Goal: Task Accomplishment & Management: Use online tool/utility

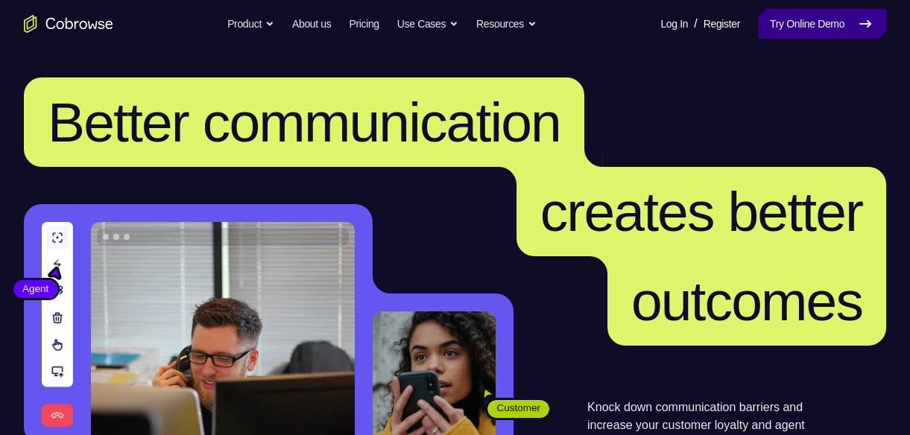
click at [758, 38] on link "Try Online Demo" at bounding box center [822, 24] width 128 height 30
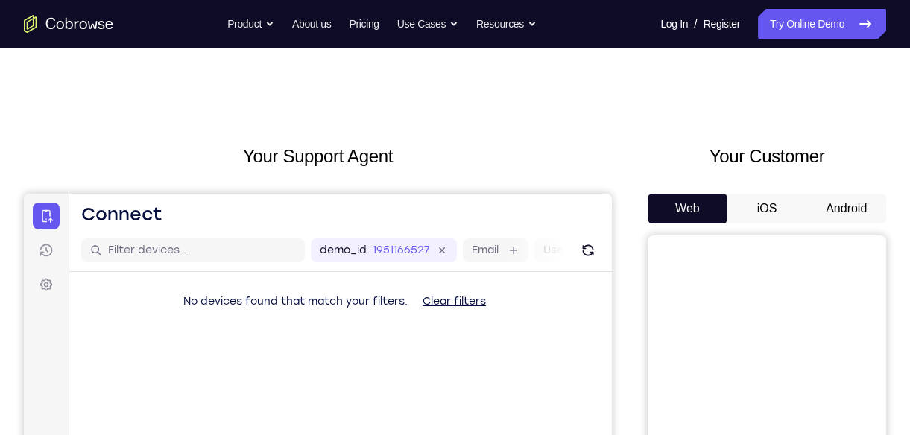
click at [854, 194] on button "Android" at bounding box center [846, 209] width 80 height 30
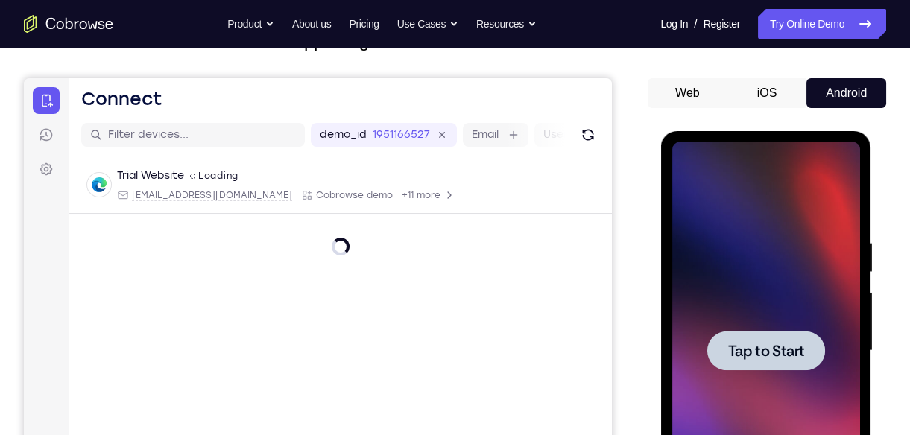
scroll to position [116, 0]
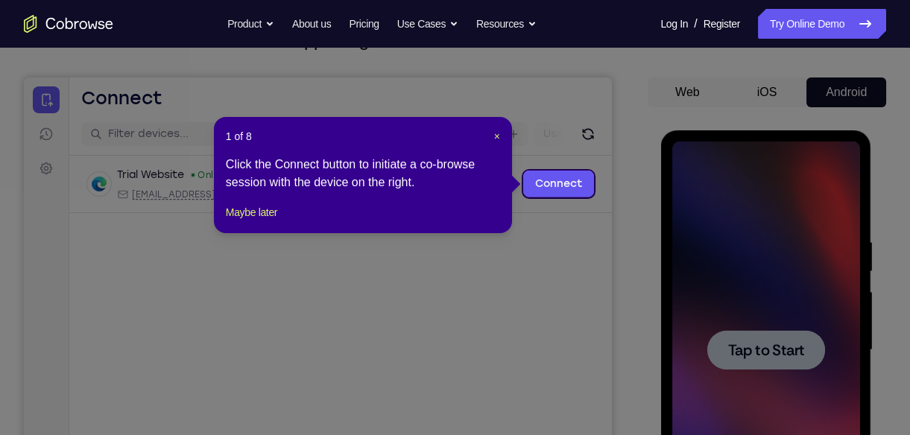
click at [489, 133] on header "1 of 8 ×" at bounding box center [363, 136] width 274 height 15
click at [494, 133] on span "×" at bounding box center [497, 136] width 6 height 12
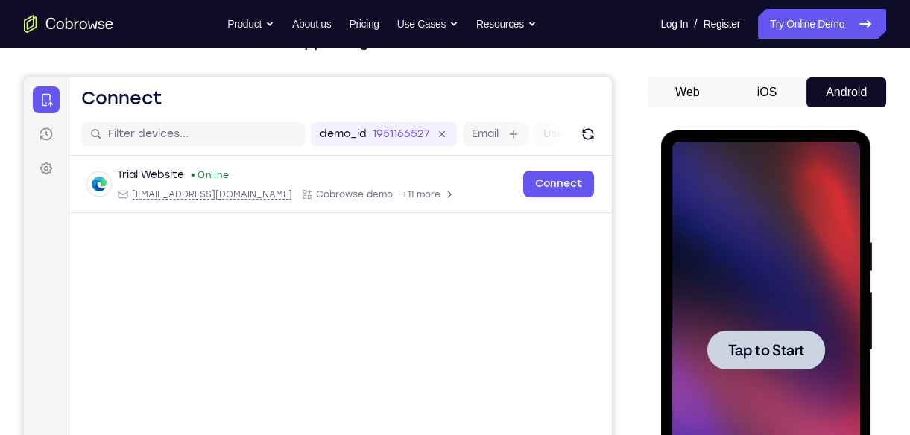
click at [777, 294] on div at bounding box center [765, 350] width 188 height 417
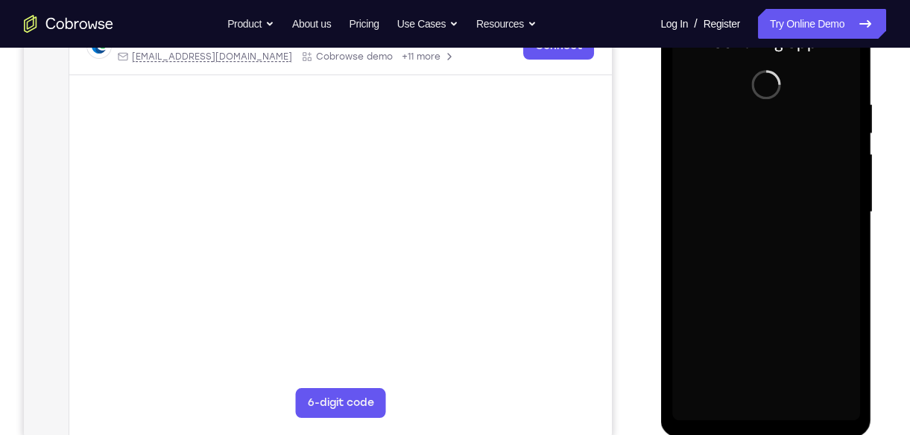
scroll to position [255, 0]
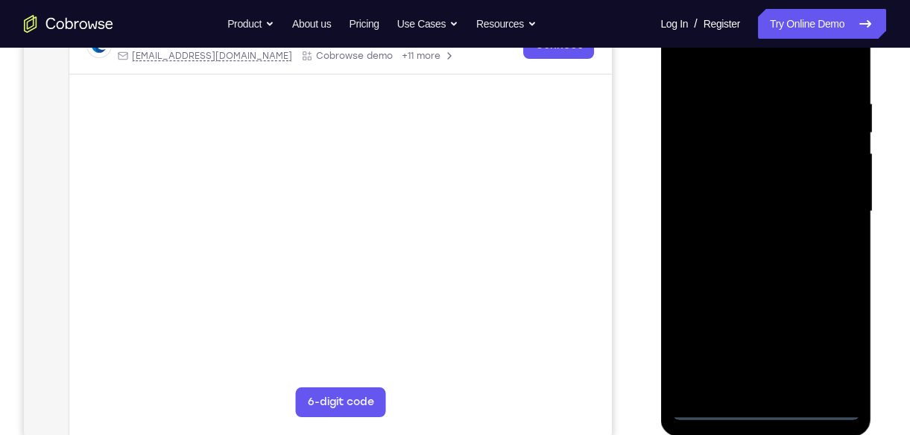
click at [763, 407] on div at bounding box center [765, 211] width 188 height 417
click at [831, 351] on div at bounding box center [765, 211] width 188 height 417
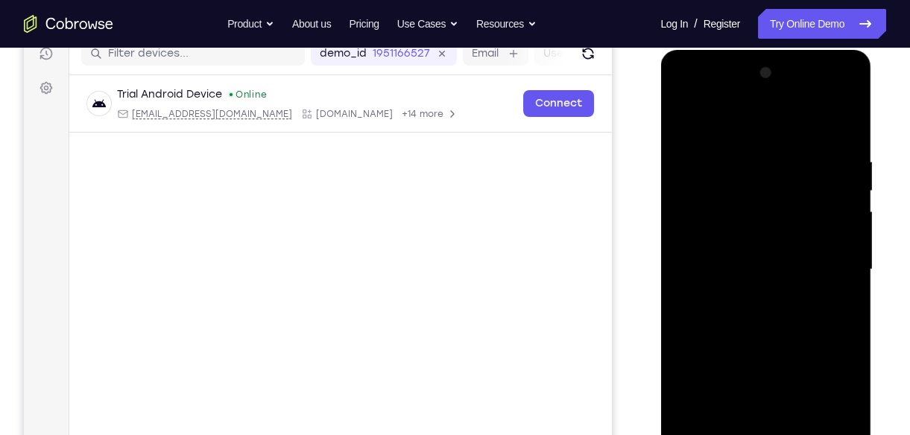
scroll to position [196, 0]
click at [746, 119] on div at bounding box center [765, 270] width 188 height 417
click at [831, 267] on div at bounding box center [765, 270] width 188 height 417
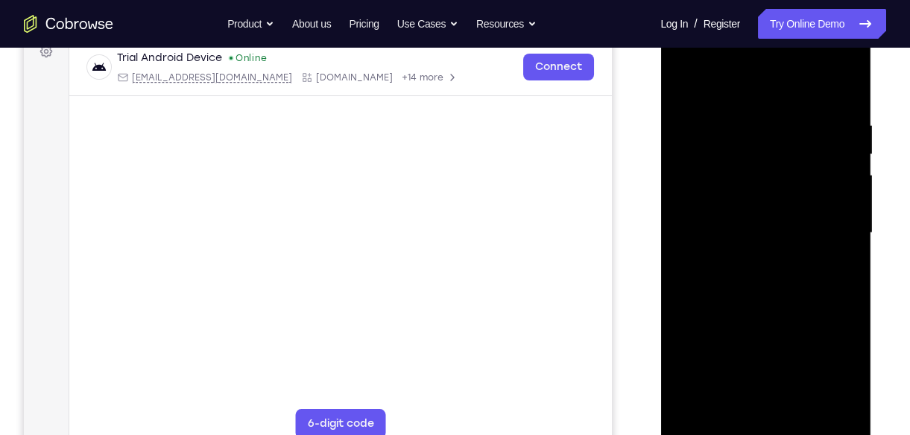
scroll to position [243, 0]
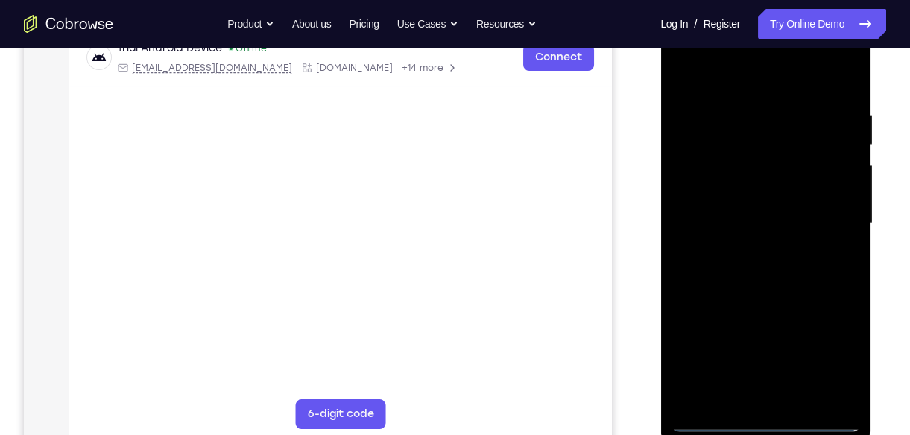
click at [749, 249] on div at bounding box center [765, 223] width 188 height 417
click at [777, 210] on div at bounding box center [765, 223] width 188 height 417
click at [758, 224] on div at bounding box center [765, 223] width 188 height 417
click at [725, 267] on div at bounding box center [765, 223] width 188 height 417
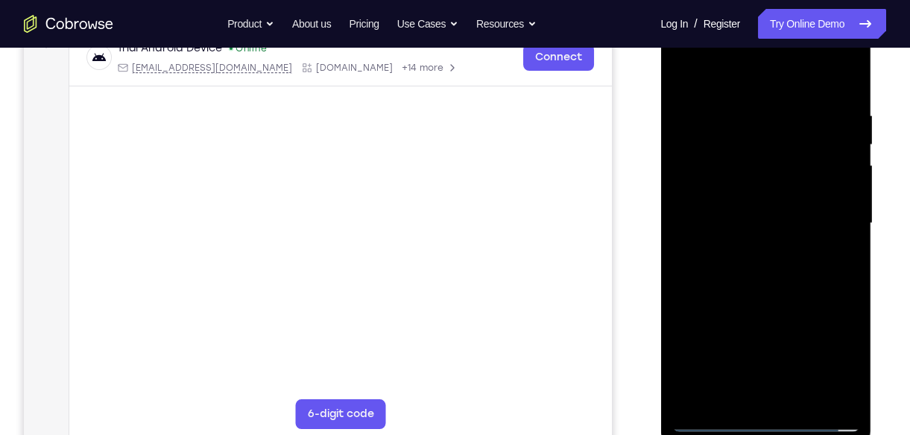
click at [725, 267] on div at bounding box center [765, 223] width 188 height 417
click at [755, 261] on div at bounding box center [765, 223] width 188 height 417
click at [750, 224] on div at bounding box center [765, 223] width 188 height 417
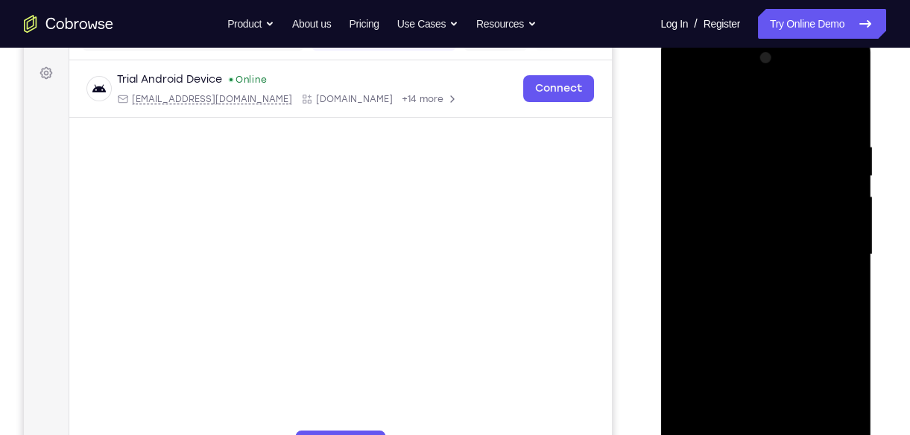
scroll to position [211, 0]
click at [766, 327] on div at bounding box center [765, 255] width 188 height 417
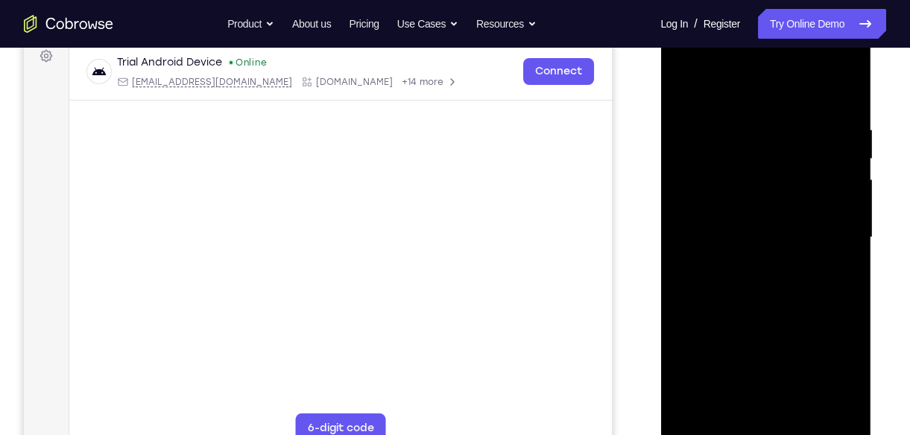
click at [802, 410] on div at bounding box center [765, 237] width 188 height 417
click at [768, 319] on div at bounding box center [765, 237] width 188 height 417
click at [781, 226] on div at bounding box center [765, 237] width 188 height 417
click at [689, 89] on div at bounding box center [765, 237] width 188 height 417
click at [755, 330] on div at bounding box center [765, 237] width 188 height 417
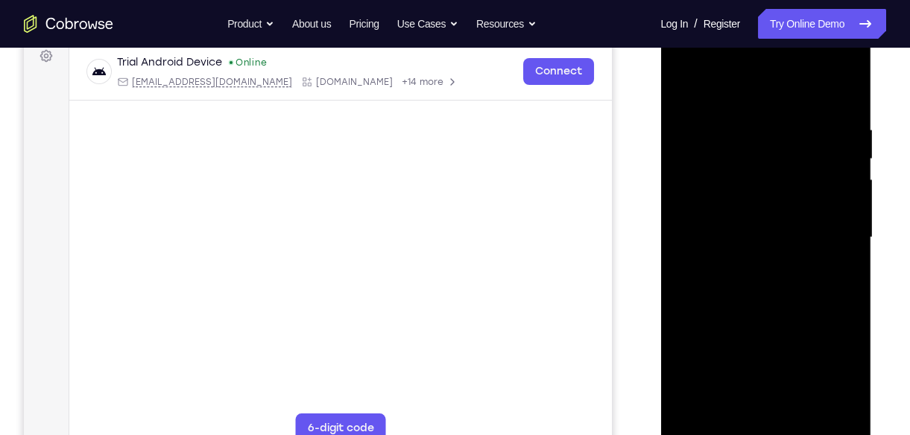
click at [685, 97] on div at bounding box center [765, 237] width 188 height 417
click at [739, 323] on div at bounding box center [765, 237] width 188 height 417
click at [682, 89] on div at bounding box center [765, 237] width 188 height 417
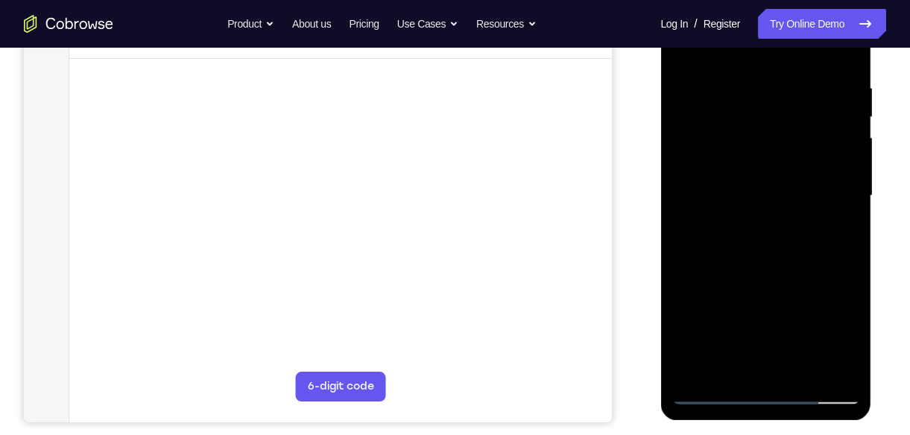
drag, startPoint x: 752, startPoint y: 276, endPoint x: 734, endPoint y: 251, distance: 31.4
click at [734, 251] on div at bounding box center [765, 195] width 188 height 417
click at [751, 292] on div at bounding box center [765, 195] width 188 height 417
click at [728, 367] on div at bounding box center [765, 195] width 188 height 417
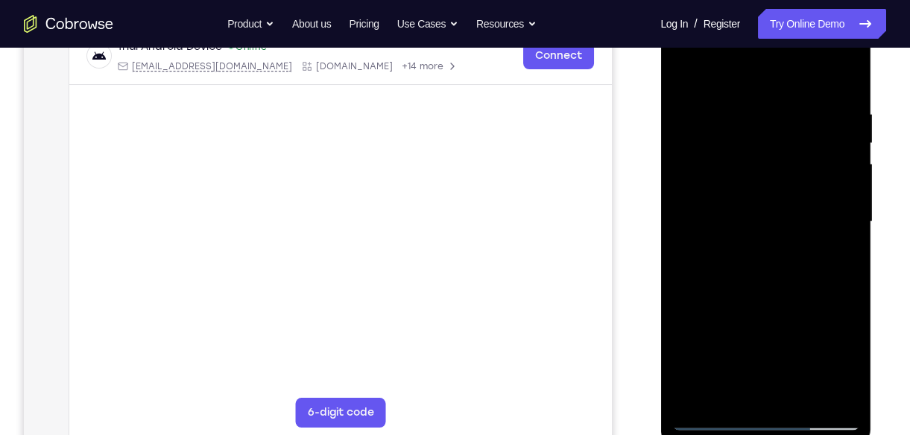
scroll to position [244, 0]
click at [848, 369] on div at bounding box center [765, 222] width 188 height 417
click at [778, 343] on div at bounding box center [765, 222] width 188 height 417
click at [778, 340] on div at bounding box center [765, 222] width 188 height 417
click at [852, 367] on div at bounding box center [765, 222] width 188 height 417
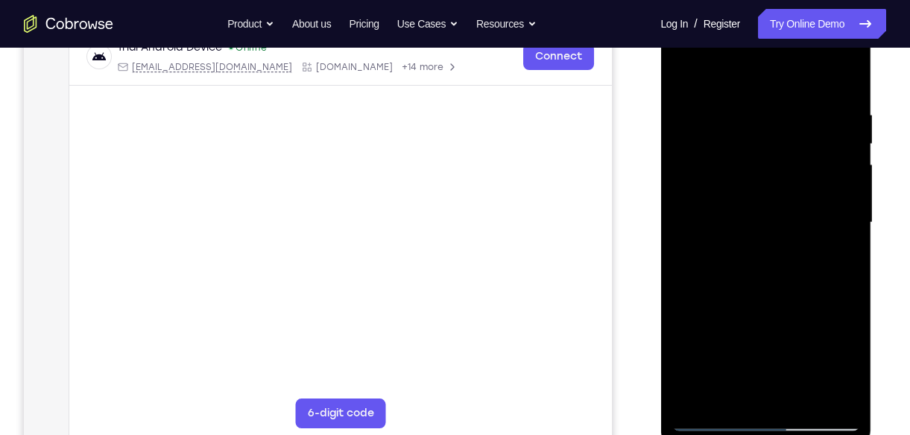
click at [852, 367] on div at bounding box center [765, 222] width 188 height 417
click at [783, 343] on div at bounding box center [765, 222] width 188 height 417
click at [831, 262] on div at bounding box center [765, 222] width 188 height 417
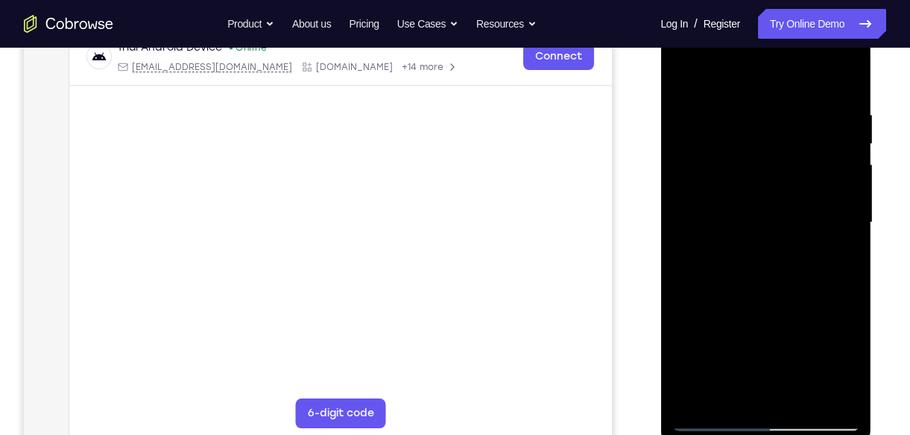
click at [840, 360] on div at bounding box center [765, 222] width 188 height 417
click at [771, 339] on div at bounding box center [765, 222] width 188 height 417
click at [837, 361] on div at bounding box center [765, 222] width 188 height 417
click at [761, 337] on div at bounding box center [765, 222] width 188 height 417
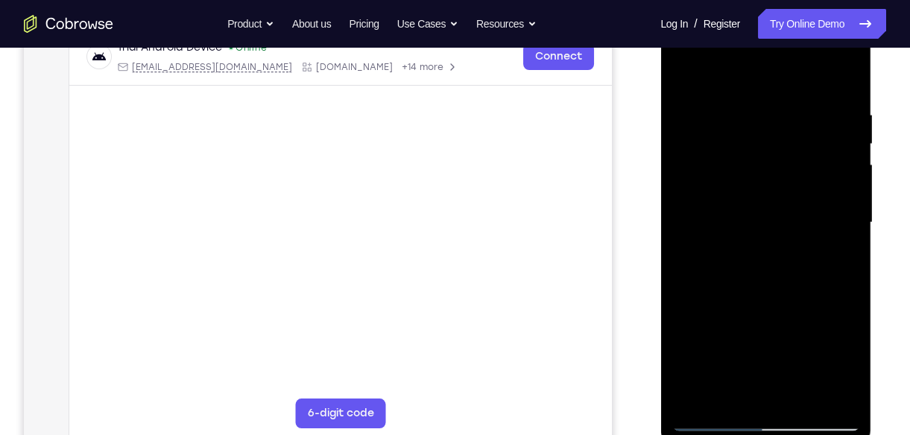
click at [691, 337] on div at bounding box center [765, 222] width 188 height 417
click at [746, 390] on div at bounding box center [765, 222] width 188 height 417
click at [842, 362] on div at bounding box center [765, 222] width 188 height 417
click at [764, 332] on div at bounding box center [765, 222] width 188 height 417
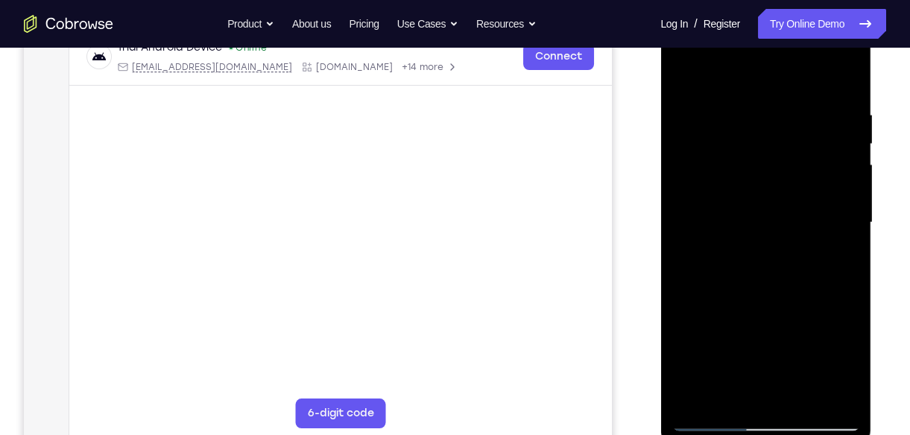
click at [843, 360] on div at bounding box center [765, 222] width 188 height 417
click at [783, 344] on div at bounding box center [765, 222] width 188 height 417
click at [837, 258] on div at bounding box center [765, 222] width 188 height 417
click at [682, 77] on div at bounding box center [765, 222] width 188 height 417
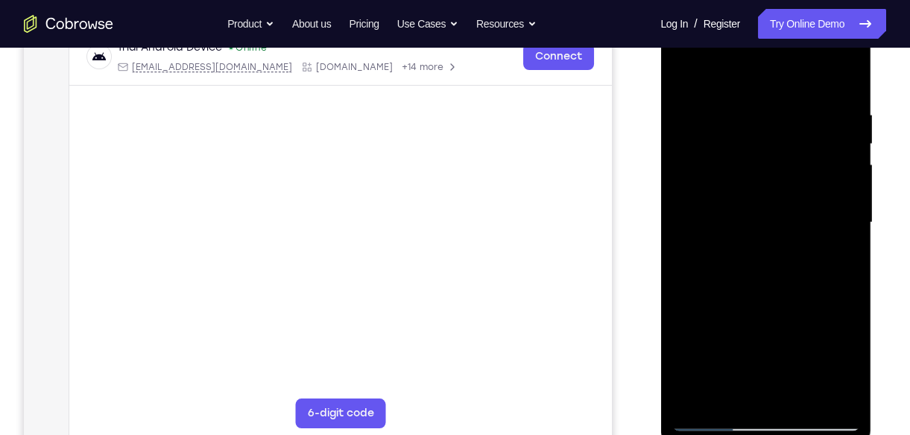
click at [778, 318] on div at bounding box center [765, 222] width 188 height 417
click at [737, 394] on div at bounding box center [765, 222] width 188 height 417
click at [782, 345] on div at bounding box center [765, 222] width 188 height 417
click at [726, 394] on div at bounding box center [765, 222] width 188 height 417
click at [768, 328] on div at bounding box center [765, 222] width 188 height 417
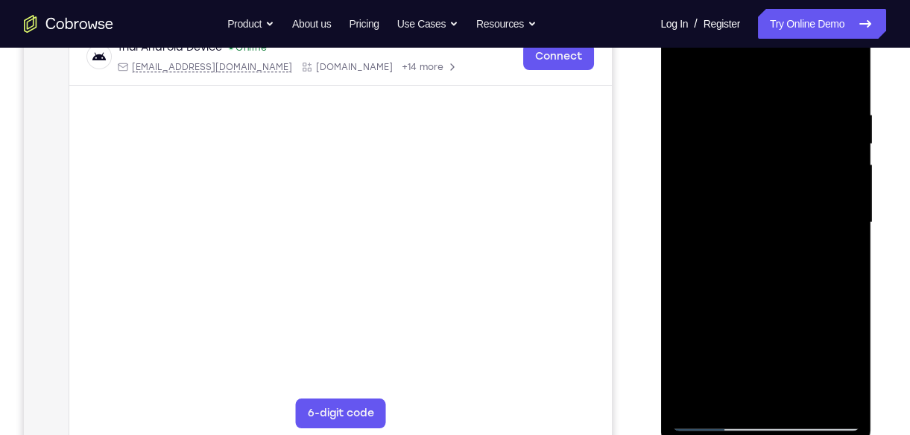
click at [768, 328] on div at bounding box center [765, 222] width 188 height 417
click at [838, 244] on div at bounding box center [765, 222] width 188 height 417
click at [684, 77] on div at bounding box center [765, 222] width 188 height 417
drag, startPoint x: 760, startPoint y: 346, endPoint x: 752, endPoint y: 251, distance: 95.0
click at [752, 251] on div at bounding box center [765, 222] width 188 height 417
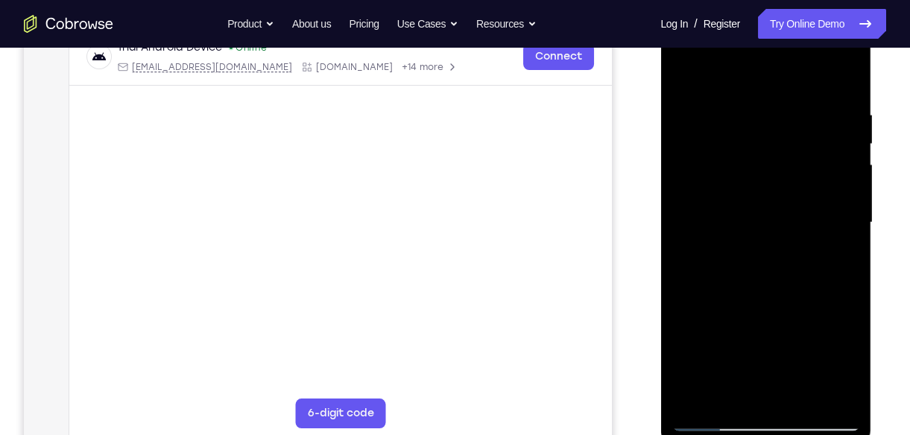
click at [752, 347] on div at bounding box center [765, 222] width 188 height 417
click at [731, 392] on div at bounding box center [765, 222] width 188 height 417
click at [729, 393] on div at bounding box center [765, 222] width 188 height 417
click at [680, 311] on div at bounding box center [765, 222] width 188 height 417
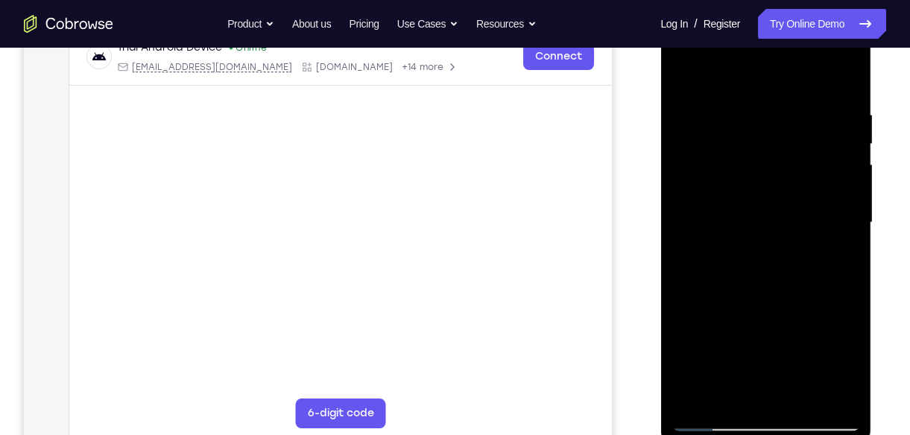
click at [680, 311] on div at bounding box center [765, 222] width 188 height 417
click at [833, 253] on div at bounding box center [765, 222] width 188 height 417
click at [689, 69] on div at bounding box center [765, 222] width 188 height 417
drag, startPoint x: 781, startPoint y: 273, endPoint x: 782, endPoint y: 345, distance: 71.5
click at [782, 345] on div at bounding box center [765, 222] width 188 height 417
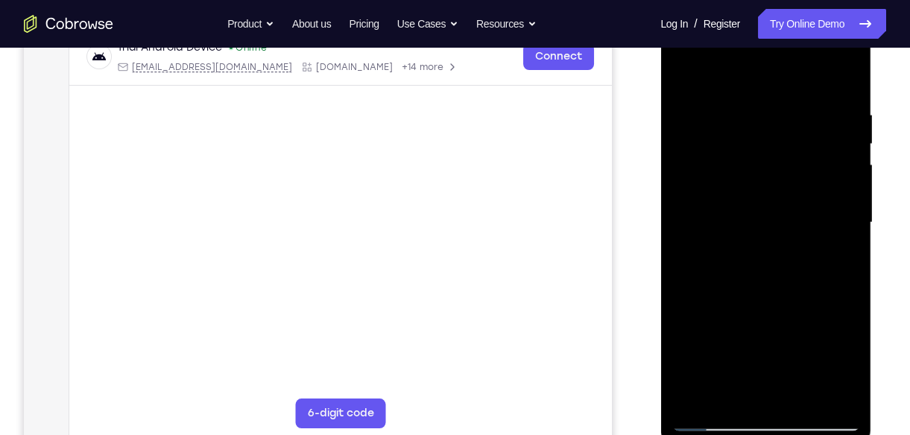
click at [805, 290] on div at bounding box center [765, 222] width 188 height 417
click at [726, 388] on div at bounding box center [765, 222] width 188 height 417
click at [768, 280] on div at bounding box center [765, 222] width 188 height 417
click at [813, 291] on div at bounding box center [765, 222] width 188 height 417
click at [725, 397] on div at bounding box center [765, 222] width 188 height 417
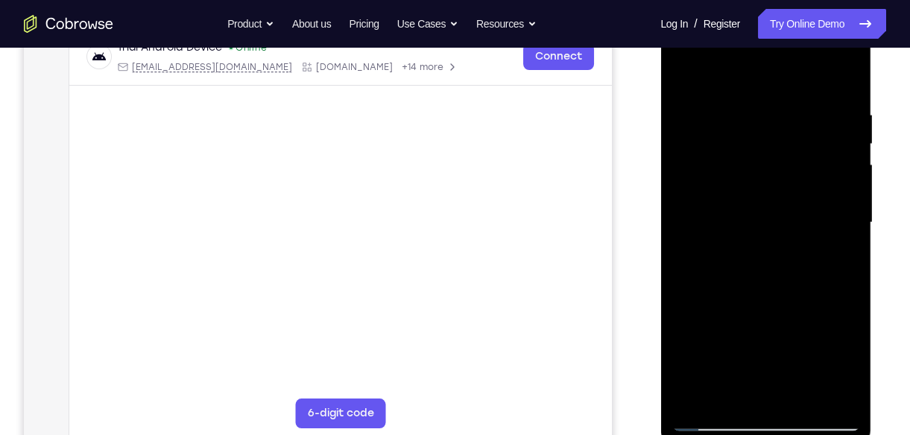
click at [804, 340] on div at bounding box center [765, 222] width 188 height 417
click at [837, 247] on div at bounding box center [765, 222] width 188 height 417
click at [688, 75] on div at bounding box center [765, 222] width 188 height 417
click at [734, 296] on div at bounding box center [765, 222] width 188 height 417
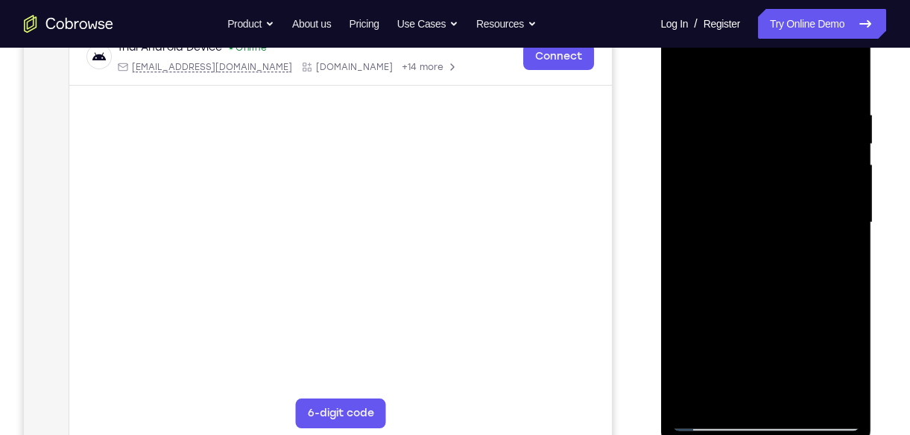
click at [736, 388] on div at bounding box center [765, 222] width 188 height 417
click at [842, 372] on div at bounding box center [765, 222] width 188 height 417
click at [683, 76] on div at bounding box center [765, 222] width 188 height 417
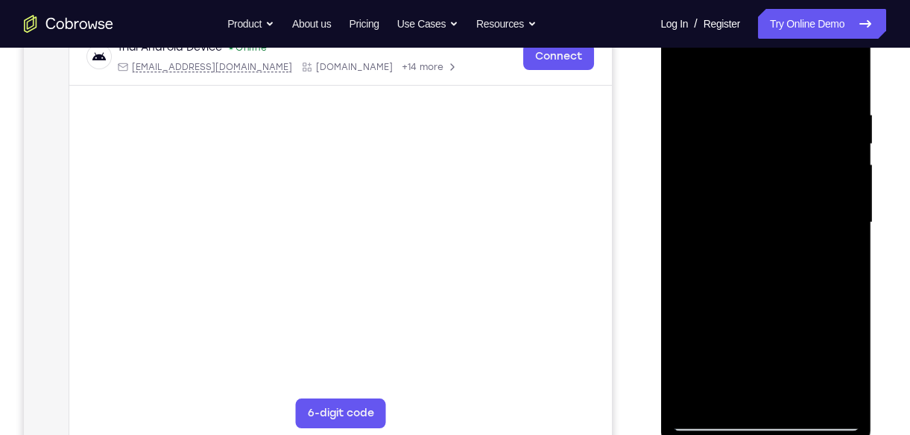
click at [851, 73] on div at bounding box center [765, 222] width 188 height 417
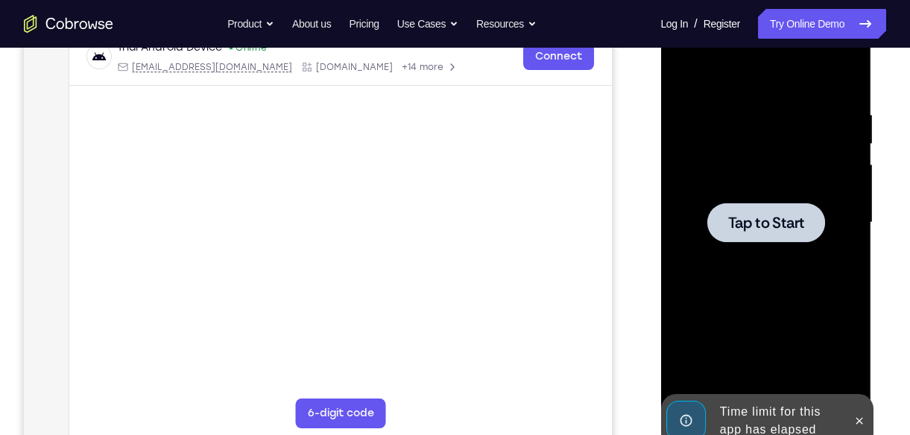
click at [781, 224] on span "Tap to Start" at bounding box center [765, 222] width 76 height 15
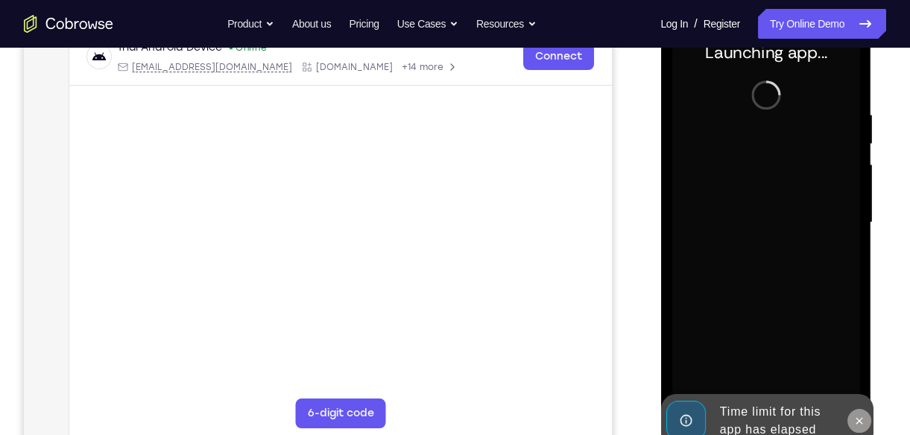
click at [858, 419] on icon at bounding box center [858, 421] width 12 height 12
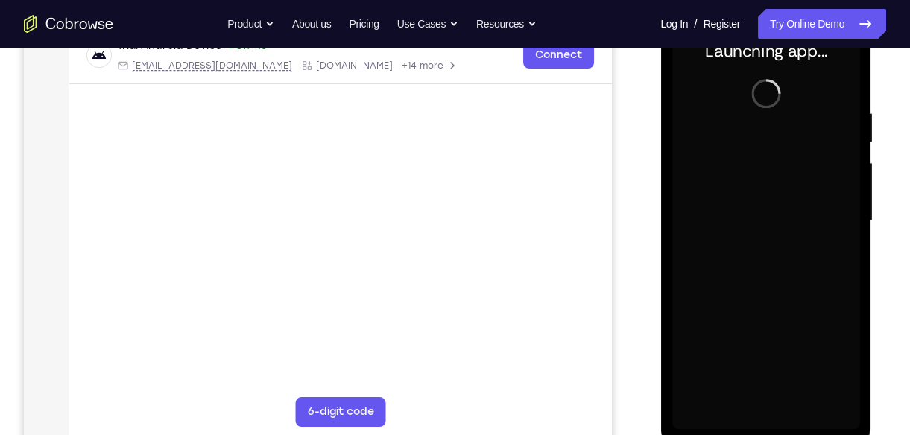
scroll to position [291, 0]
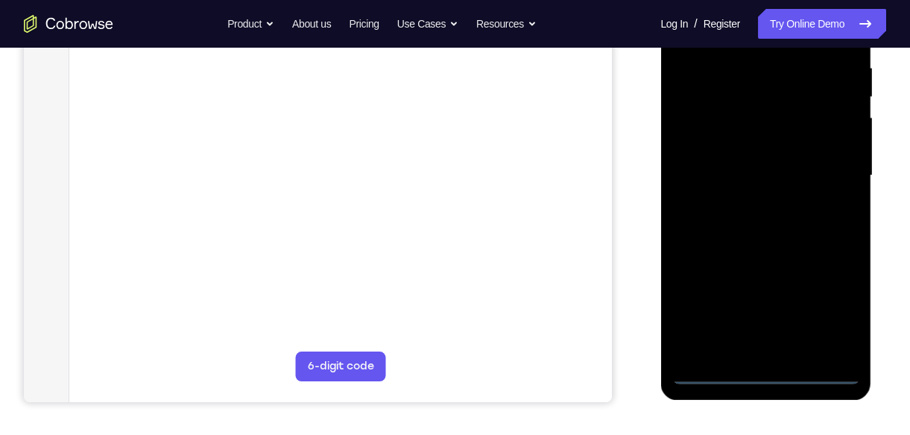
click at [765, 375] on div at bounding box center [765, 175] width 188 height 417
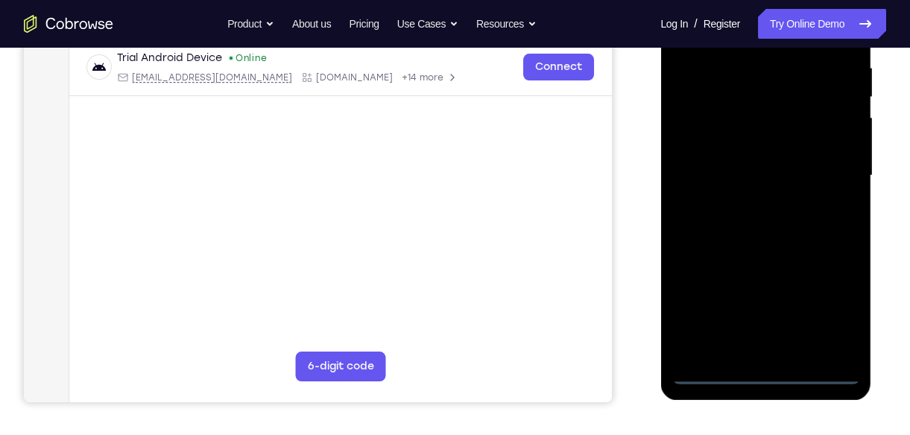
click at [840, 320] on div at bounding box center [765, 175] width 188 height 417
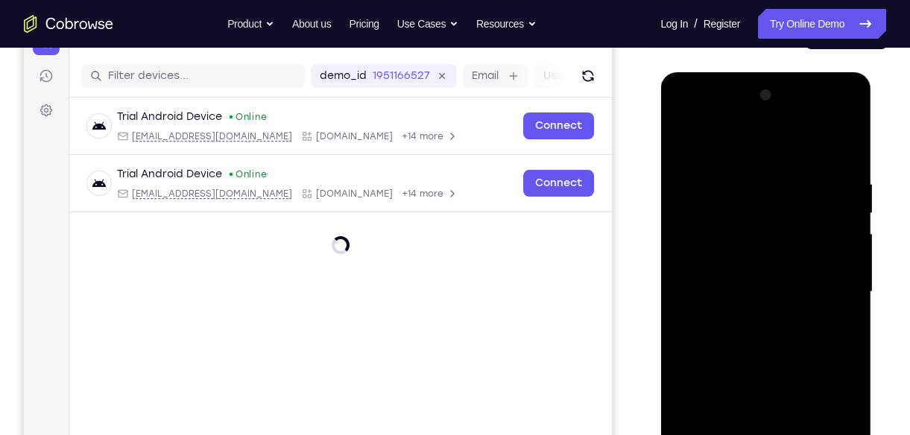
scroll to position [174, 0]
click at [747, 150] on div at bounding box center [765, 292] width 188 height 417
click at [823, 288] on div at bounding box center [765, 292] width 188 height 417
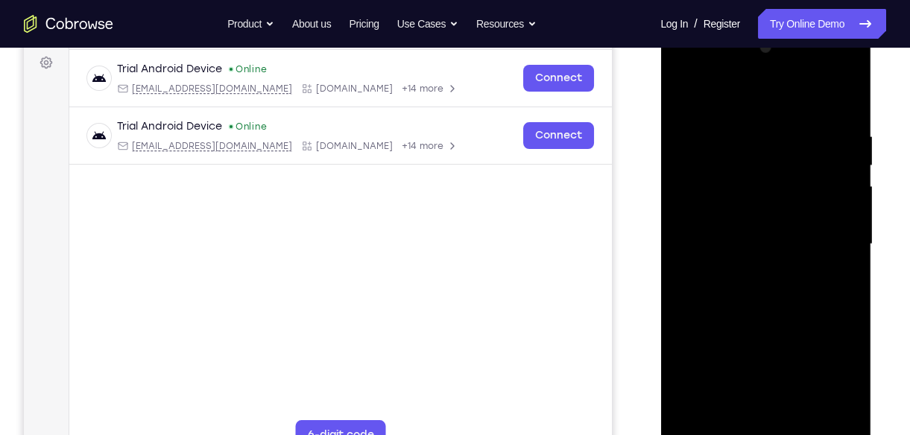
scroll to position [223, 0]
click at [750, 269] on div at bounding box center [765, 243] width 188 height 417
click at [766, 232] on div at bounding box center [765, 243] width 188 height 417
click at [778, 183] on div at bounding box center [765, 243] width 188 height 417
click at [784, 183] on div at bounding box center [765, 243] width 188 height 417
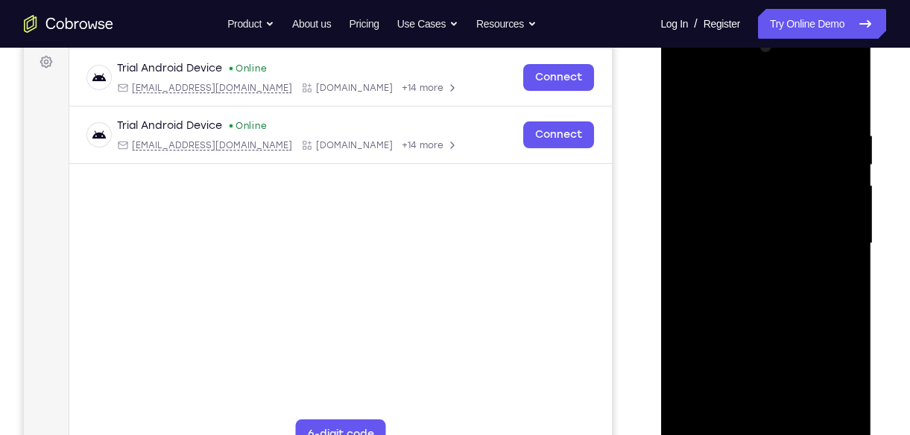
click at [716, 264] on div at bounding box center [765, 243] width 188 height 417
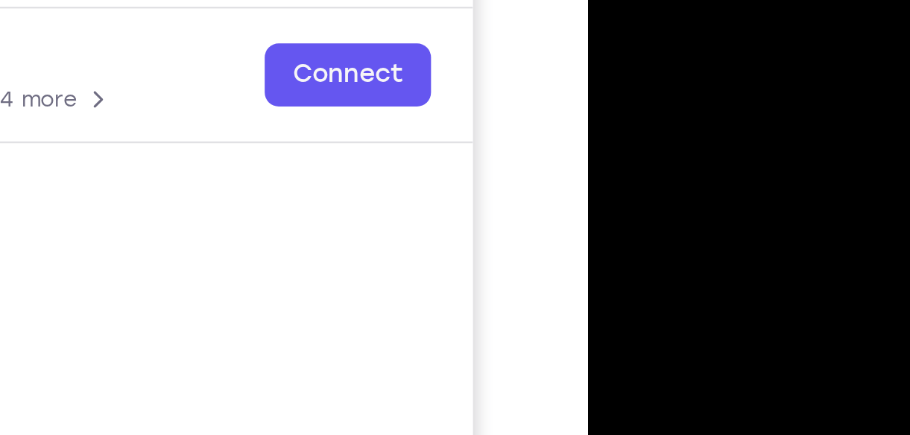
click at [632, 0] on div at bounding box center [692, 34] width 188 height 417
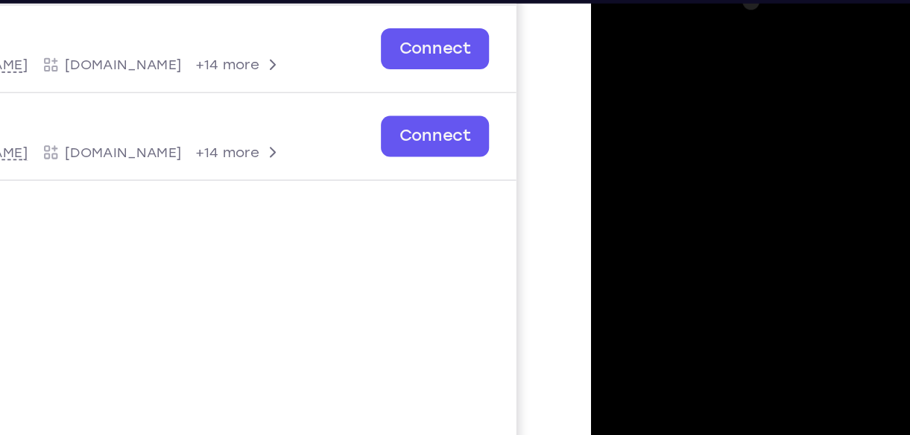
click at [666, 183] on div at bounding box center [696, 186] width 188 height 417
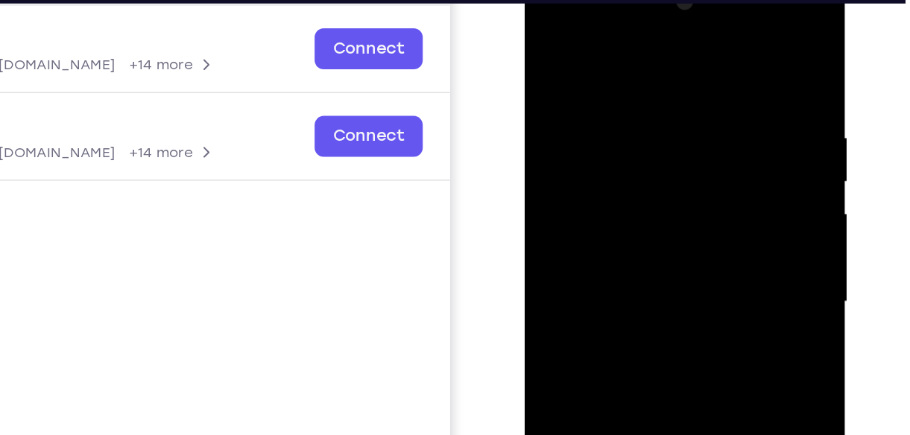
click at [606, 235] on div at bounding box center [630, 186] width 188 height 417
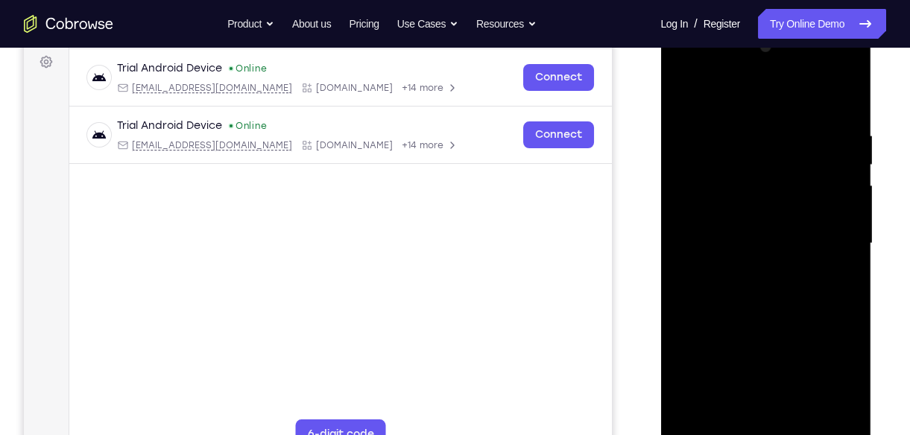
click at [751, 289] on div at bounding box center [765, 243] width 188 height 417
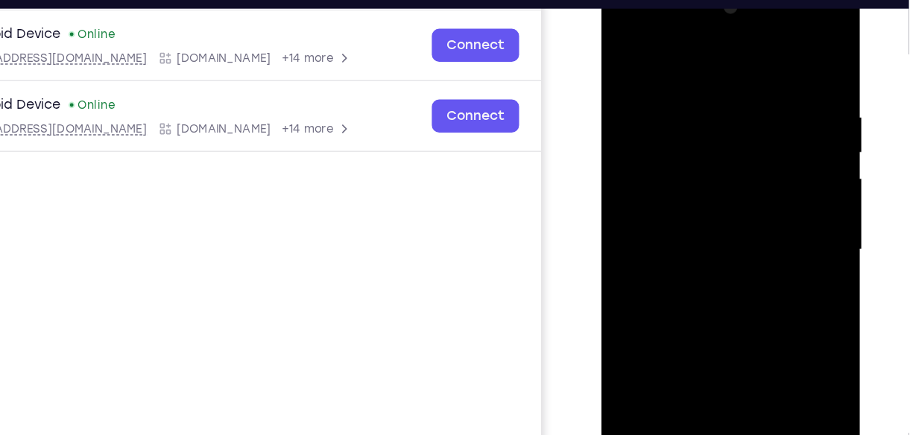
click at [736, 261] on div at bounding box center [706, 199] width 188 height 417
click at [689, 71] on div at bounding box center [706, 199] width 188 height 417
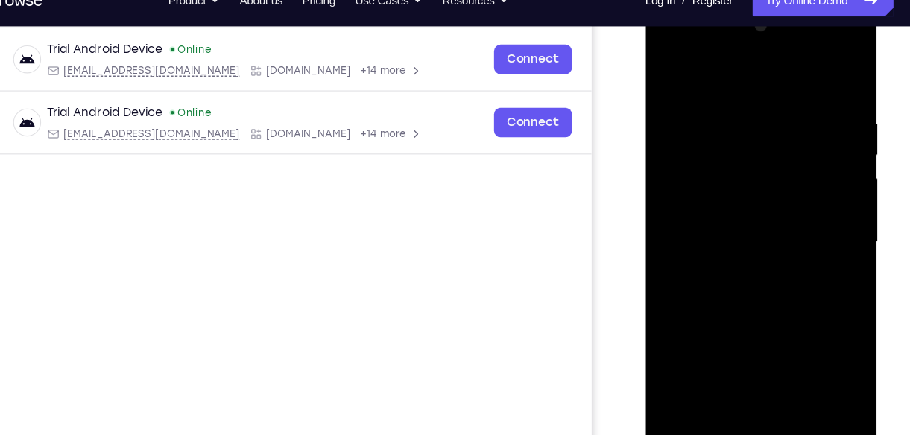
scroll to position [244, 0]
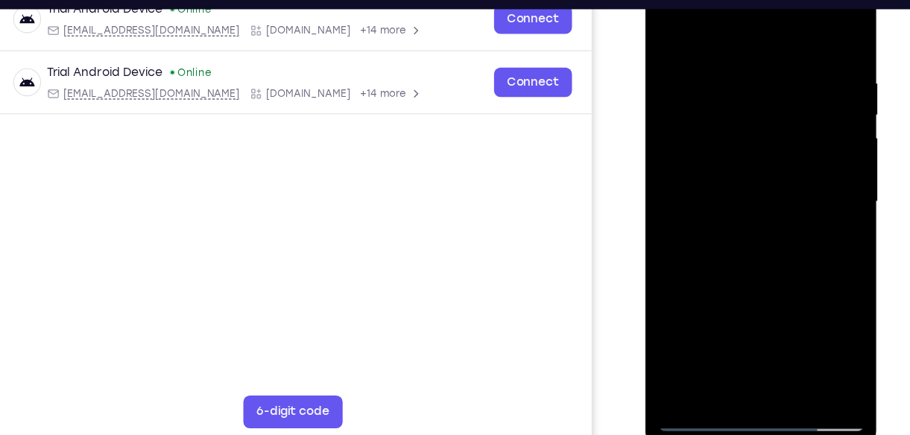
click at [828, 355] on div at bounding box center [750, 180] width 188 height 417
click at [831, 205] on div at bounding box center [750, 180] width 188 height 417
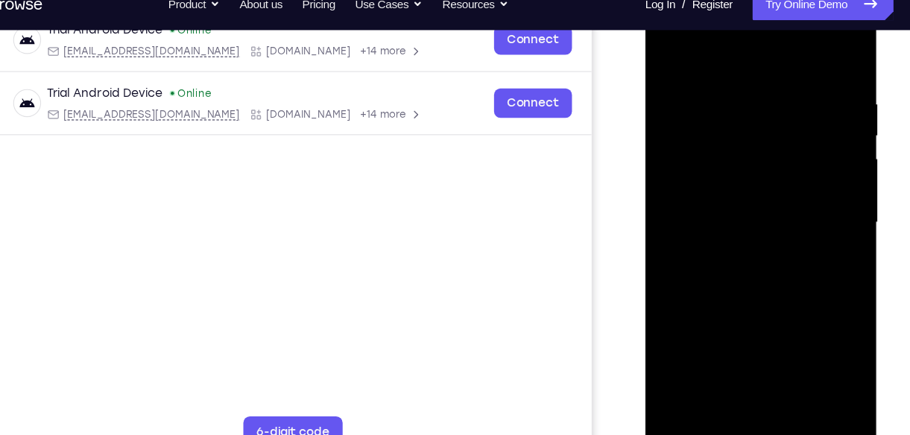
click at [831, 207] on div at bounding box center [750, 201] width 188 height 417
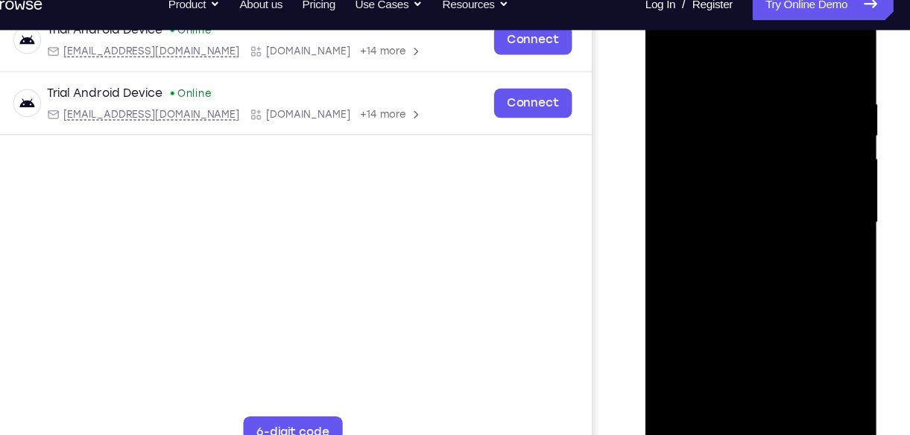
click at [675, 57] on div at bounding box center [750, 201] width 188 height 417
click at [788, 379] on div at bounding box center [750, 201] width 188 height 417
click at [761, 281] on div at bounding box center [750, 201] width 188 height 417
drag, startPoint x: 758, startPoint y: 325, endPoint x: 729, endPoint y: 188, distance: 139.2
click at [729, 188] on div at bounding box center [750, 201] width 188 height 417
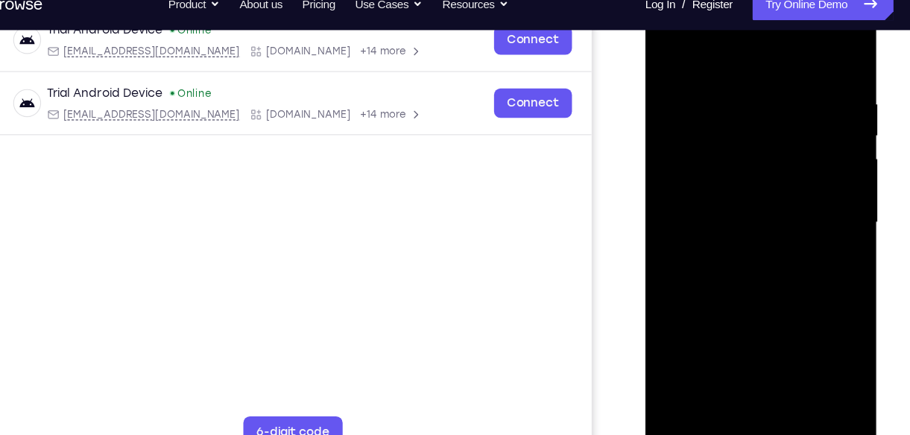
drag, startPoint x: 775, startPoint y: 357, endPoint x: 755, endPoint y: 216, distance: 142.2
click at [755, 216] on div at bounding box center [750, 201] width 188 height 417
click at [756, 322] on div at bounding box center [750, 201] width 188 height 417
click at [670, 54] on div at bounding box center [750, 201] width 188 height 417
drag, startPoint x: 742, startPoint y: 302, endPoint x: 717, endPoint y: 177, distance: 127.7
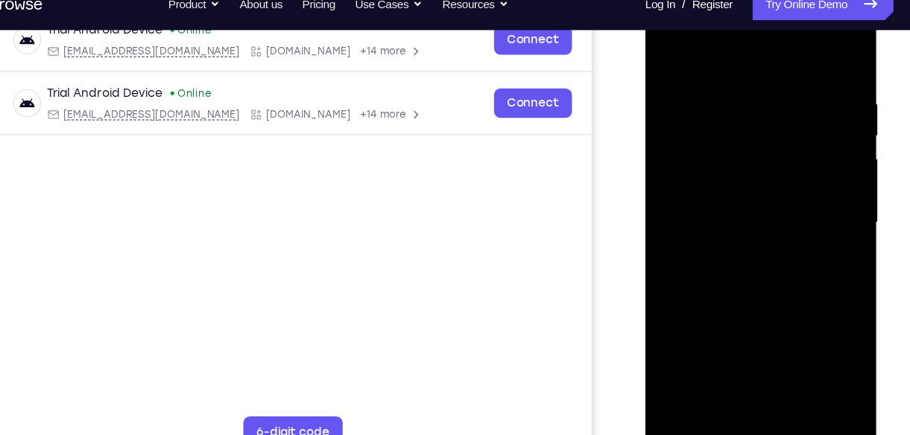
click at [717, 177] on div at bounding box center [750, 201] width 188 height 417
drag, startPoint x: 740, startPoint y: 336, endPoint x: 727, endPoint y: 273, distance: 64.6
click at [727, 273] on div at bounding box center [750, 201] width 188 height 417
drag, startPoint x: 727, startPoint y: 273, endPoint x: 728, endPoint y: 375, distance: 102.8
click at [728, 375] on div at bounding box center [750, 201] width 188 height 417
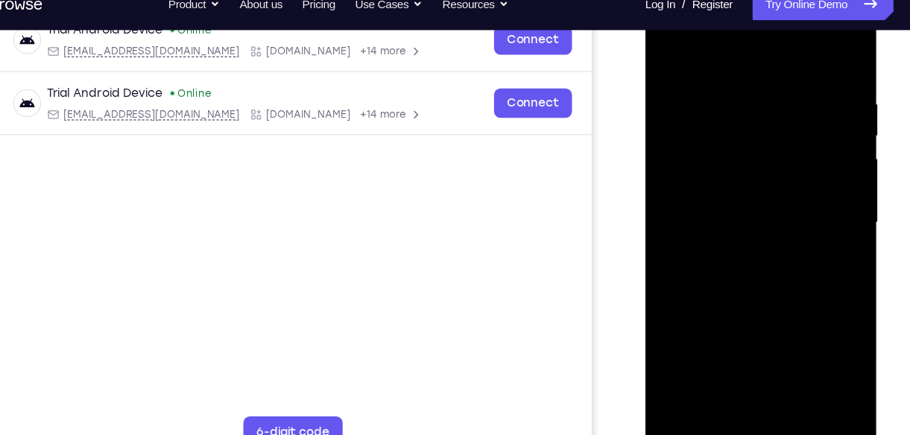
drag, startPoint x: 759, startPoint y: 267, endPoint x: 760, endPoint y: 377, distance: 109.5
click at [760, 377] on div at bounding box center [750, 201] width 188 height 417
drag, startPoint x: 759, startPoint y: 211, endPoint x: 761, endPoint y: 323, distance: 111.8
click at [761, 323] on div at bounding box center [750, 201] width 188 height 417
click at [760, 319] on div at bounding box center [750, 201] width 188 height 417
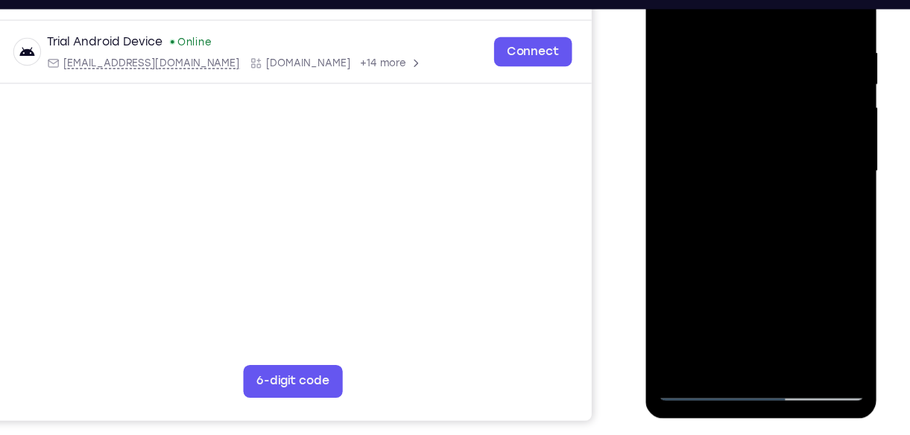
scroll to position [271, 0]
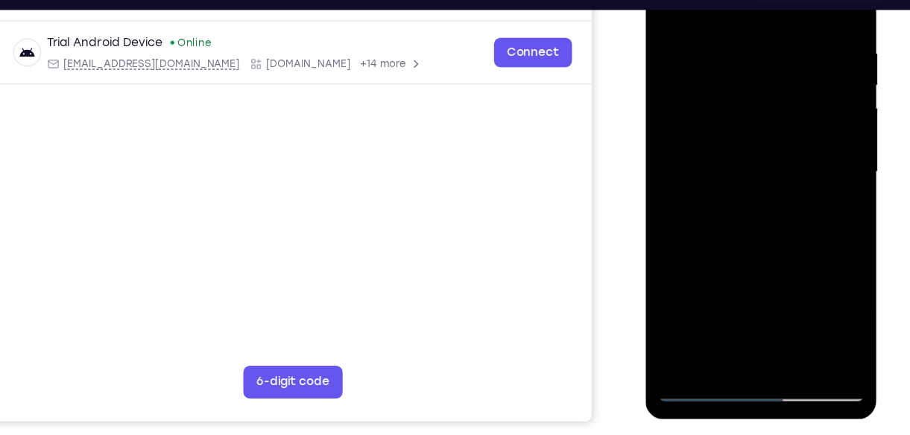
click at [704, 322] on div at bounding box center [750, 150] width 188 height 417
click at [746, 272] on div at bounding box center [750, 150] width 188 height 417
click at [826, 293] on div at bounding box center [750, 150] width 188 height 417
click at [763, 264] on div at bounding box center [750, 150] width 188 height 417
click at [819, 296] on div at bounding box center [750, 150] width 188 height 417
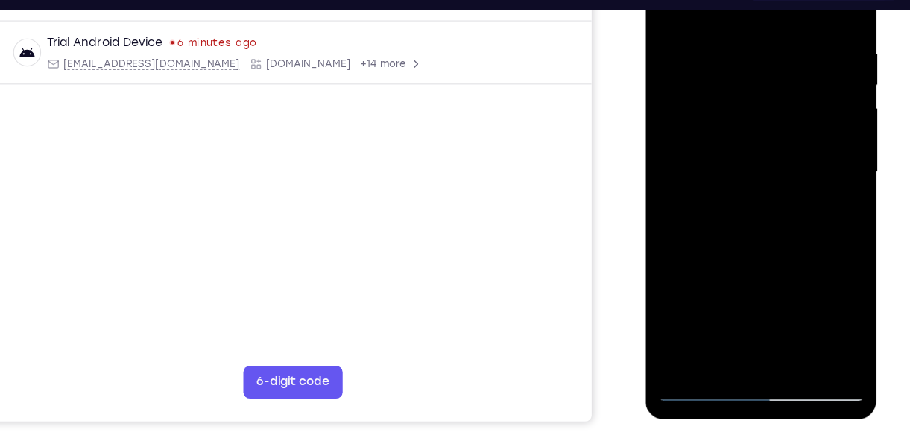
click at [819, 296] on div at bounding box center [750, 150] width 188 height 417
click at [773, 264] on div at bounding box center [750, 150] width 188 height 417
click at [711, 323] on div at bounding box center [750, 150] width 188 height 417
click at [788, 239] on div at bounding box center [750, 150] width 188 height 417
click at [819, 180] on div at bounding box center [750, 150] width 188 height 417
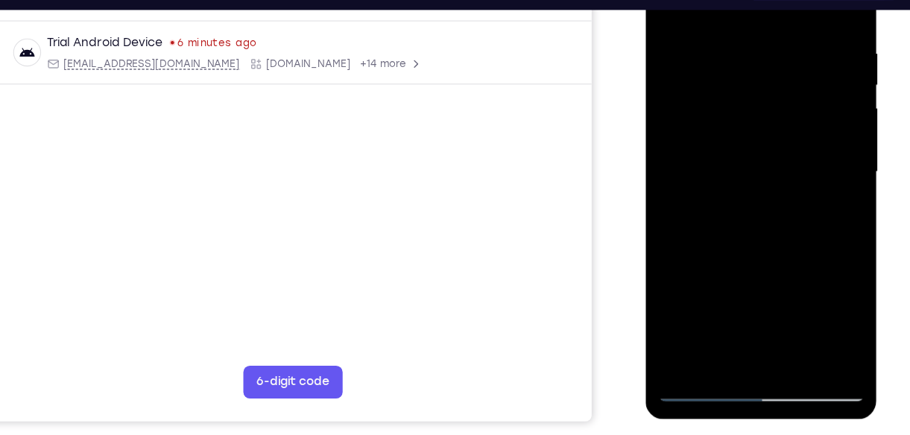
click at [768, 264] on div at bounding box center [750, 150] width 188 height 417
click at [751, 274] on div at bounding box center [750, 150] width 188 height 417
click at [715, 319] on div at bounding box center [750, 150] width 188 height 417
click at [674, 232] on div at bounding box center [750, 150] width 188 height 417
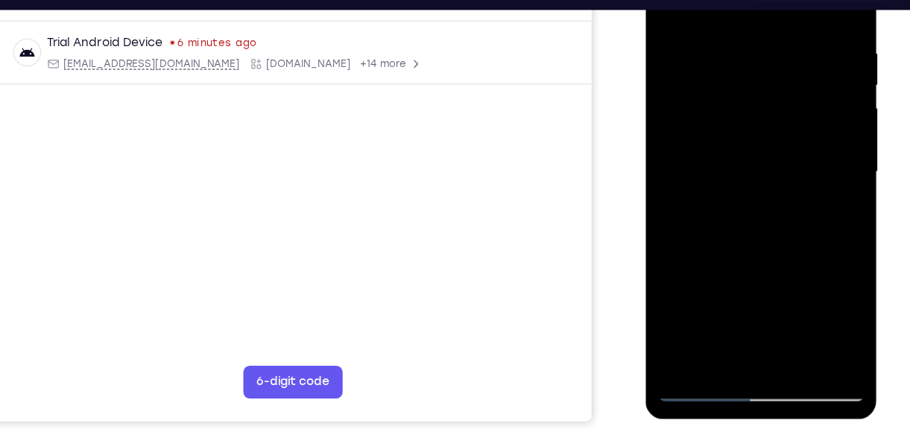
click at [817, 176] on div at bounding box center [750, 150] width 188 height 417
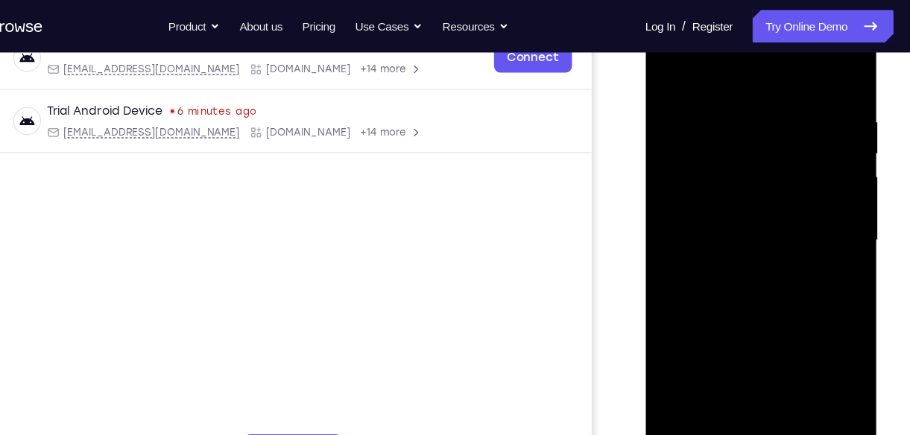
click at [726, 250] on div at bounding box center [750, 218] width 188 height 417
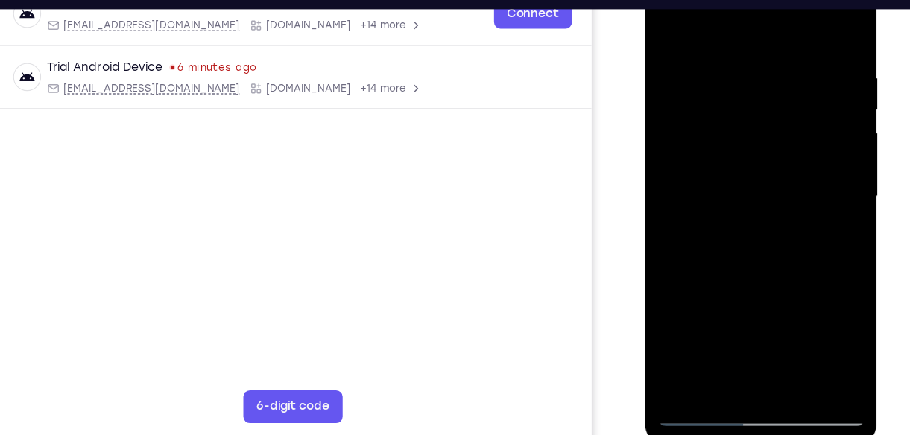
click at [692, 27] on div at bounding box center [750, 174] width 188 height 417
click at [819, 203] on div at bounding box center [750, 174] width 188 height 417
drag, startPoint x: 759, startPoint y: 262, endPoint x: 749, endPoint y: 131, distance: 131.5
click at [749, 131] on div at bounding box center [750, 174] width 188 height 417
drag, startPoint x: 764, startPoint y: 264, endPoint x: 749, endPoint y: 117, distance: 148.3
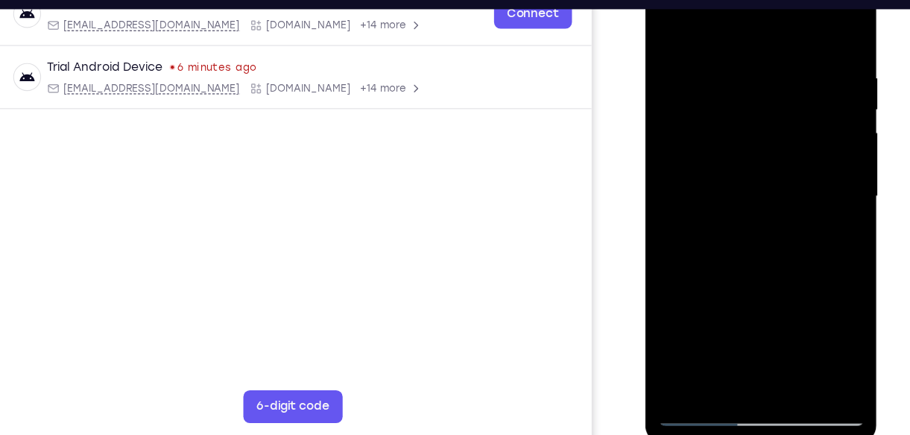
click at [749, 117] on div at bounding box center [750, 174] width 188 height 417
drag, startPoint x: 744, startPoint y: 267, endPoint x: 741, endPoint y: 87, distance: 180.3
click at [741, 87] on div at bounding box center [750, 174] width 188 height 417
drag, startPoint x: 755, startPoint y: 277, endPoint x: 745, endPoint y: 127, distance: 150.8
click at [745, 127] on div at bounding box center [750, 174] width 188 height 417
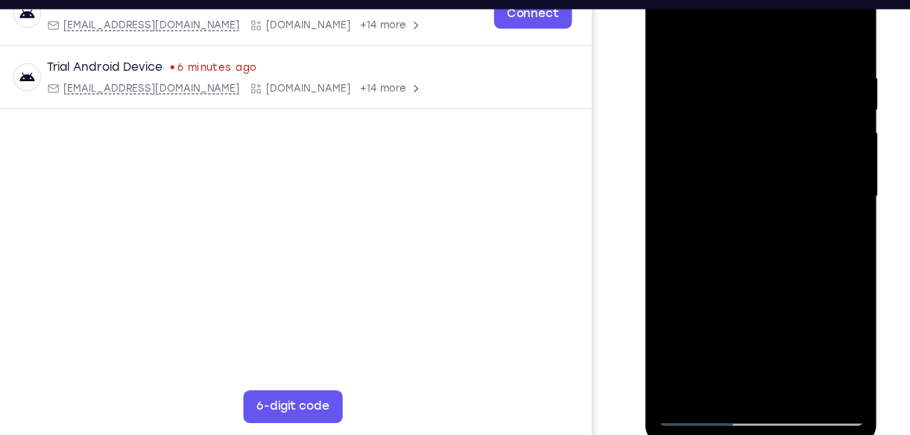
drag, startPoint x: 759, startPoint y: 305, endPoint x: 745, endPoint y: 143, distance: 162.3
click at [745, 143] on div at bounding box center [750, 174] width 188 height 417
click at [714, 153] on div at bounding box center [750, 174] width 188 height 417
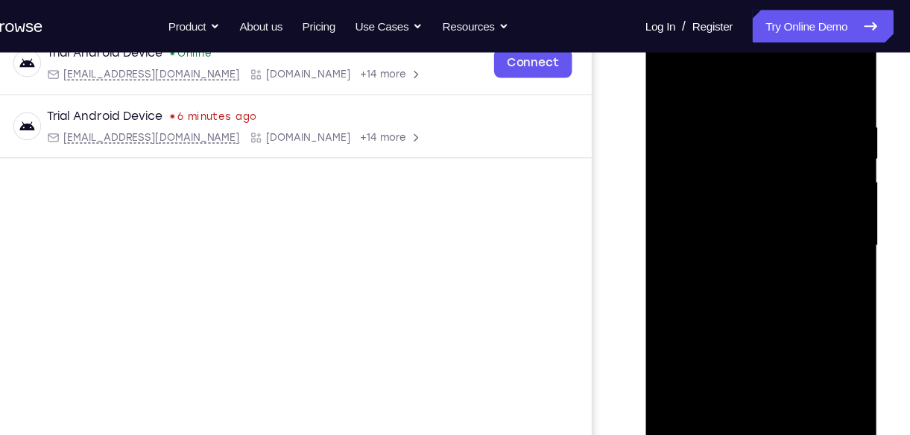
scroll to position [240, 0]
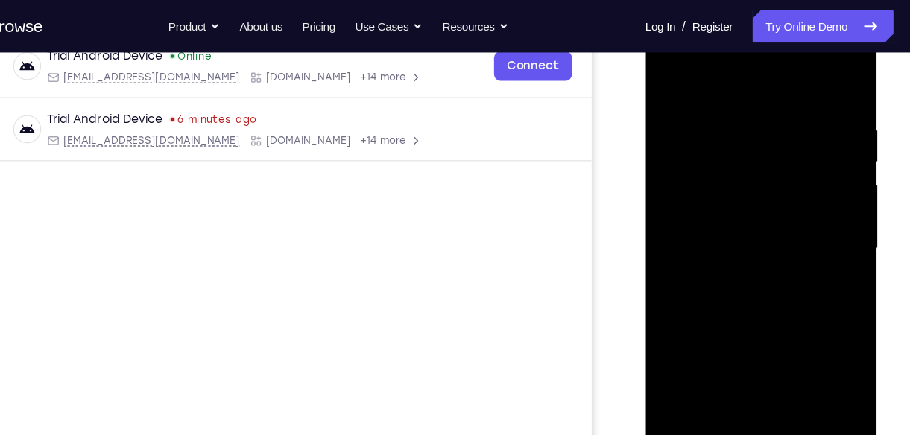
drag, startPoint x: 714, startPoint y: 205, endPoint x: 713, endPoint y: 262, distance: 57.4
click at [713, 262] on div at bounding box center [750, 226] width 188 height 417
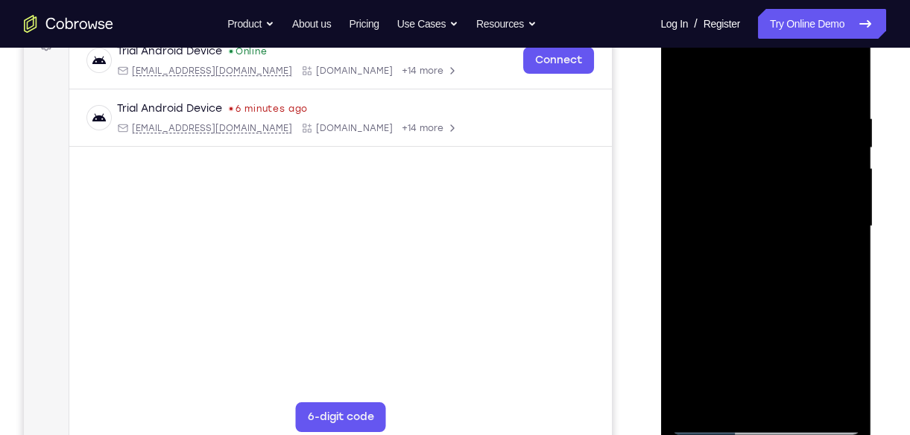
click at [803, 401] on div at bounding box center [765, 226] width 188 height 417
click at [757, 186] on div at bounding box center [765, 226] width 188 height 417
click at [732, 393] on div at bounding box center [765, 226] width 188 height 417
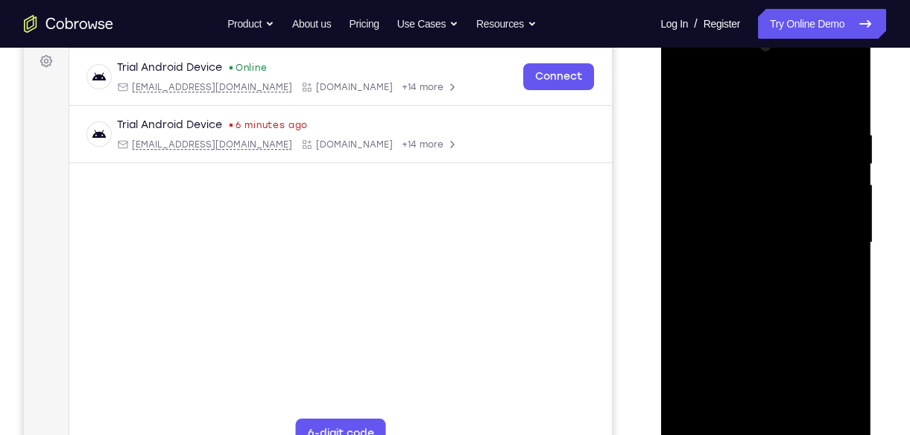
scroll to position [221, 0]
click at [845, 390] on div at bounding box center [765, 245] width 188 height 417
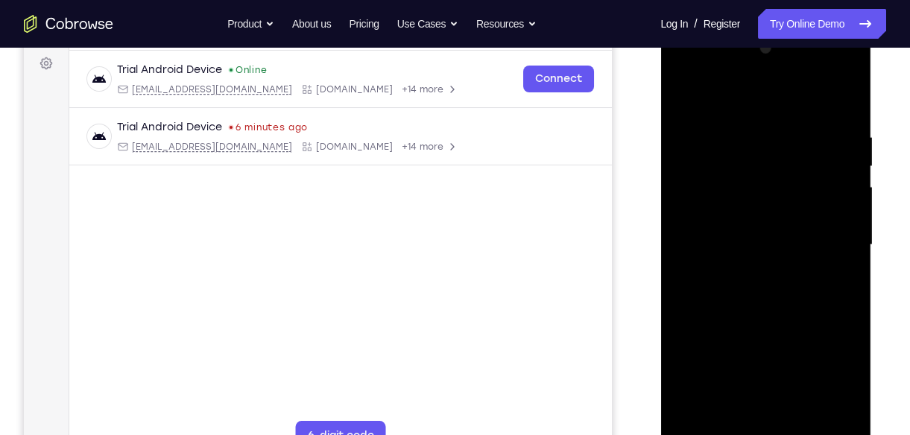
click at [845, 390] on div at bounding box center [765, 245] width 188 height 417
click at [787, 280] on div at bounding box center [765, 245] width 188 height 417
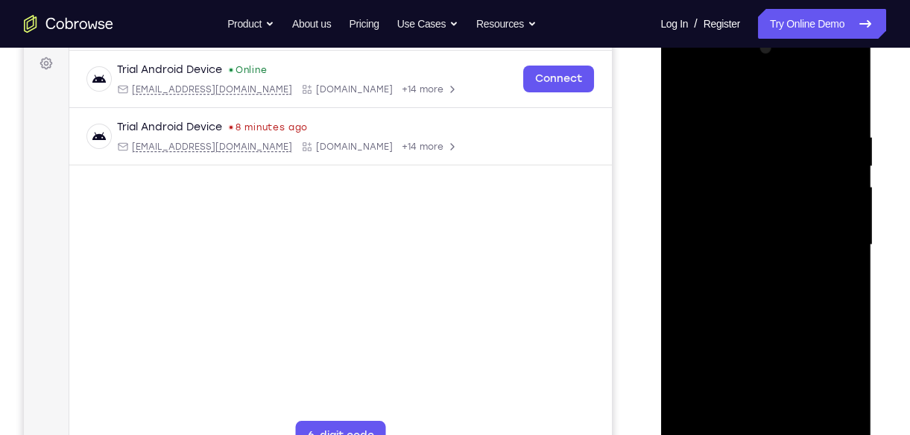
click at [837, 279] on div at bounding box center [765, 245] width 188 height 417
click at [690, 94] on div at bounding box center [765, 245] width 188 height 417
click at [838, 123] on div at bounding box center [765, 245] width 188 height 417
click at [831, 182] on div at bounding box center [765, 245] width 188 height 417
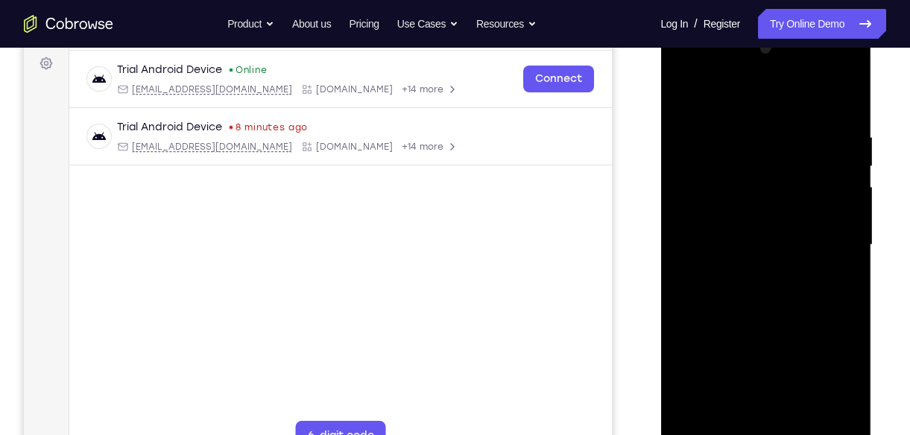
click at [831, 182] on div at bounding box center [765, 245] width 188 height 417
click at [685, 232] on div at bounding box center [765, 245] width 188 height 417
click at [844, 197] on div at bounding box center [765, 245] width 188 height 417
click at [822, 166] on div at bounding box center [765, 245] width 188 height 417
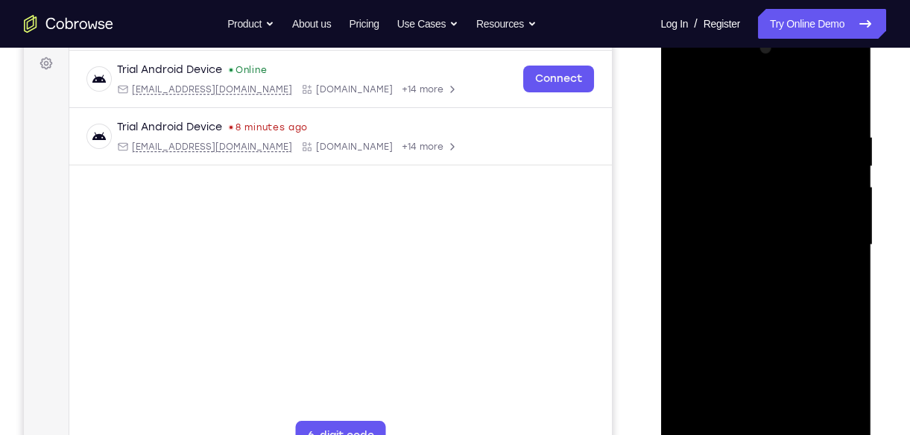
click at [822, 166] on div at bounding box center [765, 245] width 188 height 417
drag, startPoint x: 822, startPoint y: 166, endPoint x: 707, endPoint y: 195, distance: 119.1
click at [707, 195] on div at bounding box center [765, 245] width 188 height 417
click at [837, 169] on div at bounding box center [765, 245] width 188 height 417
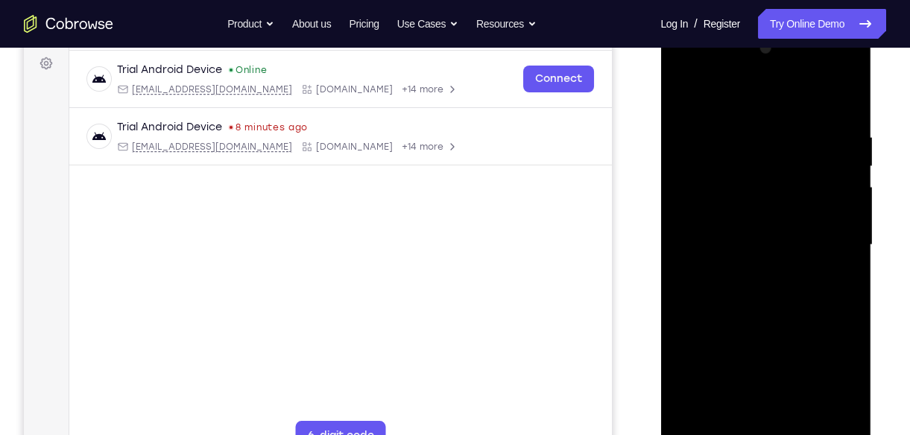
click at [837, 169] on div at bounding box center [765, 245] width 188 height 417
click at [682, 200] on div at bounding box center [765, 245] width 188 height 417
click at [825, 411] on div at bounding box center [765, 245] width 188 height 417
click at [845, 361] on div at bounding box center [765, 245] width 188 height 417
click at [819, 416] on div at bounding box center [765, 245] width 188 height 417
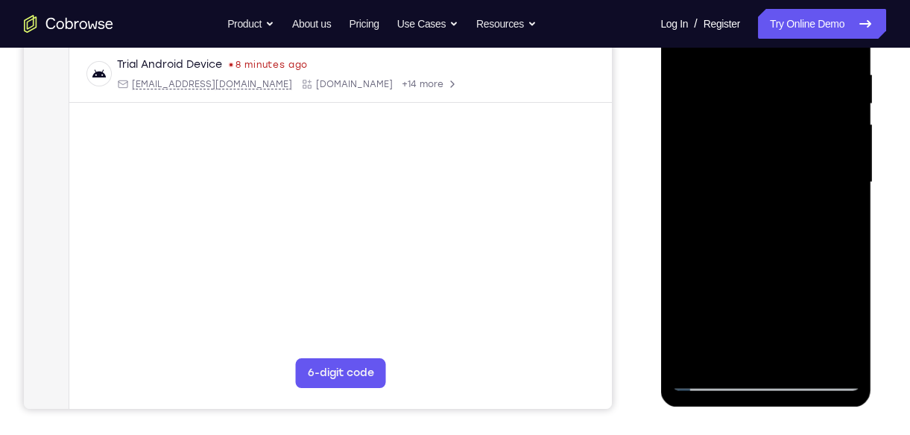
scroll to position [283, 0]
click at [739, 350] on div at bounding box center [765, 183] width 188 height 417
click at [767, 301] on div at bounding box center [765, 183] width 188 height 417
click at [711, 384] on div at bounding box center [765, 183] width 188 height 417
click at [840, 355] on div at bounding box center [765, 183] width 188 height 417
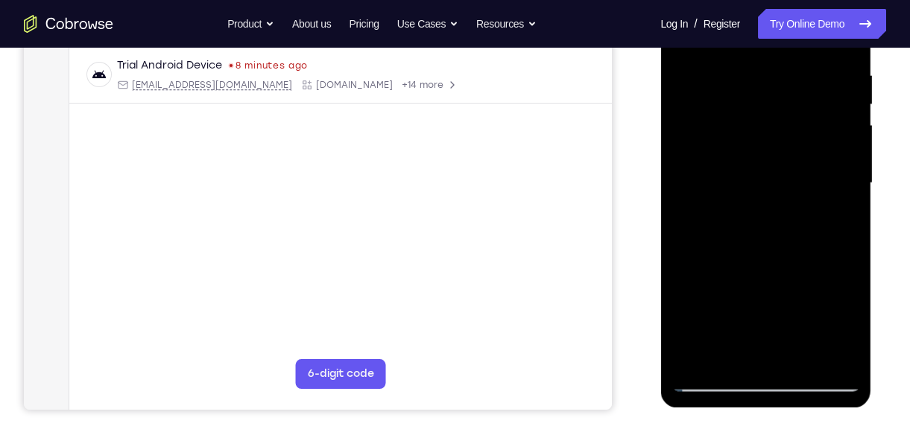
click at [842, 238] on div at bounding box center [765, 183] width 188 height 417
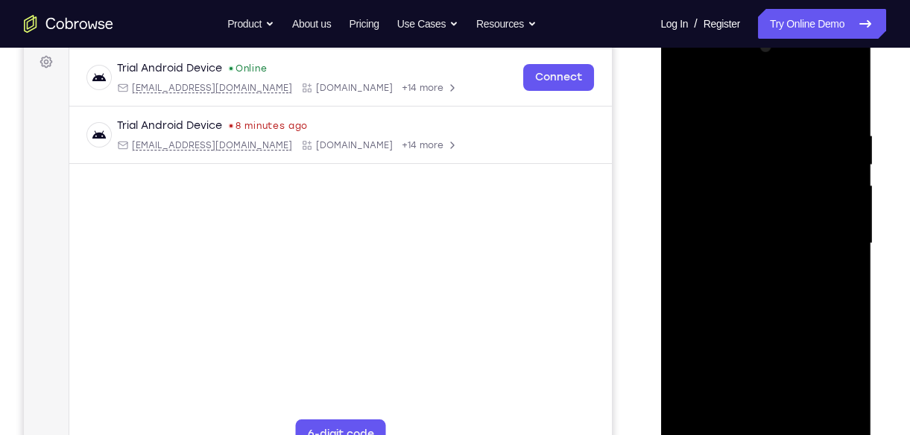
click at [678, 299] on div at bounding box center [765, 243] width 188 height 417
click at [755, 258] on div at bounding box center [765, 243] width 188 height 417
click at [755, 239] on div at bounding box center [765, 243] width 188 height 417
click at [761, 221] on div at bounding box center [765, 243] width 188 height 417
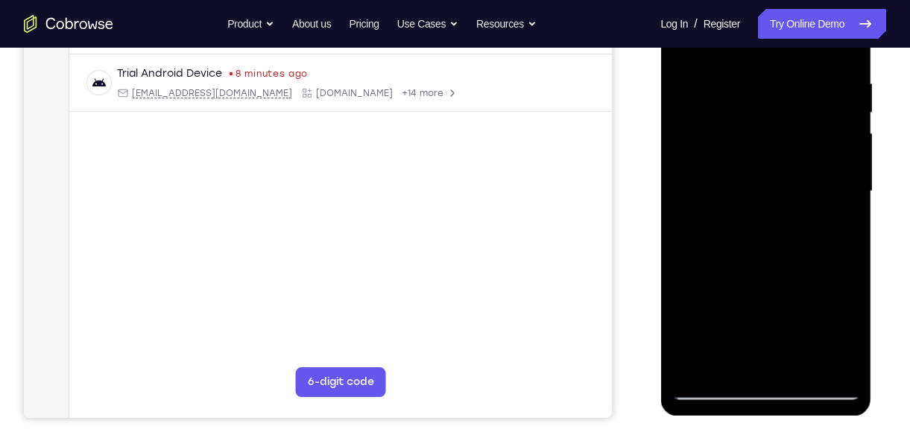
scroll to position [274, 0]
drag, startPoint x: 700, startPoint y: 285, endPoint x: 705, endPoint y: 145, distance: 139.4
click at [705, 145] on div at bounding box center [765, 192] width 188 height 417
click at [681, 257] on div at bounding box center [765, 192] width 188 height 417
click at [799, 364] on div at bounding box center [765, 192] width 188 height 417
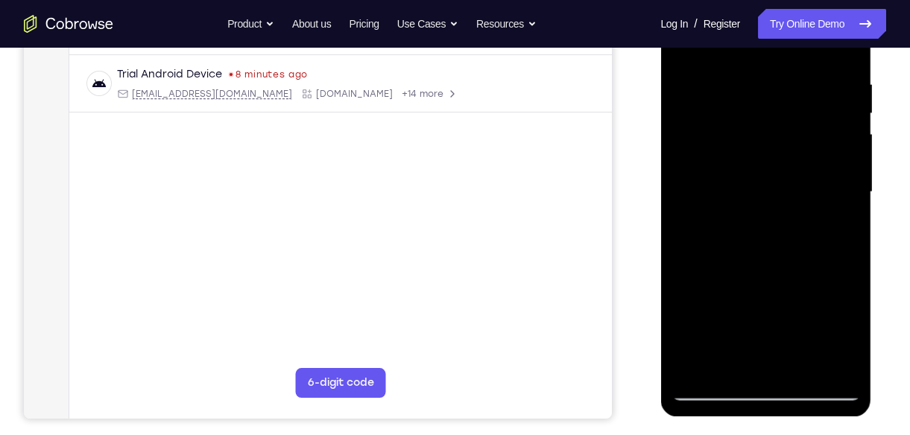
scroll to position [233, 0]
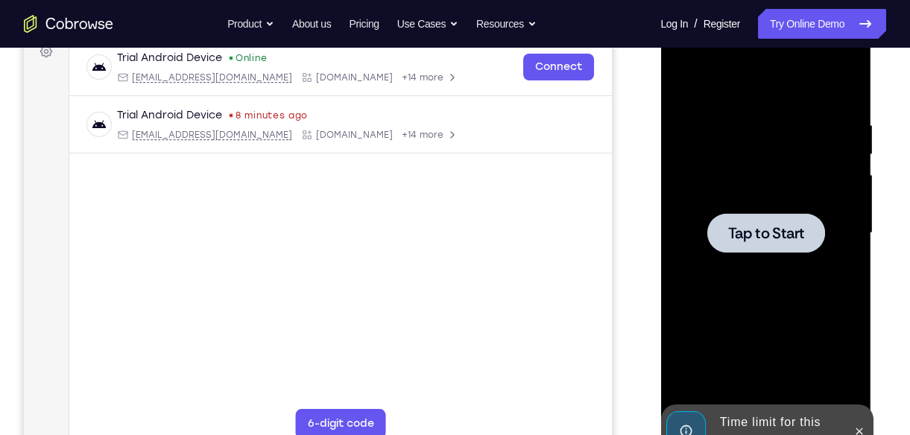
click at [719, 203] on div at bounding box center [765, 233] width 188 height 417
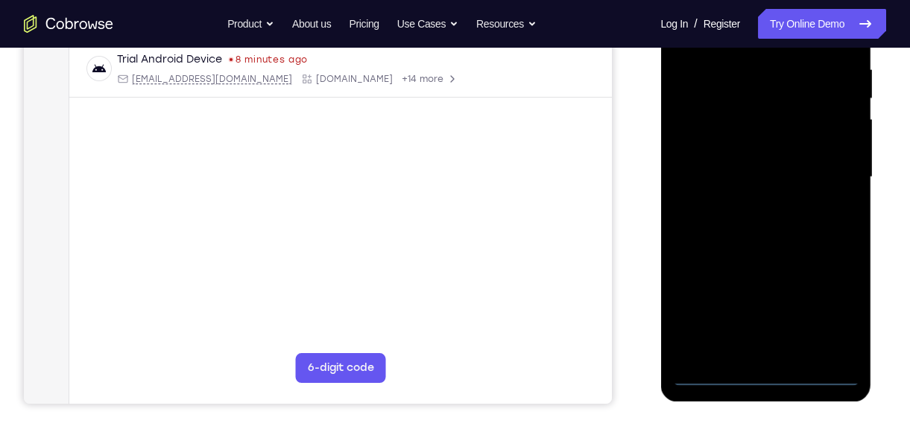
scroll to position [291, 0]
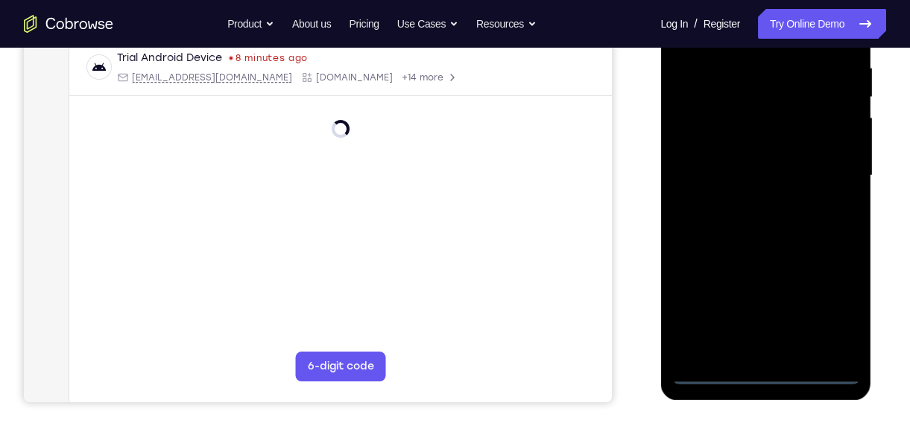
click at [764, 372] on div at bounding box center [765, 175] width 188 height 417
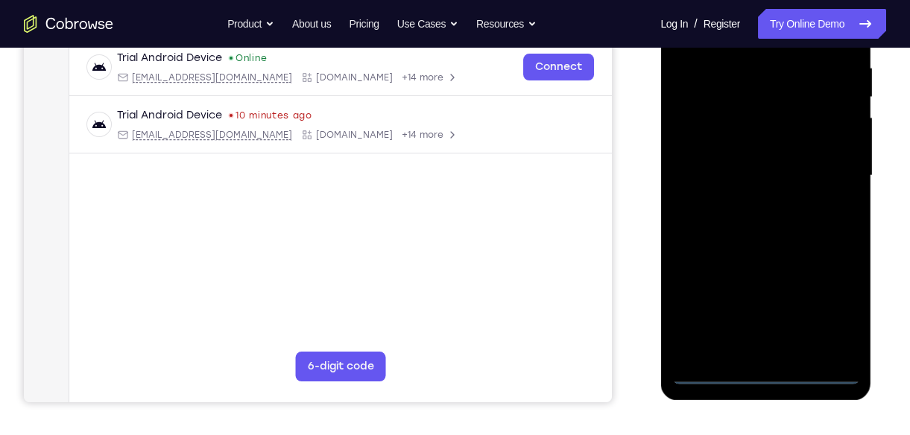
click at [825, 317] on div at bounding box center [765, 175] width 188 height 417
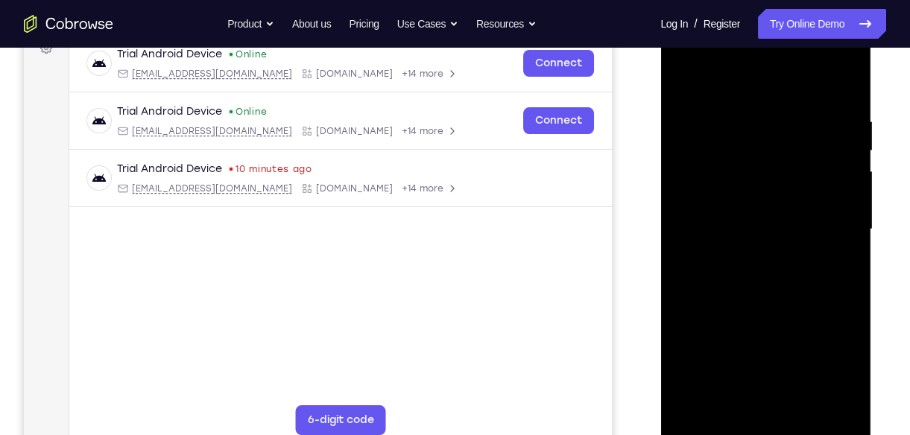
scroll to position [236, 0]
click at [756, 92] on div at bounding box center [765, 230] width 188 height 417
click at [827, 227] on div at bounding box center [765, 230] width 188 height 417
click at [753, 255] on div at bounding box center [765, 230] width 188 height 417
click at [743, 213] on div at bounding box center [765, 230] width 188 height 417
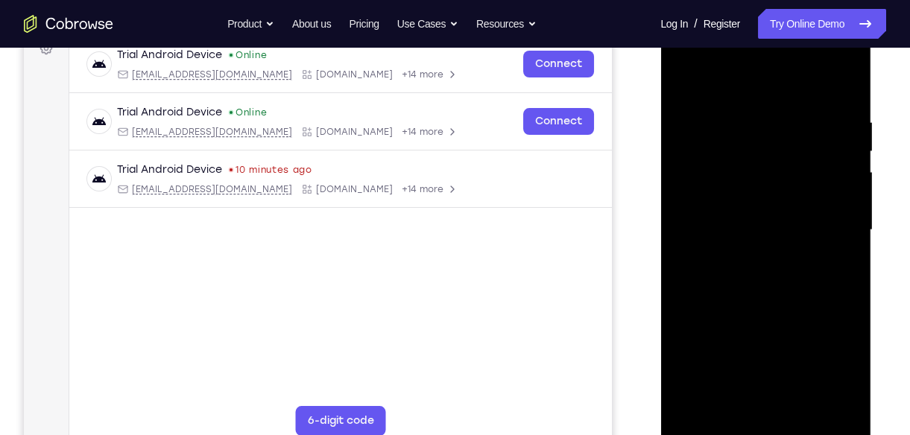
click at [781, 342] on div at bounding box center [765, 230] width 188 height 417
click at [790, 226] on div at bounding box center [765, 230] width 188 height 417
click at [739, 282] on div at bounding box center [765, 230] width 188 height 417
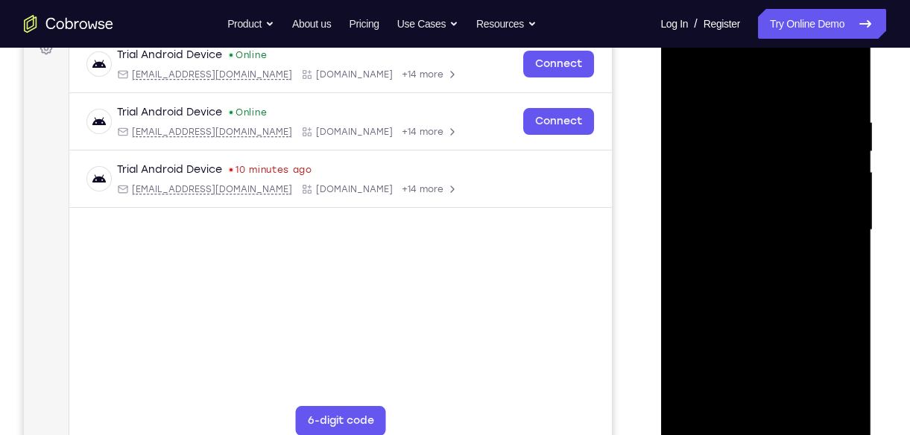
click at [739, 282] on div at bounding box center [765, 230] width 188 height 417
click at [756, 295] on div at bounding box center [765, 230] width 188 height 417
click at [796, 406] on div at bounding box center [765, 230] width 188 height 417
click at [774, 314] on div at bounding box center [765, 230] width 188 height 417
click at [762, 212] on div at bounding box center [765, 230] width 188 height 417
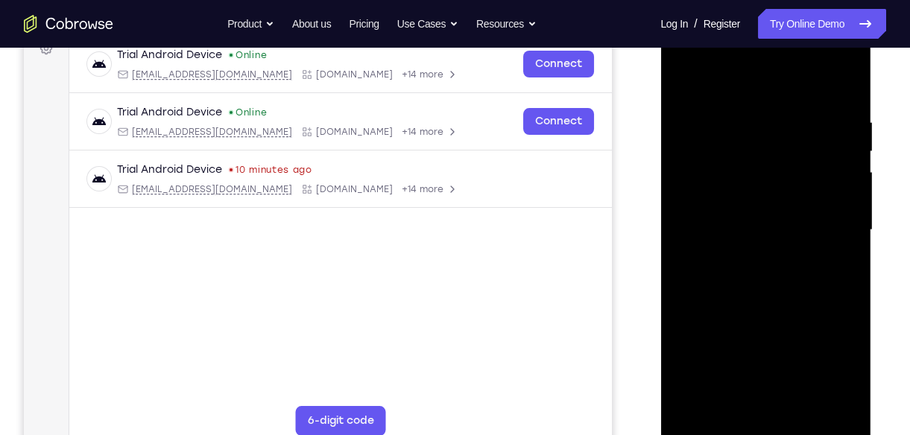
click at [717, 315] on div at bounding box center [765, 230] width 188 height 417
click at [744, 319] on div at bounding box center [765, 230] width 188 height 417
click at [833, 267] on div at bounding box center [765, 230] width 188 height 417
click at [726, 402] on div at bounding box center [765, 230] width 188 height 417
click at [801, 316] on div at bounding box center [765, 230] width 188 height 417
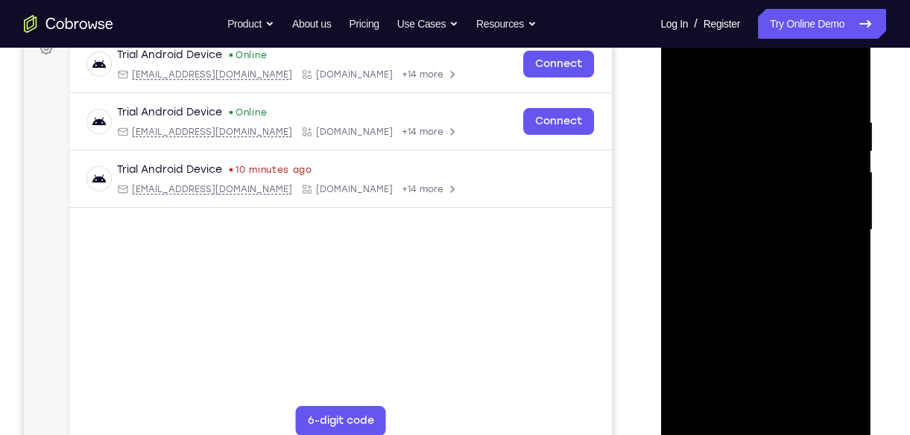
click at [714, 152] on div at bounding box center [765, 230] width 188 height 417
click at [752, 295] on div at bounding box center [765, 230] width 188 height 417
click at [850, 378] on div at bounding box center [765, 230] width 188 height 417
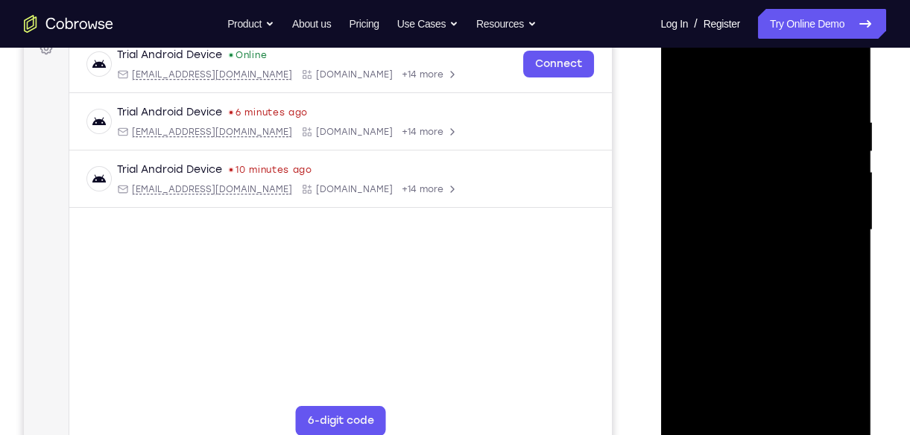
click at [850, 378] on div at bounding box center [765, 230] width 188 height 417
click at [764, 349] on div at bounding box center [765, 230] width 188 height 417
click at [787, 349] on div at bounding box center [765, 230] width 188 height 417
click at [691, 262] on div at bounding box center [765, 230] width 188 height 417
click at [685, 270] on div at bounding box center [765, 230] width 188 height 417
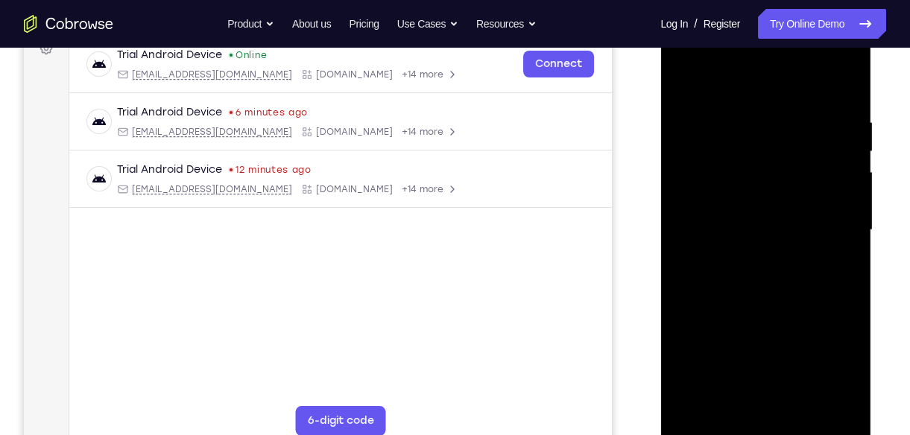
click at [723, 398] on div at bounding box center [765, 230] width 188 height 417
click at [685, 320] on div at bounding box center [765, 230] width 188 height 417
click at [842, 256] on div at bounding box center [765, 230] width 188 height 417
click at [846, 377] on div at bounding box center [765, 230] width 188 height 417
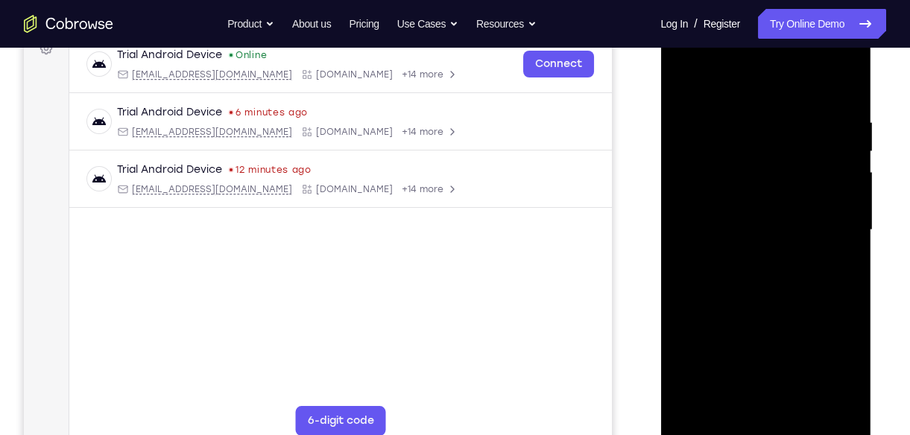
click at [846, 377] on div at bounding box center [765, 230] width 188 height 417
click at [726, 400] on div at bounding box center [765, 230] width 188 height 417
click at [685, 314] on div at bounding box center [765, 230] width 188 height 417
click at [840, 255] on div at bounding box center [765, 230] width 188 height 417
click at [689, 83] on div at bounding box center [765, 230] width 188 height 417
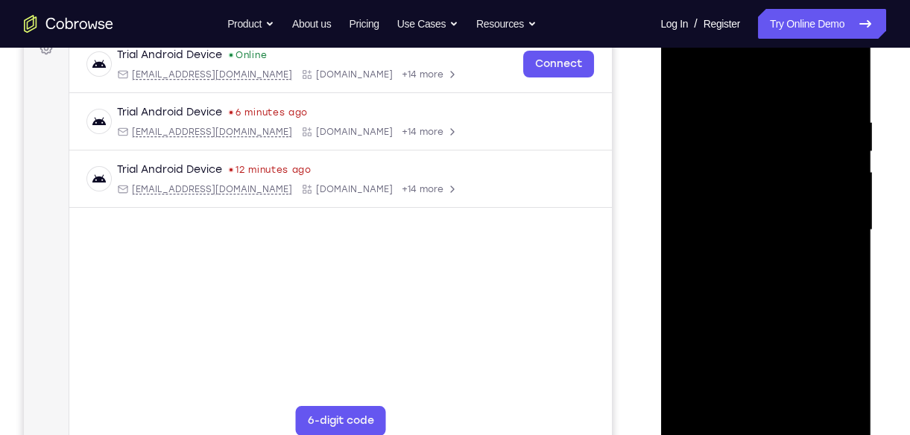
click at [689, 83] on div at bounding box center [765, 230] width 188 height 417
click at [751, 108] on div at bounding box center [765, 230] width 188 height 417
click at [838, 258] on div at bounding box center [765, 230] width 188 height 417
drag, startPoint x: 838, startPoint y: 258, endPoint x: 717, endPoint y: 247, distance: 121.3
click at [717, 247] on div at bounding box center [765, 230] width 188 height 417
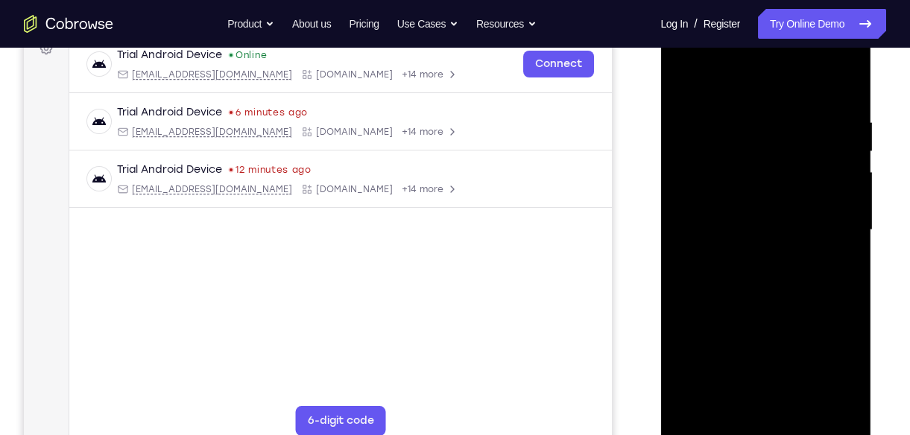
click at [827, 238] on div at bounding box center [765, 230] width 188 height 417
drag, startPoint x: 845, startPoint y: 228, endPoint x: 741, endPoint y: 226, distance: 104.3
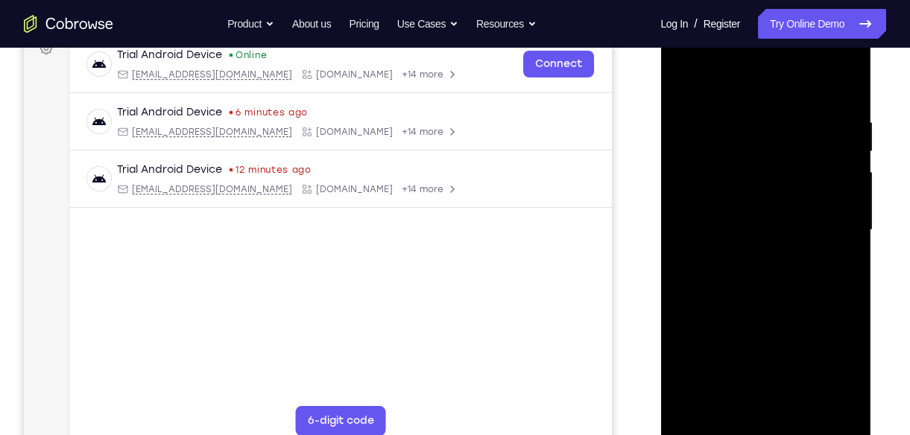
click at [741, 226] on div at bounding box center [765, 230] width 188 height 417
click at [824, 402] on div at bounding box center [765, 230] width 188 height 417
click at [828, 241] on div at bounding box center [765, 230] width 188 height 417
click at [835, 212] on div at bounding box center [765, 230] width 188 height 417
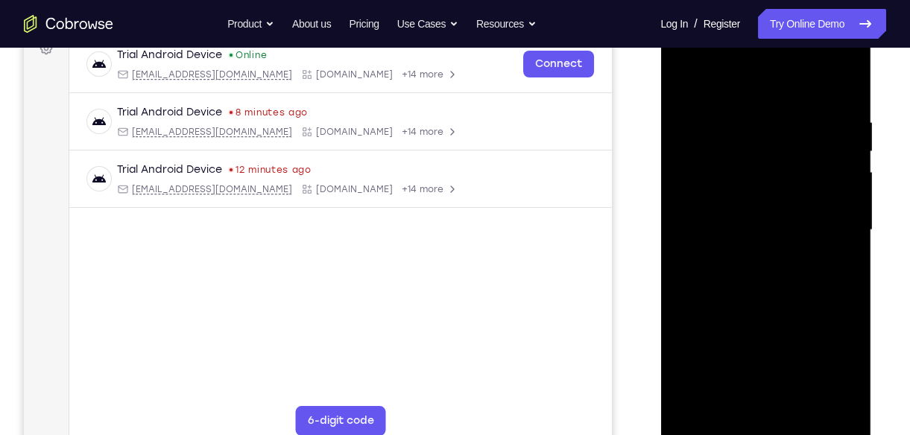
click at [835, 212] on div at bounding box center [765, 230] width 188 height 417
drag, startPoint x: 835, startPoint y: 212, endPoint x: 742, endPoint y: 181, distance: 98.2
click at [742, 181] on div at bounding box center [765, 230] width 188 height 417
drag, startPoint x: 699, startPoint y: 220, endPoint x: 776, endPoint y: 257, distance: 85.6
click at [776, 257] on div at bounding box center [765, 230] width 188 height 417
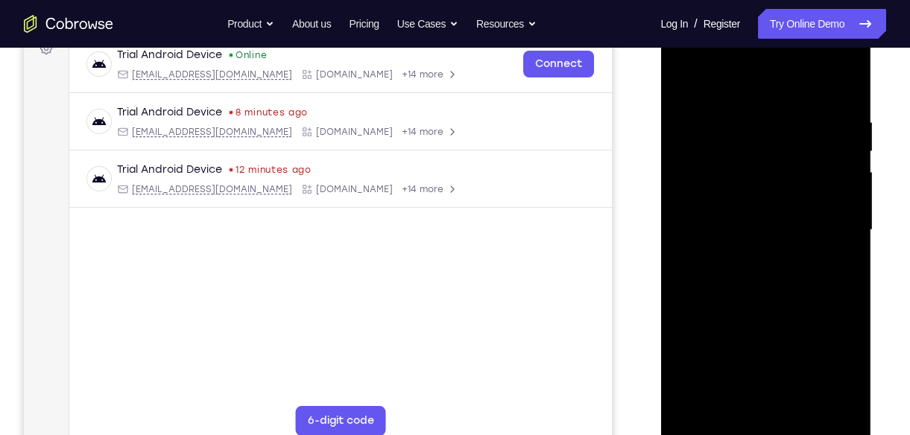
click at [843, 233] on div at bounding box center [765, 230] width 188 height 417
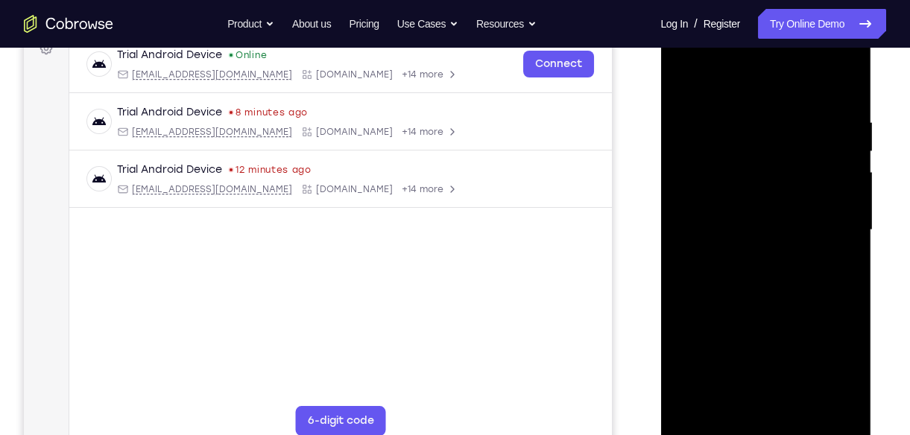
click at [684, 227] on div at bounding box center [765, 230] width 188 height 417
click at [824, 401] on div at bounding box center [765, 230] width 188 height 417
click at [840, 250] on div at bounding box center [765, 230] width 188 height 417
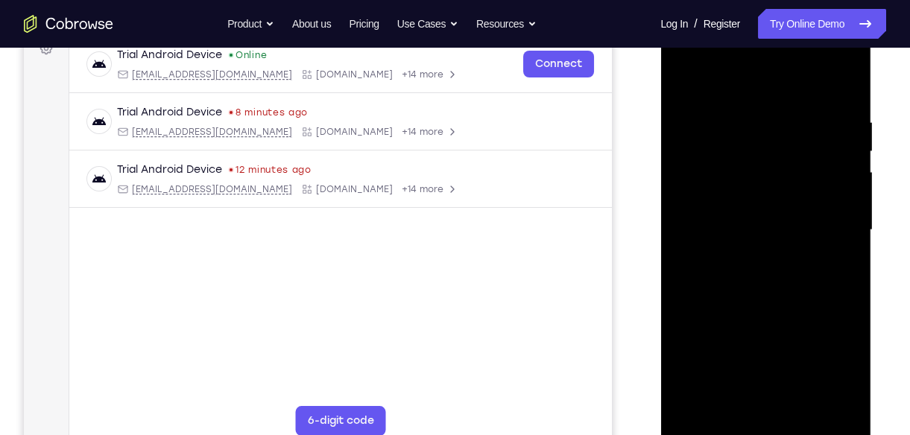
click at [840, 250] on div at bounding box center [765, 230] width 188 height 417
click at [832, 248] on div at bounding box center [765, 230] width 188 height 417
click at [851, 162] on div at bounding box center [765, 230] width 188 height 417
click at [835, 132] on div at bounding box center [765, 230] width 188 height 417
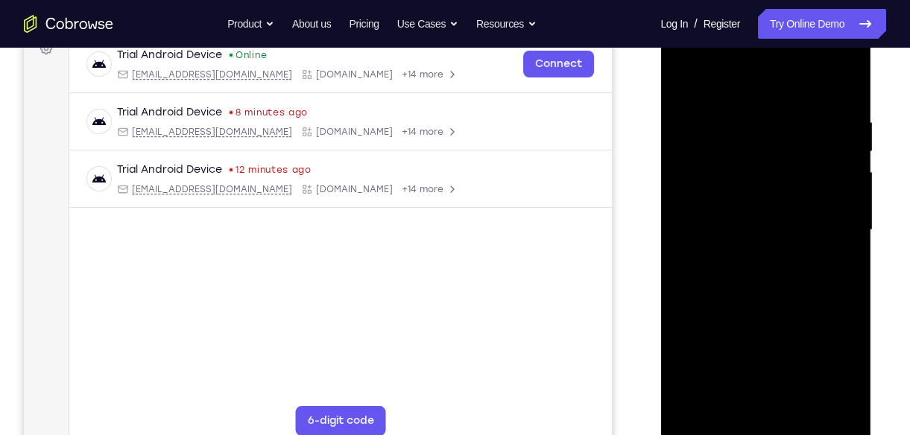
click at [835, 132] on div at bounding box center [765, 230] width 188 height 417
click at [807, 143] on div at bounding box center [765, 230] width 188 height 417
click at [838, 134] on div at bounding box center [765, 230] width 188 height 417
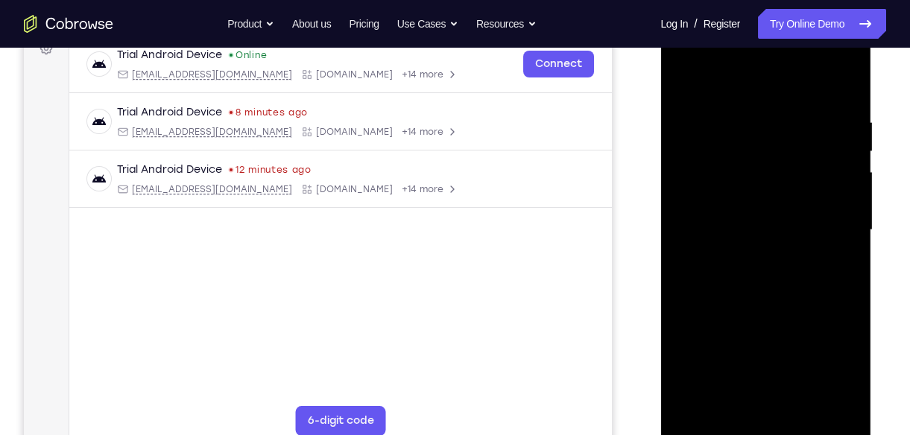
click at [838, 134] on div at bounding box center [765, 230] width 188 height 417
click at [842, 86] on div at bounding box center [765, 230] width 188 height 417
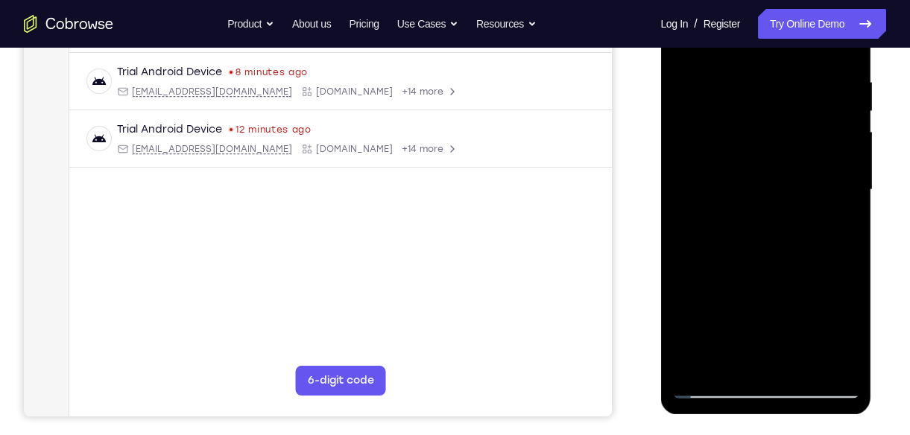
scroll to position [279, 0]
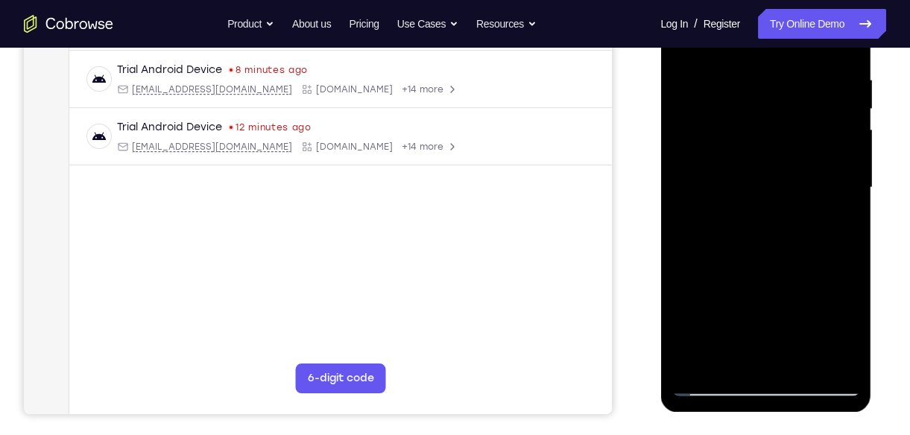
click at [802, 358] on div at bounding box center [765, 187] width 188 height 417
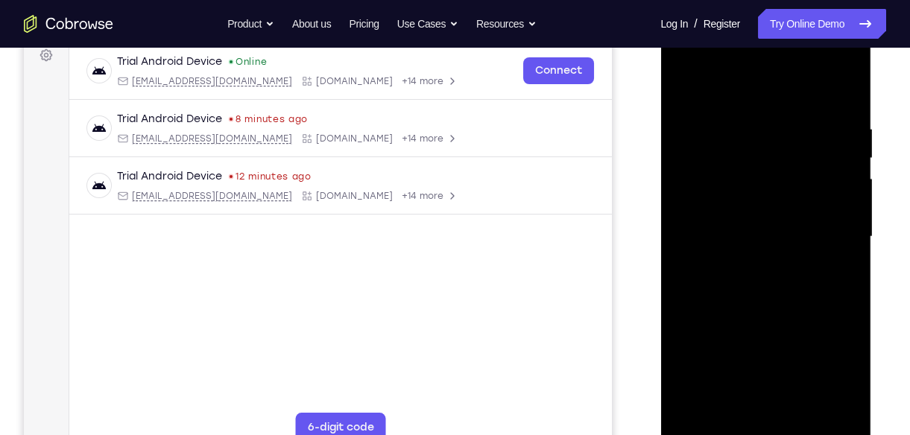
scroll to position [227, 0]
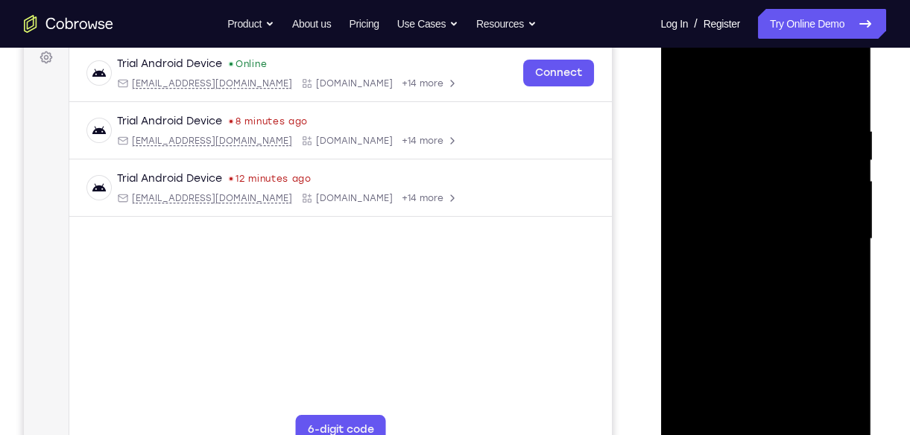
click at [685, 88] on div at bounding box center [765, 239] width 188 height 417
click at [844, 94] on div at bounding box center [765, 239] width 188 height 417
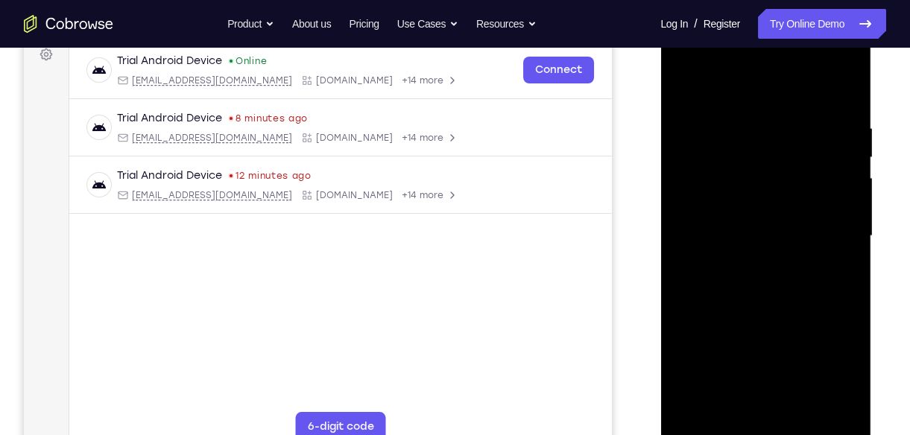
scroll to position [229, 0]
click at [799, 419] on div at bounding box center [765, 236] width 188 height 417
click at [756, 203] on div at bounding box center [765, 236] width 188 height 417
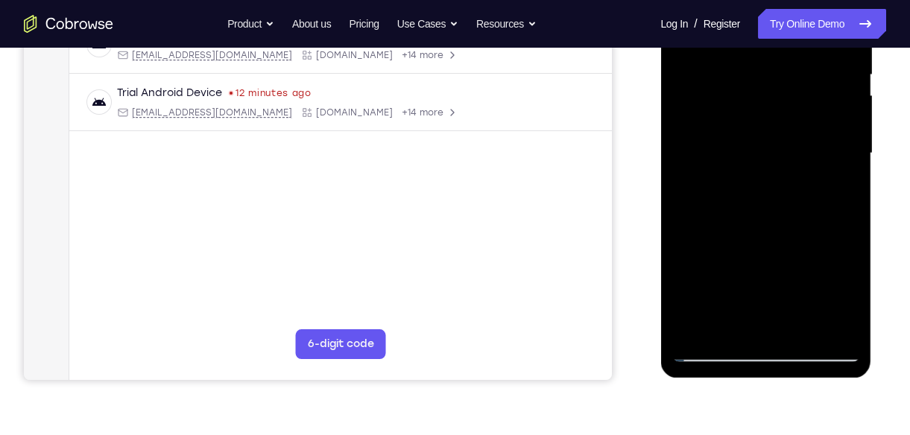
scroll to position [314, 0]
click at [727, 320] on div at bounding box center [765, 152] width 188 height 417
click at [689, 239] on div at bounding box center [765, 152] width 188 height 417
click at [747, 179] on div at bounding box center [765, 152] width 188 height 417
click at [841, 180] on div at bounding box center [765, 152] width 188 height 417
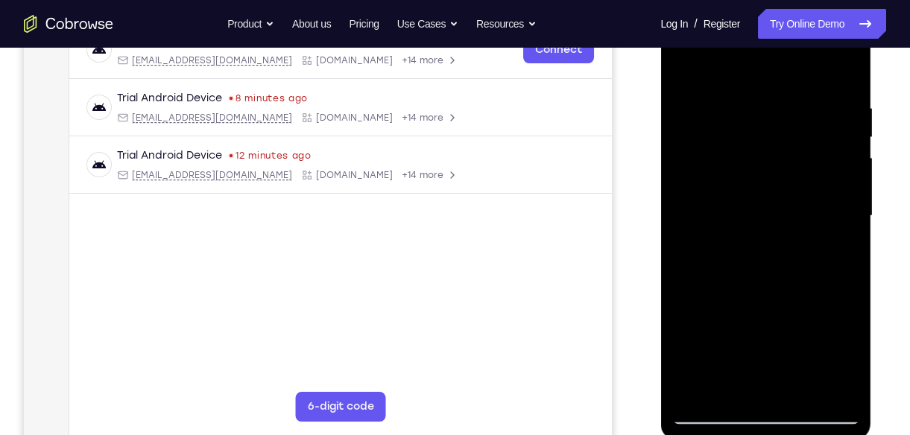
scroll to position [247, 0]
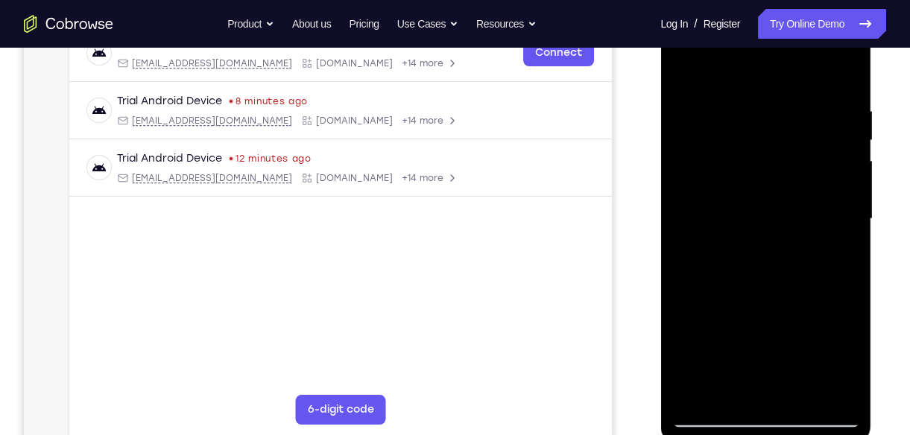
click at [688, 77] on div at bounding box center [765, 218] width 188 height 417
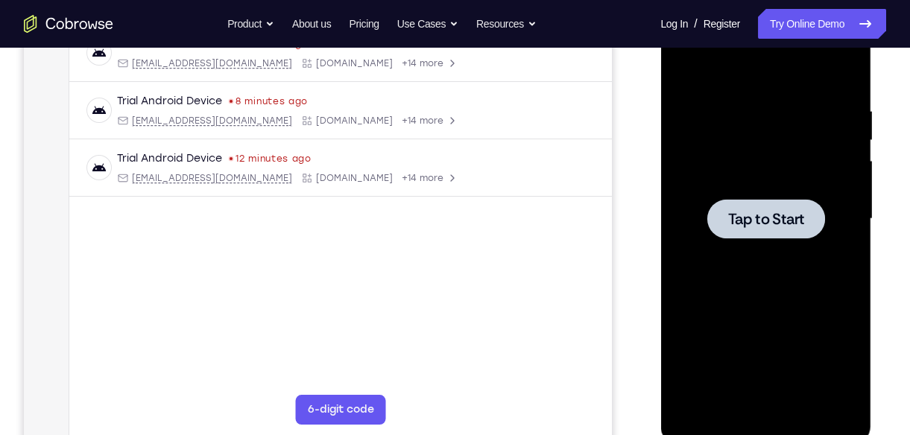
click at [787, 212] on span "Tap to Start" at bounding box center [765, 219] width 76 height 15
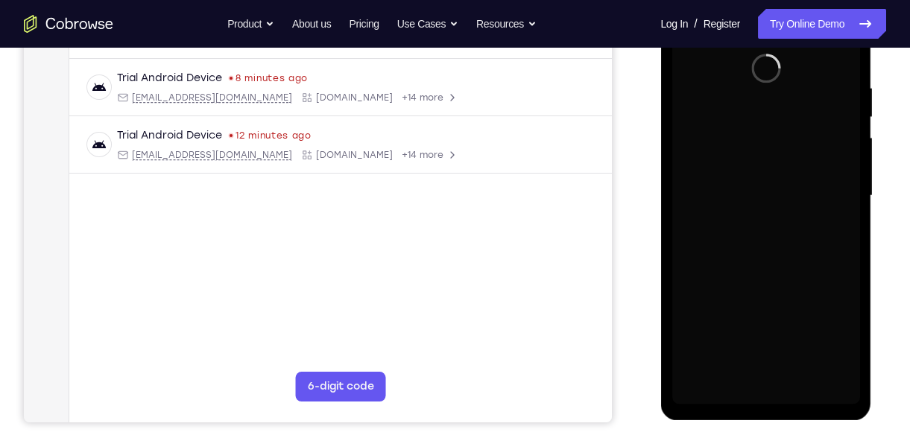
scroll to position [271, 0]
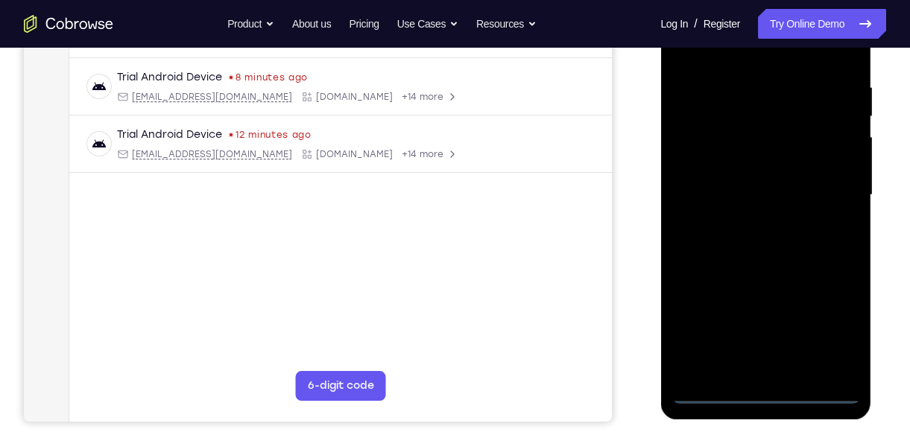
click at [767, 393] on div at bounding box center [765, 195] width 188 height 417
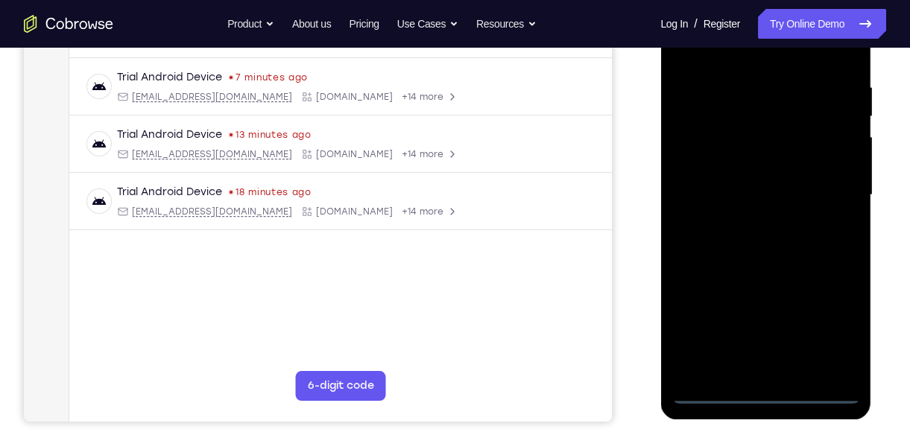
click at [823, 333] on div at bounding box center [765, 195] width 188 height 417
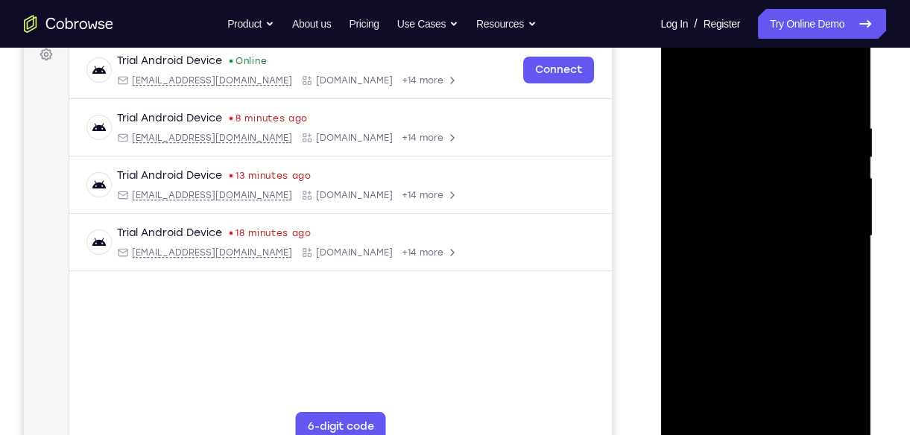
scroll to position [231, 0]
click at [726, 90] on div at bounding box center [765, 235] width 188 height 417
click at [828, 223] on div at bounding box center [765, 235] width 188 height 417
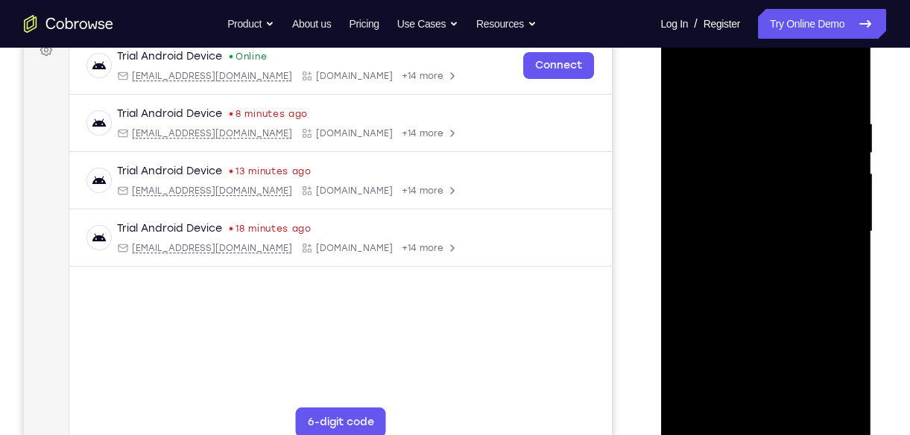
scroll to position [235, 0]
click at [745, 257] on div at bounding box center [765, 230] width 188 height 417
click at [758, 218] on div at bounding box center [765, 230] width 188 height 417
click at [784, 348] on div at bounding box center [765, 230] width 188 height 417
click at [850, 383] on div at bounding box center [765, 230] width 188 height 417
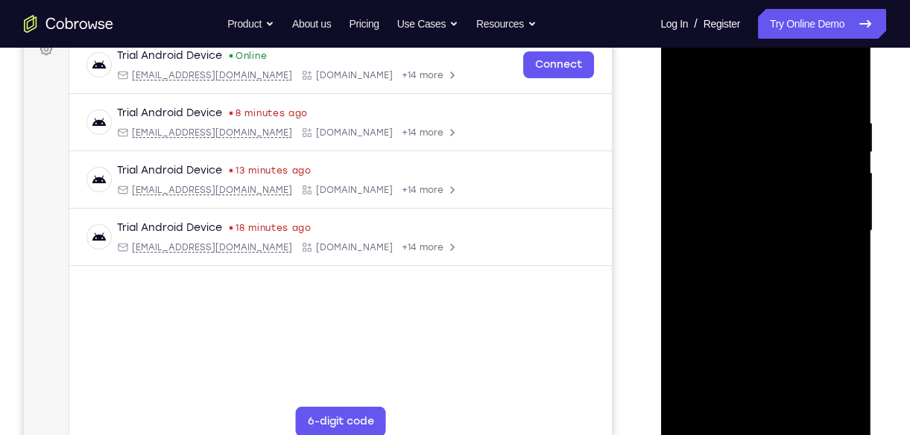
click at [773, 229] on div at bounding box center [765, 230] width 188 height 417
click at [755, 275] on div at bounding box center [765, 230] width 188 height 417
drag, startPoint x: 739, startPoint y: 91, endPoint x: 727, endPoint y: 51, distance: 41.2
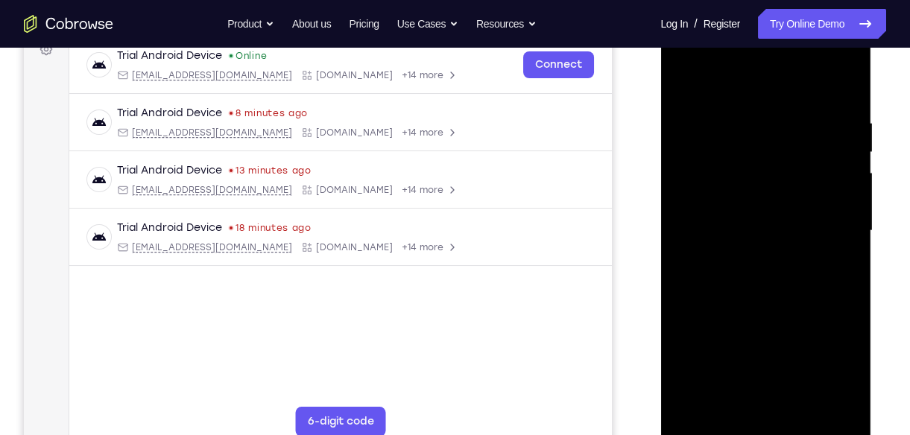
click at [727, 51] on div at bounding box center [765, 230] width 188 height 417
click at [769, 273] on div at bounding box center [765, 230] width 188 height 417
click at [802, 270] on div at bounding box center [765, 230] width 188 height 417
click at [769, 285] on div at bounding box center [765, 230] width 188 height 417
click at [760, 296] on div at bounding box center [765, 230] width 188 height 417
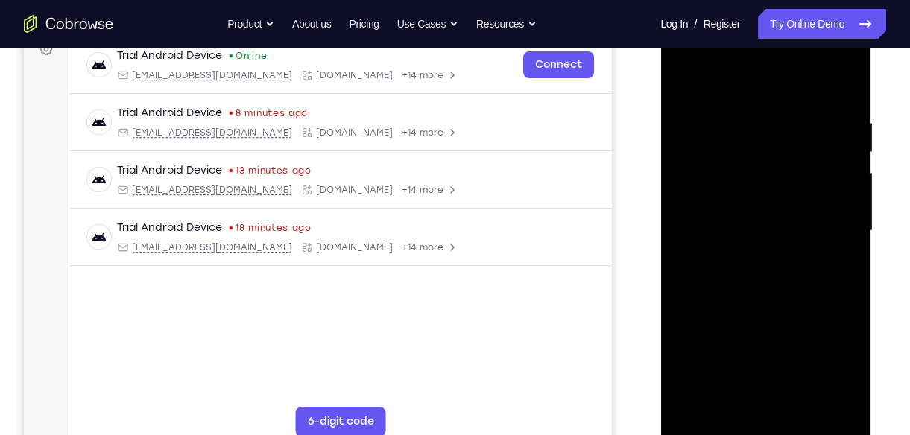
click at [748, 118] on div at bounding box center [765, 230] width 188 height 417
click at [825, 152] on div at bounding box center [765, 230] width 188 height 417
click at [836, 175] on div at bounding box center [765, 230] width 188 height 417
click at [847, 156] on div at bounding box center [765, 230] width 188 height 417
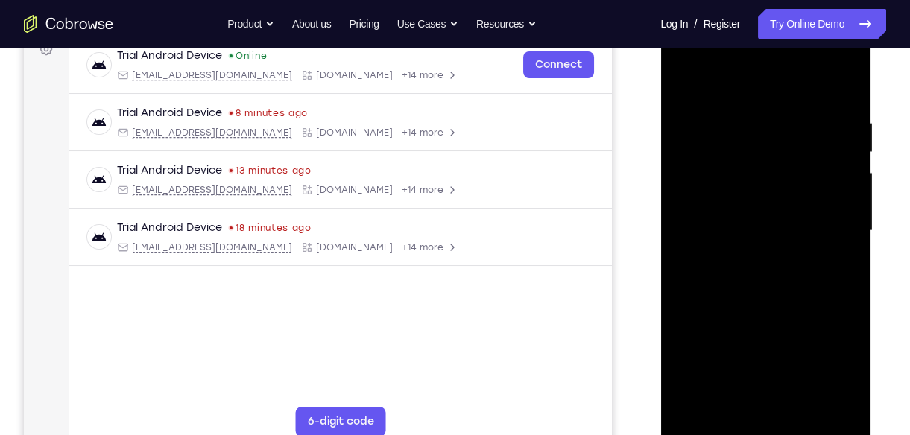
click at [847, 156] on div at bounding box center [765, 230] width 188 height 417
click at [847, 85] on div at bounding box center [765, 230] width 188 height 417
click at [826, 107] on div at bounding box center [765, 230] width 188 height 417
click at [842, 88] on div at bounding box center [765, 230] width 188 height 417
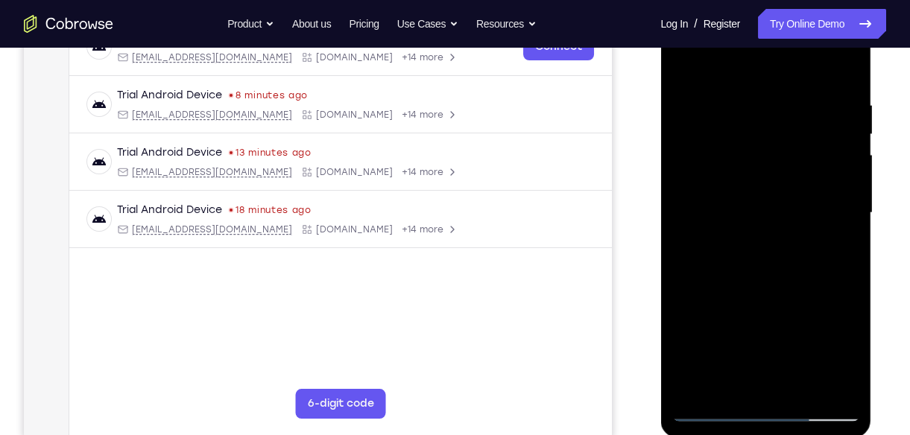
scroll to position [253, 0]
click at [795, 385] on div at bounding box center [765, 212] width 188 height 417
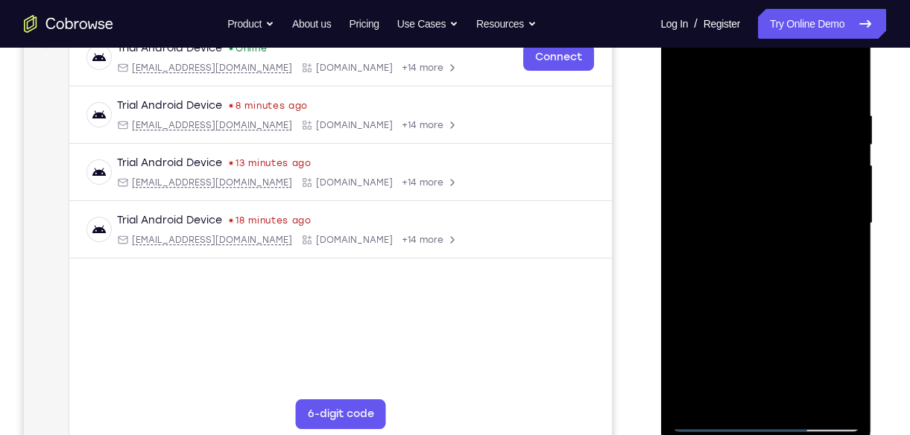
scroll to position [242, 0]
click at [764, 299] on div at bounding box center [765, 224] width 188 height 417
click at [763, 178] on div at bounding box center [765, 224] width 188 height 417
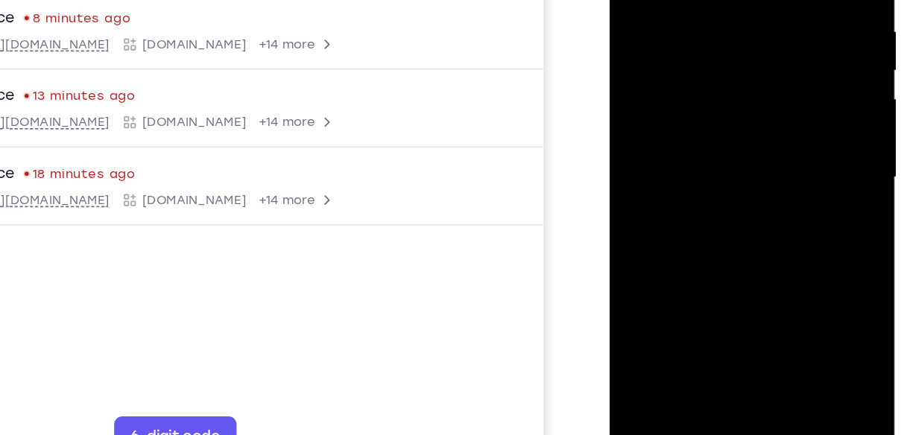
scroll to position [276, 0]
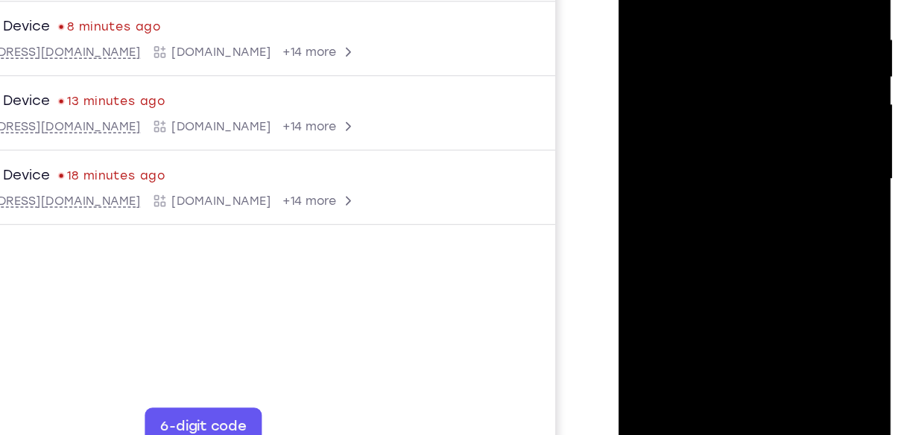
click at [759, 140] on div at bounding box center [723, 114] width 188 height 417
click at [790, 138] on div at bounding box center [723, 114] width 188 height 417
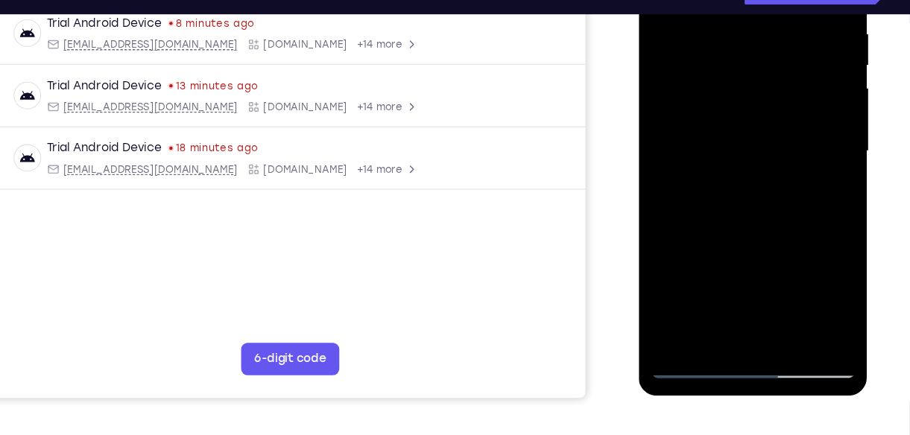
scroll to position [293, 0]
click at [708, 300] on div at bounding box center [744, 131] width 188 height 417
click at [778, 211] on div at bounding box center [744, 131] width 188 height 417
click at [718, 18] on div at bounding box center [744, 131] width 188 height 417
click at [755, 159] on div at bounding box center [744, 131] width 188 height 417
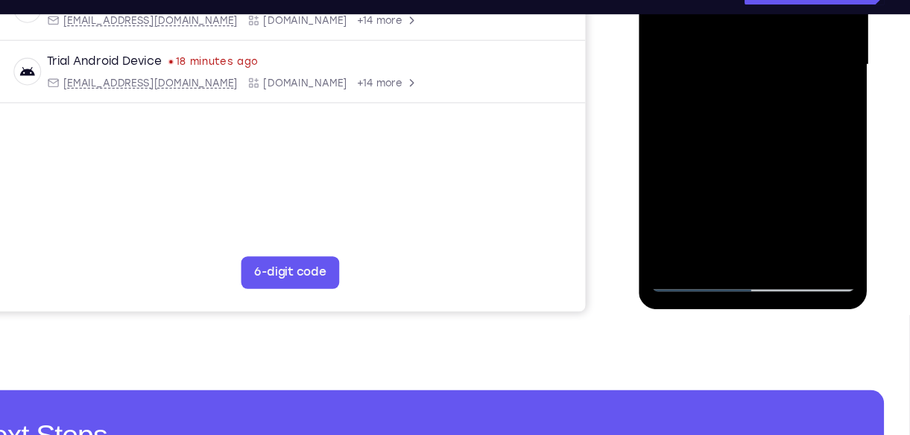
scroll to position [372, 0]
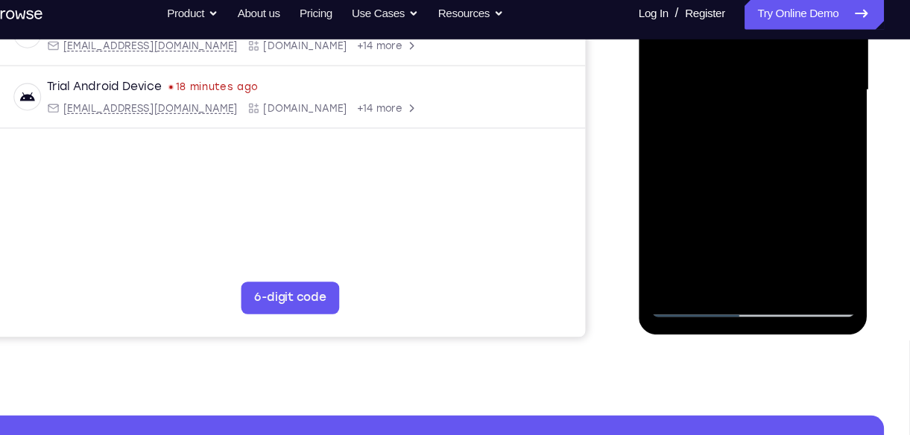
click at [824, 219] on div at bounding box center [744, 71] width 188 height 417
click at [767, 196] on div at bounding box center [744, 71] width 188 height 417
click at [708, 248] on div at bounding box center [744, 71] width 188 height 417
click at [667, 162] on div at bounding box center [744, 71] width 188 height 417
click at [829, 247] on div at bounding box center [744, 71] width 188 height 417
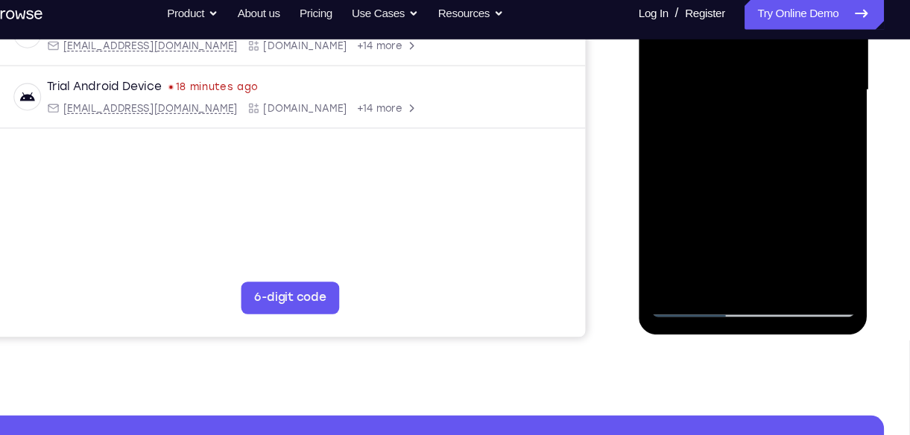
click at [662, 156] on div at bounding box center [744, 71] width 188 height 417
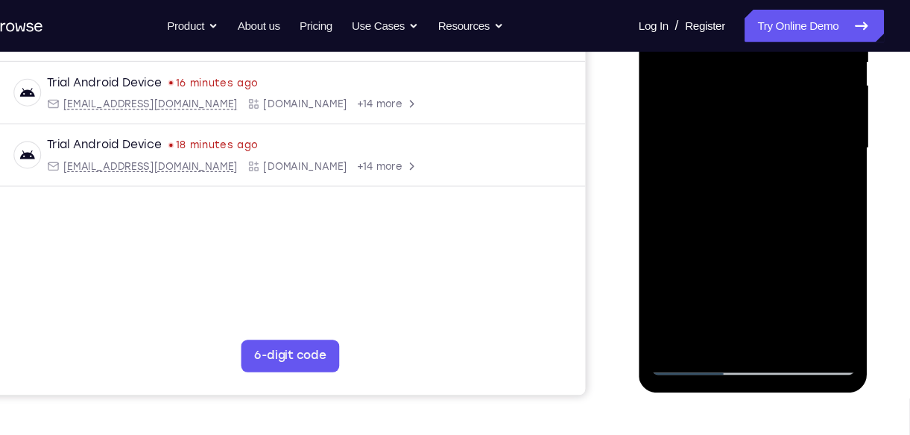
scroll to position [258, 0]
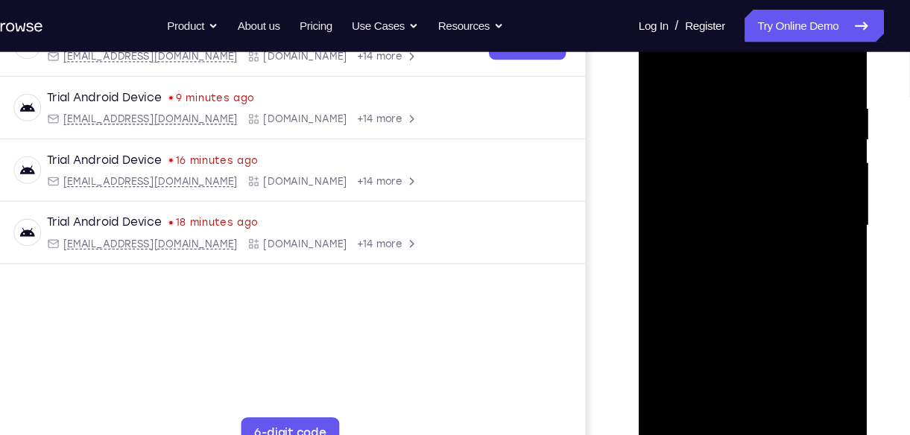
drag, startPoint x: 710, startPoint y: 130, endPoint x: 708, endPoint y: 194, distance: 64.1
click at [708, 194] on div at bounding box center [744, 207] width 188 height 417
click at [712, 125] on div at bounding box center [744, 207] width 188 height 417
click at [755, 200] on div at bounding box center [744, 207] width 188 height 417
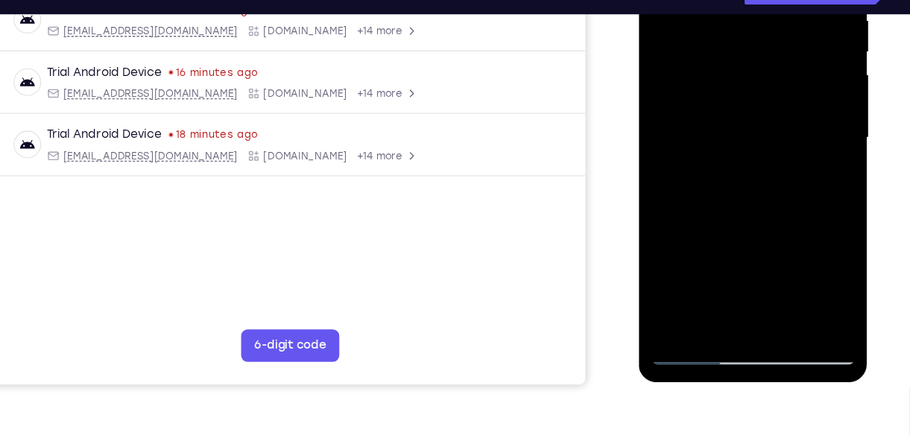
scroll to position [305, 0]
drag, startPoint x: 768, startPoint y: 92, endPoint x: 754, endPoint y: -36, distance: 128.9
click at [754, 0] on div at bounding box center [744, 119] width 188 height 417
click at [823, 261] on div at bounding box center [744, 119] width 188 height 417
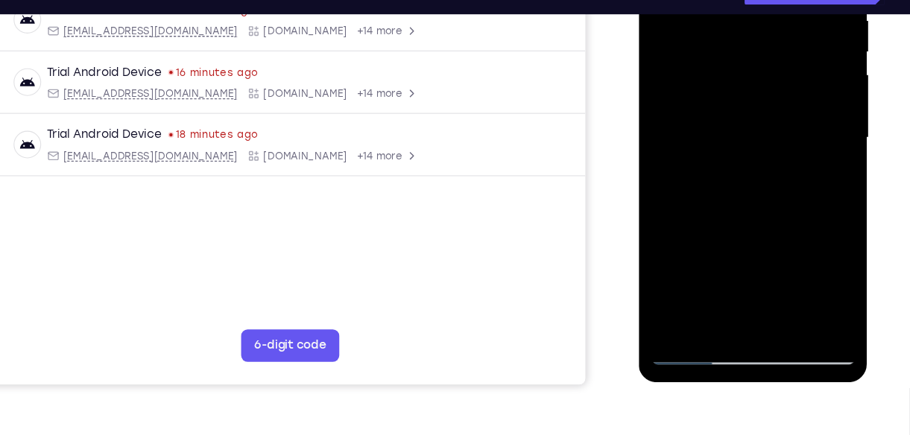
click at [744, 240] on div at bounding box center [744, 119] width 188 height 417
click at [710, 286] on div at bounding box center [744, 119] width 188 height 417
click at [662, 200] on div at bounding box center [744, 119] width 188 height 417
click at [680, 145] on div at bounding box center [744, 119] width 188 height 417
click at [680, 141] on div at bounding box center [744, 119] width 188 height 417
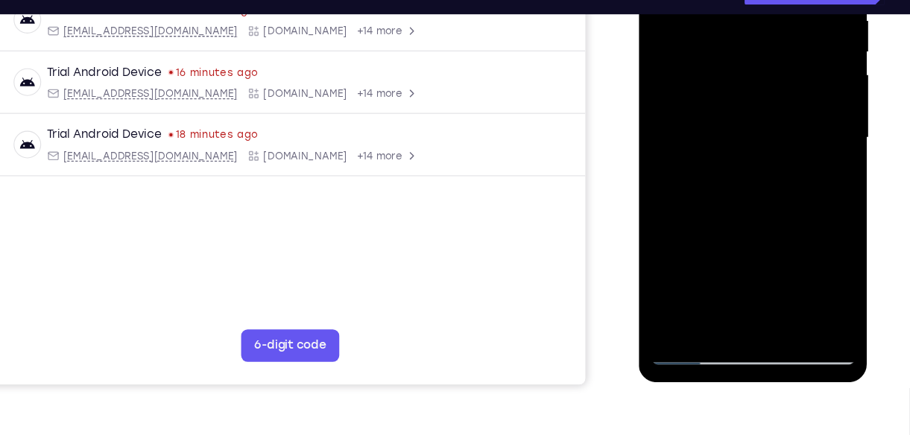
click at [666, 295] on div at bounding box center [744, 119] width 188 height 417
click at [758, 235] on div at bounding box center [744, 119] width 188 height 417
click at [816, 157] on div at bounding box center [744, 119] width 188 height 417
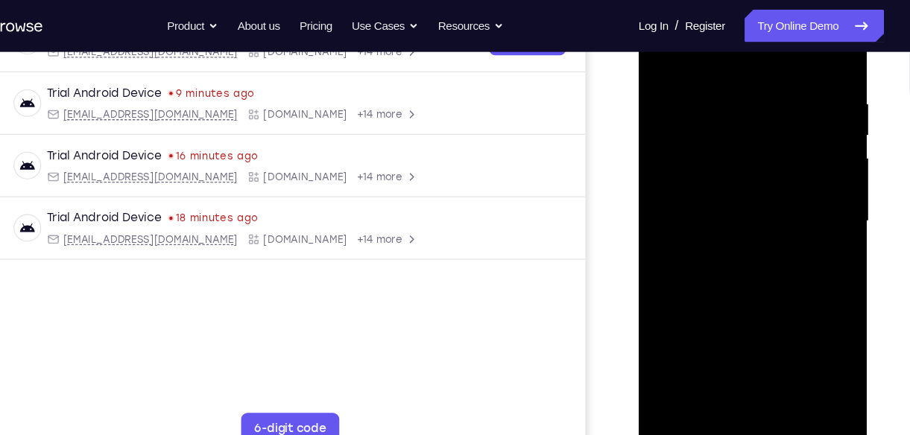
scroll to position [261, 0]
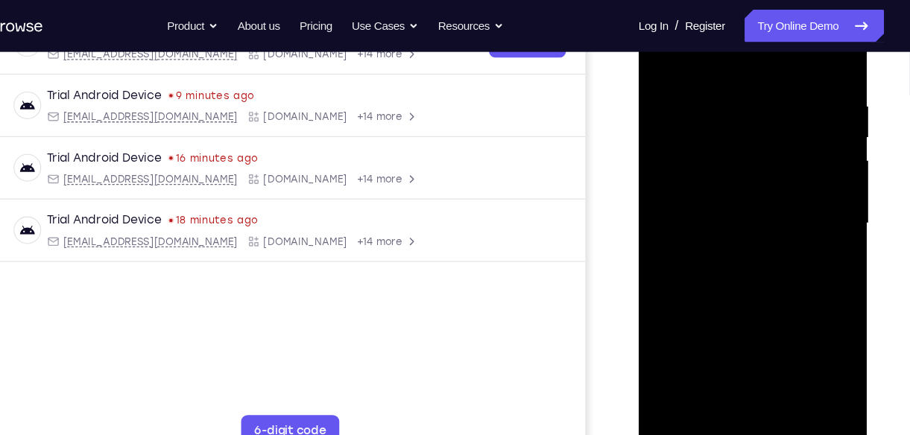
click at [665, 56] on div at bounding box center [744, 204] width 188 height 417
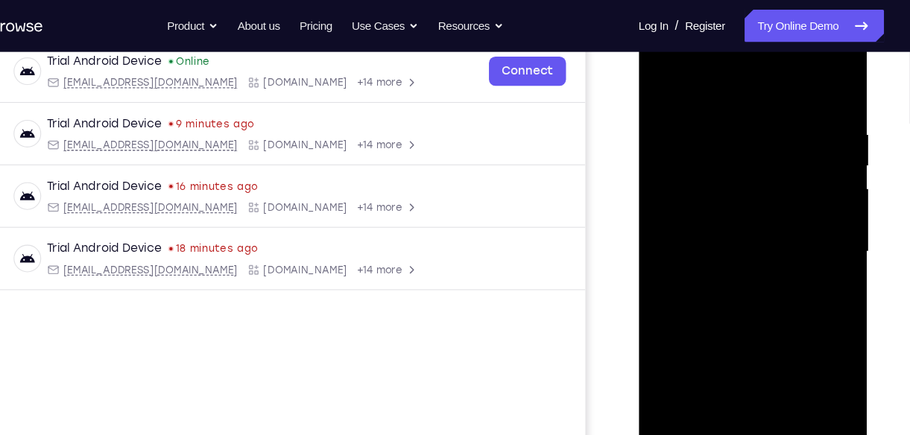
drag, startPoint x: 735, startPoint y: 296, endPoint x: 717, endPoint y: 180, distance: 117.7
click at [717, 180] on div at bounding box center [744, 232] width 188 height 417
click at [660, 260] on div at bounding box center [744, 232] width 188 height 417
drag, startPoint x: 757, startPoint y: 317, endPoint x: 697, endPoint y: 56, distance: 267.4
click at [697, 56] on div at bounding box center [744, 232] width 188 height 417
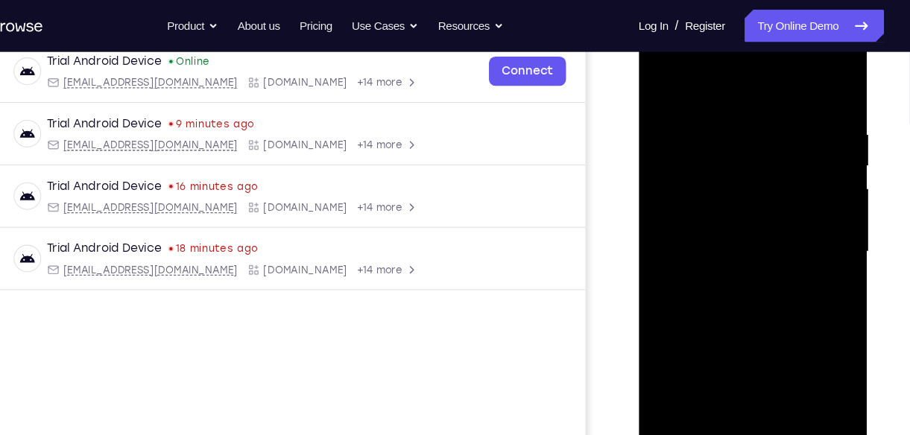
drag, startPoint x: 780, startPoint y: 323, endPoint x: 737, endPoint y: 127, distance: 199.7
click at [737, 127] on div at bounding box center [744, 232] width 188 height 417
drag, startPoint x: 764, startPoint y: 334, endPoint x: 726, endPoint y: 98, distance: 239.8
click at [726, 98] on div at bounding box center [744, 232] width 188 height 417
drag, startPoint x: 757, startPoint y: 272, endPoint x: 720, endPoint y: 133, distance: 144.0
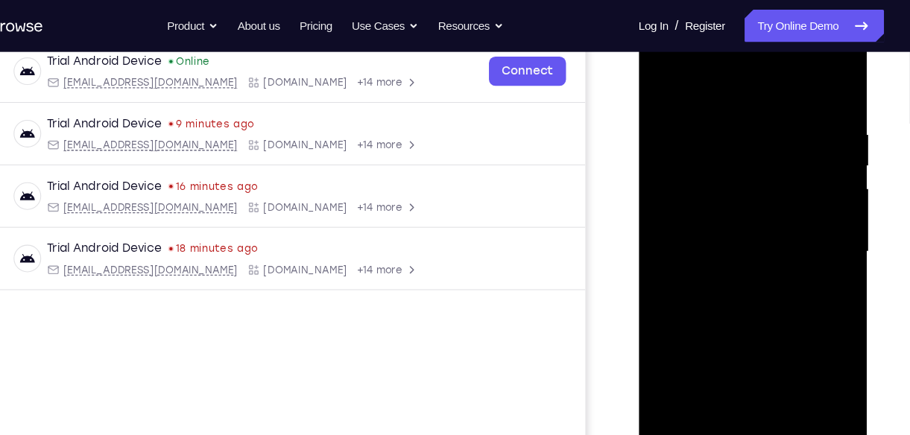
click at [720, 133] on div at bounding box center [744, 232] width 188 height 417
drag, startPoint x: 764, startPoint y: 314, endPoint x: 732, endPoint y: 169, distance: 148.7
click at [732, 169] on div at bounding box center [744, 232] width 188 height 417
drag, startPoint x: 775, startPoint y: 196, endPoint x: 784, endPoint y: 304, distance: 108.3
click at [784, 304] on div at bounding box center [744, 232] width 188 height 417
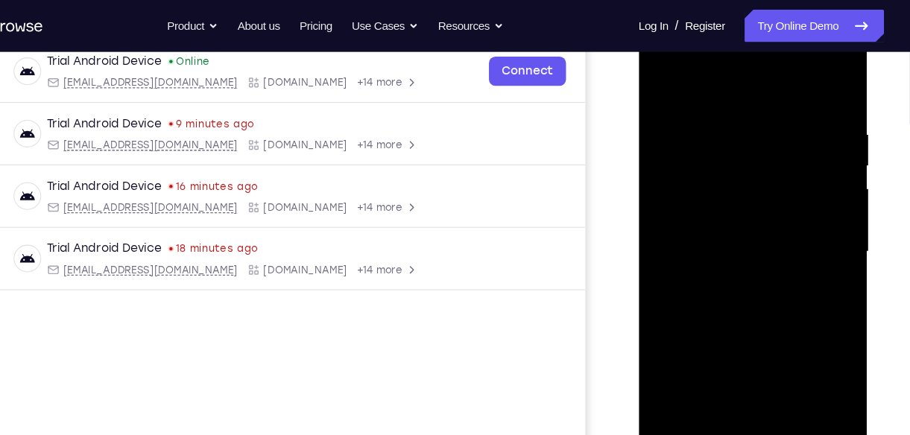
drag, startPoint x: 768, startPoint y: 243, endPoint x: 725, endPoint y: 98, distance: 151.5
click at [725, 98] on div at bounding box center [744, 232] width 188 height 417
drag, startPoint x: 758, startPoint y: 294, endPoint x: 720, endPoint y: 151, distance: 148.0
click at [720, 151] on div at bounding box center [744, 232] width 188 height 417
drag, startPoint x: 764, startPoint y: 348, endPoint x: 723, endPoint y: 161, distance: 191.4
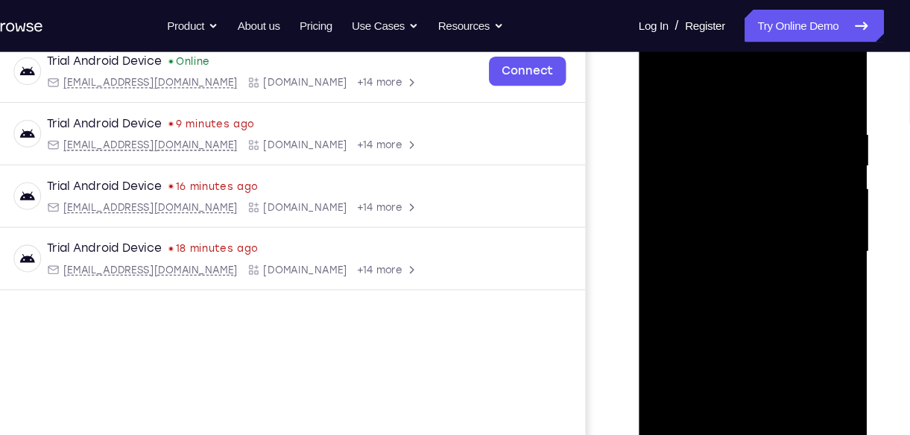
click at [723, 161] on div at bounding box center [744, 232] width 188 height 417
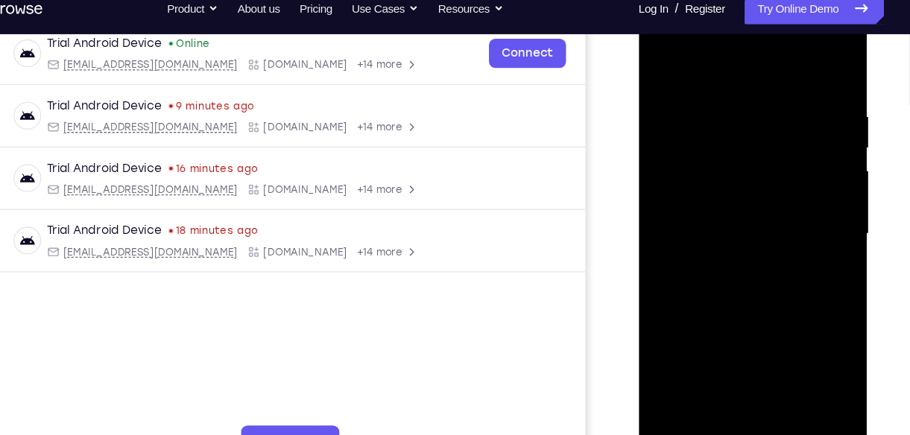
drag, startPoint x: 764, startPoint y: 293, endPoint x: 735, endPoint y: 154, distance: 142.3
click at [735, 154] on div at bounding box center [744, 215] width 188 height 417
drag, startPoint x: 763, startPoint y: 277, endPoint x: 740, endPoint y: 168, distance: 111.8
click at [740, 168] on div at bounding box center [744, 215] width 188 height 417
click at [746, 134] on div at bounding box center [744, 215] width 188 height 417
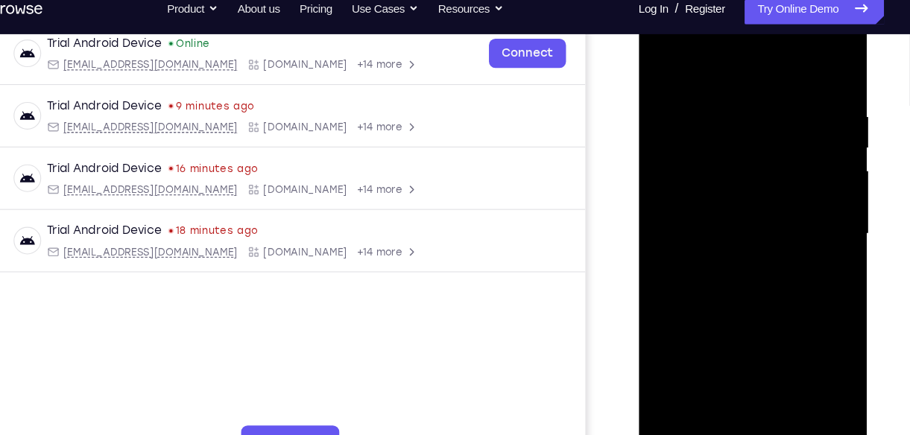
click at [746, 134] on div at bounding box center [744, 215] width 188 height 417
drag, startPoint x: 758, startPoint y: 242, endPoint x: 738, endPoint y: 112, distance: 131.8
click at [738, 112] on div at bounding box center [744, 215] width 188 height 417
drag, startPoint x: 746, startPoint y: 292, endPoint x: 728, endPoint y: 152, distance: 141.2
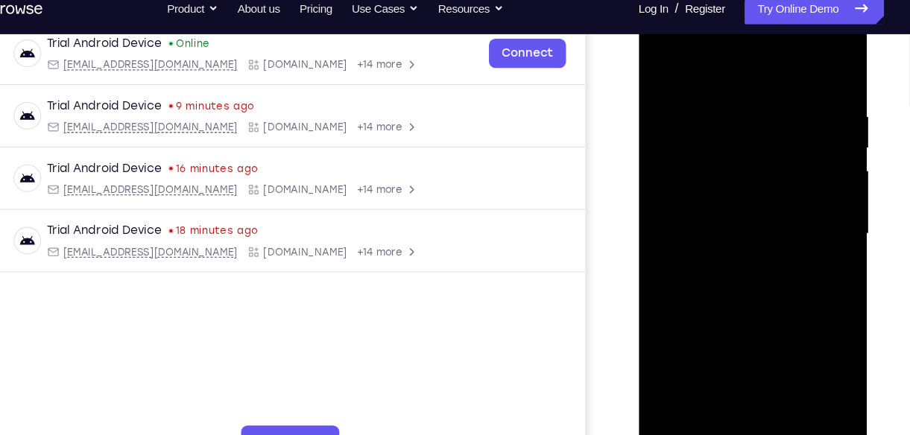
click at [728, 152] on div at bounding box center [744, 215] width 188 height 417
drag, startPoint x: 749, startPoint y: 253, endPoint x: 719, endPoint y: 107, distance: 149.2
click at [719, 107] on div at bounding box center [744, 215] width 188 height 417
drag, startPoint x: 752, startPoint y: 306, endPoint x: 712, endPoint y: 141, distance: 170.0
click at [712, 141] on div at bounding box center [744, 215] width 188 height 417
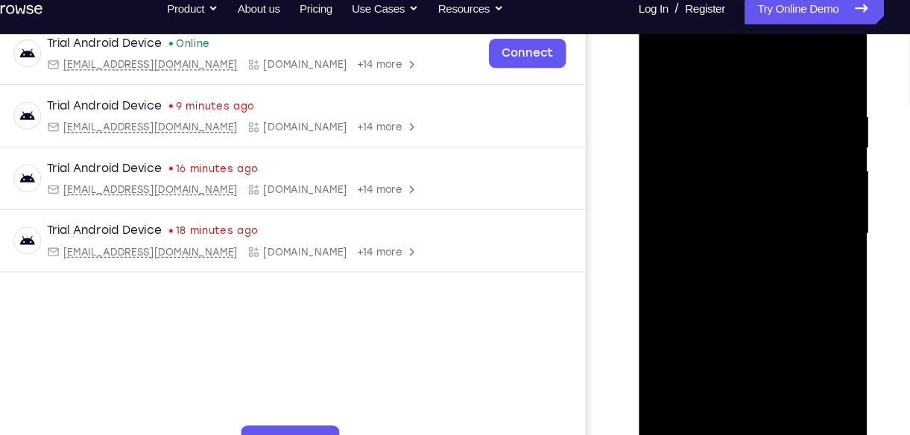
drag, startPoint x: 757, startPoint y: 288, endPoint x: 741, endPoint y: 176, distance: 113.6
click at [741, 176] on div at bounding box center [744, 215] width 188 height 417
click at [662, 212] on div at bounding box center [744, 215] width 188 height 417
drag, startPoint x: 740, startPoint y: 288, endPoint x: 740, endPoint y: 145, distance: 143.0
click at [740, 145] on div at bounding box center [744, 215] width 188 height 417
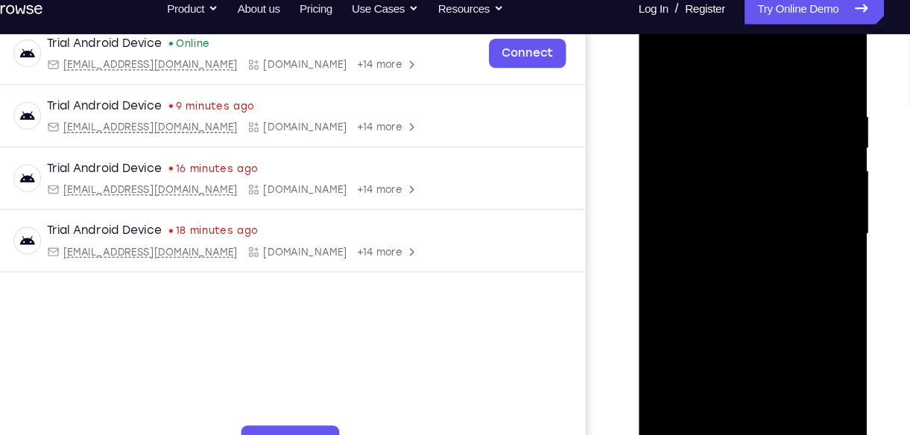
drag, startPoint x: 764, startPoint y: 282, endPoint x: 762, endPoint y: 183, distance: 99.1
click at [762, 183] on div at bounding box center [744, 215] width 188 height 417
drag, startPoint x: 757, startPoint y: 332, endPoint x: 715, endPoint y: 153, distance: 183.6
click at [715, 153] on div at bounding box center [744, 215] width 188 height 417
drag, startPoint x: 749, startPoint y: 304, endPoint x: 754, endPoint y: 232, distance: 72.4
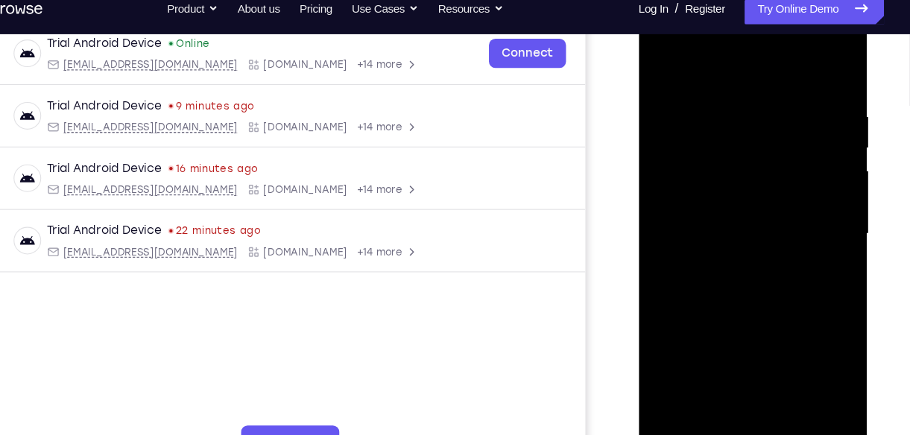
click at [754, 232] on div at bounding box center [744, 215] width 188 height 417
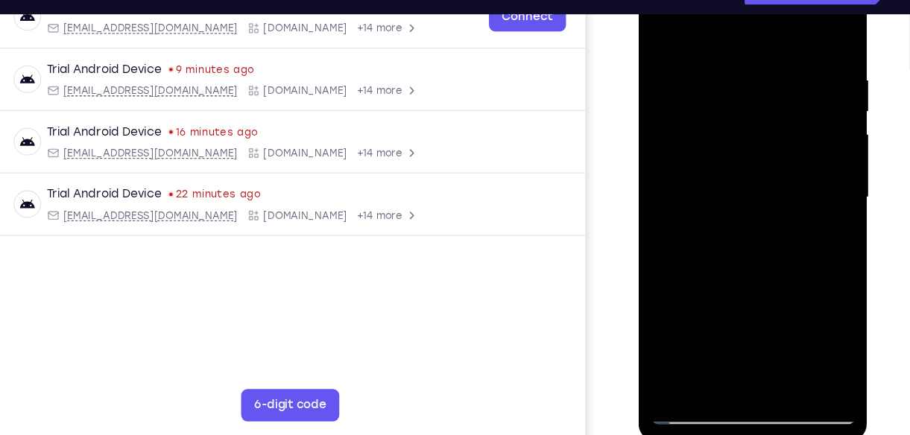
scroll to position [251, 0]
drag, startPoint x: 754, startPoint y: 194, endPoint x: 751, endPoint y: 90, distance: 104.3
click at [751, 90] on div at bounding box center [744, 177] width 188 height 417
click at [822, 25] on div at bounding box center [744, 177] width 188 height 417
drag, startPoint x: 689, startPoint y: 58, endPoint x: 713, endPoint y: 213, distance: 156.8
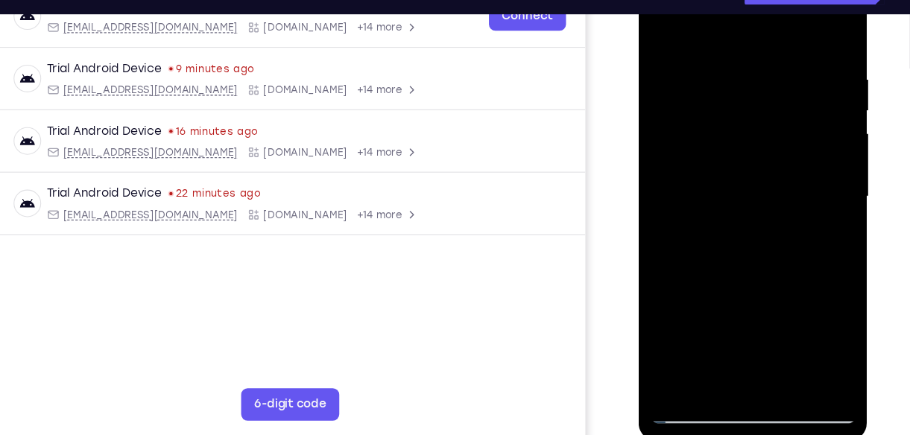
click at [713, 213] on div at bounding box center [744, 177] width 188 height 417
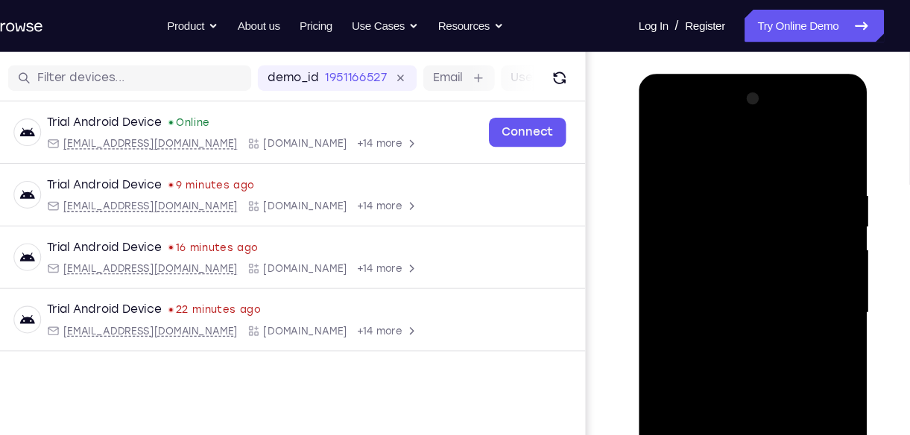
scroll to position [179, 0]
click at [715, 176] on div at bounding box center [744, 293] width 188 height 417
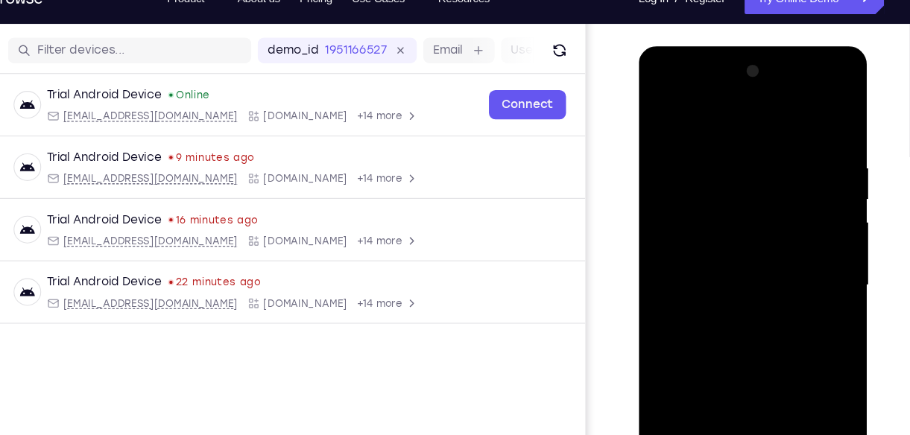
drag, startPoint x: 718, startPoint y: 232, endPoint x: 714, endPoint y: 127, distance: 104.4
click at [714, 127] on div at bounding box center [744, 265] width 188 height 417
drag, startPoint x: 727, startPoint y: 349, endPoint x: 726, endPoint y: 231, distance: 118.4
click at [726, 231] on div at bounding box center [744, 265] width 188 height 417
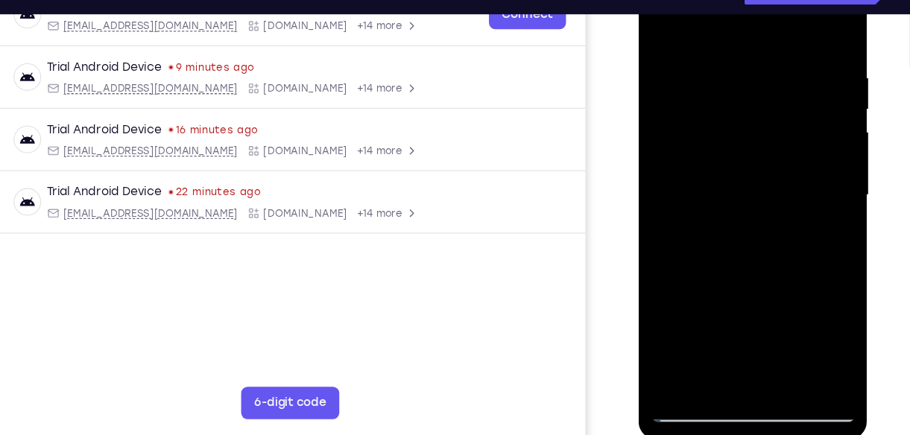
scroll to position [253, 0]
drag, startPoint x: 737, startPoint y: 292, endPoint x: 718, endPoint y: 163, distance: 130.2
click at [718, 163] on div at bounding box center [744, 175] width 188 height 417
click at [678, 350] on div at bounding box center [744, 175] width 188 height 417
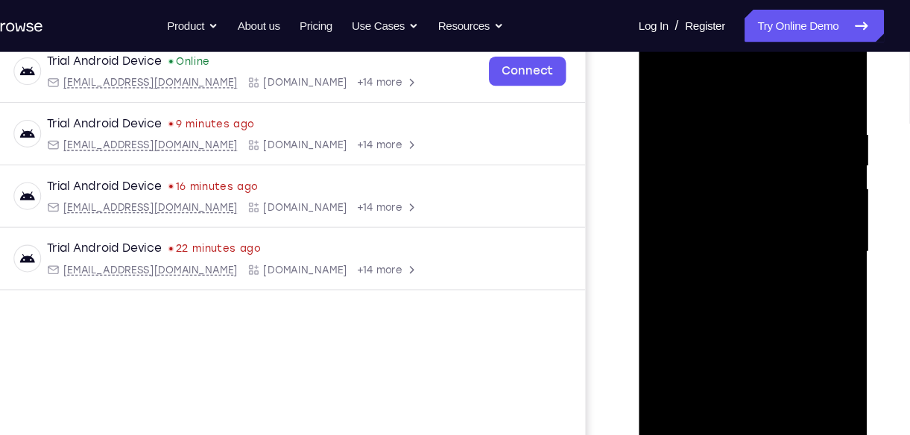
scroll to position [224, 0]
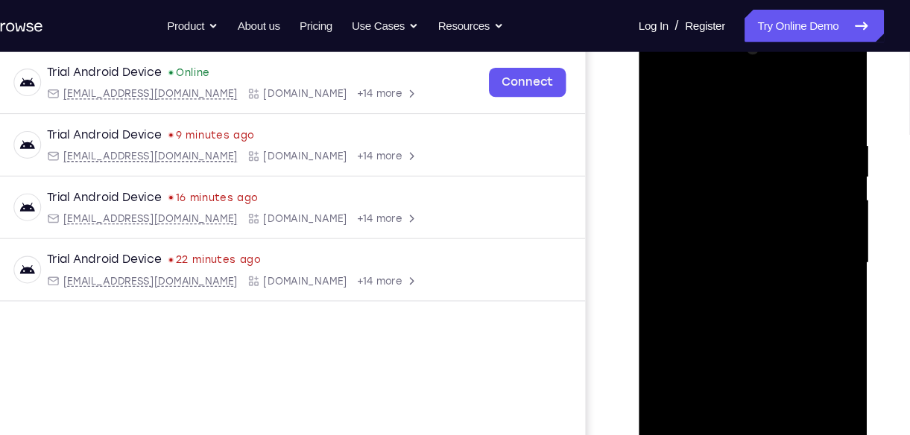
click at [822, 97] on div at bounding box center [744, 243] width 188 height 417
click at [673, 171] on div at bounding box center [744, 243] width 188 height 417
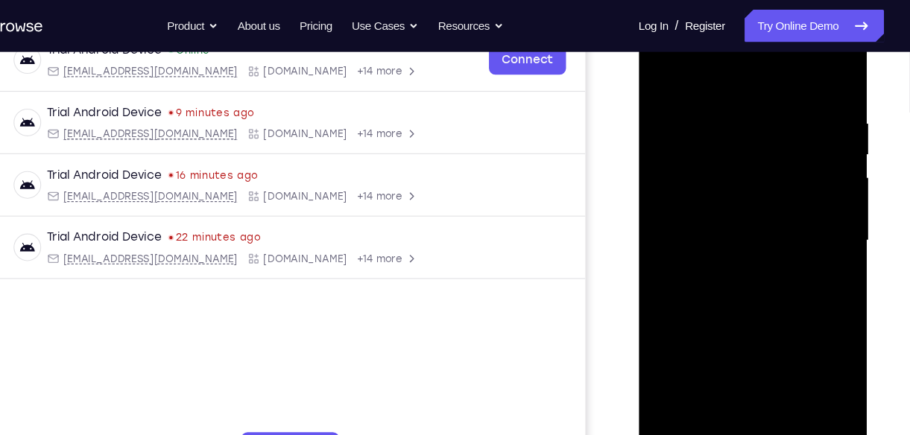
scroll to position [244, 0]
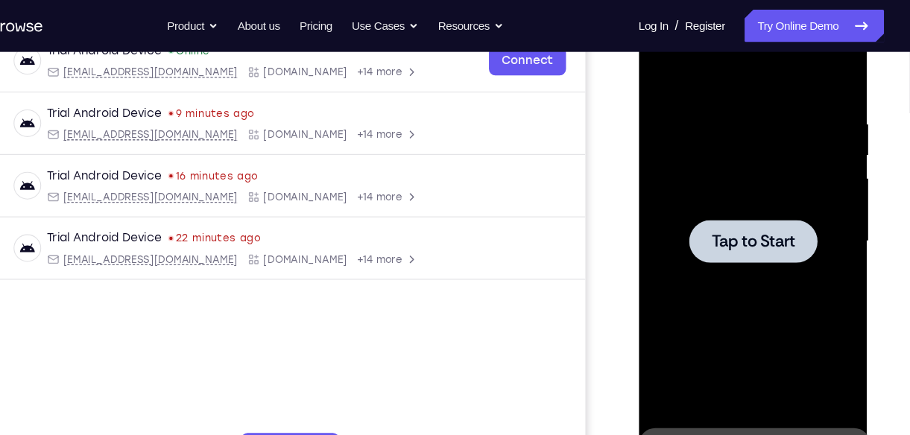
click at [895, 241] on div "Your Support Agent Your Customer Web iOS Android Next Steps We’d be happy to gi…" at bounding box center [455, 294] width 910 height 983
click at [768, 310] on div at bounding box center [744, 221] width 188 height 417
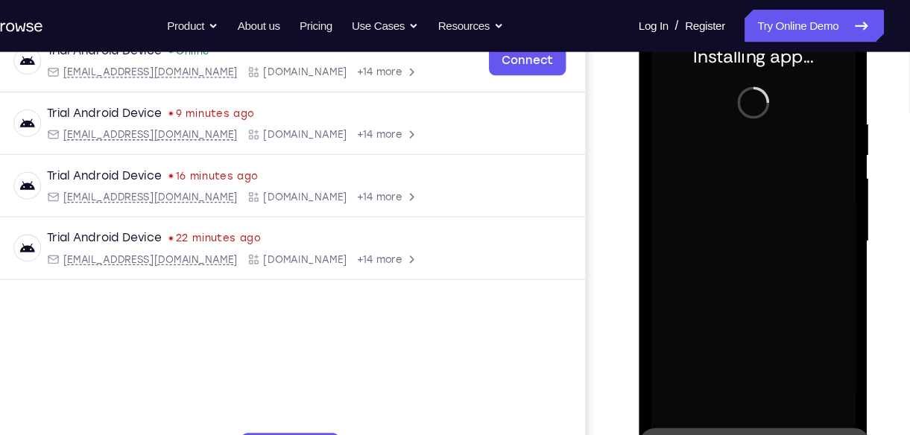
scroll to position [251, 0]
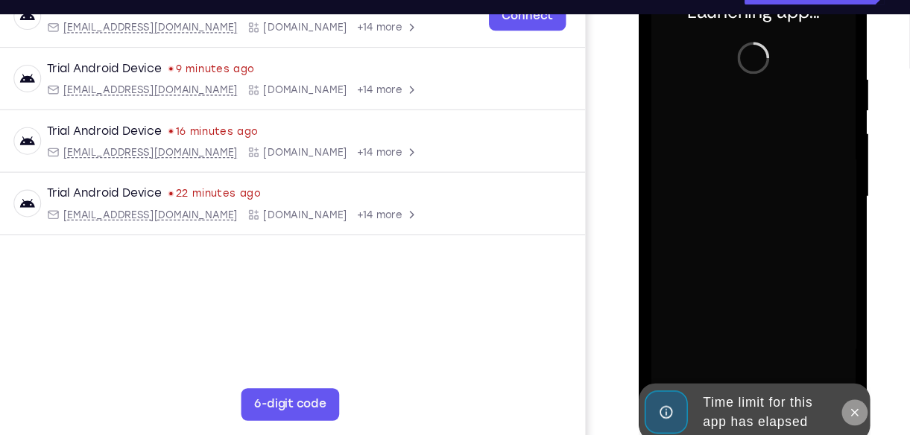
click at [843, 378] on button at bounding box center [837, 376] width 24 height 24
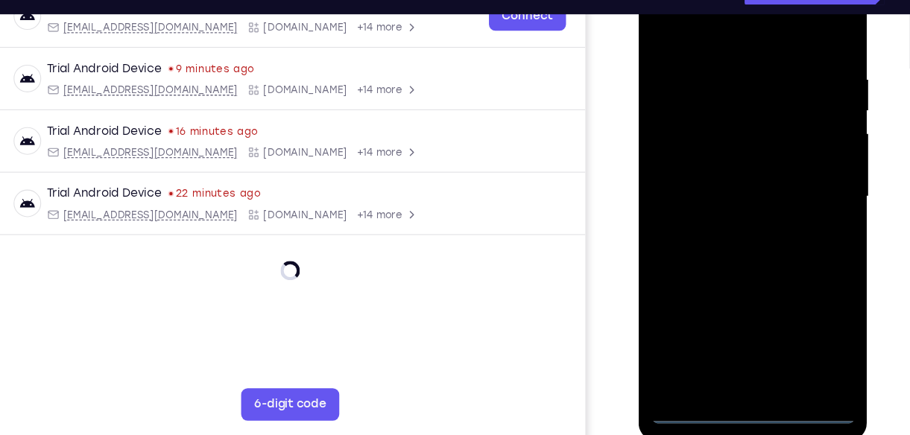
drag, startPoint x: 754, startPoint y: 342, endPoint x: 742, endPoint y: 371, distance: 31.4
click at [742, 371] on div at bounding box center [744, 177] width 188 height 417
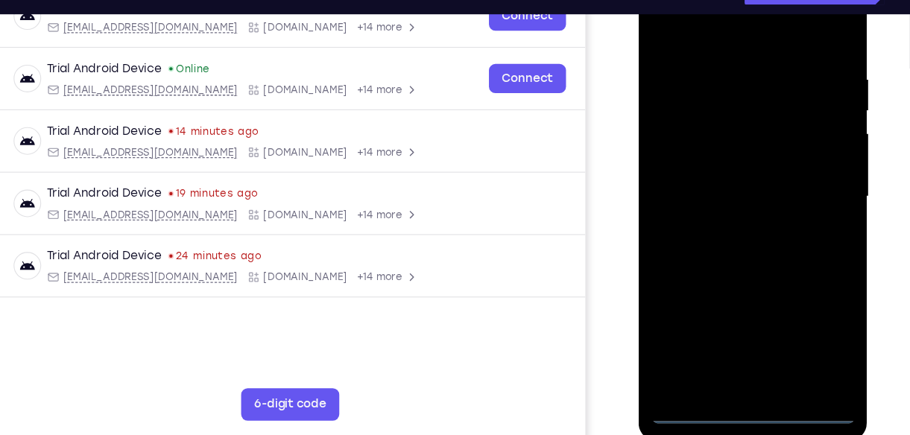
click at [799, 310] on div at bounding box center [744, 177] width 188 height 417
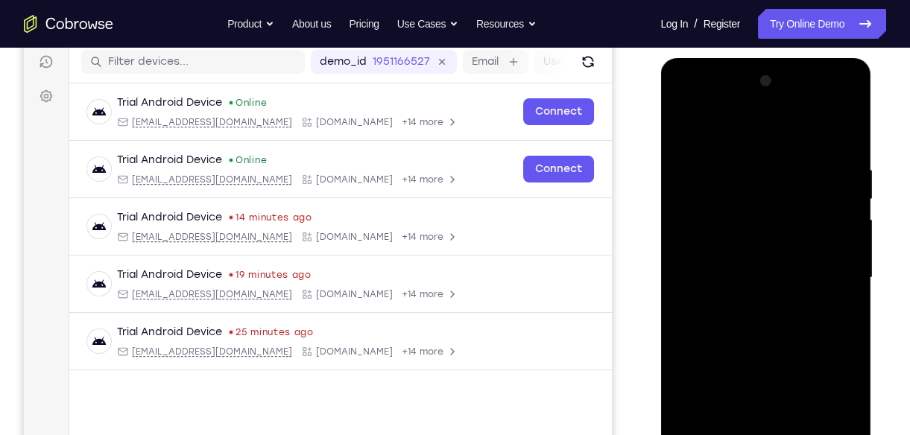
scroll to position [189, 0]
click at [758, 131] on div at bounding box center [765, 277] width 188 height 417
click at [825, 273] on div at bounding box center [765, 277] width 188 height 417
click at [749, 307] on div at bounding box center [765, 277] width 188 height 417
click at [797, 258] on div at bounding box center [765, 277] width 188 height 417
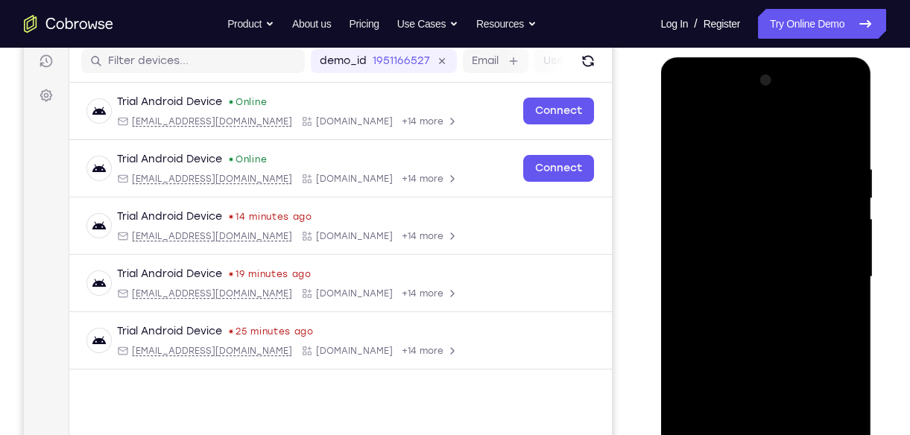
click at [843, 422] on div at bounding box center [765, 277] width 188 height 417
click at [784, 391] on div at bounding box center [765, 277] width 188 height 417
click at [761, 281] on div at bounding box center [765, 277] width 188 height 417
click at [760, 322] on div at bounding box center [765, 277] width 188 height 417
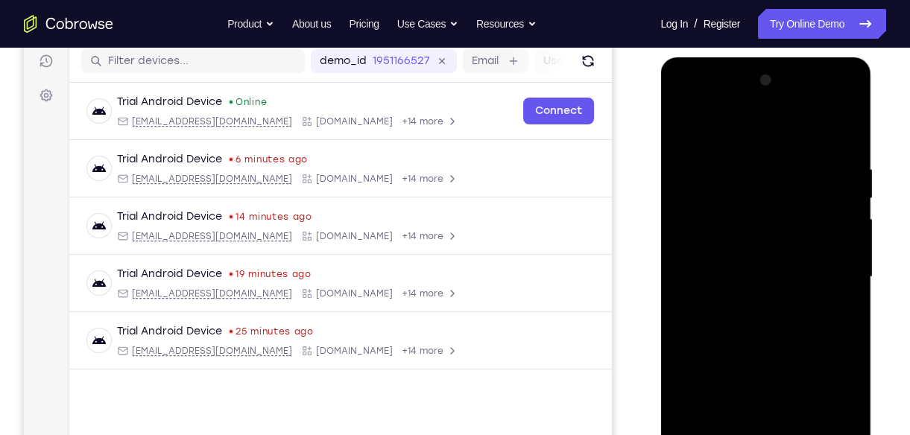
click at [760, 322] on div at bounding box center [765, 277] width 188 height 417
click at [753, 321] on div at bounding box center [765, 277] width 188 height 417
drag, startPoint x: 726, startPoint y: 140, endPoint x: 719, endPoint y: 107, distance: 33.6
click at [719, 107] on div at bounding box center [765, 277] width 188 height 417
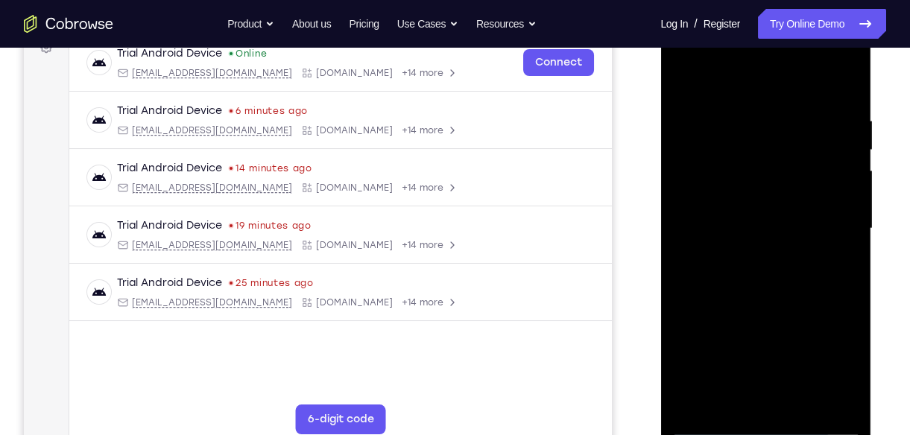
scroll to position [238, 0]
click at [770, 302] on div at bounding box center [765, 227] width 188 height 417
drag, startPoint x: 770, startPoint y: 302, endPoint x: 756, endPoint y: 187, distance: 116.3
click at [756, 187] on div at bounding box center [765, 227] width 188 height 417
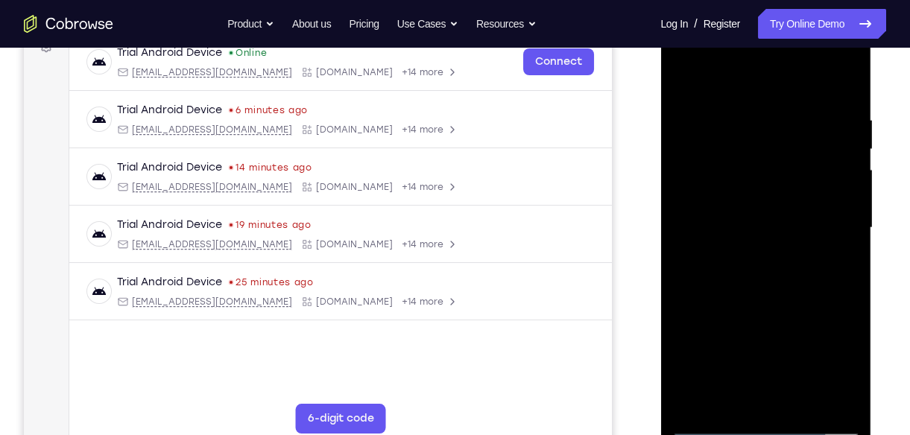
click at [756, 187] on div at bounding box center [765, 227] width 188 height 417
click at [683, 322] on div at bounding box center [765, 227] width 188 height 417
click at [700, 322] on div at bounding box center [765, 227] width 188 height 417
click at [708, 358] on div at bounding box center [765, 227] width 188 height 417
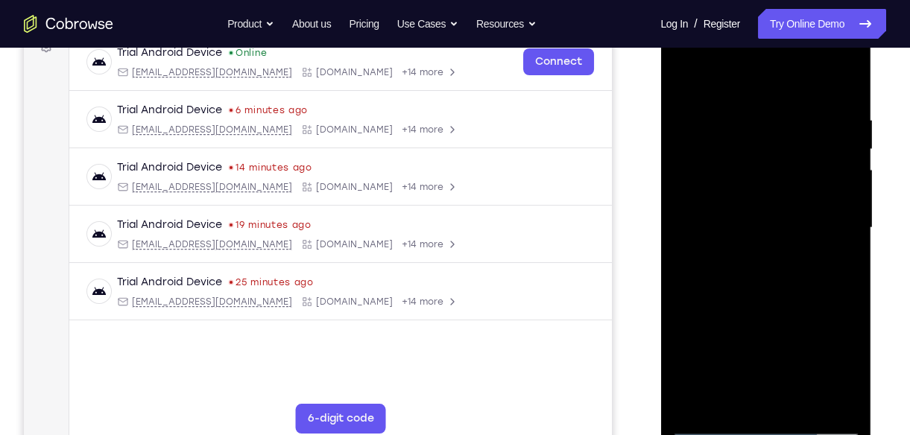
click at [731, 399] on div at bounding box center [765, 227] width 188 height 417
click at [818, 337] on div at bounding box center [765, 227] width 188 height 417
click at [837, 206] on div at bounding box center [765, 227] width 188 height 417
drag, startPoint x: 740, startPoint y: 212, endPoint x: 756, endPoint y: 358, distance: 146.1
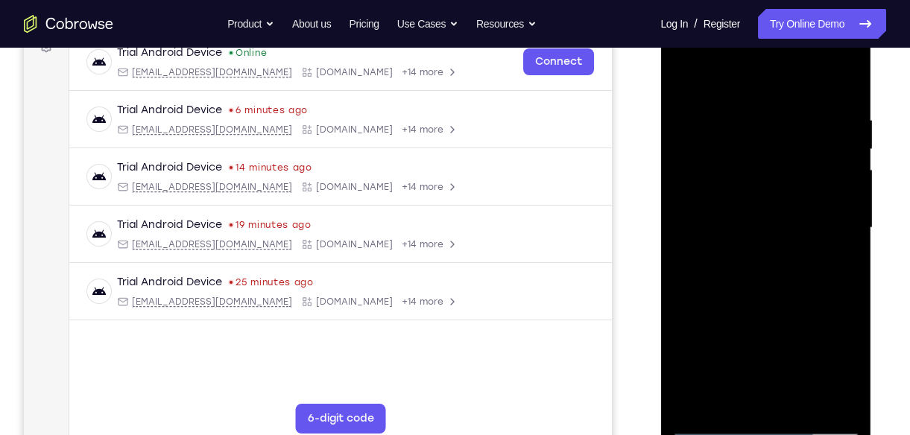
click at [756, 358] on div at bounding box center [765, 227] width 188 height 417
click at [682, 77] on div at bounding box center [765, 227] width 188 height 417
click at [738, 118] on div at bounding box center [765, 227] width 188 height 417
click at [846, 402] on div at bounding box center [765, 227] width 188 height 417
click at [835, 271] on div at bounding box center [765, 227] width 188 height 417
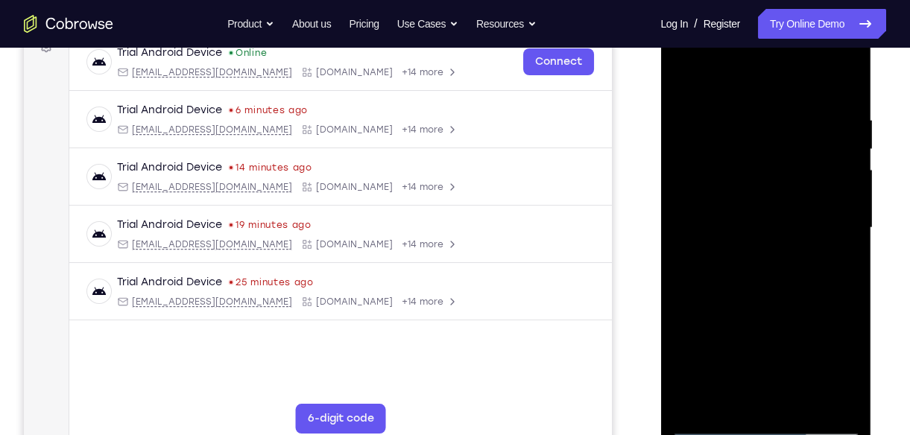
click at [835, 271] on div at bounding box center [765, 227] width 188 height 417
click at [689, 257] on div at bounding box center [765, 227] width 188 height 417
drag, startPoint x: 832, startPoint y: 182, endPoint x: 723, endPoint y: 191, distance: 109.9
click at [723, 191] on div at bounding box center [765, 227] width 188 height 417
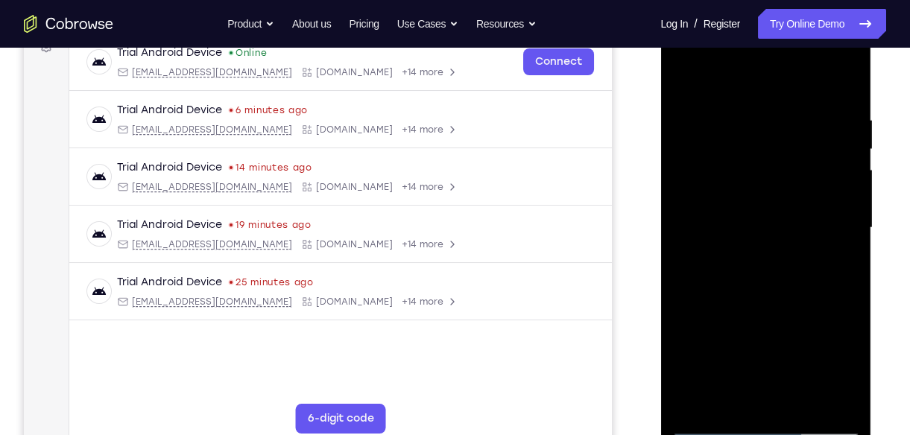
click at [842, 155] on div at bounding box center [765, 227] width 188 height 417
click at [697, 181] on div at bounding box center [765, 227] width 188 height 417
click at [824, 184] on div at bounding box center [765, 227] width 188 height 417
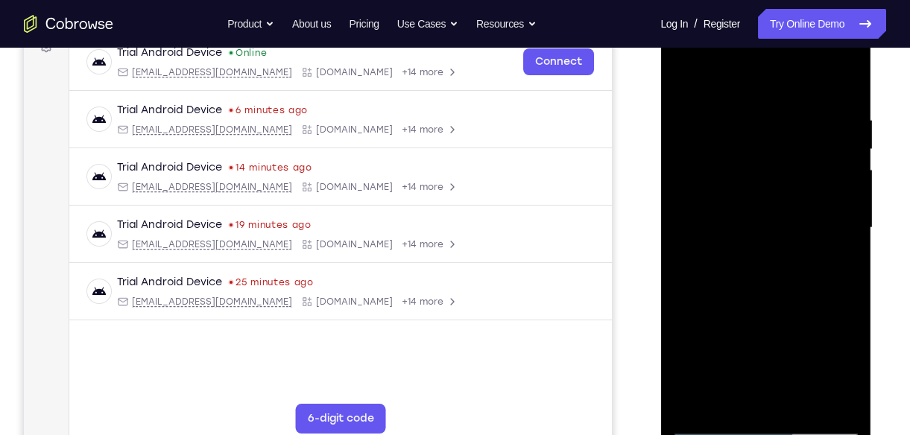
drag, startPoint x: 698, startPoint y: 228, endPoint x: 867, endPoint y: 225, distance: 169.1
click at [867, 225] on div at bounding box center [765, 230] width 211 height 444
click at [692, 80] on div at bounding box center [765, 227] width 188 height 417
click at [763, 127] on div at bounding box center [765, 227] width 188 height 417
click at [733, 400] on div at bounding box center [765, 227] width 188 height 417
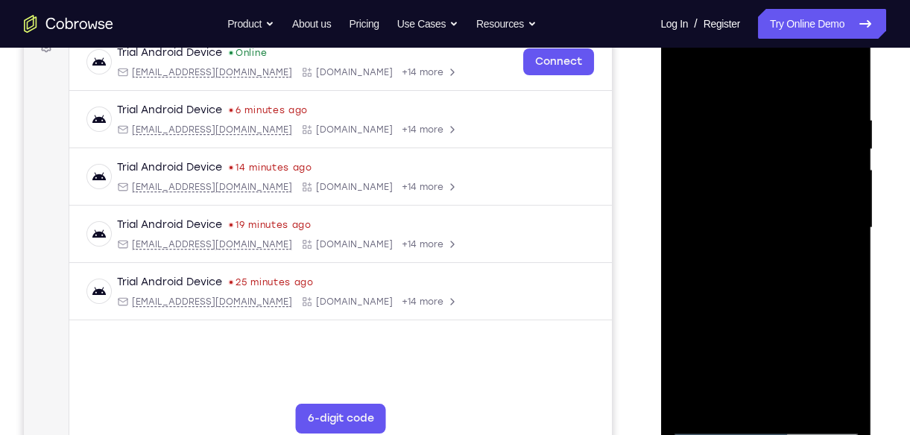
click at [699, 402] on div at bounding box center [765, 227] width 188 height 417
drag, startPoint x: 762, startPoint y: 104, endPoint x: 775, endPoint y: 320, distance: 216.4
click at [775, 320] on div at bounding box center [765, 227] width 188 height 417
click at [741, 109] on div at bounding box center [765, 227] width 188 height 417
click at [845, 252] on div at bounding box center [765, 227] width 188 height 417
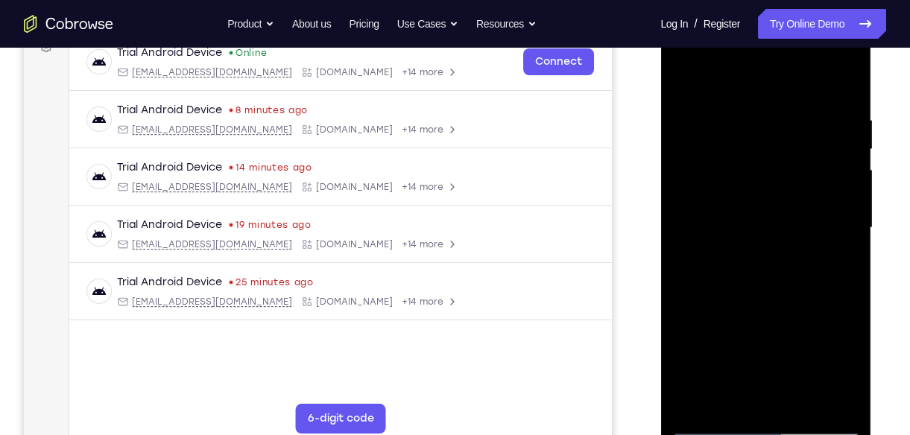
click at [678, 235] on div at bounding box center [765, 227] width 188 height 417
click at [717, 395] on div at bounding box center [765, 227] width 188 height 417
click at [708, 419] on div at bounding box center [765, 227] width 188 height 417
click at [711, 425] on div at bounding box center [765, 227] width 188 height 417
click at [749, 398] on div at bounding box center [765, 227] width 188 height 417
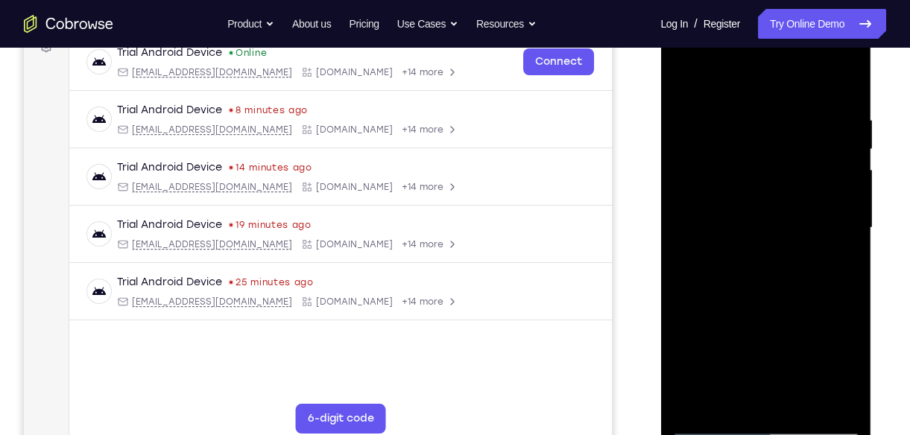
click at [710, 425] on div at bounding box center [765, 227] width 188 height 417
click at [731, 396] on div at bounding box center [765, 227] width 188 height 417
click at [804, 343] on div at bounding box center [765, 227] width 188 height 417
click at [706, 426] on div at bounding box center [765, 227] width 188 height 417
click at [836, 399] on div at bounding box center [765, 227] width 188 height 417
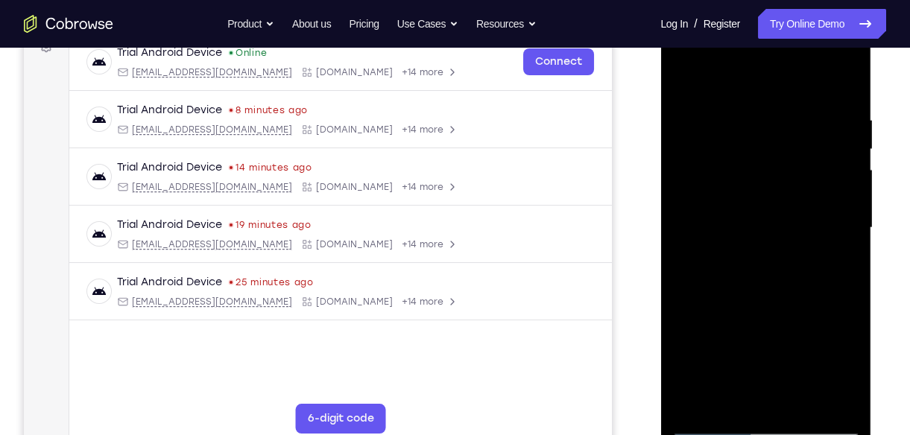
click at [831, 224] on div at bounding box center [765, 227] width 188 height 417
click at [825, 395] on div at bounding box center [765, 227] width 188 height 417
click at [831, 356] on div at bounding box center [765, 227] width 188 height 417
click at [839, 242] on div at bounding box center [765, 227] width 188 height 417
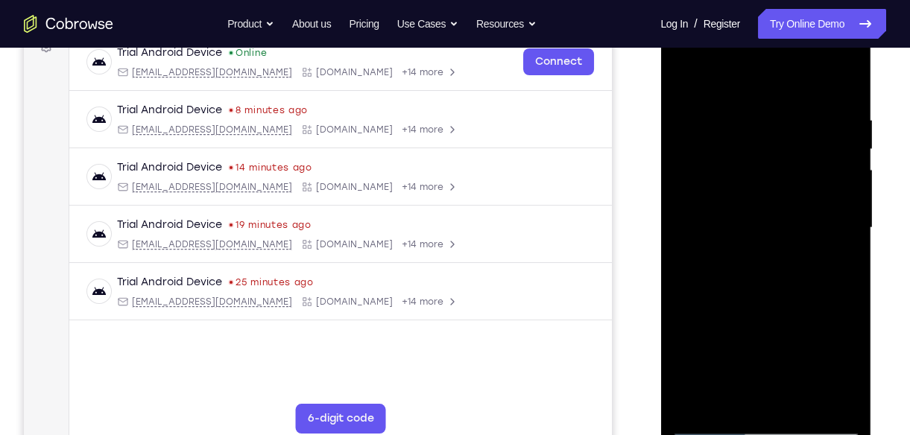
click at [831, 126] on div at bounding box center [765, 227] width 188 height 417
click at [844, 101] on div at bounding box center [765, 227] width 188 height 417
click at [844, 88] on div at bounding box center [765, 227] width 188 height 417
drag, startPoint x: 767, startPoint y: 314, endPoint x: 749, endPoint y: 197, distance: 117.5
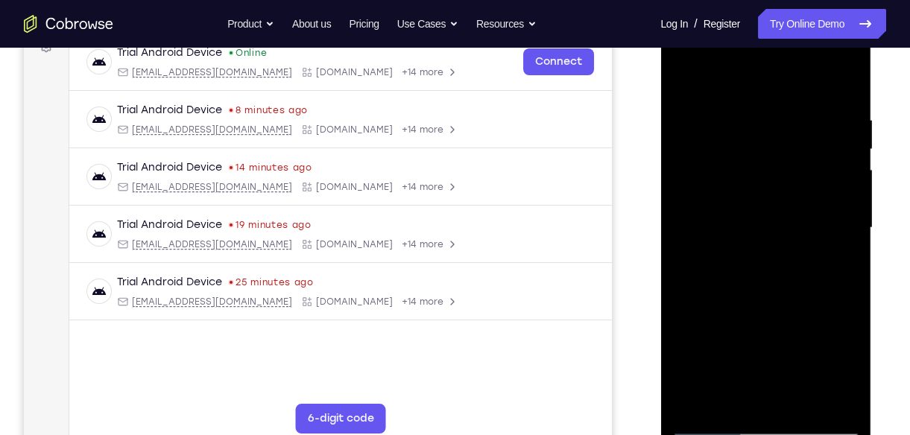
click at [749, 197] on div at bounding box center [765, 227] width 188 height 417
click at [678, 320] on div at bounding box center [765, 227] width 188 height 417
click at [790, 399] on div at bounding box center [765, 227] width 188 height 417
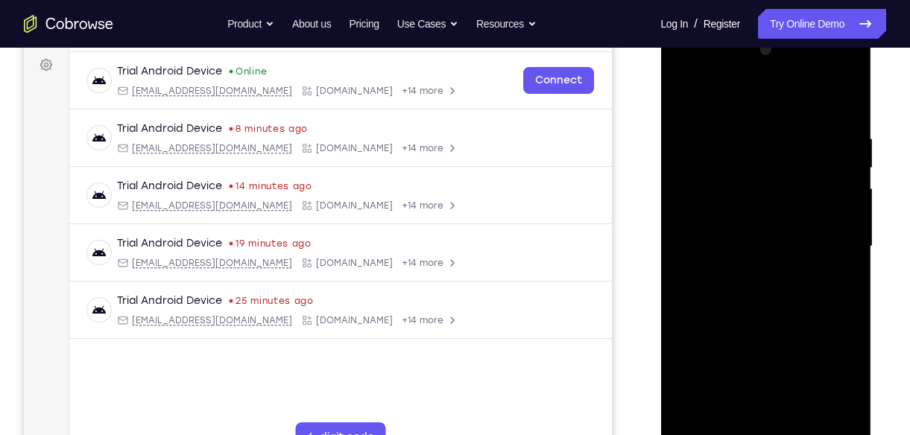
scroll to position [218, 0]
click at [756, 326] on div at bounding box center [765, 247] width 188 height 417
click at [779, 236] on div at bounding box center [765, 247] width 188 height 417
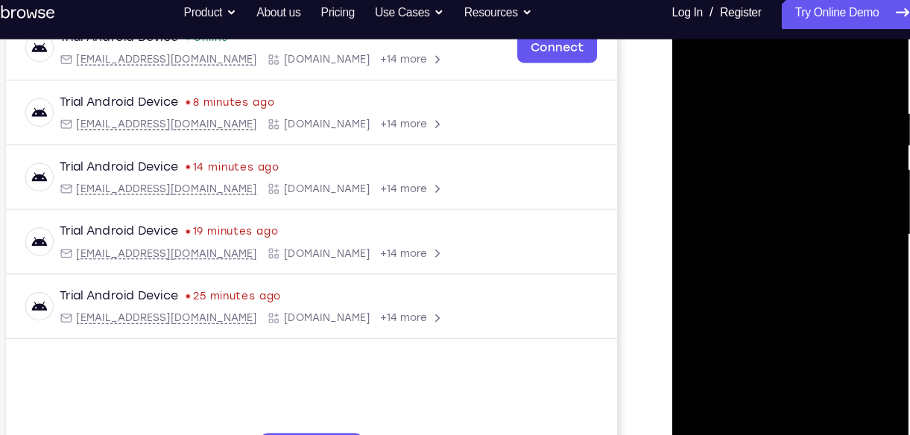
scroll to position [245, 0]
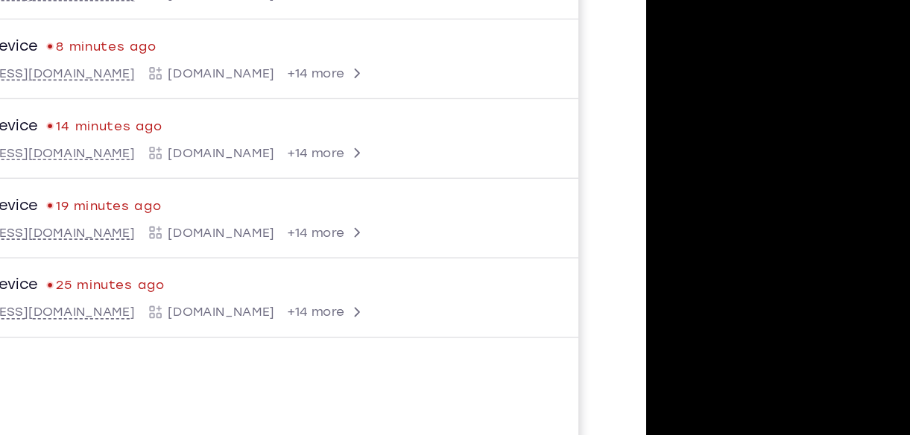
click at [746, 217] on div at bounding box center [750, 125] width 188 height 417
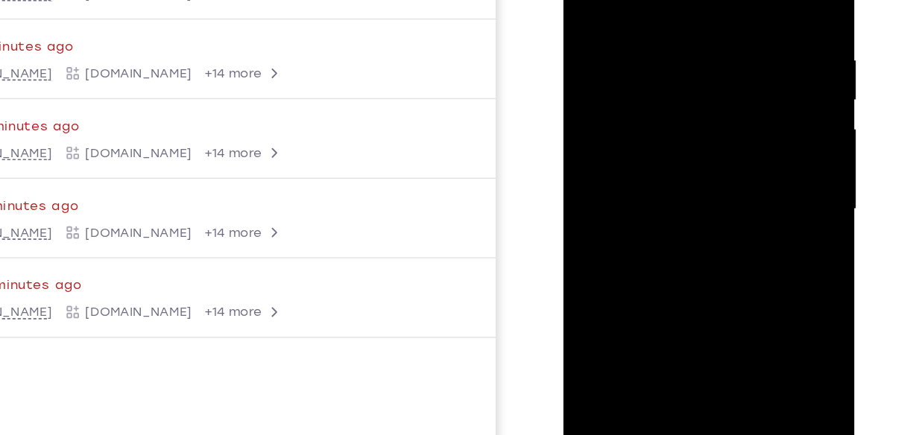
click at [696, 215] on div at bounding box center [668, 125] width 188 height 417
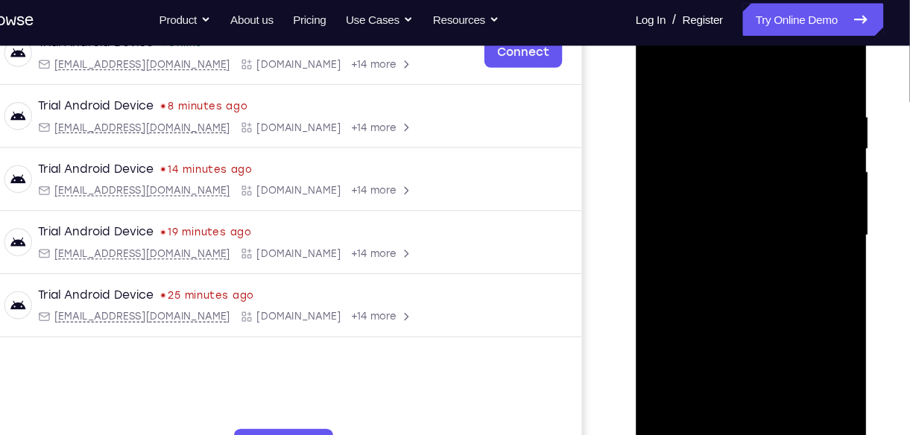
scroll to position [246, 0]
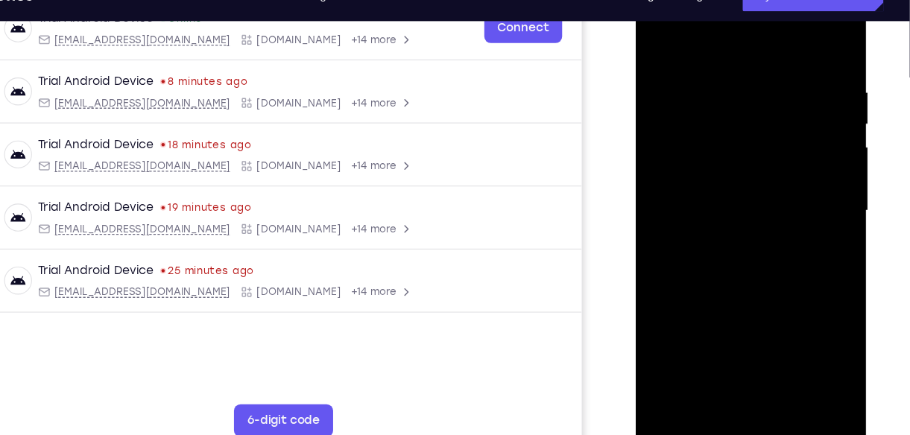
drag, startPoint x: 754, startPoint y: 153, endPoint x: 757, endPoint y: 236, distance: 82.7
click at [757, 236] on div at bounding box center [740, 189] width 188 height 417
click at [765, 153] on div at bounding box center [740, 189] width 188 height 417
click at [796, 198] on div at bounding box center [740, 189] width 188 height 417
click at [816, 332] on div at bounding box center [740, 189] width 188 height 417
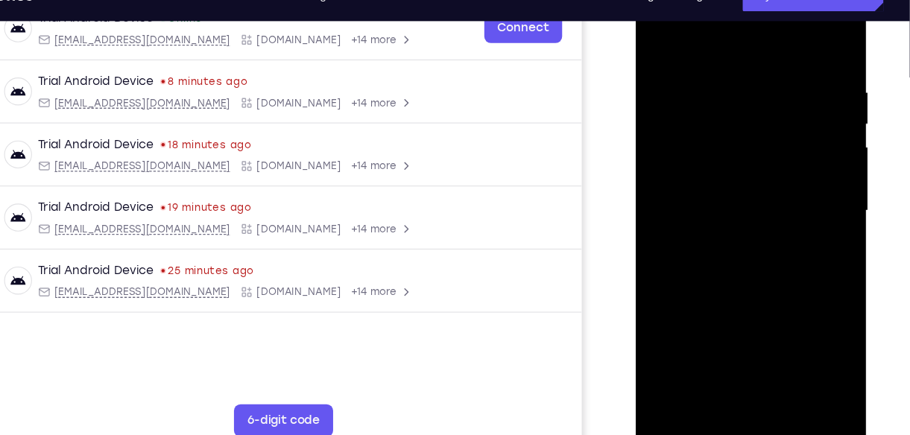
click at [813, 337] on div at bounding box center [740, 189] width 188 height 417
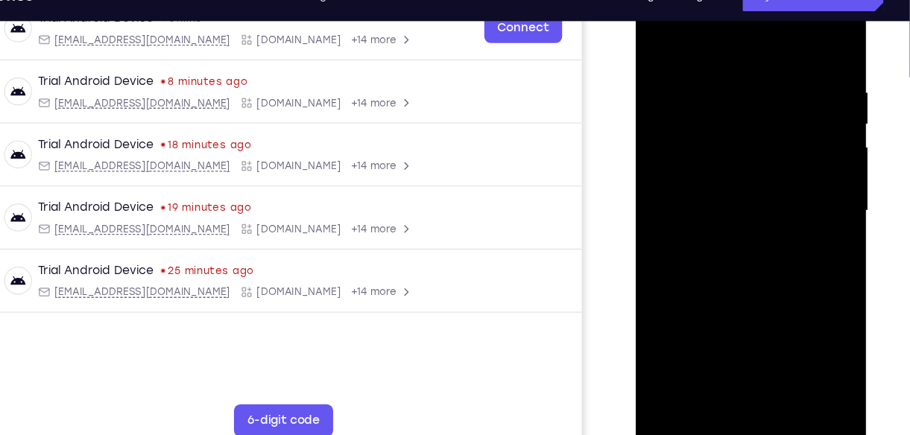
click at [813, 337] on div at bounding box center [740, 189] width 188 height 417
click at [755, 308] on div at bounding box center [740, 189] width 188 height 417
click at [807, 273] on div at bounding box center [740, 189] width 188 height 417
click at [737, 358] on div at bounding box center [740, 189] width 188 height 417
click at [702, 361] on div at bounding box center [740, 189] width 188 height 417
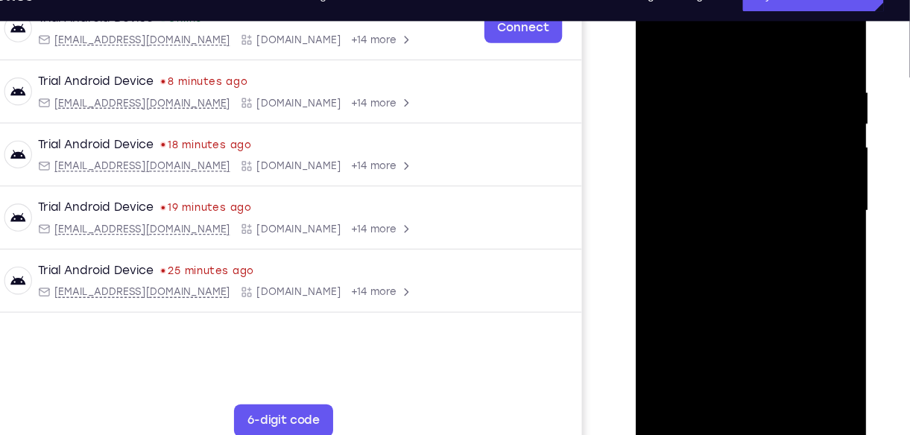
click at [659, 276] on div at bounding box center [740, 189] width 188 height 417
click at [819, 365] on div at bounding box center [740, 189] width 188 height 417
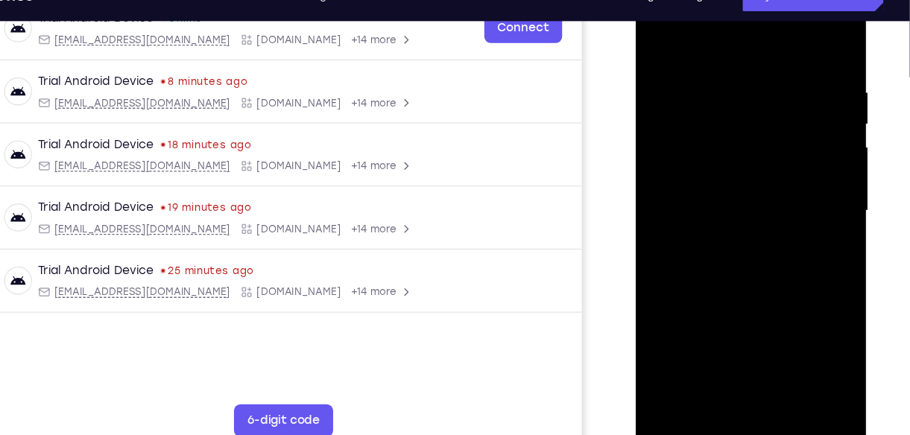
click at [819, 365] on div at bounding box center [740, 189] width 188 height 417
click at [659, 276] on div at bounding box center [740, 189] width 188 height 417
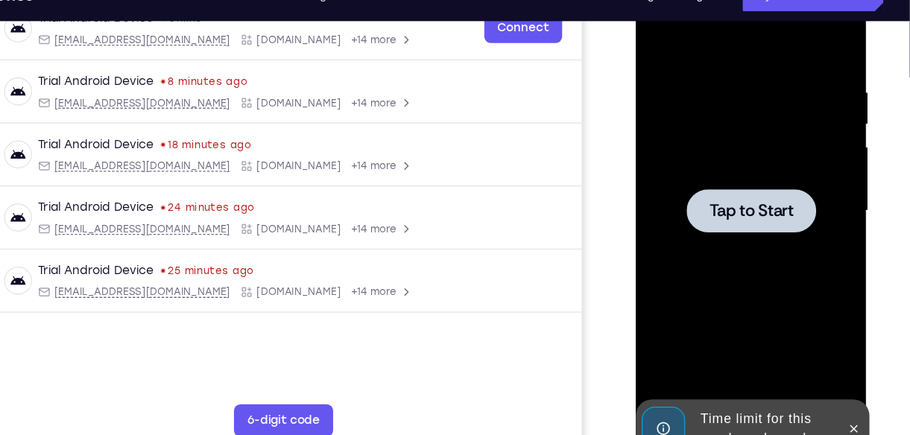
click at [724, 212] on div at bounding box center [740, 189] width 188 height 417
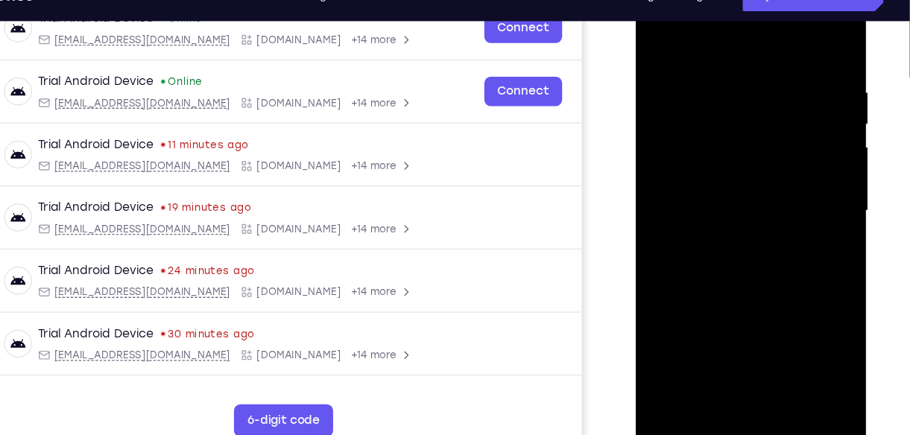
scroll to position [279, 0]
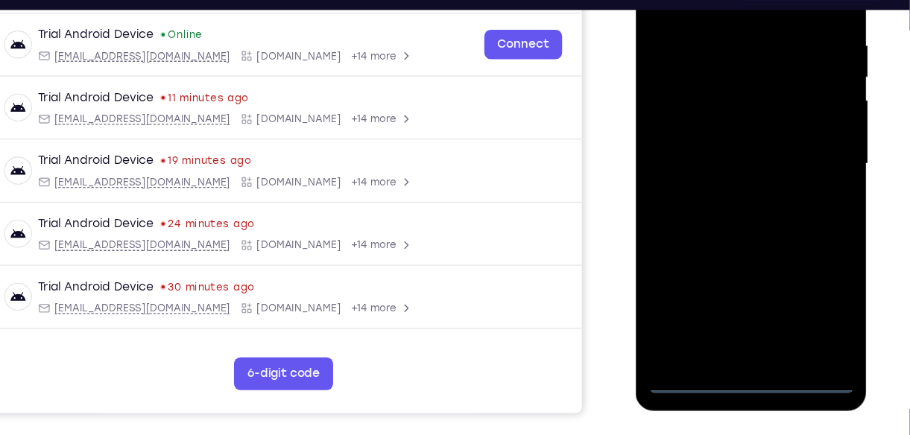
click at [739, 342] on div at bounding box center [740, 142] width 188 height 417
click at [807, 277] on div at bounding box center [740, 142] width 188 height 417
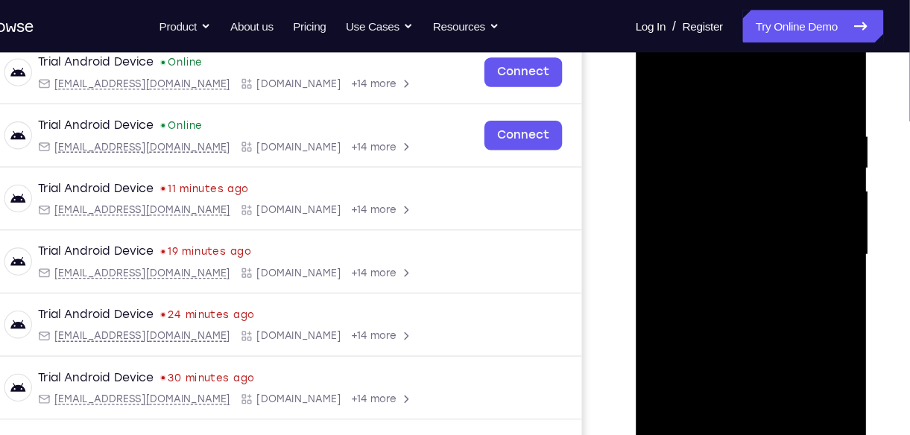
scroll to position [234, 0]
click at [717, 90] on div at bounding box center [740, 233] width 188 height 417
click at [801, 232] on div at bounding box center [740, 233] width 188 height 417
click at [723, 259] on div at bounding box center [740, 233] width 188 height 417
click at [730, 215] on div at bounding box center [740, 233] width 188 height 417
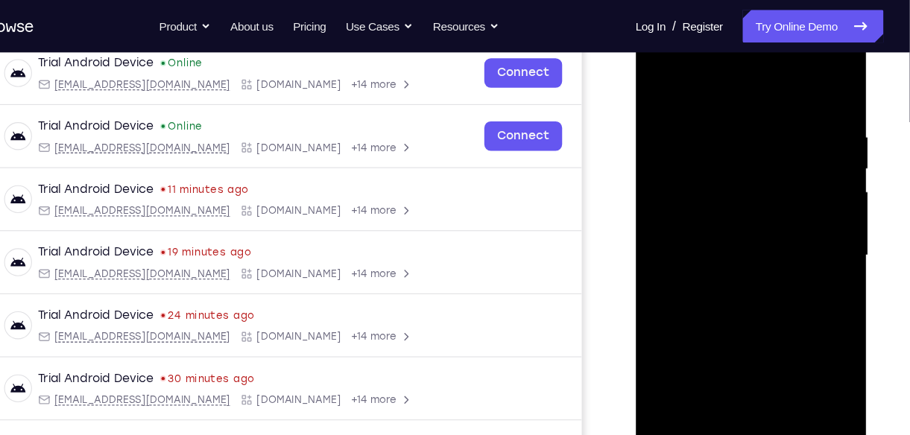
click at [756, 342] on div at bounding box center [740, 233] width 188 height 417
click at [757, 230] on div at bounding box center [740, 233] width 188 height 417
click at [731, 286] on div at bounding box center [740, 233] width 188 height 417
click at [732, 282] on div at bounding box center [740, 233] width 188 height 417
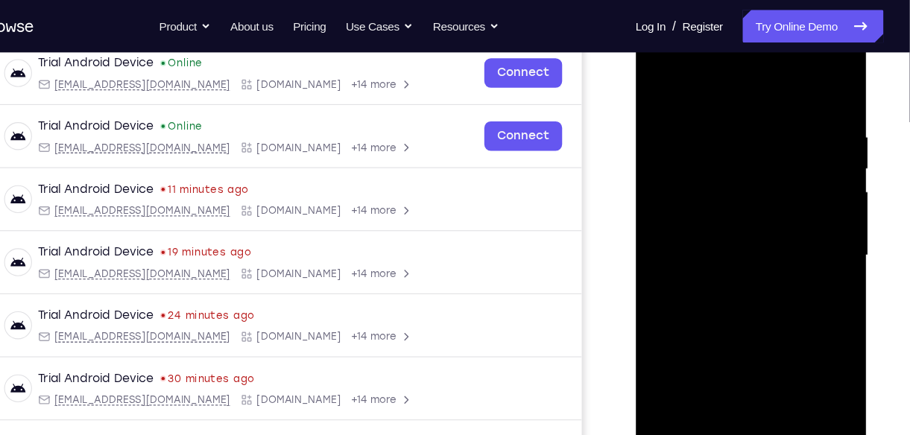
drag, startPoint x: 702, startPoint y: 99, endPoint x: 677, endPoint y: 62, distance: 45.0
click at [677, 62] on div at bounding box center [740, 233] width 188 height 417
click at [745, 279] on div at bounding box center [740, 233] width 188 height 417
click at [741, 284] on div at bounding box center [740, 233] width 188 height 417
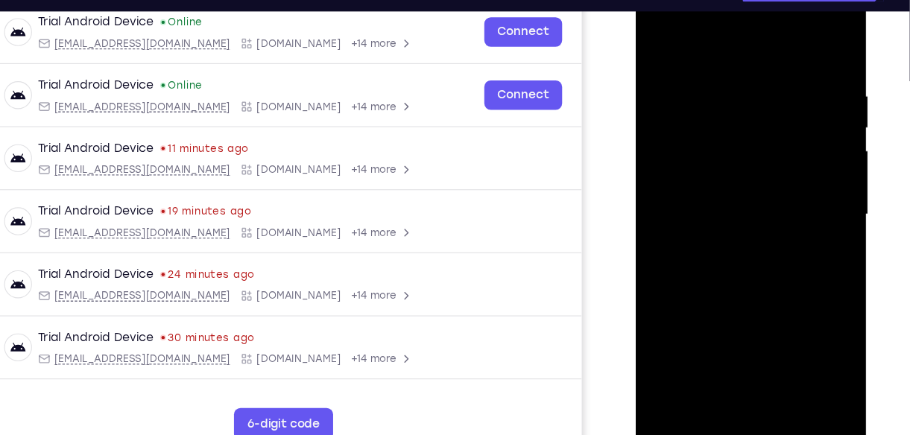
click at [746, 267] on div at bounding box center [740, 192] width 188 height 417
click at [782, 364] on div at bounding box center [740, 192] width 188 height 417
click at [761, 275] on div at bounding box center [740, 192] width 188 height 417
click at [761, 150] on div at bounding box center [740, 192] width 188 height 417
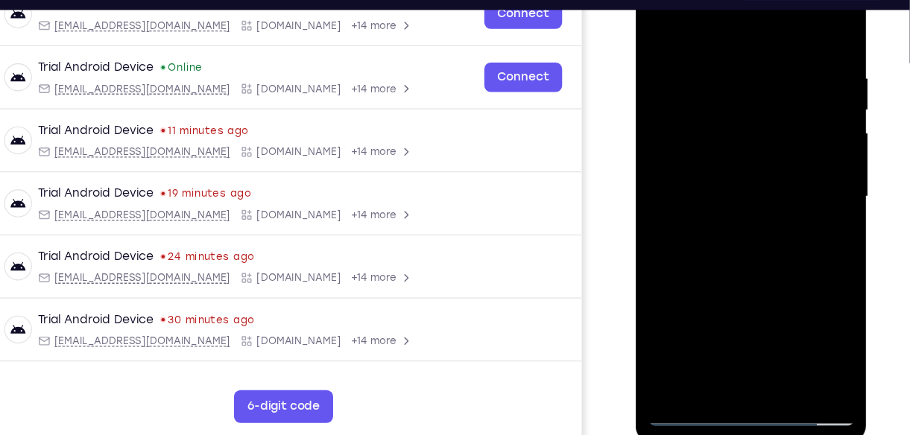
scroll to position [250, 0]
click at [714, 345] on div at bounding box center [740, 174] width 188 height 417
click at [810, 317] on div at bounding box center [740, 174] width 188 height 417
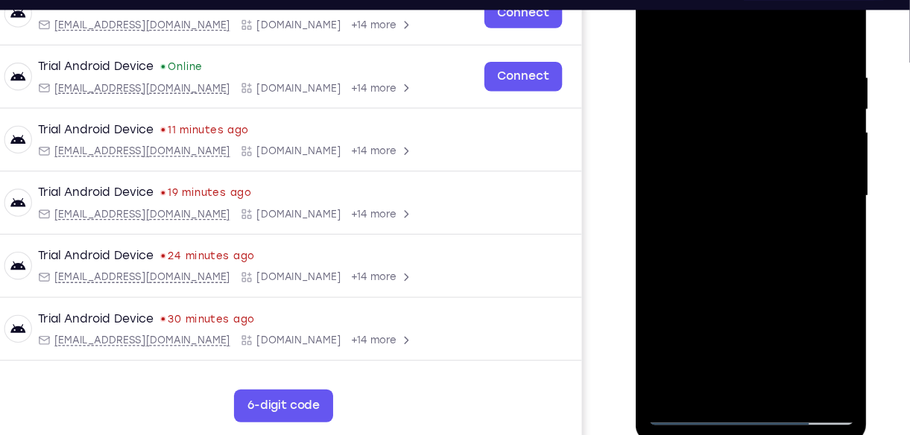
click at [810, 317] on div at bounding box center [740, 174] width 188 height 417
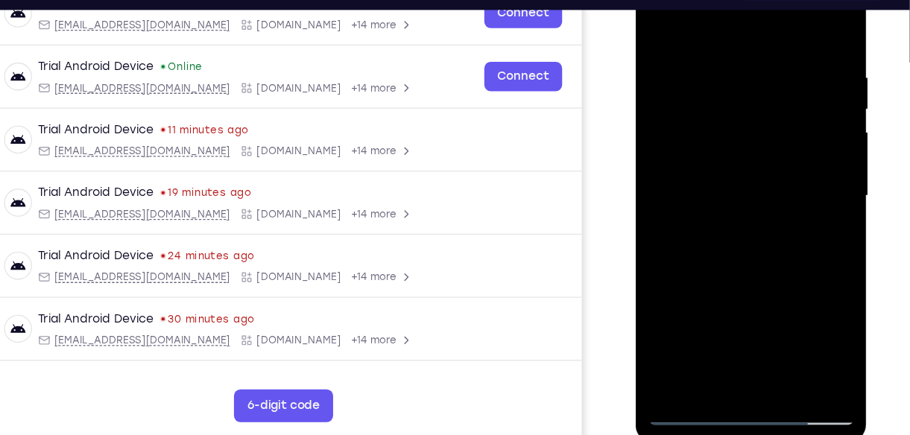
click at [810, 317] on div at bounding box center [740, 174] width 188 height 417
click at [740, 292] on div at bounding box center [740, 174] width 188 height 417
click at [702, 350] on div at bounding box center [740, 174] width 188 height 417
click at [774, 258] on div at bounding box center [740, 174] width 188 height 417
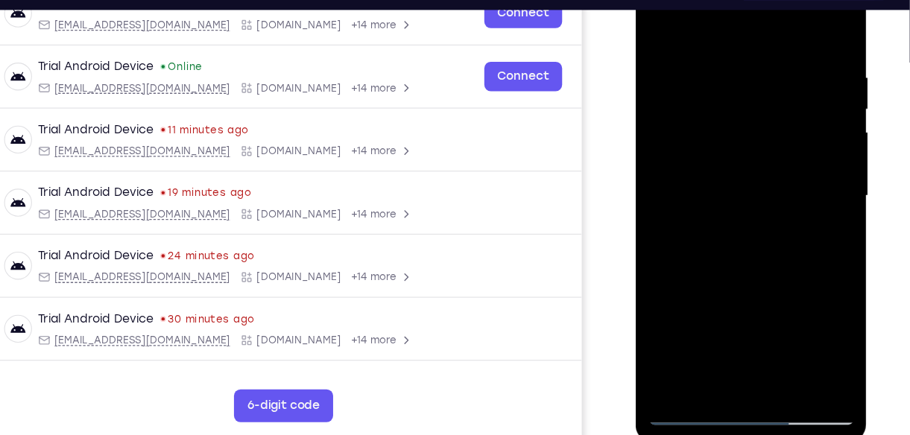
click at [774, 258] on div at bounding box center [740, 174] width 188 height 417
click at [684, 194] on div at bounding box center [740, 174] width 188 height 417
click at [658, 349] on div at bounding box center [740, 174] width 188 height 417
click at [737, 296] on div at bounding box center [740, 174] width 188 height 417
click at [813, 212] on div at bounding box center [740, 174] width 188 height 417
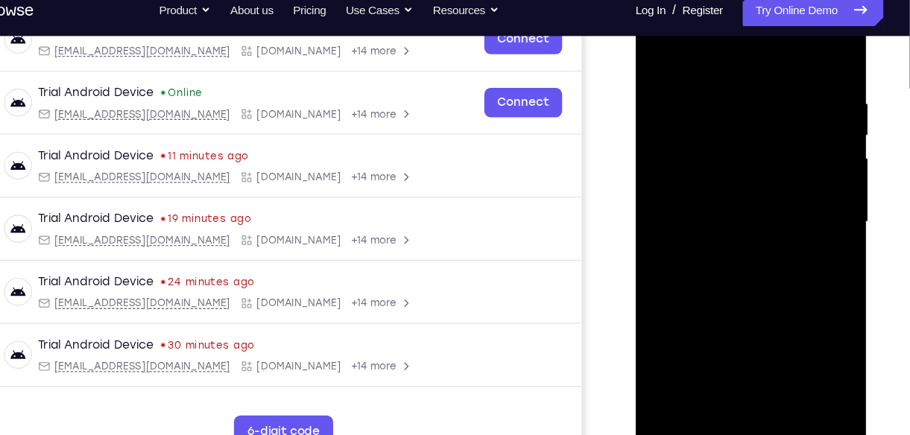
click at [719, 168] on div at bounding box center [740, 200] width 188 height 417
click at [761, 299] on div at bounding box center [740, 200] width 188 height 417
click at [699, 372] on div at bounding box center [740, 200] width 188 height 417
click at [658, 287] on div at bounding box center [740, 200] width 188 height 417
click at [808, 228] on div at bounding box center [740, 200] width 188 height 417
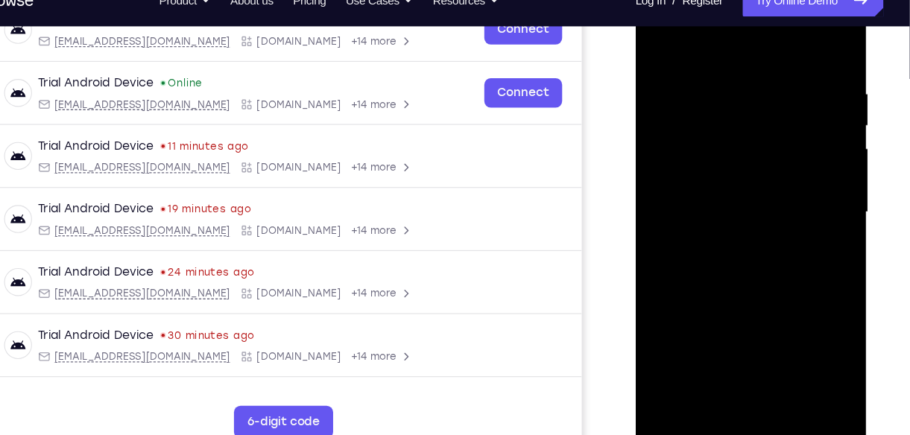
click at [742, 302] on div at bounding box center [740, 190] width 188 height 417
click at [752, 307] on div at bounding box center [740, 190] width 188 height 417
click at [816, 230] on div at bounding box center [740, 190] width 188 height 417
drag, startPoint x: 734, startPoint y: 126, endPoint x: 728, endPoint y: 226, distance: 100.0
click at [728, 226] on div at bounding box center [740, 190] width 188 height 417
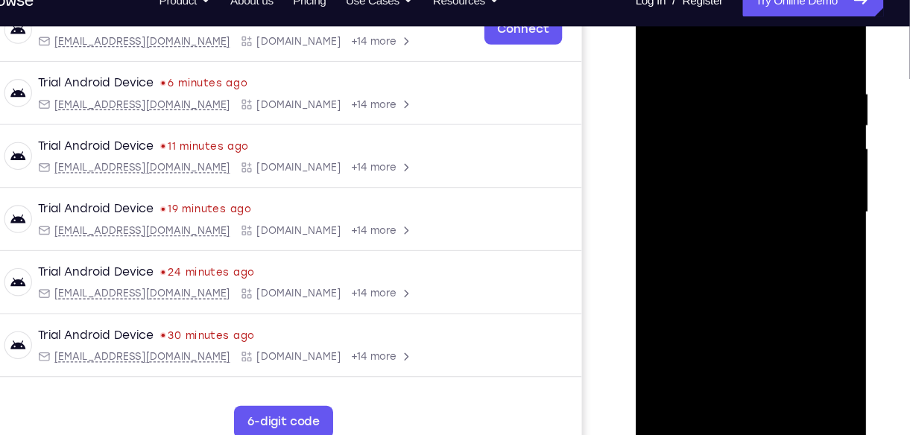
drag, startPoint x: 756, startPoint y: 123, endPoint x: 751, endPoint y: 237, distance: 114.1
click at [751, 237] on div at bounding box center [740, 190] width 188 height 417
click at [688, 116] on div at bounding box center [740, 190] width 188 height 417
click at [714, 121] on div at bounding box center [740, 190] width 188 height 417
click at [737, 306] on div at bounding box center [740, 190] width 188 height 417
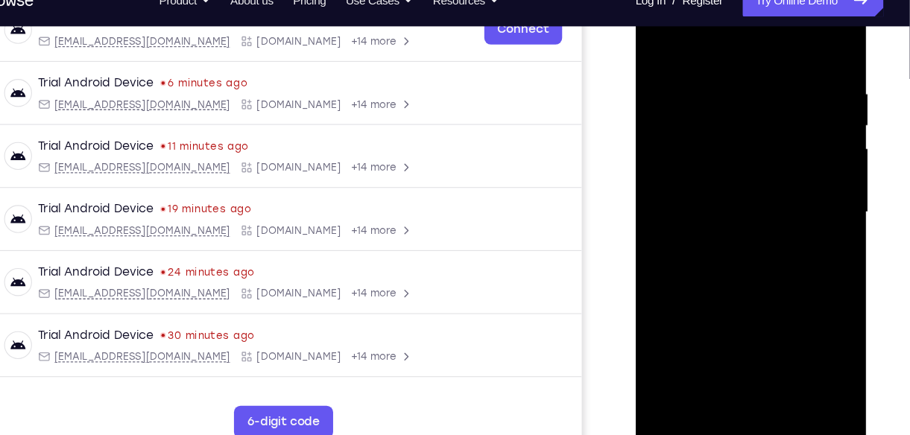
click at [816, 330] on div at bounding box center [740, 190] width 188 height 417
click at [755, 302] on div at bounding box center [740, 190] width 188 height 417
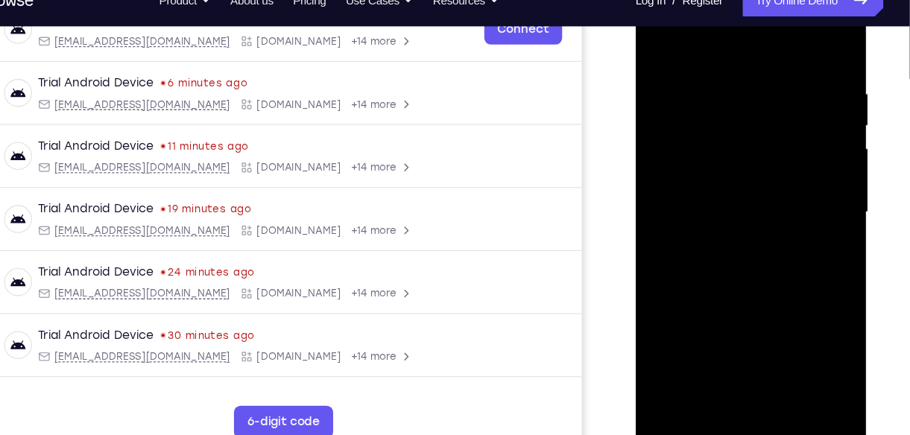
click at [815, 330] on div at bounding box center [740, 190] width 188 height 417
click at [663, 48] on div at bounding box center [740, 190] width 188 height 417
drag, startPoint x: 780, startPoint y: 312, endPoint x: 737, endPoint y: 102, distance: 214.3
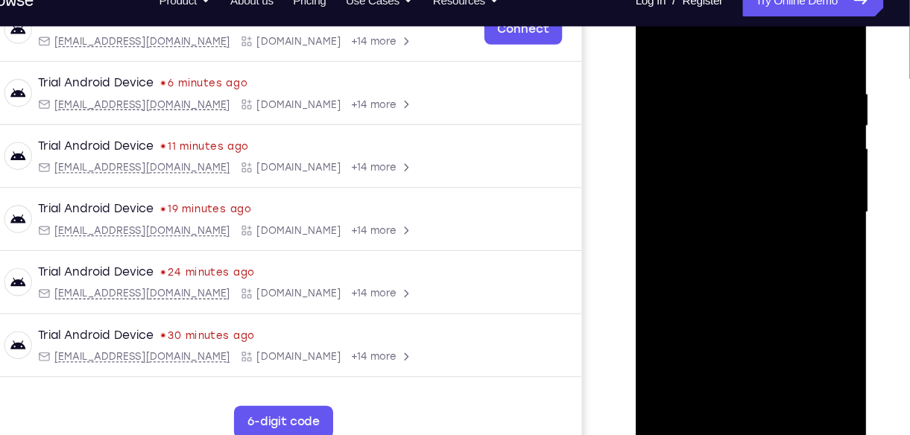
click at [737, 102] on div at bounding box center [740, 190] width 188 height 417
drag, startPoint x: 756, startPoint y: 310, endPoint x: 737, endPoint y: 164, distance: 147.3
click at [737, 164] on div at bounding box center [740, 190] width 188 height 417
drag, startPoint x: 752, startPoint y: 311, endPoint x: 738, endPoint y: 183, distance: 129.6
click at [738, 183] on div at bounding box center [740, 190] width 188 height 417
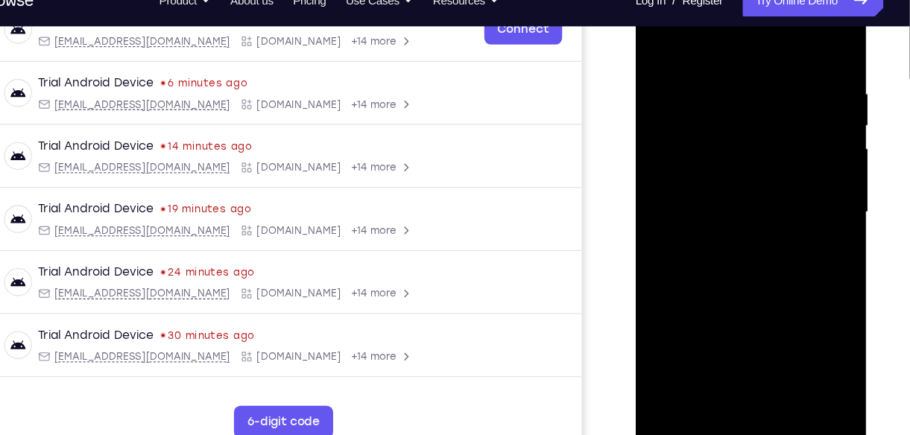
drag, startPoint x: 743, startPoint y: 329, endPoint x: 738, endPoint y: 216, distance: 112.6
click at [738, 216] on div at bounding box center [740, 190] width 188 height 417
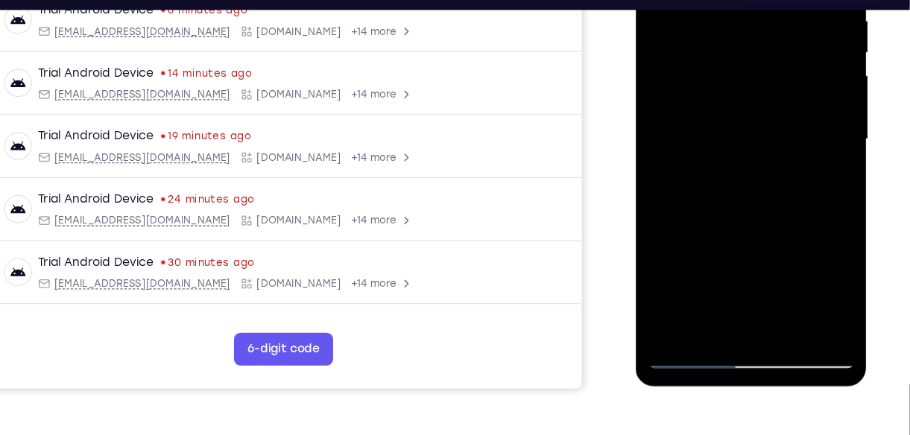
scroll to position [302, 0]
click at [688, 313] on div at bounding box center [740, 116] width 188 height 417
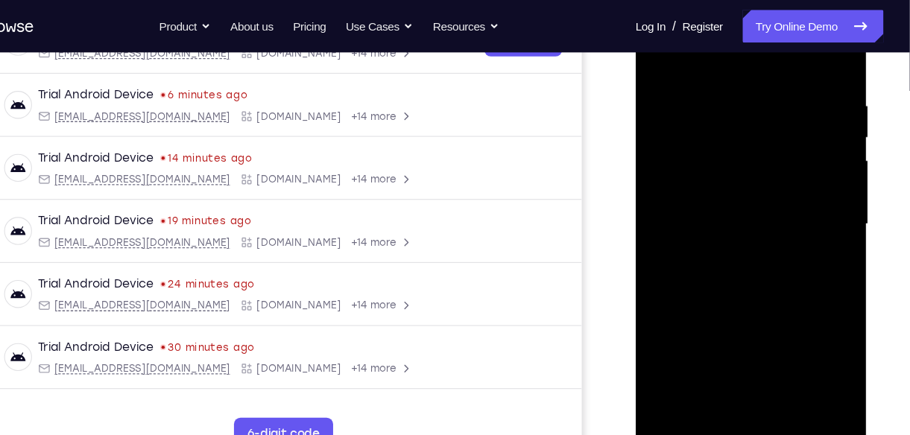
scroll to position [190, 0]
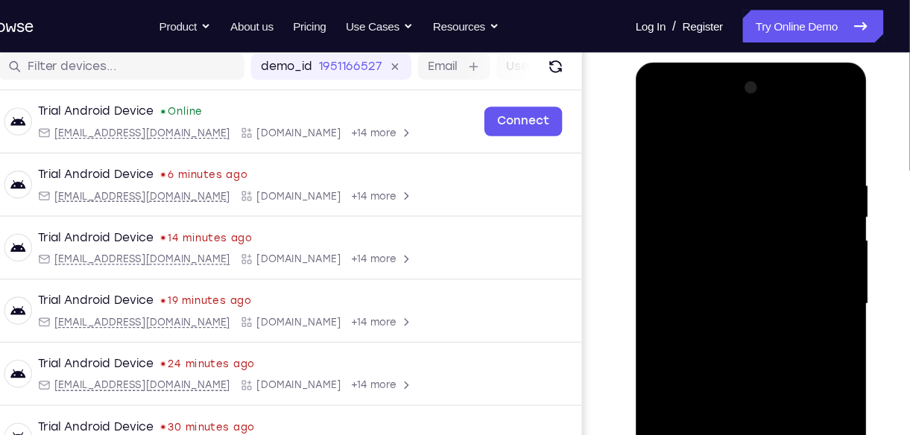
click at [659, 142] on div at bounding box center [740, 281] width 188 height 417
click at [659, 132] on div at bounding box center [740, 281] width 188 height 417
click at [720, 178] on div at bounding box center [740, 281] width 188 height 417
click at [720, 168] on div at bounding box center [740, 281] width 188 height 417
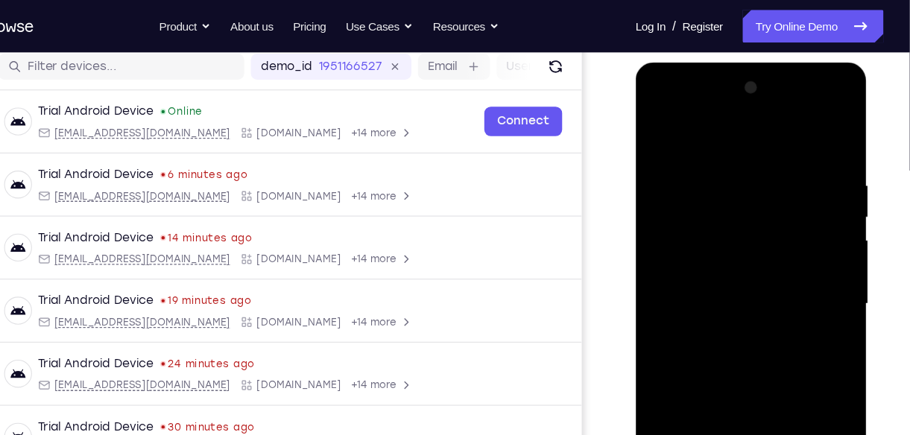
click at [666, 218] on div at bounding box center [740, 281] width 188 height 417
click at [816, 224] on div at bounding box center [740, 281] width 188 height 417
click at [816, 212] on div at bounding box center [740, 281] width 188 height 417
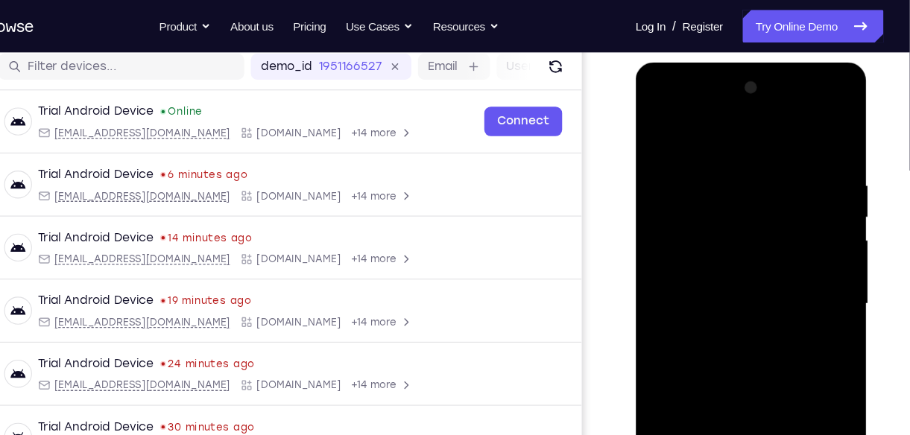
click at [816, 212] on div at bounding box center [740, 281] width 188 height 417
click at [663, 136] on div at bounding box center [740, 281] width 188 height 417
click at [718, 184] on div at bounding box center [740, 281] width 188 height 417
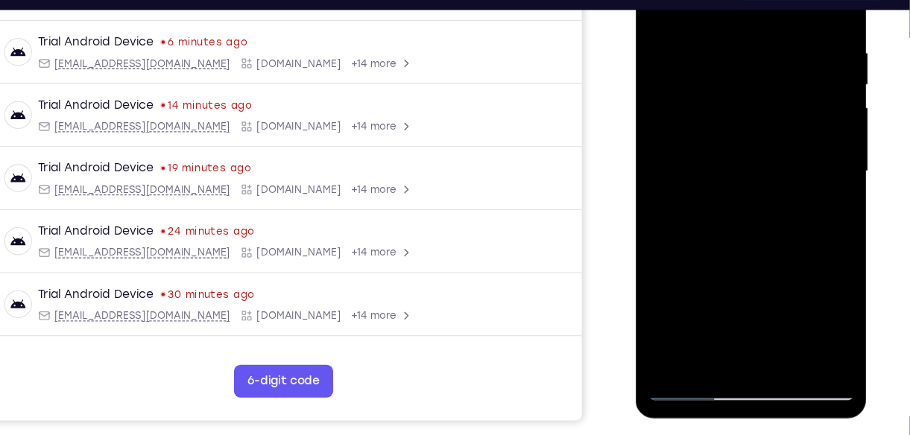
scroll to position [273, 0]
click at [706, 321] on div at bounding box center [740, 148] width 188 height 417
click at [663, 321] on div at bounding box center [740, 148] width 188 height 417
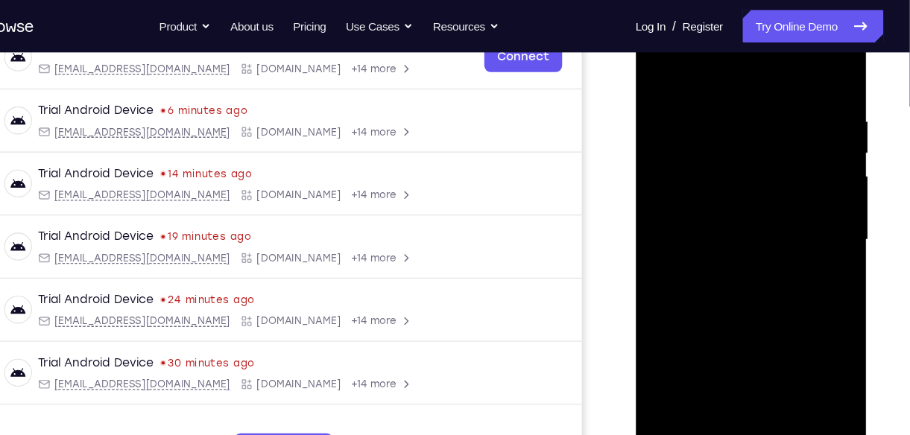
scroll to position [247, 0]
drag, startPoint x: 749, startPoint y: 126, endPoint x: 752, endPoint y: 337, distance: 211.6
click at [752, 337] on div at bounding box center [740, 218] width 188 height 417
click at [714, 99] on div at bounding box center [740, 218] width 188 height 417
click at [816, 74] on div at bounding box center [740, 218] width 188 height 417
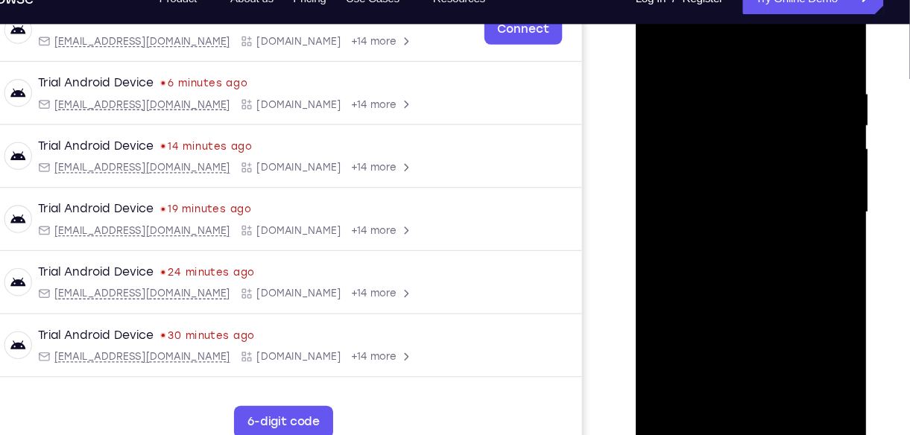
drag, startPoint x: 760, startPoint y: 256, endPoint x: 765, endPoint y: 184, distance: 72.4
click at [765, 184] on div at bounding box center [740, 190] width 188 height 417
click at [821, 153] on div at bounding box center [740, 190] width 188 height 417
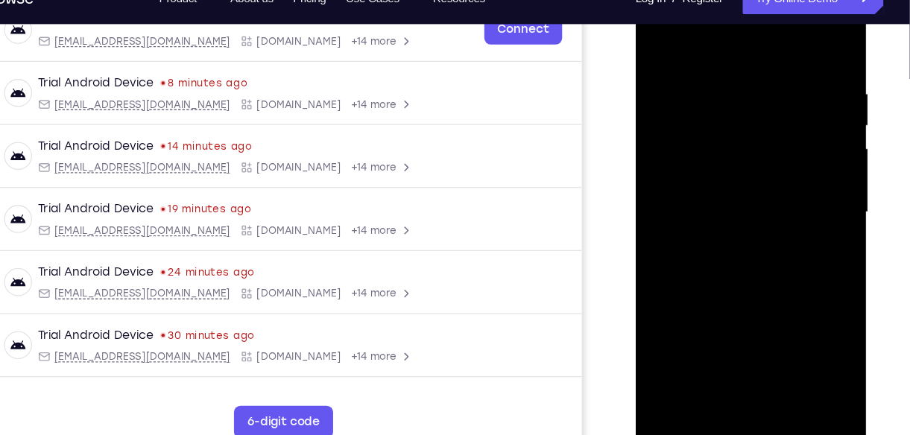
click at [819, 155] on div at bounding box center [740, 190] width 188 height 417
click at [814, 369] on div at bounding box center [740, 190] width 188 height 417
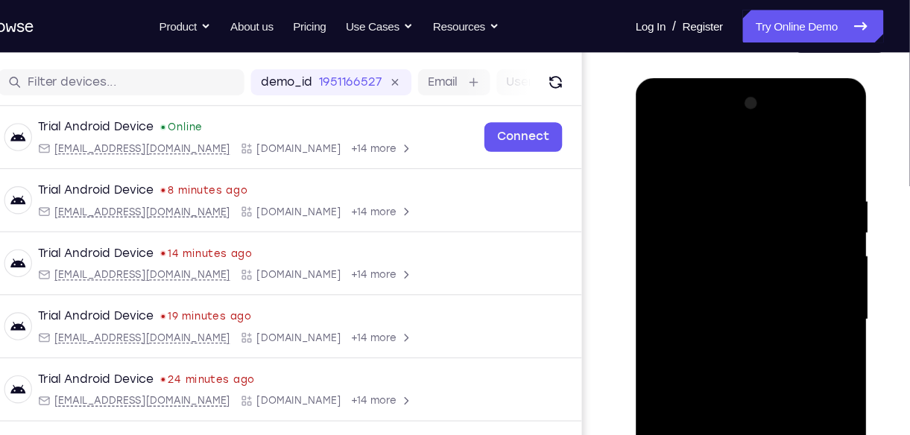
drag, startPoint x: 777, startPoint y: 215, endPoint x: 764, endPoint y: 361, distance: 147.3
click at [764, 361] on div at bounding box center [740, 297] width 188 height 417
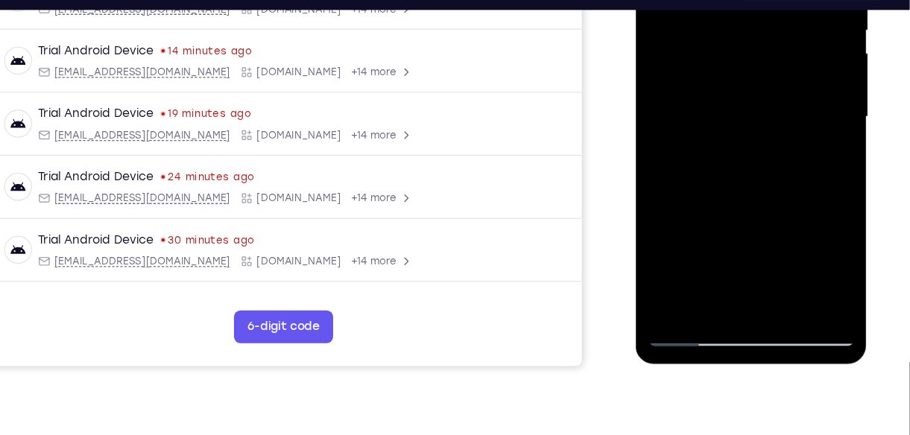
scroll to position [322, 0]
click at [664, 272] on div at bounding box center [740, 94] width 188 height 417
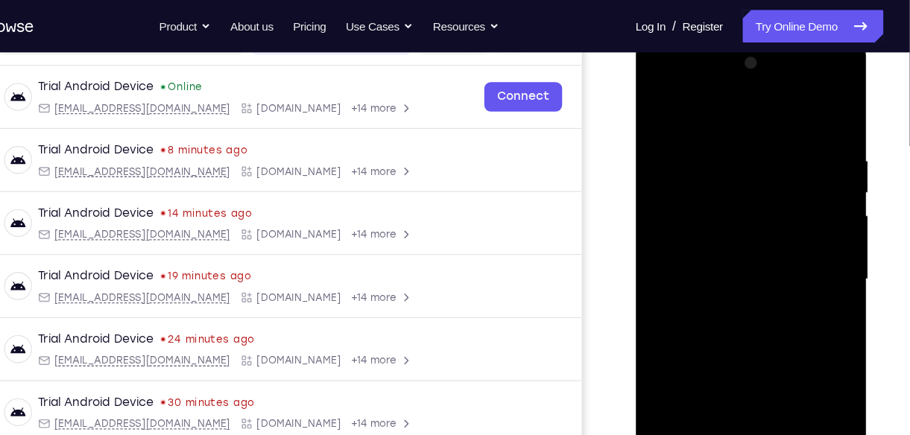
scroll to position [212, 0]
drag, startPoint x: 731, startPoint y: 124, endPoint x: 731, endPoint y: 297, distance: 172.8
click at [731, 297] on div at bounding box center [740, 257] width 188 height 417
click at [718, 144] on div at bounding box center [740, 257] width 188 height 417
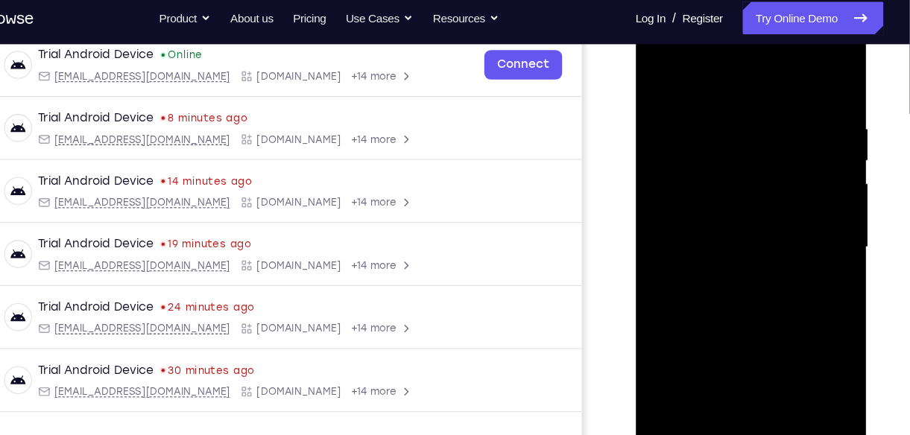
scroll to position [234, 0]
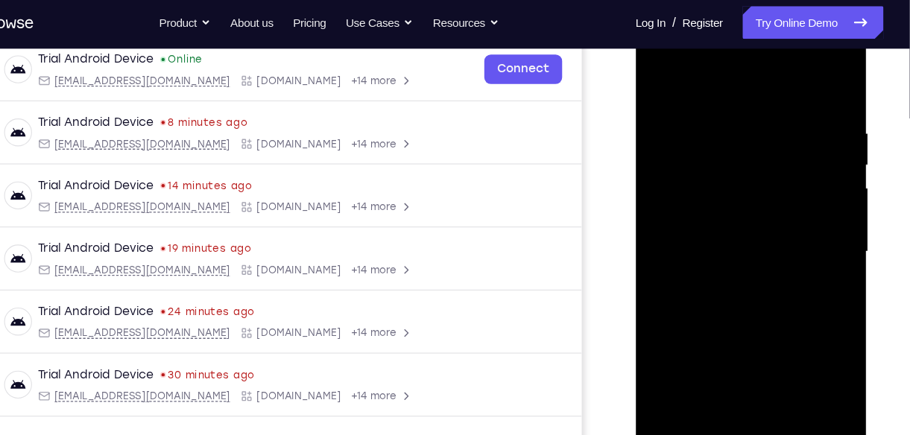
click at [836, 198] on div at bounding box center [740, 232] width 211 height 444
click at [816, 206] on div at bounding box center [740, 229] width 188 height 417
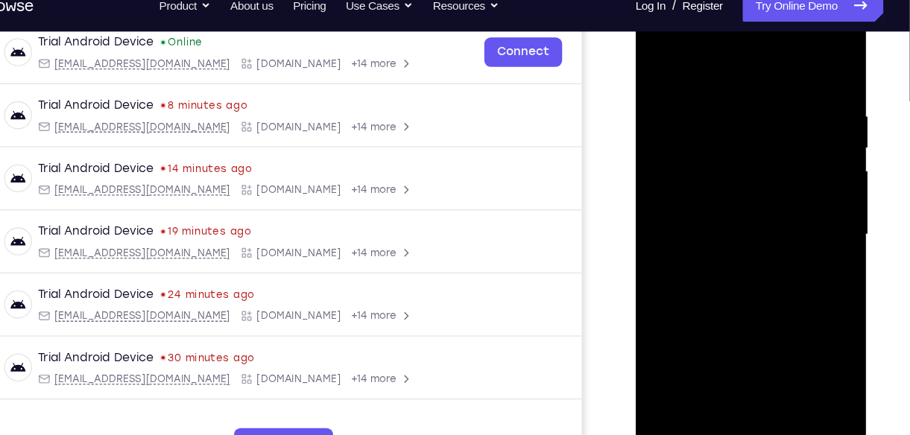
click at [807, 282] on div at bounding box center [740, 212] width 188 height 417
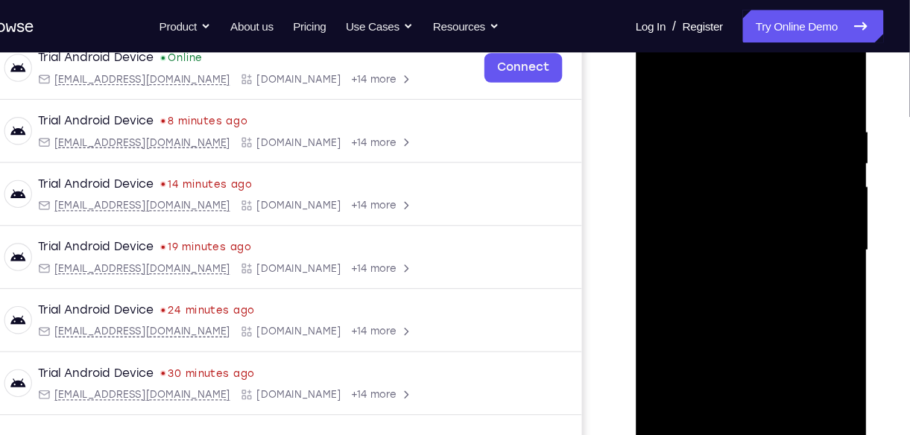
scroll to position [238, 0]
click at [816, 216] on div at bounding box center [740, 229] width 188 height 417
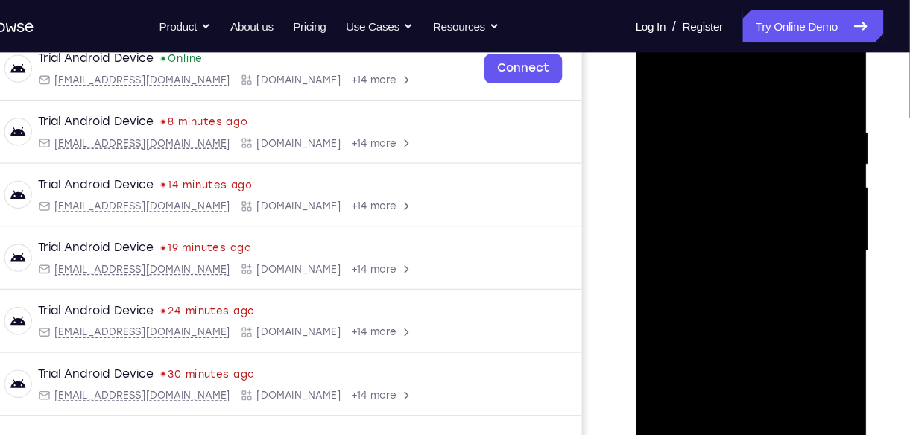
click at [816, 216] on div at bounding box center [740, 229] width 188 height 417
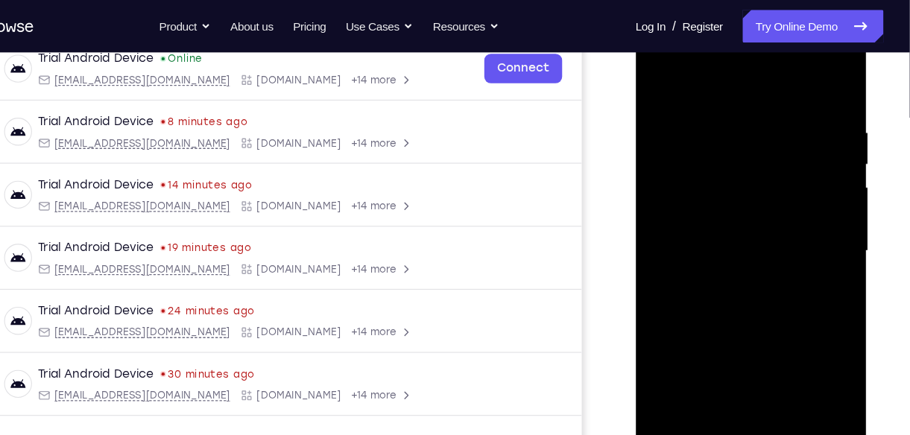
click at [816, 216] on div at bounding box center [740, 229] width 188 height 417
click at [819, 89] on div at bounding box center [740, 229] width 188 height 417
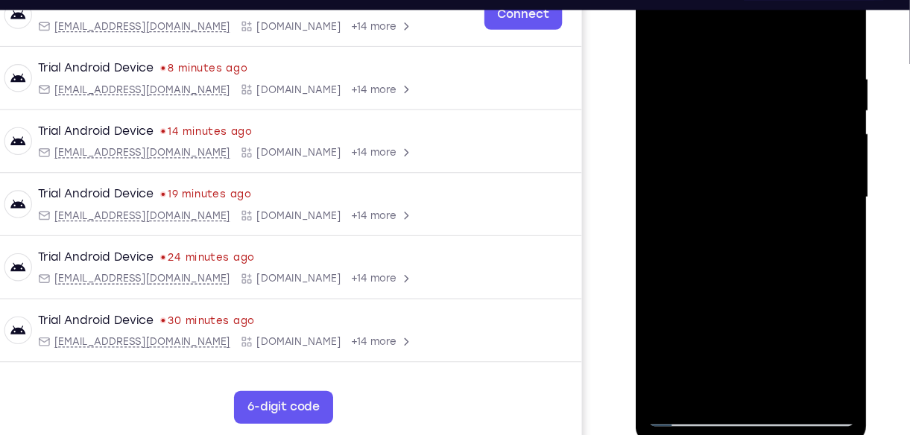
scroll to position [249, 0]
drag, startPoint x: 769, startPoint y: 240, endPoint x: 751, endPoint y: 149, distance: 92.8
click at [751, 149] on div at bounding box center [740, 174] width 188 height 417
click at [656, 285] on div at bounding box center [740, 174] width 188 height 417
click at [667, 352] on div at bounding box center [740, 174] width 188 height 417
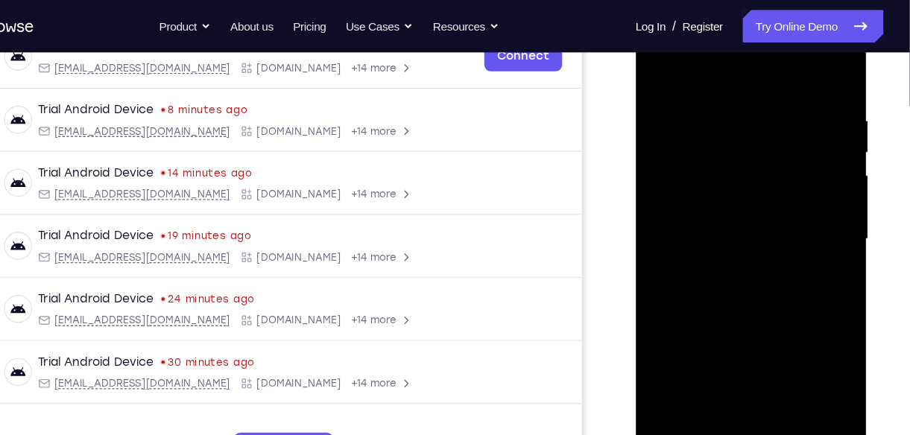
scroll to position [248, 0]
drag, startPoint x: 734, startPoint y: 114, endPoint x: 743, endPoint y: 320, distance: 205.8
click at [743, 320] on div at bounding box center [740, 218] width 188 height 417
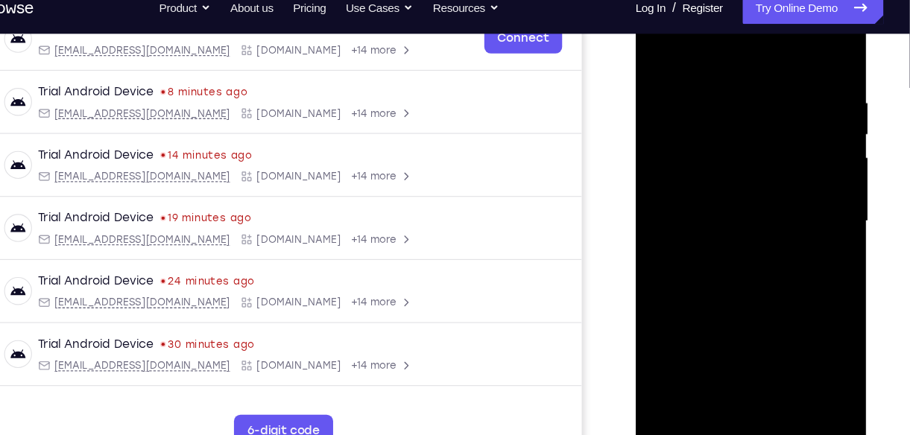
click at [767, 89] on div at bounding box center [740, 199] width 188 height 417
click at [815, 107] on div at bounding box center [740, 199] width 188 height 417
click at [819, 54] on div at bounding box center [740, 199] width 188 height 417
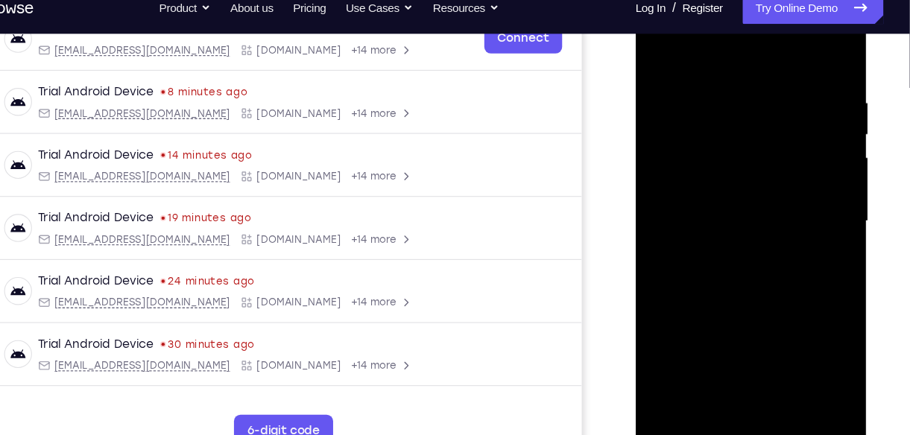
click at [805, 375] on div at bounding box center [740, 199] width 188 height 417
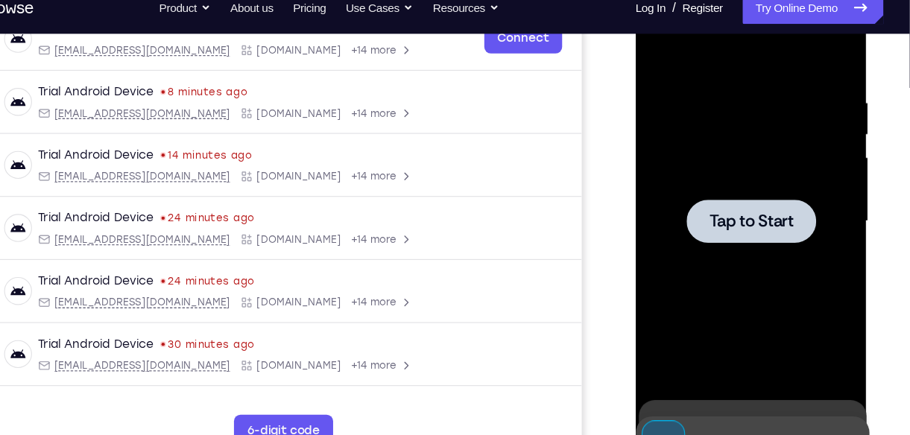
click at [758, 249] on div at bounding box center [740, 199] width 188 height 417
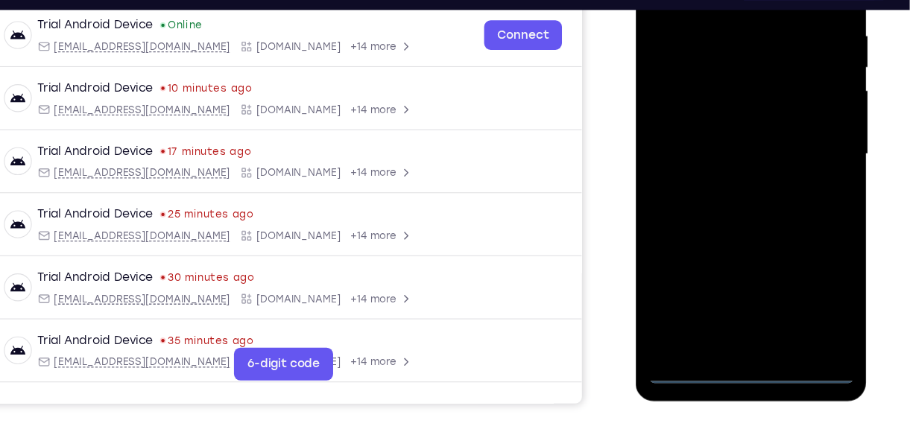
scroll to position [289, 0]
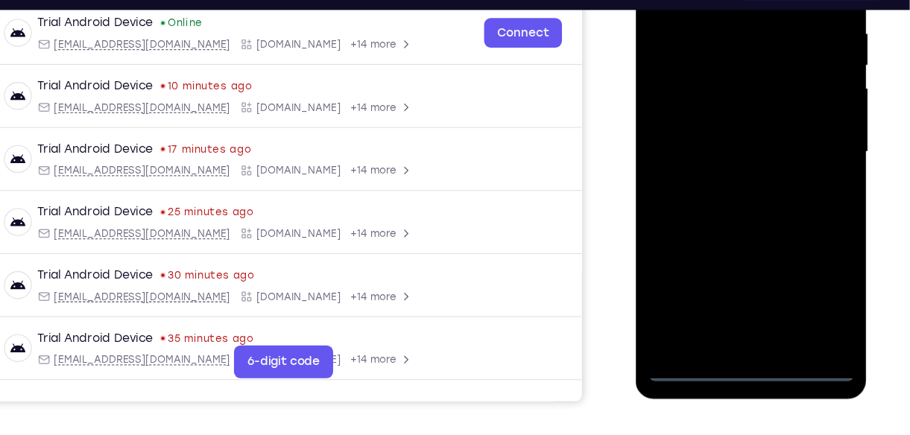
click at [737, 329] on div at bounding box center [740, 131] width 188 height 417
click at [810, 270] on div at bounding box center [740, 131] width 188 height 417
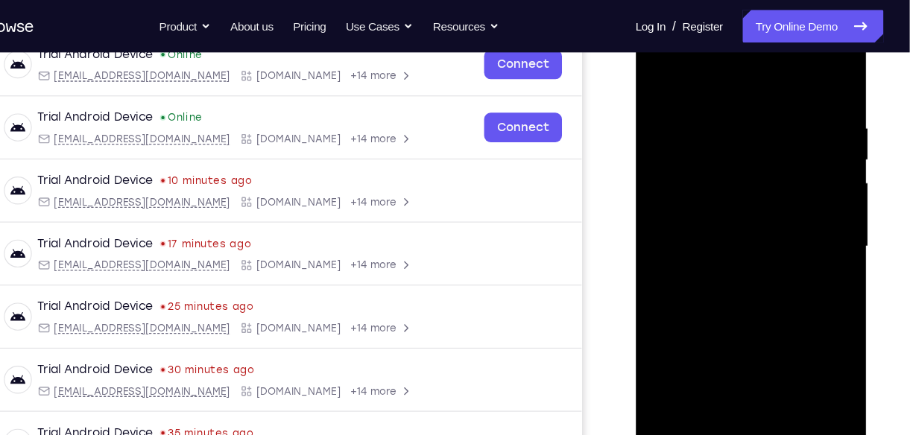
scroll to position [241, 0]
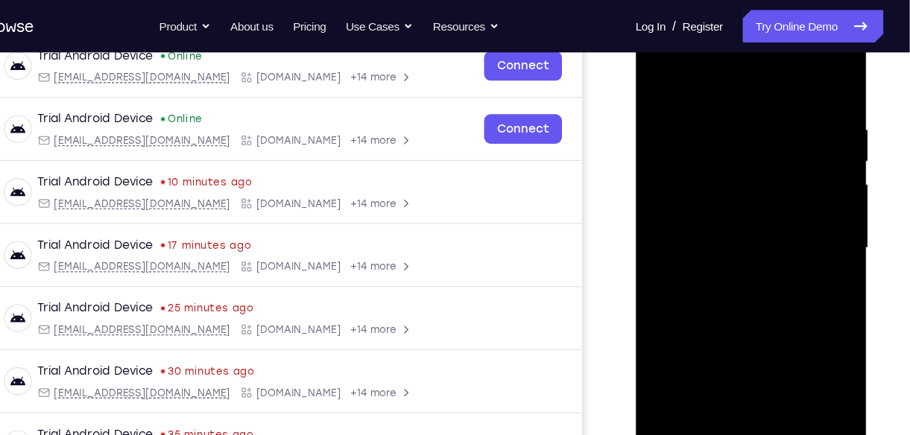
click at [734, 80] on div at bounding box center [740, 225] width 188 height 417
click at [805, 226] on div at bounding box center [740, 225] width 188 height 417
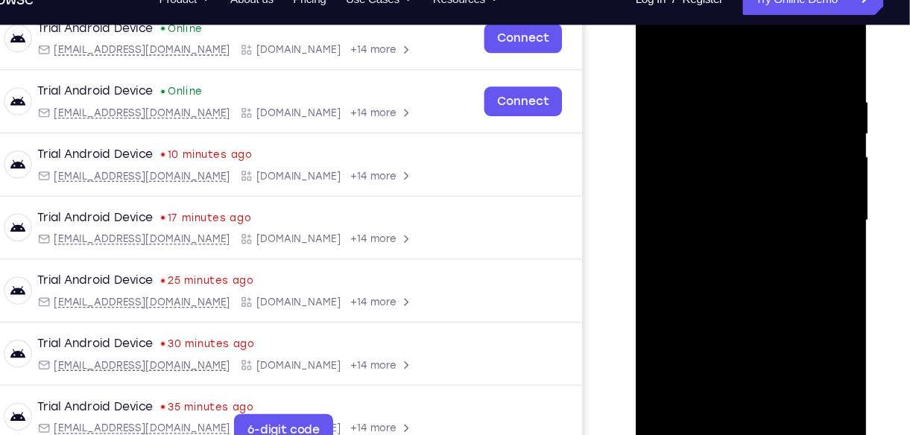
click at [725, 229] on div at bounding box center [740, 198] width 188 height 417
click at [734, 183] on div at bounding box center [740, 198] width 188 height 417
click at [670, 139] on div at bounding box center [740, 198] width 188 height 417
click at [752, 318] on div at bounding box center [740, 198] width 188 height 417
click at [755, 203] on div at bounding box center [740, 198] width 188 height 417
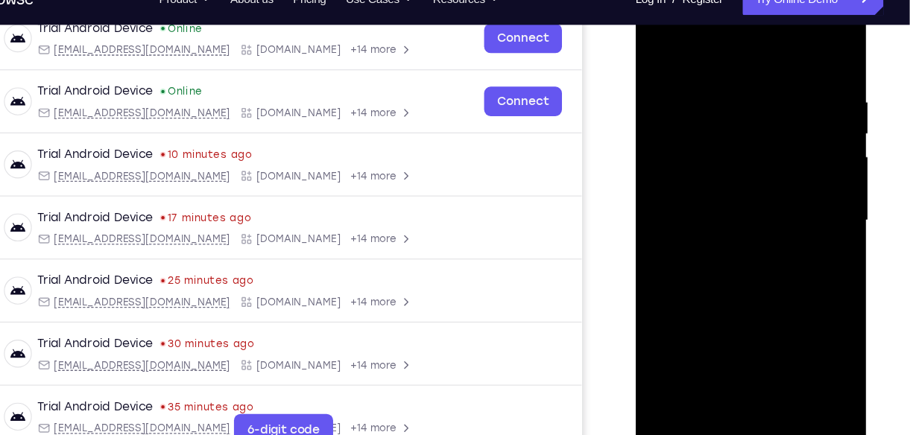
click at [721, 242] on div at bounding box center [740, 198] width 188 height 417
click at [739, 241] on div at bounding box center [740, 198] width 188 height 417
click at [727, 244] on div at bounding box center [740, 198] width 188 height 417
click at [717, 86] on div at bounding box center [740, 198] width 188 height 417
click at [813, 67] on div at bounding box center [740, 198] width 188 height 417
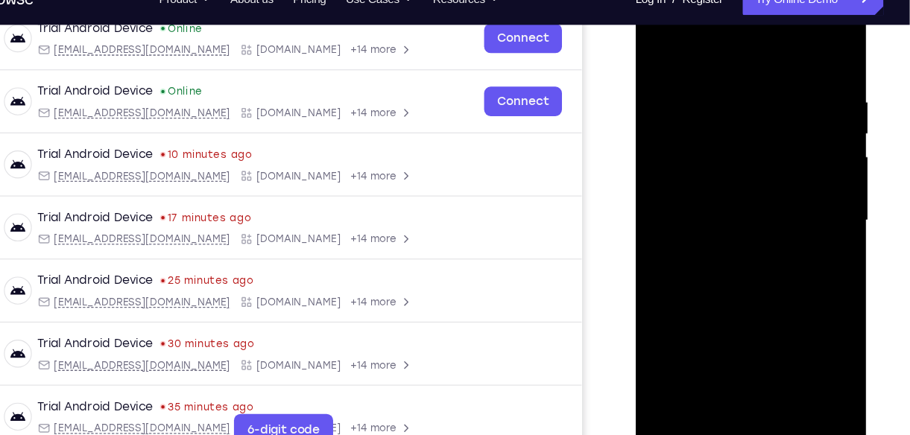
click at [728, 89] on div at bounding box center [740, 198] width 188 height 417
click at [814, 127] on div at bounding box center [740, 198] width 188 height 417
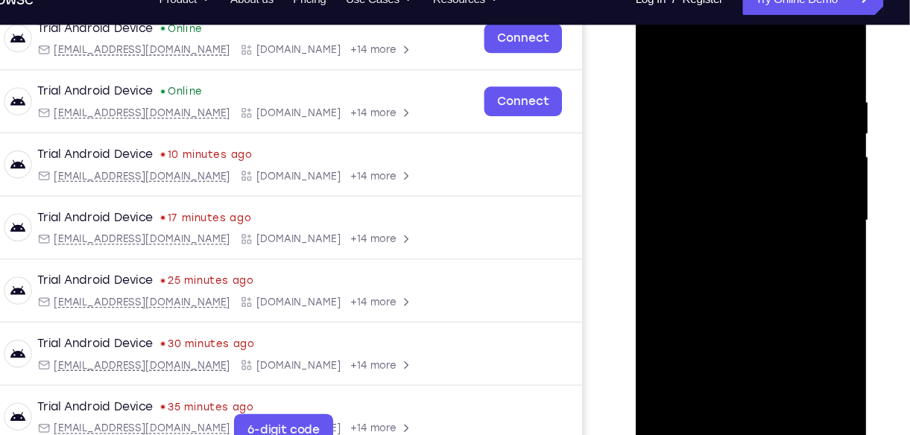
click at [814, 127] on div at bounding box center [740, 198] width 188 height 417
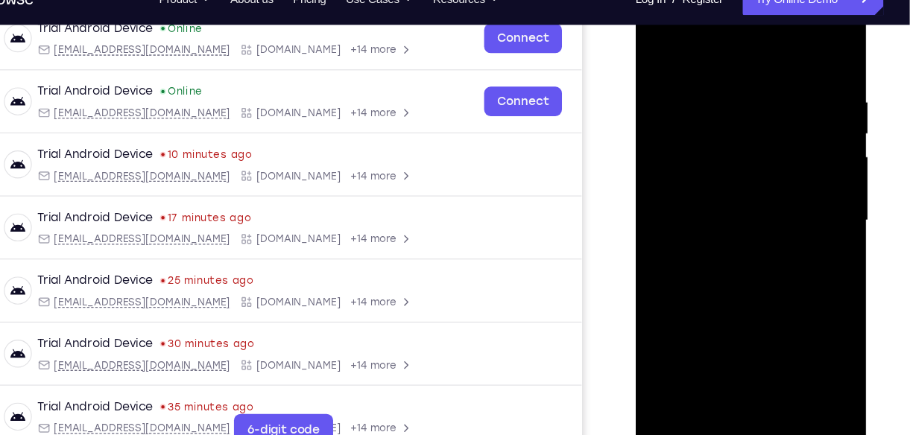
drag, startPoint x: 814, startPoint y: 127, endPoint x: 702, endPoint y: 129, distance: 112.5
click at [702, 129] on div at bounding box center [740, 198] width 188 height 417
click at [813, 117] on div at bounding box center [740, 198] width 188 height 417
drag, startPoint x: 813, startPoint y: 117, endPoint x: 705, endPoint y: 147, distance: 112.2
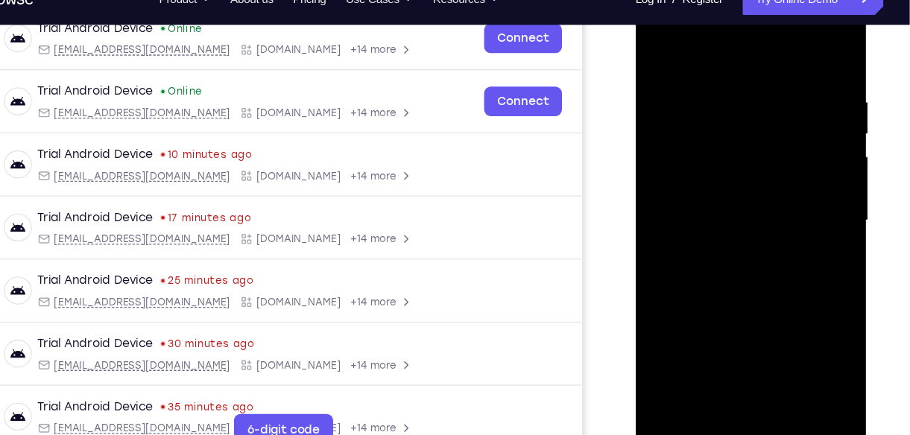
click at [705, 147] on div at bounding box center [740, 198] width 188 height 417
click at [810, 109] on div at bounding box center [740, 198] width 188 height 417
click at [819, 57] on div at bounding box center [740, 198] width 188 height 417
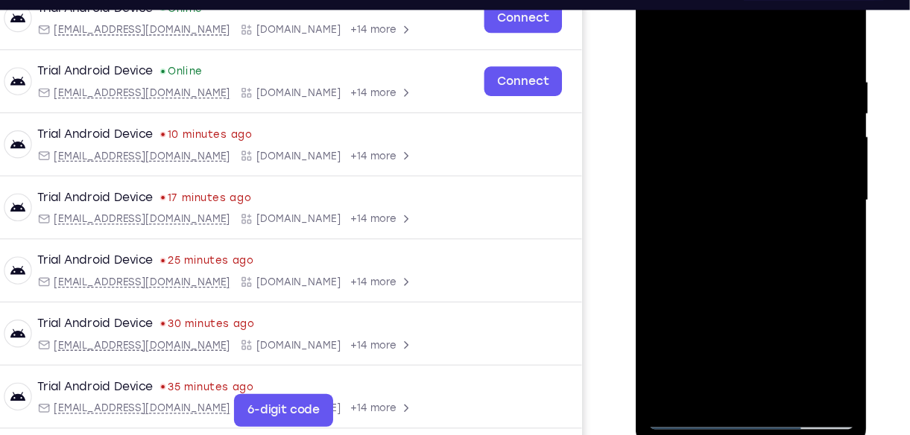
scroll to position [245, 0]
click at [770, 358] on div at bounding box center [740, 178] width 188 height 417
click at [739, 253] on div at bounding box center [740, 178] width 188 height 417
click at [660, 33] on div at bounding box center [740, 178] width 188 height 417
click at [805, 349] on div at bounding box center [740, 178] width 188 height 417
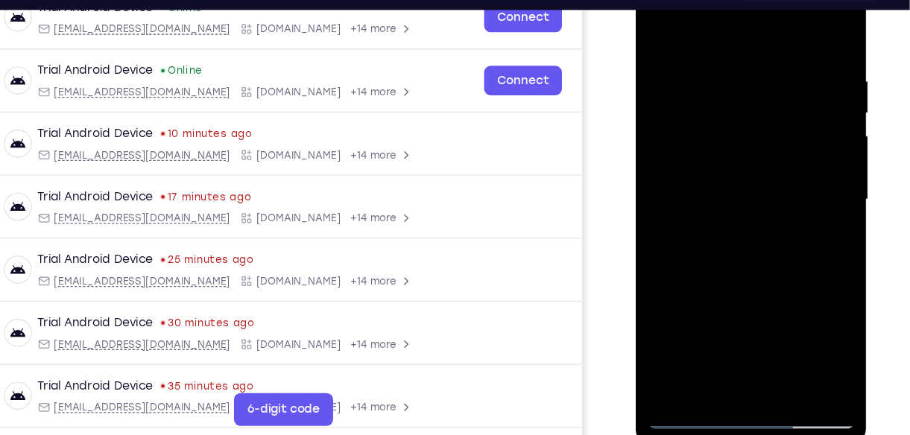
click at [775, 83] on div at bounding box center [740, 178] width 188 height 417
drag, startPoint x: 755, startPoint y: 267, endPoint x: 729, endPoint y: 164, distance: 106.1
click at [729, 164] on div at bounding box center [740, 178] width 188 height 417
drag, startPoint x: 759, startPoint y: 253, endPoint x: 721, endPoint y: 104, distance: 154.5
click at [721, 104] on div at bounding box center [740, 178] width 188 height 417
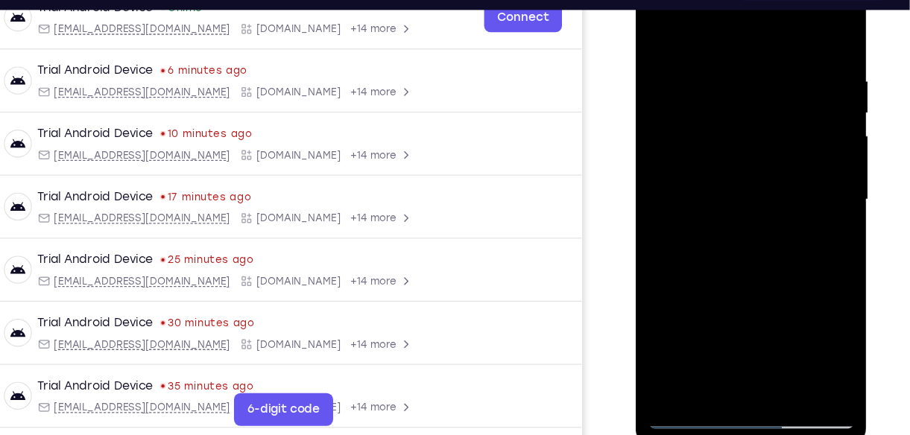
click at [731, 194] on div at bounding box center [740, 178] width 188 height 417
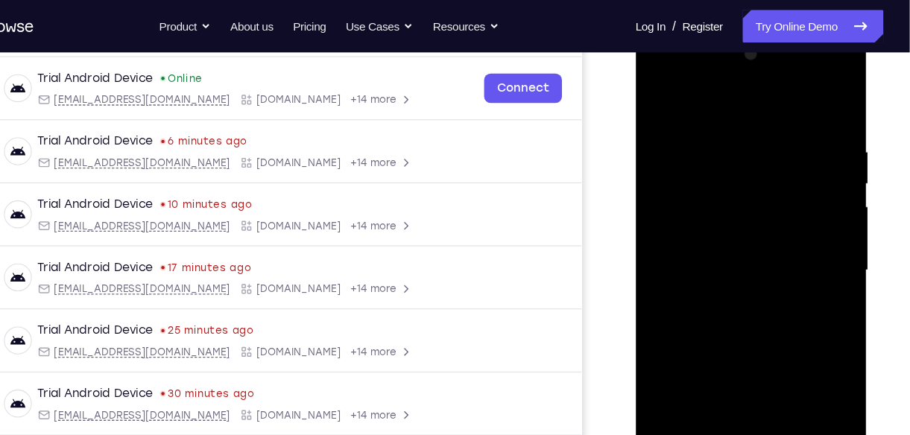
scroll to position [185, 0]
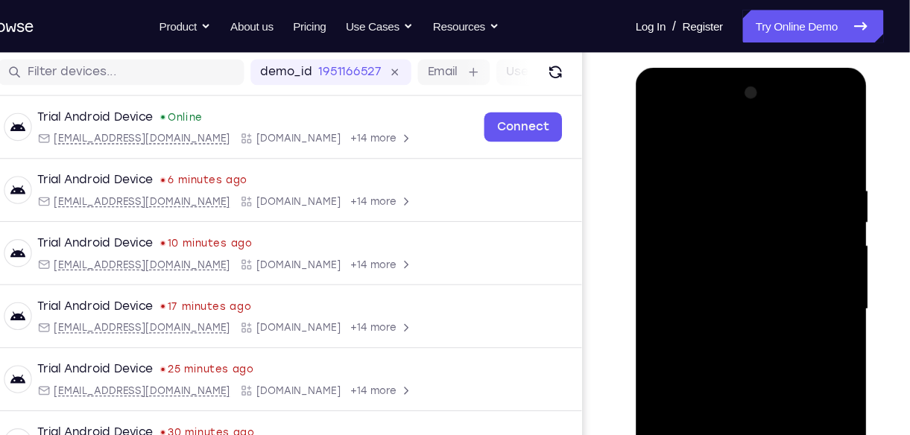
click at [649, 206] on div at bounding box center [740, 287] width 188 height 417
click at [675, 99] on div at bounding box center [740, 287] width 188 height 417
drag, startPoint x: 743, startPoint y: 275, endPoint x: 741, endPoint y: 136, distance: 138.6
click at [741, 136] on div at bounding box center [740, 287] width 188 height 417
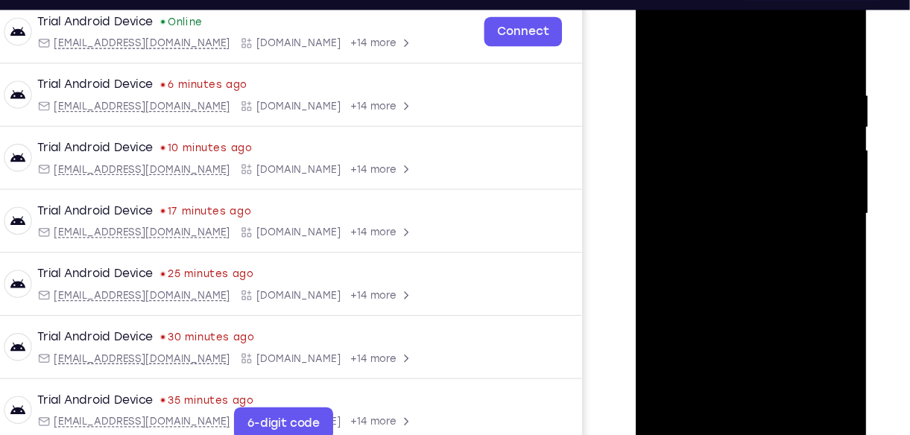
scroll to position [234, 0]
drag, startPoint x: 753, startPoint y: 318, endPoint x: 729, endPoint y: 162, distance: 157.6
click at [729, 162] on div at bounding box center [740, 191] width 188 height 417
drag, startPoint x: 742, startPoint y: 326, endPoint x: 726, endPoint y: 203, distance: 123.9
click at [726, 203] on div at bounding box center [740, 191] width 188 height 417
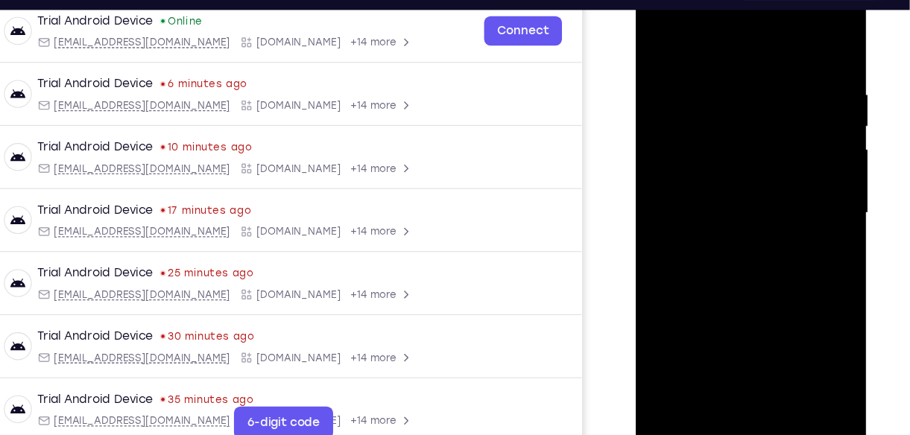
drag, startPoint x: 741, startPoint y: 332, endPoint x: 722, endPoint y: 245, distance: 89.3
click at [722, 245] on div at bounding box center [740, 191] width 188 height 417
drag, startPoint x: 757, startPoint y: 346, endPoint x: 746, endPoint y: 246, distance: 100.4
click at [746, 246] on div at bounding box center [740, 191] width 188 height 417
drag, startPoint x: 760, startPoint y: 333, endPoint x: 763, endPoint y: 234, distance: 99.1
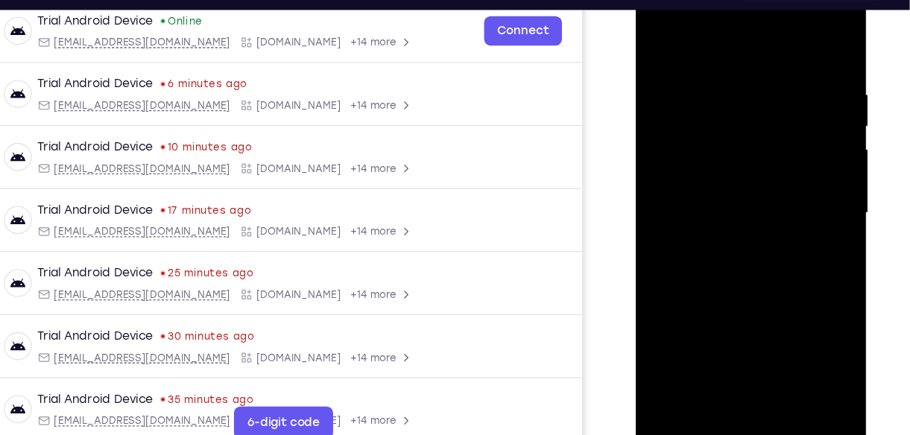
click at [763, 234] on div at bounding box center [740, 191] width 188 height 417
drag, startPoint x: 749, startPoint y: 324, endPoint x: 750, endPoint y: 240, distance: 84.2
click at [750, 240] on div at bounding box center [740, 191] width 188 height 417
drag, startPoint x: 745, startPoint y: 330, endPoint x: 760, endPoint y: 238, distance: 93.6
click at [760, 238] on div at bounding box center [740, 191] width 188 height 417
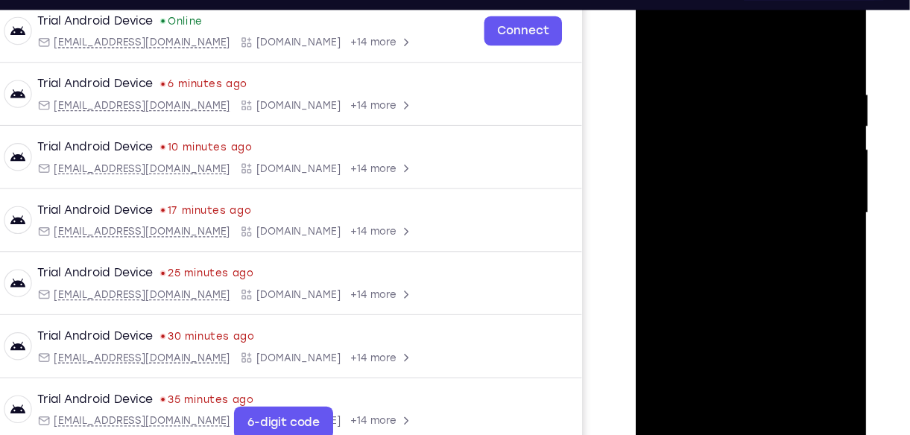
drag, startPoint x: 740, startPoint y: 341, endPoint x: 731, endPoint y: 252, distance: 89.8
click at [731, 252] on div at bounding box center [740, 191] width 188 height 417
drag, startPoint x: 738, startPoint y: 337, endPoint x: 729, endPoint y: 256, distance: 82.5
click at [729, 256] on div at bounding box center [740, 191] width 188 height 417
drag, startPoint x: 741, startPoint y: 331, endPoint x: 727, endPoint y: 212, distance: 119.3
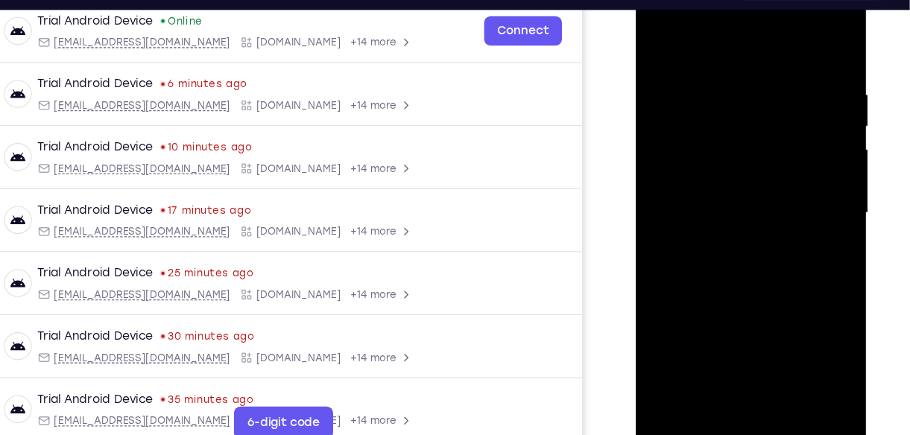
click at [727, 212] on div at bounding box center [740, 191] width 188 height 417
drag, startPoint x: 734, startPoint y: 317, endPoint x: 699, endPoint y: 218, distance: 106.0
click at [699, 218] on div at bounding box center [740, 191] width 188 height 417
drag, startPoint x: 734, startPoint y: 348, endPoint x: 712, endPoint y: 197, distance: 152.1
click at [712, 197] on div at bounding box center [740, 191] width 188 height 417
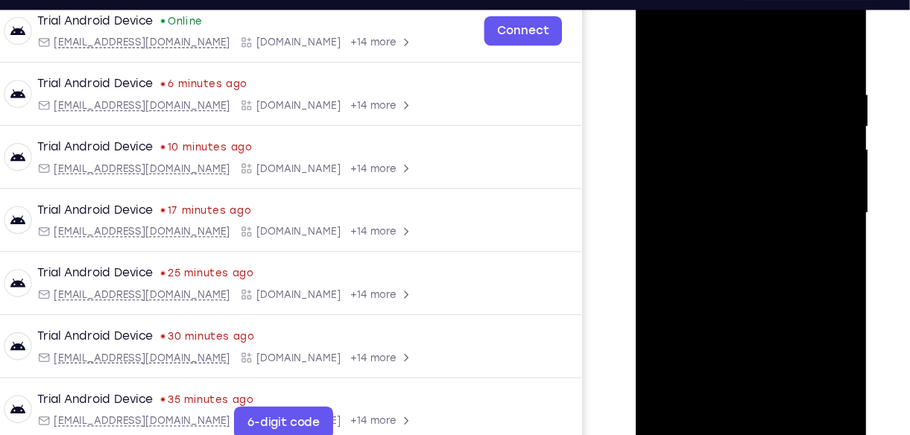
drag, startPoint x: 737, startPoint y: 305, endPoint x: 741, endPoint y: 216, distance: 88.8
click at [741, 216] on div at bounding box center [740, 191] width 188 height 417
drag, startPoint x: 749, startPoint y: 310, endPoint x: 752, endPoint y: 236, distance: 73.8
click at [752, 236] on div at bounding box center [740, 191] width 188 height 417
drag, startPoint x: 747, startPoint y: 334, endPoint x: 749, endPoint y: 228, distance: 105.8
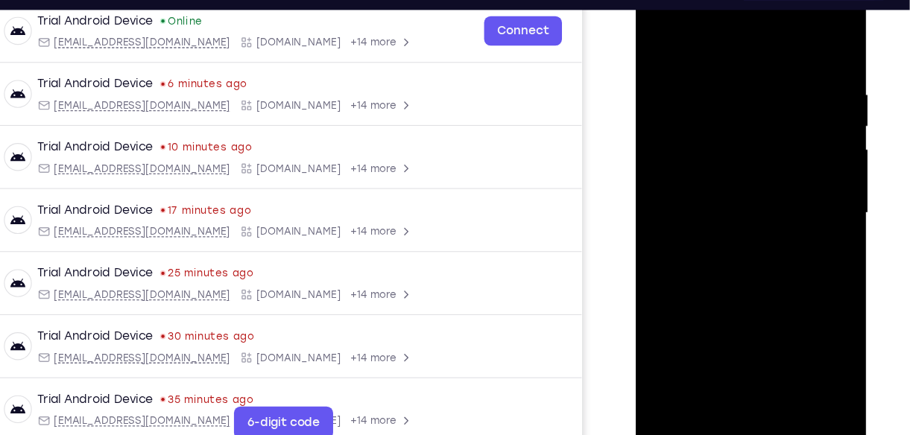
click at [749, 228] on div at bounding box center [740, 191] width 188 height 417
drag, startPoint x: 742, startPoint y: 329, endPoint x: 737, endPoint y: 252, distance: 77.6
click at [737, 252] on div at bounding box center [740, 191] width 188 height 417
drag, startPoint x: 746, startPoint y: 333, endPoint x: 739, endPoint y: 241, distance: 92.6
click at [739, 241] on div at bounding box center [740, 191] width 188 height 417
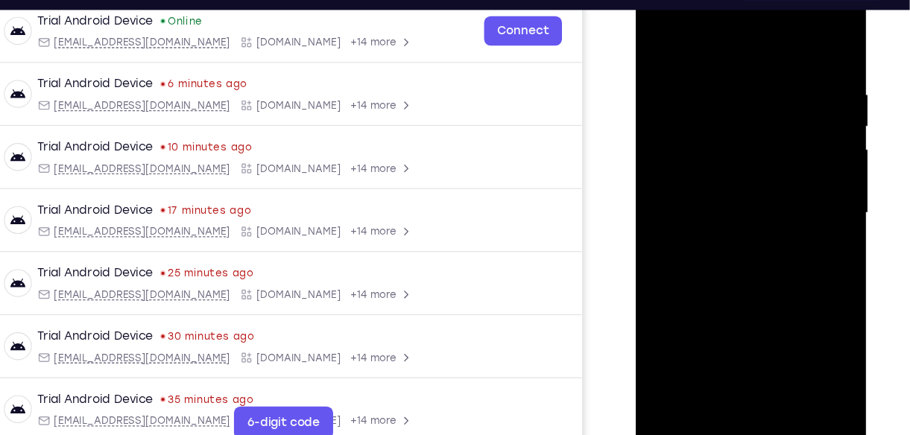
drag, startPoint x: 749, startPoint y: 333, endPoint x: 729, endPoint y: 228, distance: 106.8
click at [729, 228] on div at bounding box center [740, 191] width 188 height 417
drag, startPoint x: 745, startPoint y: 340, endPoint x: 727, endPoint y: 235, distance: 105.8
click at [727, 235] on div at bounding box center [740, 191] width 188 height 417
drag, startPoint x: 732, startPoint y: 323, endPoint x: 744, endPoint y: 253, distance: 71.8
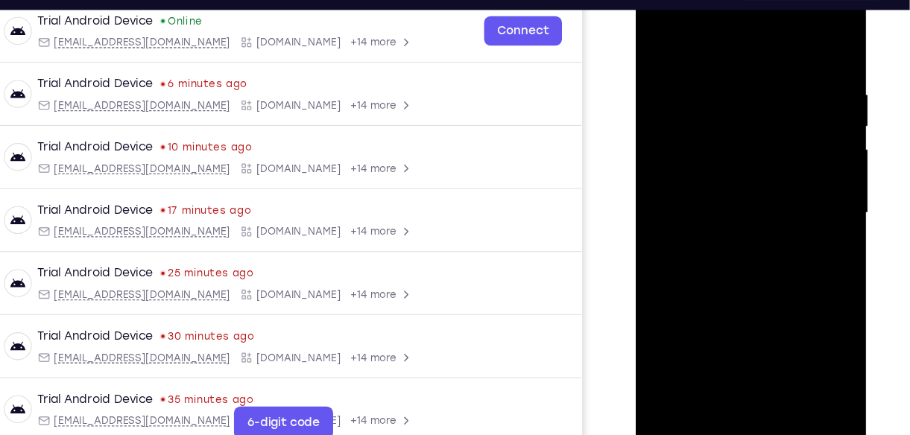
click at [744, 253] on div at bounding box center [740, 191] width 188 height 417
drag, startPoint x: 741, startPoint y: 334, endPoint x: 746, endPoint y: 223, distance: 111.1
click at [746, 223] on div at bounding box center [740, 191] width 188 height 417
drag, startPoint x: 749, startPoint y: 317, endPoint x: 767, endPoint y: 207, distance: 111.0
click at [767, 207] on div at bounding box center [740, 191] width 188 height 417
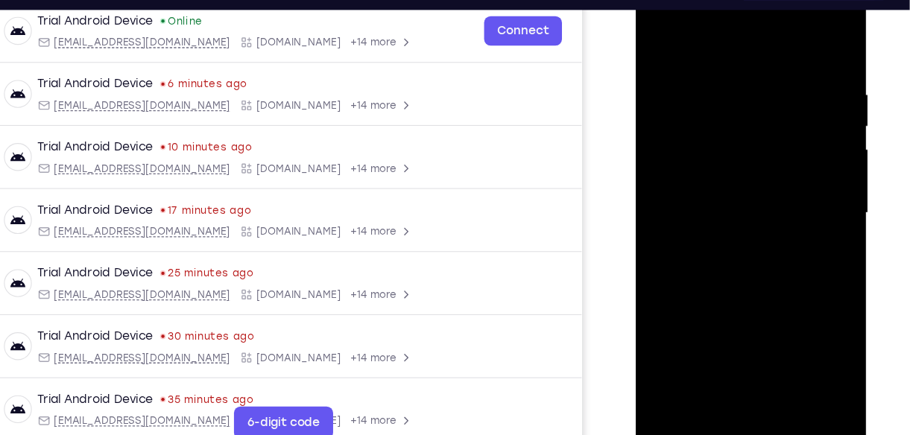
drag, startPoint x: 754, startPoint y: 344, endPoint x: 738, endPoint y: 234, distance: 111.4
click at [738, 234] on div at bounding box center [740, 191] width 188 height 417
drag, startPoint x: 749, startPoint y: 355, endPoint x: 736, endPoint y: 238, distance: 117.6
click at [736, 238] on div at bounding box center [740, 191] width 188 height 417
drag, startPoint x: 755, startPoint y: 339, endPoint x: 749, endPoint y: 245, distance: 94.1
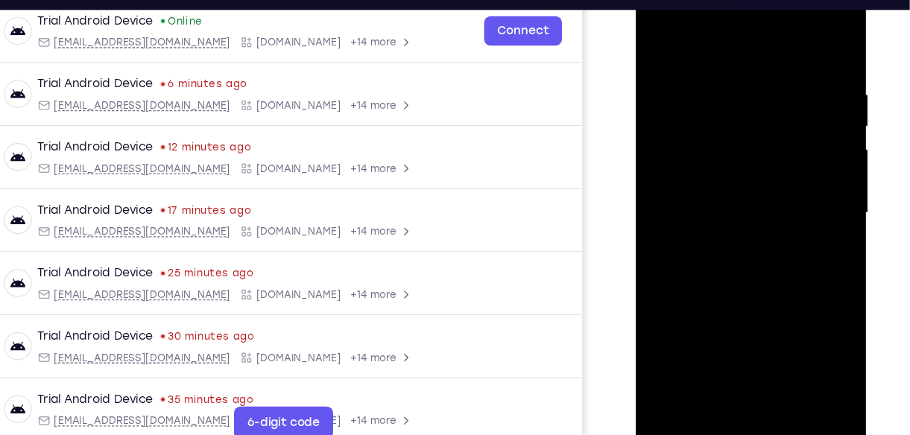
click at [749, 245] on div at bounding box center [740, 191] width 188 height 417
drag, startPoint x: 761, startPoint y: 343, endPoint x: 746, endPoint y: 245, distance: 99.3
click at [746, 245] on div at bounding box center [740, 191] width 188 height 417
drag, startPoint x: 744, startPoint y: 347, endPoint x: 745, endPoint y: 250, distance: 97.6
click at [745, 250] on div at bounding box center [740, 191] width 188 height 417
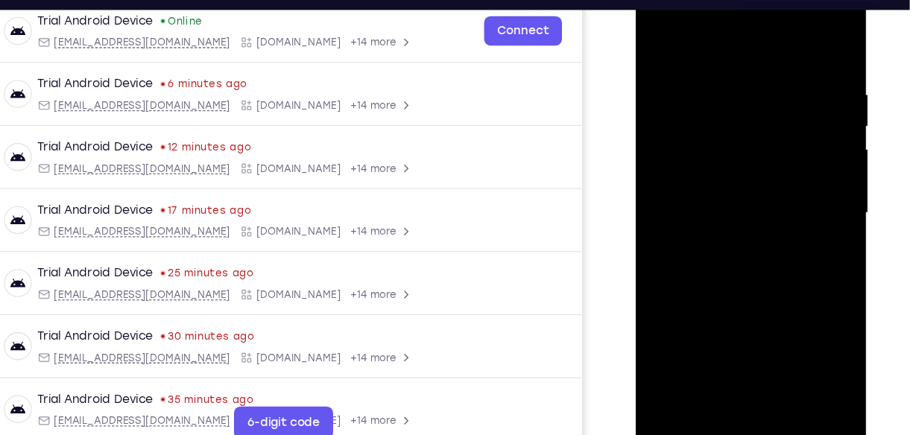
drag
click at [748, 251] on div at bounding box center [740, 191] width 188 height 417
click at [737, 207] on div at bounding box center [740, 191] width 188 height 417
click at [746, 215] on div at bounding box center [740, 191] width 188 height 417
click at [744, 218] on div at bounding box center [740, 191] width 188 height 417
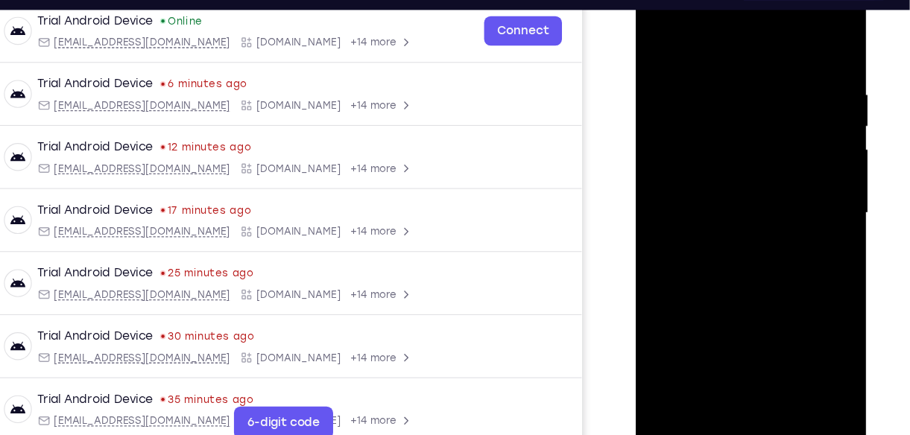
click at [737, 220] on div at bounding box center [740, 191] width 188 height 417
click at [734, 209] on div at bounding box center [740, 191] width 188 height 417
click at [732, 200] on div at bounding box center [740, 191] width 188 height 417
click at [737, 183] on div at bounding box center [740, 191] width 188 height 417
click at [749, 190] on div at bounding box center [740, 191] width 188 height 417
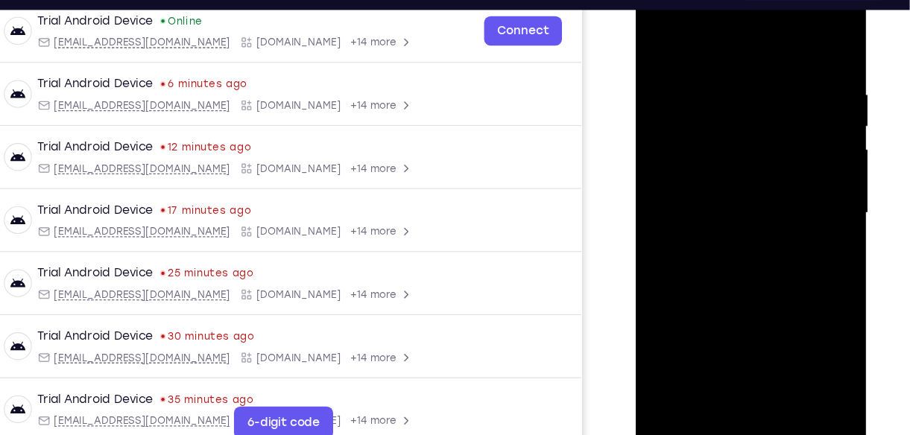
click at [756, 194] on div at bounding box center [740, 191] width 188 height 417
click at [736, 156] on div at bounding box center [740, 191] width 188 height 417
click at [738, 174] on div at bounding box center [740, 191] width 188 height 417
click at [735, 188] on div at bounding box center [740, 191] width 188 height 417
click at [737, 184] on div at bounding box center [740, 191] width 188 height 417
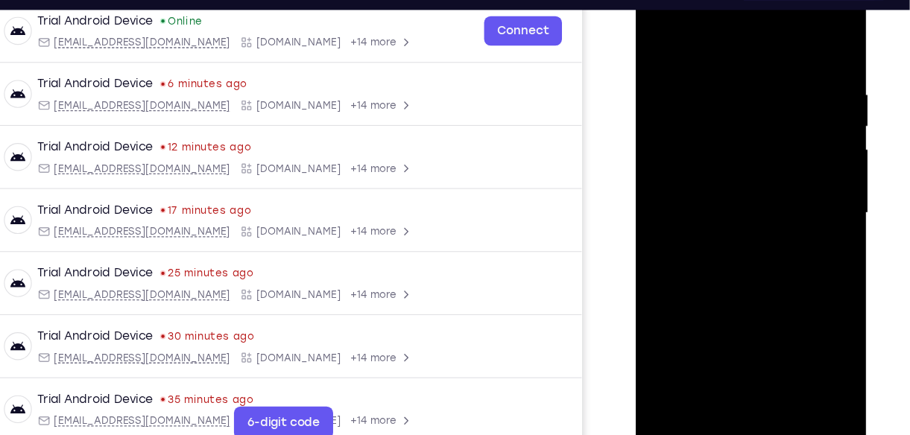
click at [744, 156] on div at bounding box center [740, 191] width 188 height 417
click at [755, 129] on div at bounding box center [740, 191] width 188 height 417
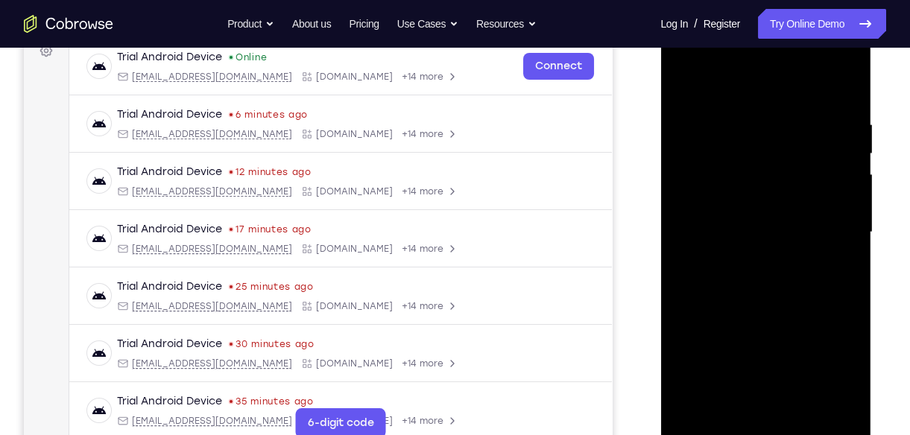
scroll to position [180, 0]
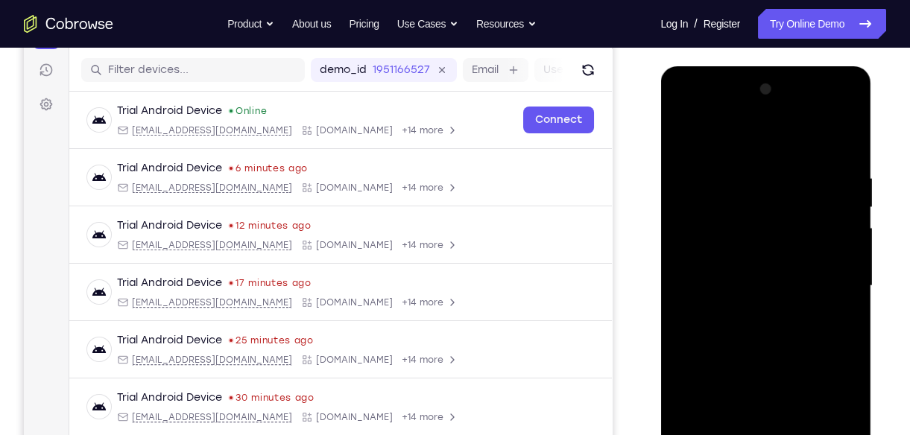
click at [819, 213] on div at bounding box center [765, 285] width 188 height 417
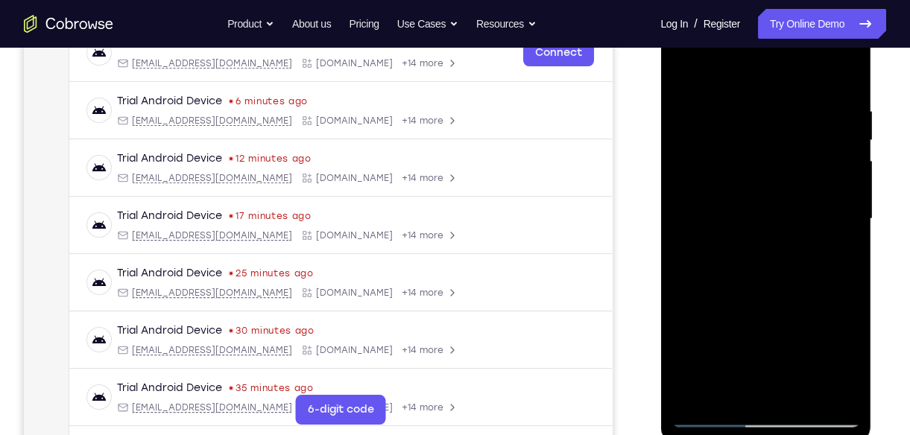
scroll to position [174, 0]
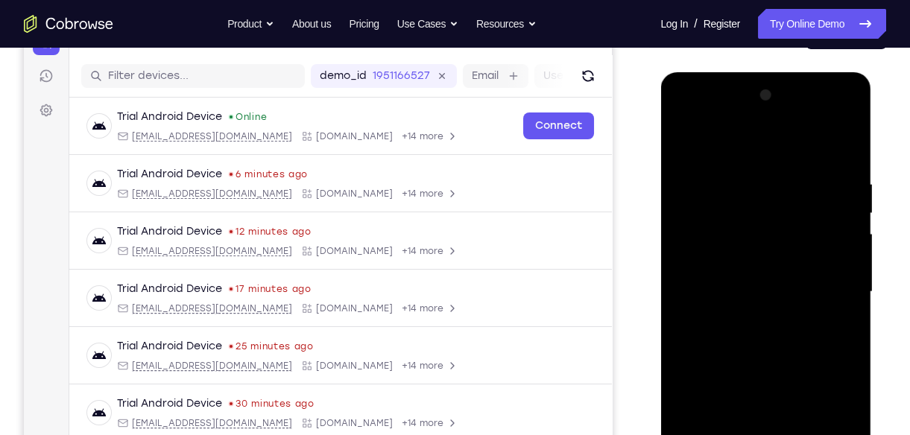
click at [845, 104] on div at bounding box center [765, 291] width 188 height 417
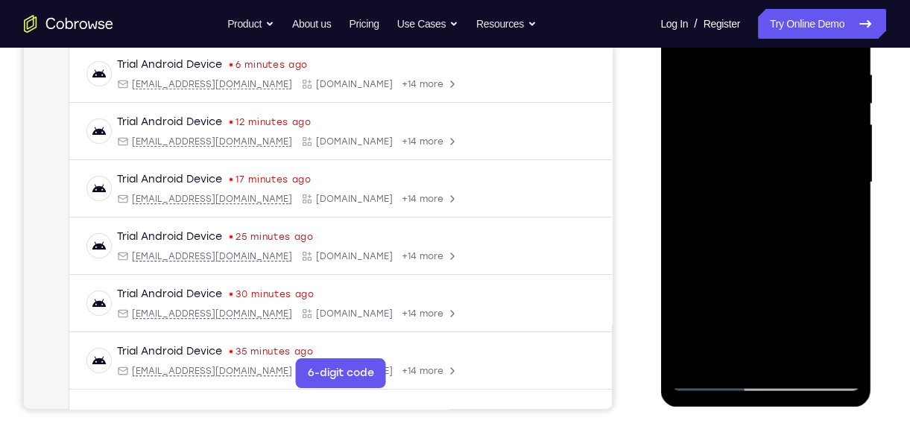
scroll to position [289, 0]
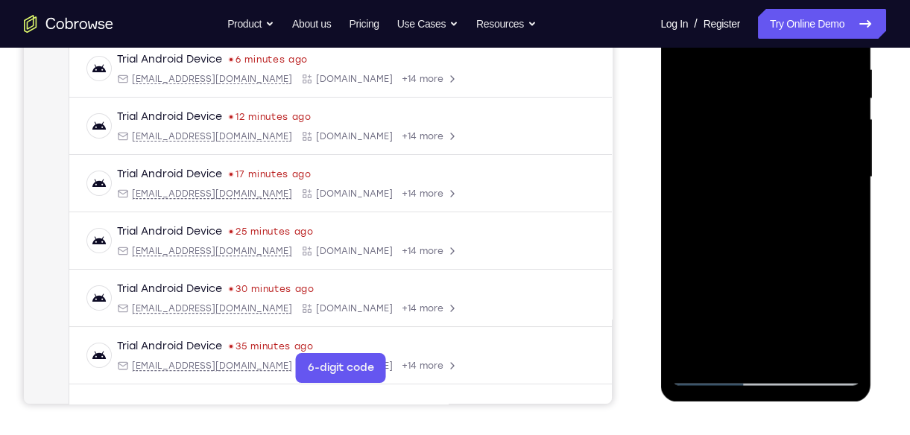
click at [757, 163] on div at bounding box center [765, 177] width 188 height 417
click at [765, 280] on div at bounding box center [765, 177] width 188 height 417
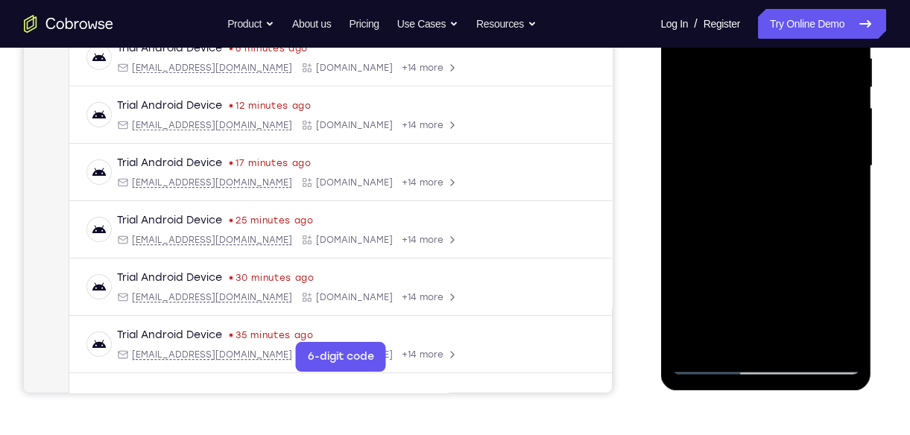
scroll to position [141, 0]
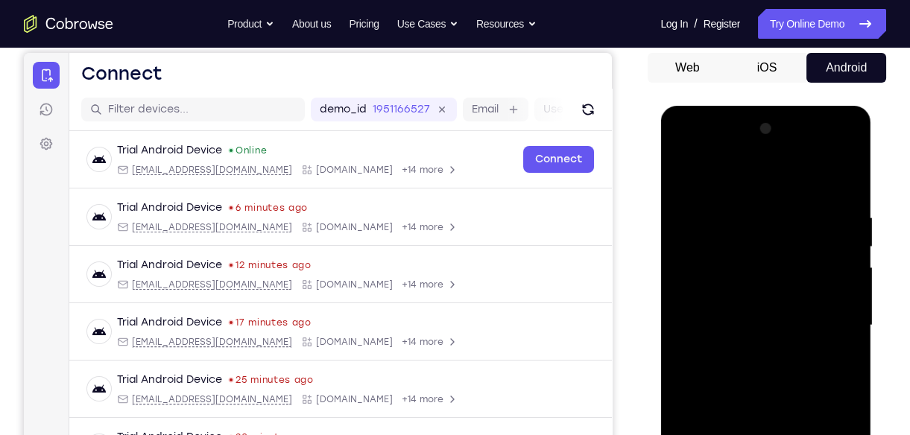
click at [700, 142] on div at bounding box center [765, 325] width 188 height 417
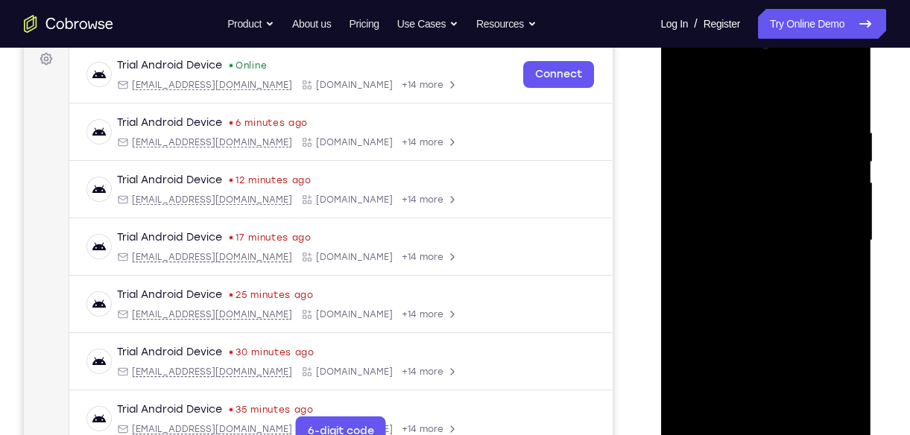
scroll to position [232, 0]
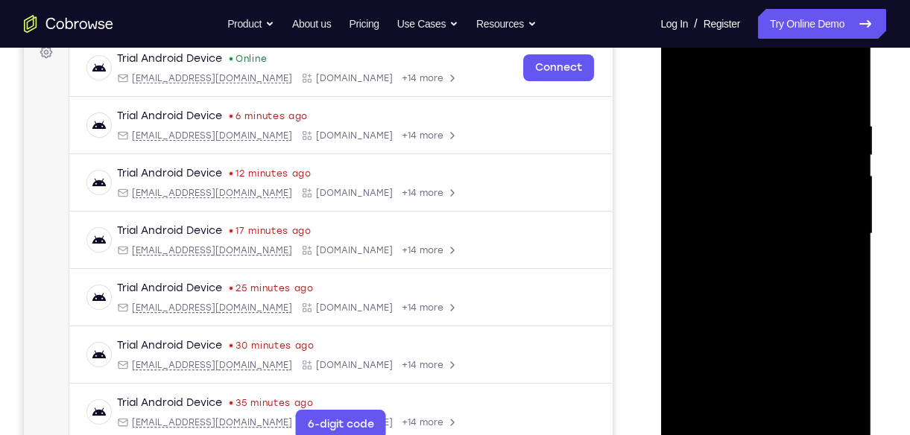
click at [783, 294] on div at bounding box center [765, 233] width 188 height 417
click at [800, 296] on div at bounding box center [765, 233] width 188 height 417
click at [787, 290] on div at bounding box center [765, 233] width 188 height 417
drag, startPoint x: 772, startPoint y: 390, endPoint x: 754, endPoint y: 269, distance: 122.1
click at [754, 269] on div at bounding box center [765, 233] width 188 height 417
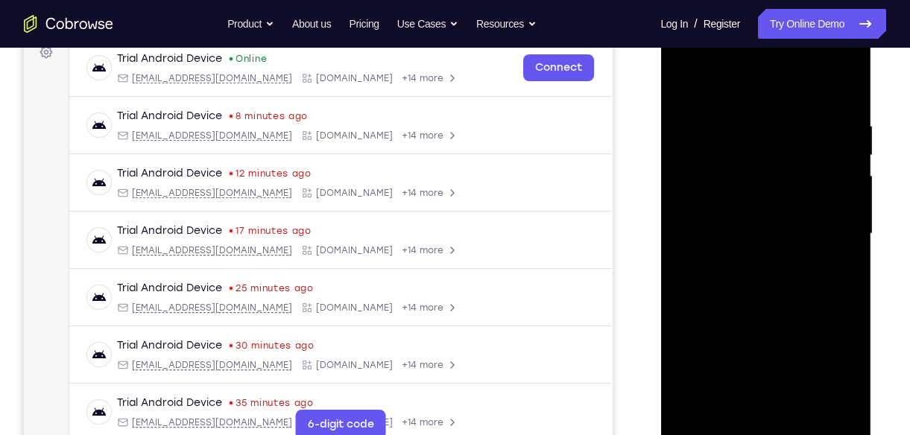
drag, startPoint x: 784, startPoint y: 389, endPoint x: 758, endPoint y: 266, distance: 125.8
click at [758, 266] on div at bounding box center [765, 233] width 188 height 417
drag, startPoint x: 779, startPoint y: 393, endPoint x: 746, endPoint y: 268, distance: 128.8
click at [746, 268] on div at bounding box center [765, 233] width 188 height 417
drag, startPoint x: 766, startPoint y: 375, endPoint x: 778, endPoint y: 253, distance: 122.8
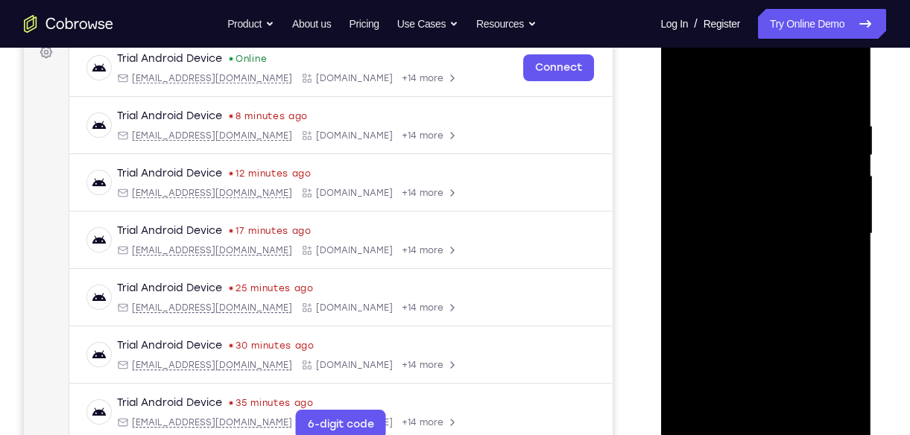
click at [778, 253] on div at bounding box center [765, 233] width 188 height 417
click at [743, 255] on div at bounding box center [765, 233] width 188 height 417
click at [740, 271] on div at bounding box center [765, 233] width 188 height 417
click at [722, 270] on div at bounding box center [765, 233] width 188 height 417
click at [764, 266] on div at bounding box center [765, 233] width 188 height 417
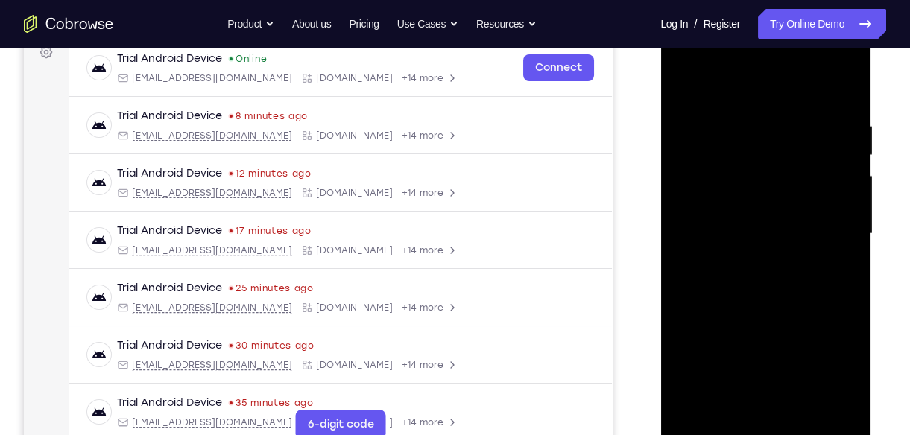
click at [763, 259] on div at bounding box center [765, 233] width 188 height 417
click at [749, 271] on div at bounding box center [765, 233] width 188 height 417
drag, startPoint x: 764, startPoint y: 390, endPoint x: 752, endPoint y: 273, distance: 117.5
click at [752, 273] on div at bounding box center [765, 233] width 188 height 417
drag, startPoint x: 773, startPoint y: 371, endPoint x: 793, endPoint y: 293, distance: 80.8
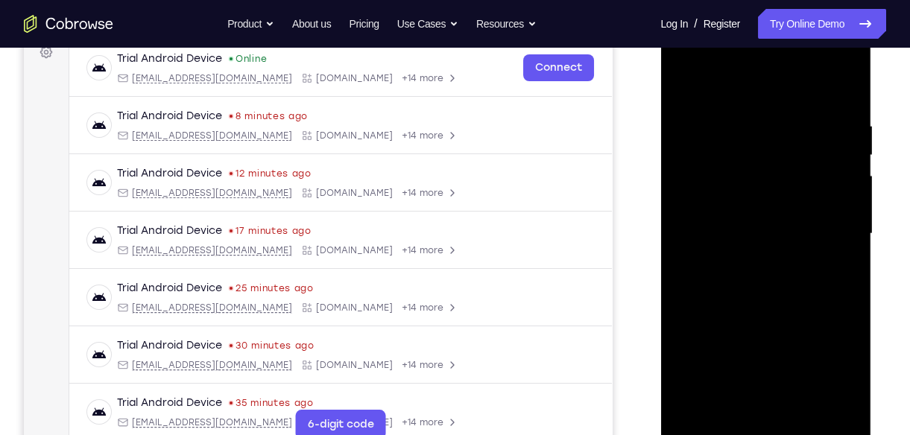
click at [793, 293] on div at bounding box center [765, 233] width 188 height 417
drag, startPoint x: 756, startPoint y: 390, endPoint x: 764, endPoint y: 309, distance: 81.5
click at [764, 309] on div at bounding box center [765, 233] width 188 height 417
drag, startPoint x: 774, startPoint y: 382, endPoint x: 757, endPoint y: 300, distance: 83.7
click at [757, 300] on div at bounding box center [765, 233] width 188 height 417
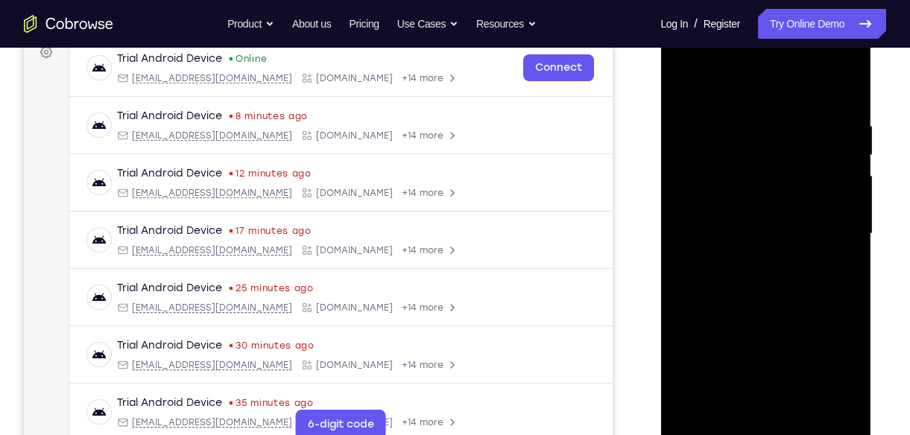
drag, startPoint x: 772, startPoint y: 367, endPoint x: 756, endPoint y: 274, distance: 94.4
click at [756, 274] on div at bounding box center [765, 233] width 188 height 417
drag, startPoint x: 772, startPoint y: 406, endPoint x: 757, endPoint y: 305, distance: 101.8
click at [757, 305] on div at bounding box center [765, 233] width 188 height 417
drag, startPoint x: 769, startPoint y: 380, endPoint x: 752, endPoint y: 309, distance: 72.6
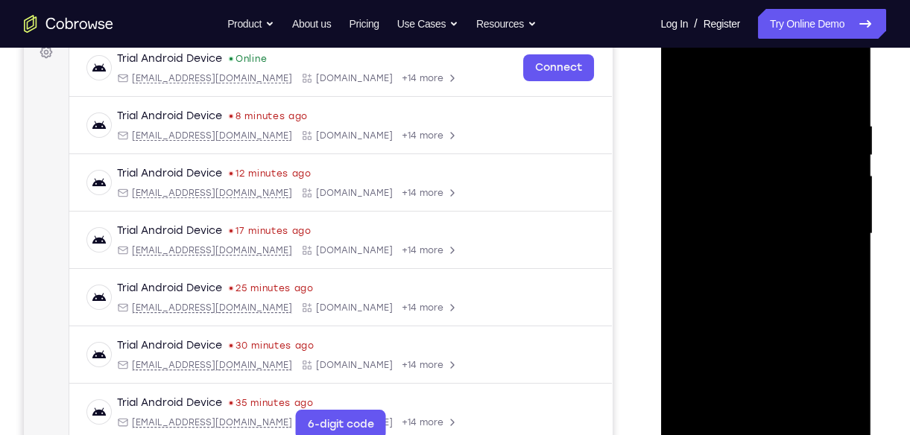
click at [752, 309] on div at bounding box center [765, 233] width 188 height 417
drag, startPoint x: 772, startPoint y: 401, endPoint x: 778, endPoint y: 330, distance: 71.1
click at [778, 330] on div at bounding box center [765, 233] width 188 height 417
drag, startPoint x: 786, startPoint y: 407, endPoint x: 777, endPoint y: 317, distance: 91.3
click at [777, 317] on div at bounding box center [765, 233] width 188 height 417
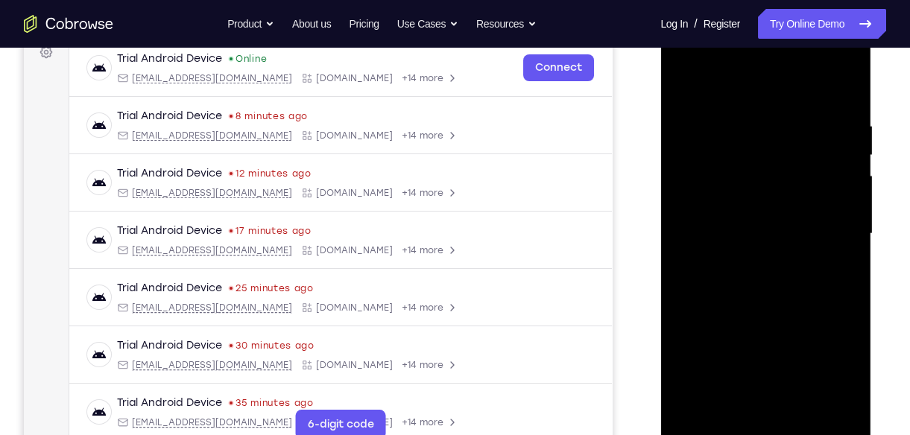
drag, startPoint x: 785, startPoint y: 391, endPoint x: 765, endPoint y: 303, distance: 90.2
click at [765, 303] on div at bounding box center [765, 233] width 188 height 417
drag, startPoint x: 775, startPoint y: 373, endPoint x: 762, endPoint y: 309, distance: 65.4
click at [762, 309] on div at bounding box center [765, 233] width 188 height 417
drag, startPoint x: 777, startPoint y: 388, endPoint x: 766, endPoint y: 301, distance: 87.9
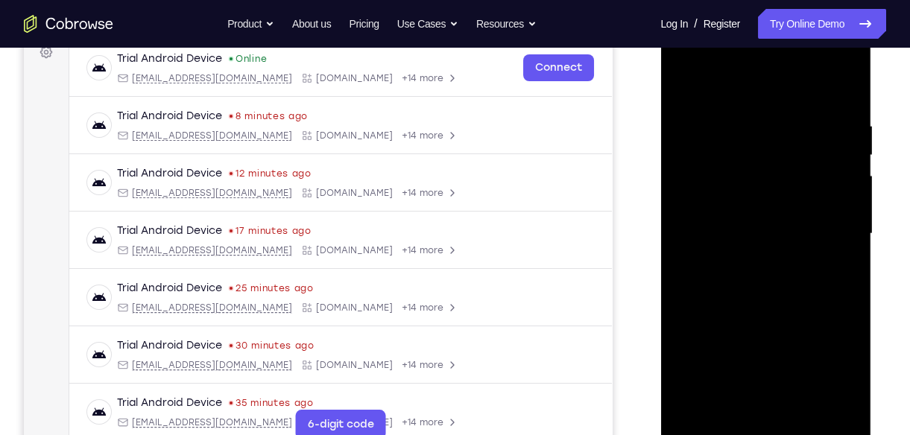
click at [766, 301] on div at bounding box center [765, 233] width 188 height 417
drag, startPoint x: 773, startPoint y: 382, endPoint x: 779, endPoint y: 296, distance: 86.6
click at [779, 296] on div at bounding box center [765, 233] width 188 height 417
drag, startPoint x: 781, startPoint y: 373, endPoint x: 778, endPoint y: 285, distance: 88.7
click at [778, 285] on div at bounding box center [765, 233] width 188 height 417
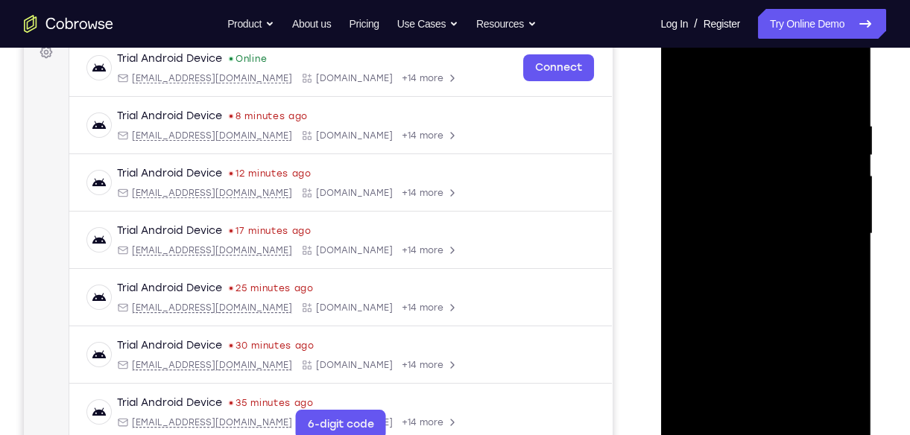
drag, startPoint x: 778, startPoint y: 364, endPoint x: 779, endPoint y: 279, distance: 84.2
click at [779, 279] on div at bounding box center [765, 233] width 188 height 417
drag, startPoint x: 765, startPoint y: 378, endPoint x: 776, endPoint y: 277, distance: 101.9
click at [776, 277] on div at bounding box center [765, 233] width 188 height 417
click at [764, 285] on div at bounding box center [765, 233] width 188 height 417
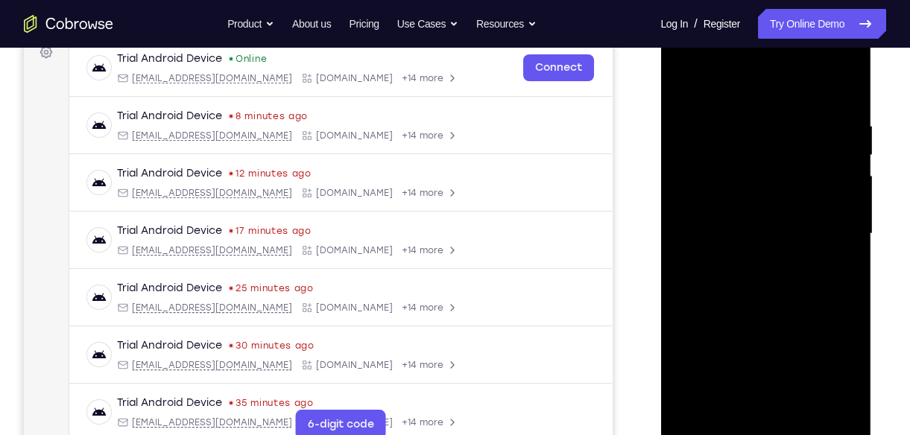
click at [764, 270] on div at bounding box center [765, 233] width 188 height 417
click at [785, 292] on div at bounding box center [765, 233] width 188 height 417
click at [778, 279] on div at bounding box center [765, 233] width 188 height 417
click at [772, 285] on div at bounding box center [765, 233] width 188 height 417
click at [778, 291] on div at bounding box center [765, 233] width 188 height 417
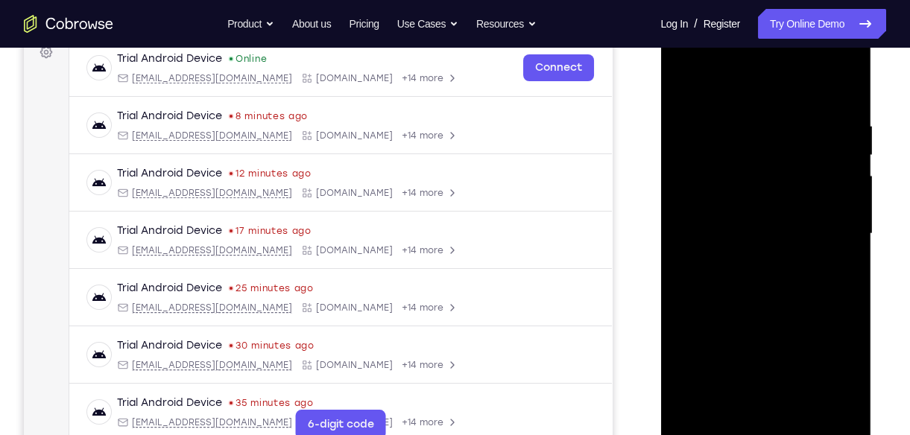
click at [769, 279] on div at bounding box center [765, 233] width 188 height 417
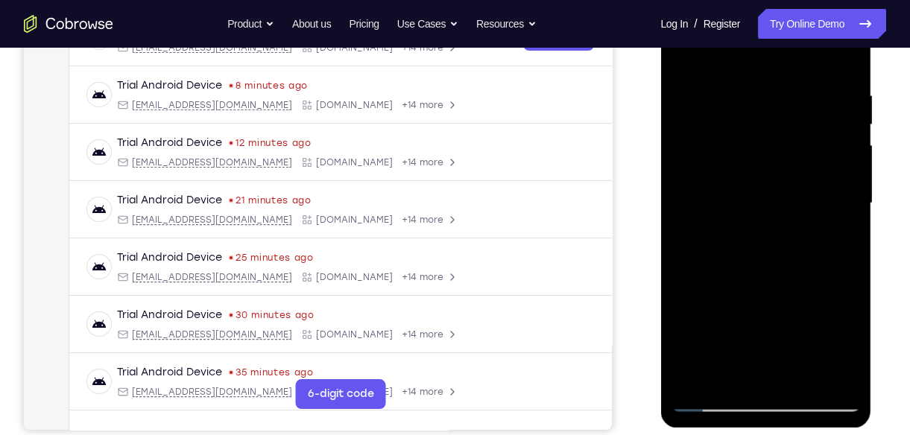
scroll to position [258, 0]
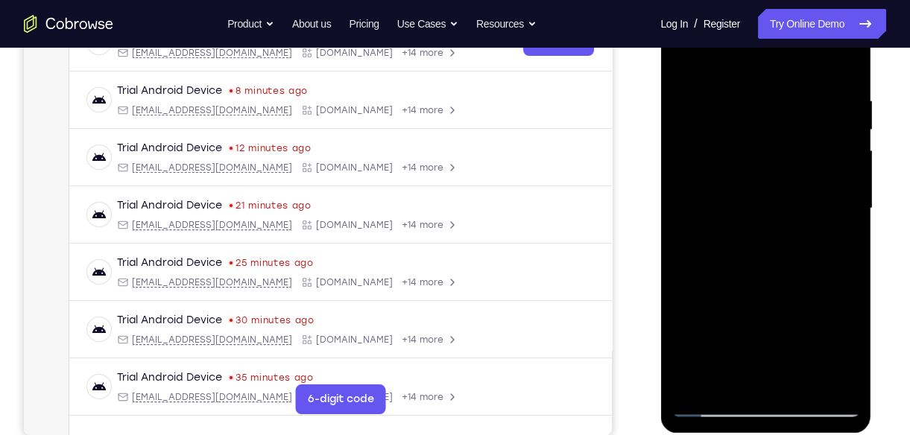
click at [771, 225] on div at bounding box center [765, 208] width 188 height 417
click at [769, 265] on div at bounding box center [765, 208] width 188 height 417
click at [755, 225] on div at bounding box center [765, 208] width 188 height 417
click at [732, 209] on div at bounding box center [765, 208] width 188 height 417
click at [743, 244] on div at bounding box center [765, 208] width 188 height 417
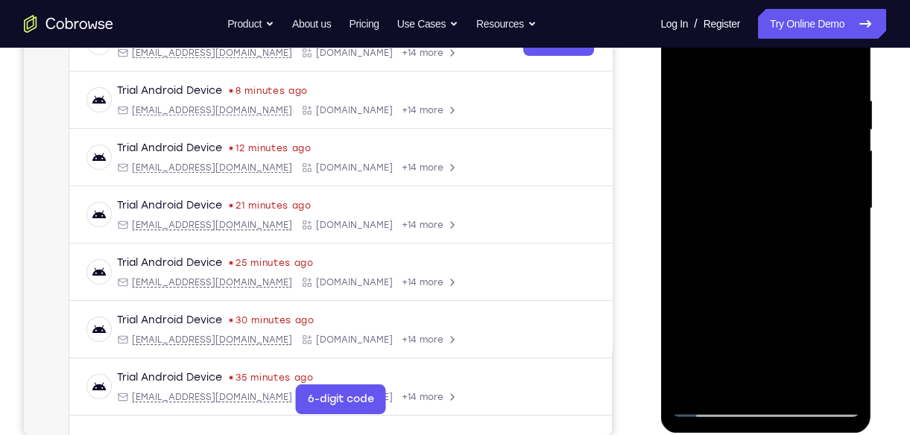
click at [765, 230] on div at bounding box center [765, 208] width 188 height 417
click at [740, 219] on div at bounding box center [765, 208] width 188 height 417
click at [760, 272] on div at bounding box center [765, 208] width 188 height 417
click at [755, 264] on div at bounding box center [765, 208] width 188 height 417
click at [740, 245] on div at bounding box center [765, 208] width 188 height 417
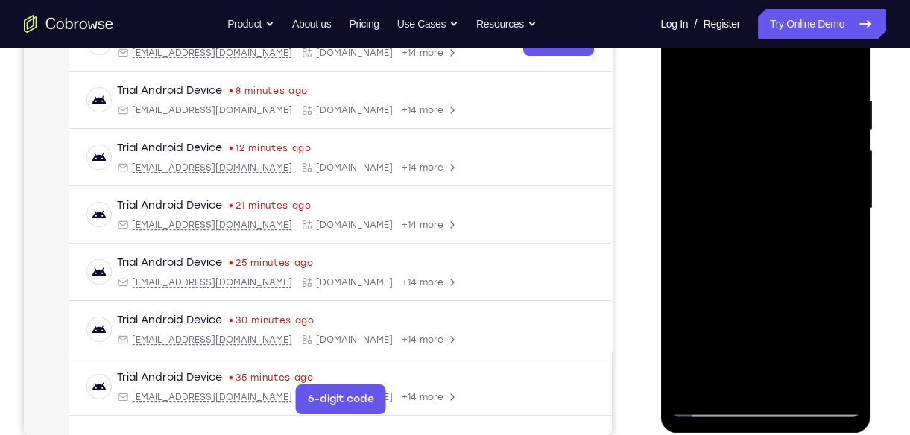
click at [731, 228] on div at bounding box center [765, 208] width 188 height 417
click at [739, 247] on div at bounding box center [765, 208] width 188 height 417
click at [746, 251] on div at bounding box center [765, 208] width 188 height 417
click at [743, 237] on div at bounding box center [765, 208] width 188 height 417
click at [735, 241] on div at bounding box center [765, 208] width 188 height 417
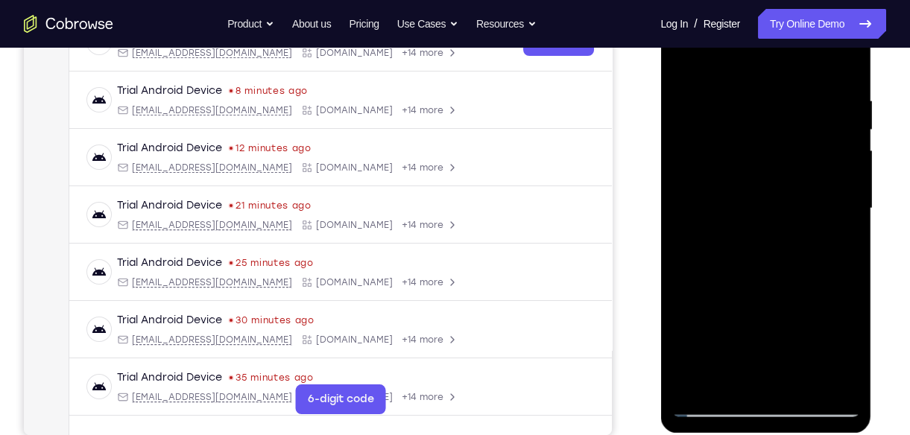
click at [731, 256] on div at bounding box center [765, 208] width 188 height 417
click at [746, 215] on div at bounding box center [765, 208] width 188 height 417
click at [768, 249] on div at bounding box center [765, 208] width 188 height 417
click at [748, 232] on div at bounding box center [765, 208] width 188 height 417
click at [741, 159] on div at bounding box center [765, 208] width 188 height 417
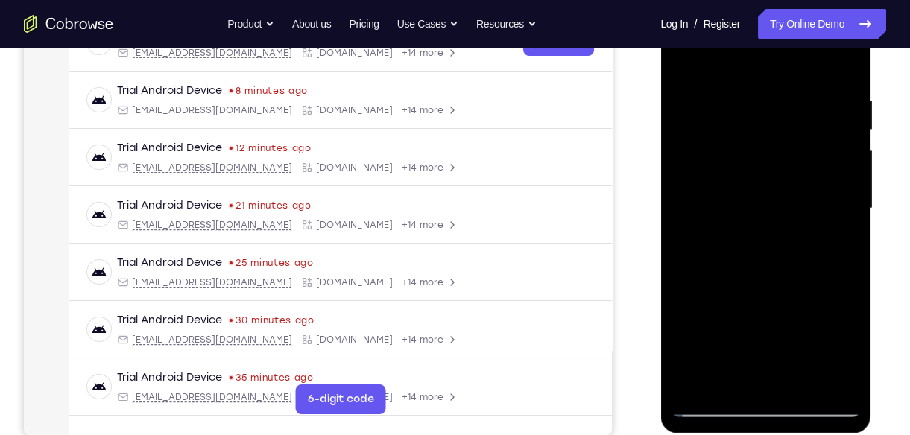
click at [740, 196] on div at bounding box center [765, 208] width 188 height 417
click at [751, 197] on div at bounding box center [765, 208] width 188 height 417
click at [755, 219] on div at bounding box center [765, 208] width 188 height 417
click at [743, 220] on div at bounding box center [765, 208] width 188 height 417
click at [742, 216] on div at bounding box center [765, 208] width 188 height 417
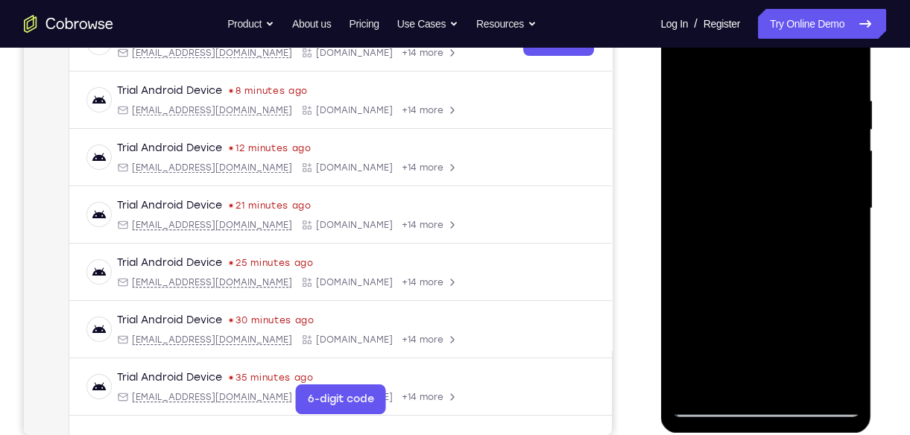
click at [770, 184] on div at bounding box center [765, 208] width 188 height 417
click at [761, 161] on div at bounding box center [765, 208] width 188 height 417
click at [767, 192] on div at bounding box center [765, 208] width 188 height 417
click at [752, 186] on div at bounding box center [765, 208] width 188 height 417
click at [740, 149] on div at bounding box center [765, 208] width 188 height 417
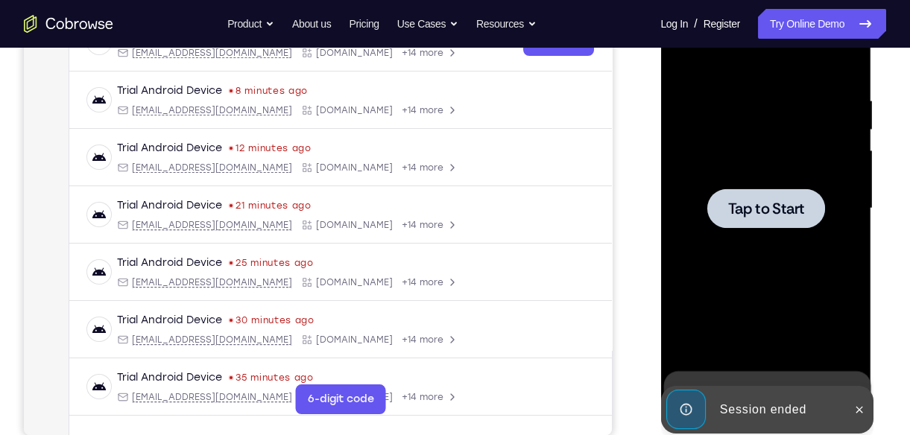
click at [768, 223] on div at bounding box center [765, 207] width 118 height 39
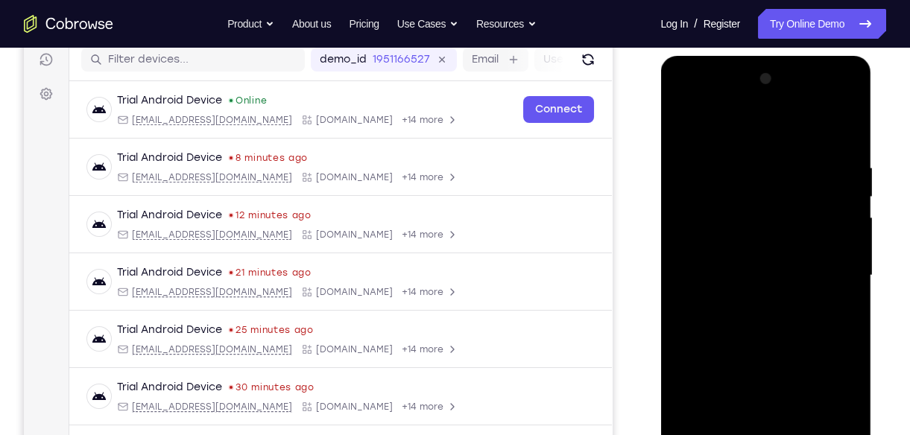
scroll to position [268, 0]
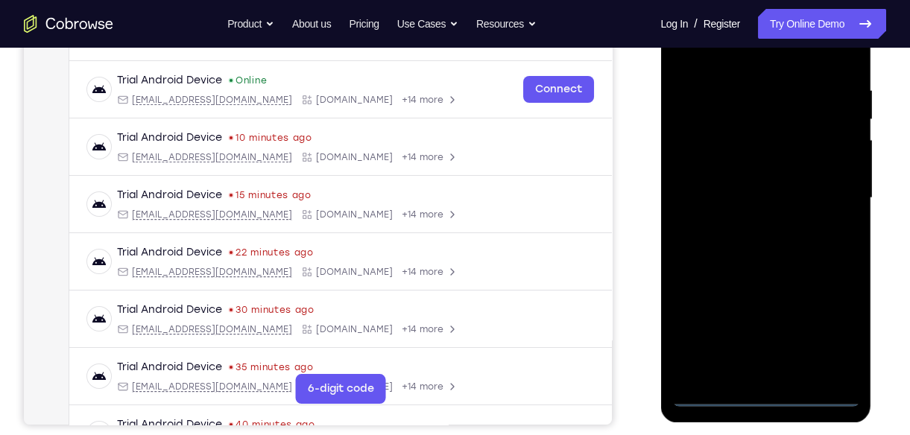
click at [764, 399] on div at bounding box center [765, 198] width 188 height 417
click at [825, 337] on div at bounding box center [765, 198] width 188 height 417
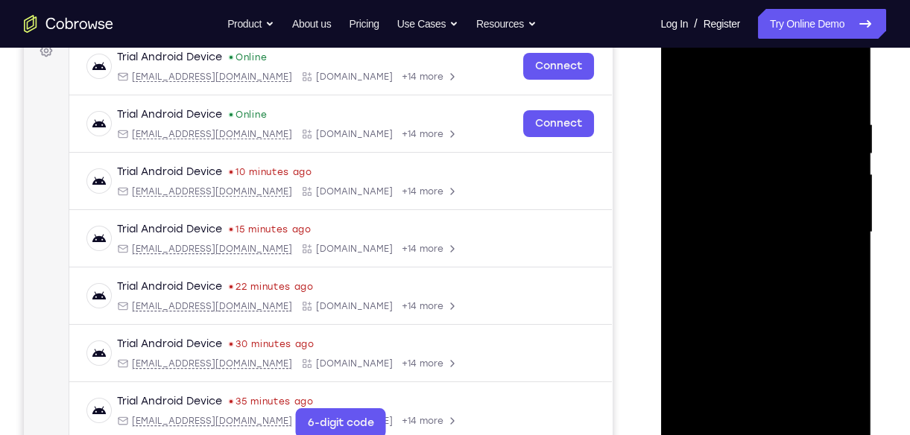
scroll to position [220, 0]
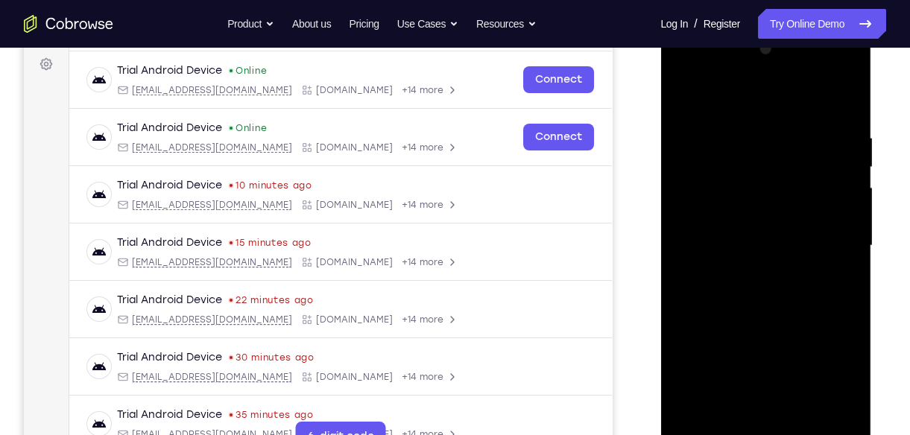
click at [737, 109] on div at bounding box center [765, 245] width 188 height 417
click at [824, 238] on div at bounding box center [765, 245] width 188 height 417
click at [749, 271] on div at bounding box center [765, 245] width 188 height 417
click at [764, 233] on div at bounding box center [765, 245] width 188 height 417
click at [701, 185] on div at bounding box center [765, 245] width 188 height 417
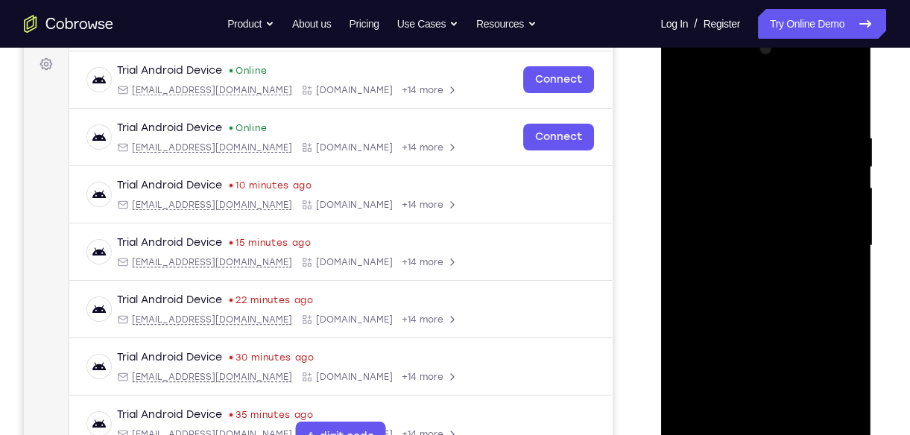
click at [702, 185] on div at bounding box center [765, 245] width 188 height 417
click at [781, 357] on div at bounding box center [765, 245] width 188 height 417
click at [765, 248] on div at bounding box center [765, 245] width 188 height 417
click at [706, 235] on div at bounding box center [765, 245] width 188 height 417
click at [745, 308] on div at bounding box center [765, 245] width 188 height 417
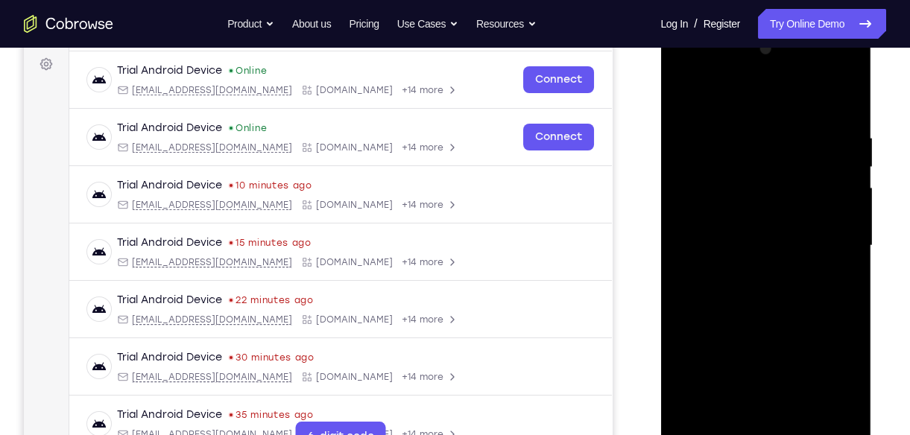
click at [707, 234] on div at bounding box center [765, 245] width 188 height 417
click at [839, 387] on div at bounding box center [765, 245] width 188 height 417
click at [786, 368] on div at bounding box center [765, 245] width 188 height 417
click at [823, 391] on div at bounding box center [765, 245] width 188 height 417
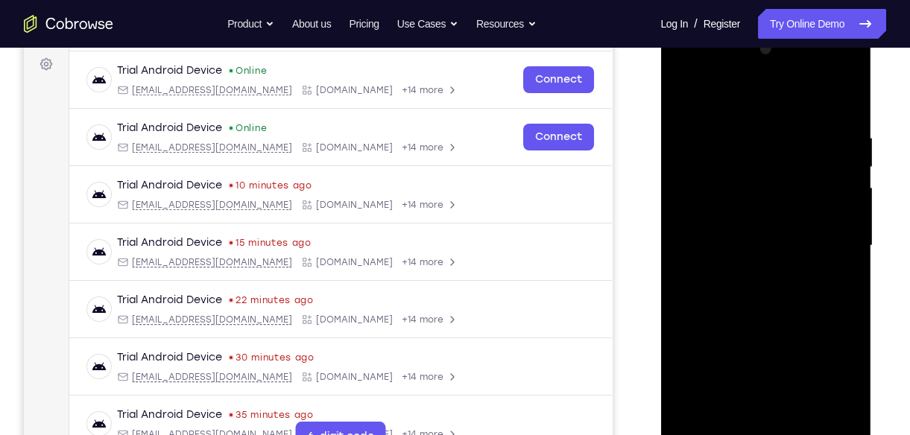
click at [745, 246] on div at bounding box center [765, 245] width 188 height 417
click at [746, 295] on div at bounding box center [765, 245] width 188 height 417
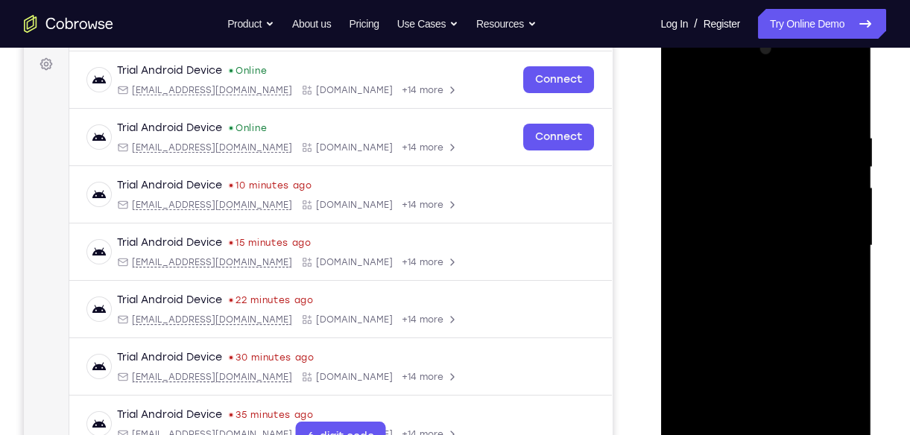
click at [746, 295] on div at bounding box center [765, 245] width 188 height 417
click at [764, 292] on div at bounding box center [765, 245] width 188 height 417
click at [751, 317] on div at bounding box center [765, 245] width 188 height 417
click at [843, 421] on div at bounding box center [765, 245] width 188 height 417
click at [744, 127] on div at bounding box center [765, 245] width 188 height 417
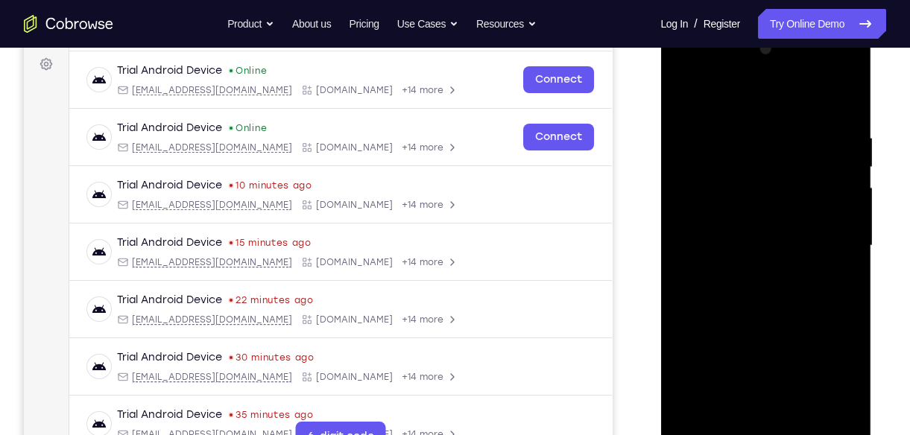
click at [679, 232] on div at bounding box center [765, 245] width 188 height 417
click at [748, 417] on div at bounding box center [765, 245] width 188 height 417
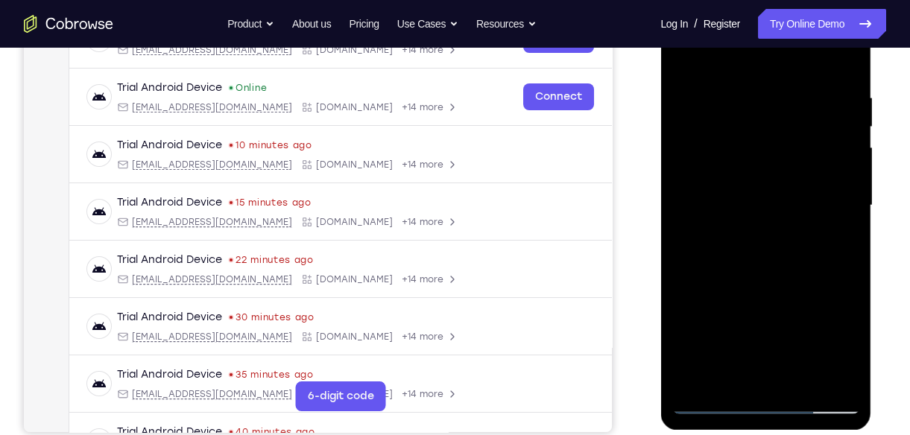
scroll to position [261, 0]
click at [717, 403] on div at bounding box center [765, 205] width 188 height 417
click at [707, 376] on div at bounding box center [765, 205] width 188 height 417
click at [766, 270] on div at bounding box center [765, 205] width 188 height 417
click at [778, 318] on div at bounding box center [765, 205] width 188 height 417
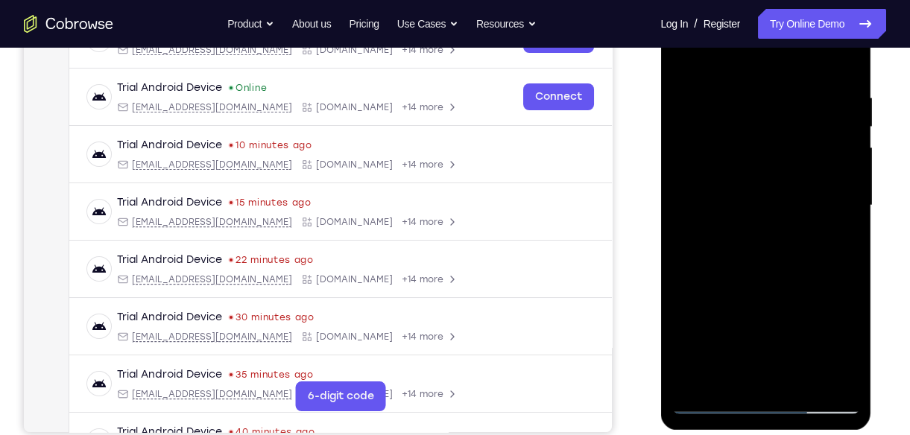
click at [710, 404] on div at bounding box center [765, 205] width 188 height 417
click at [838, 376] on div at bounding box center [765, 205] width 188 height 417
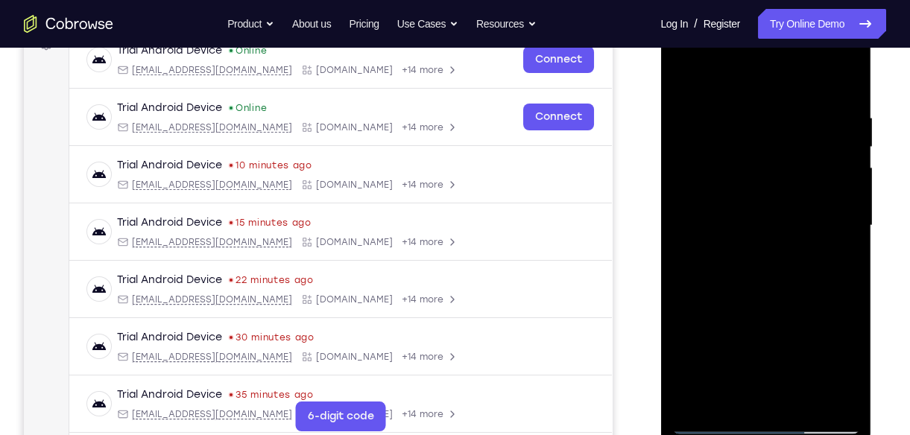
scroll to position [239, 0]
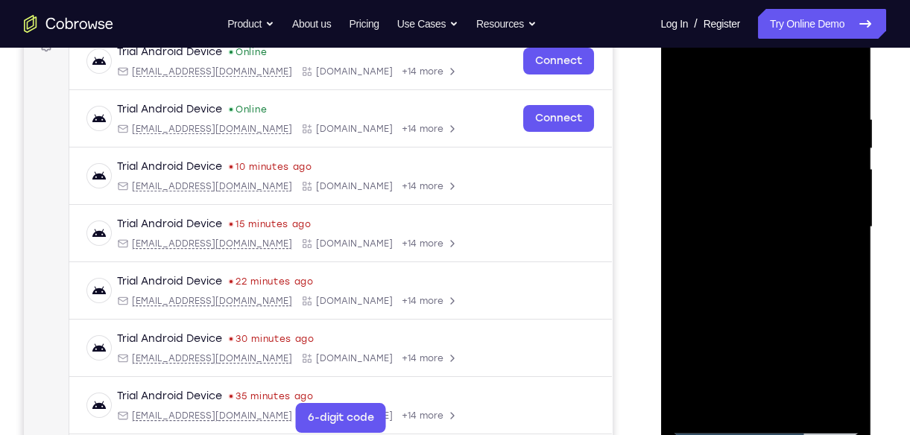
click at [840, 80] on div at bounding box center [765, 227] width 188 height 417
drag, startPoint x: 756, startPoint y: 126, endPoint x: 758, endPoint y: 361, distance: 234.7
click at [758, 361] on div at bounding box center [765, 227] width 188 height 417
click at [752, 109] on div at bounding box center [765, 227] width 188 height 417
click at [845, 397] on div at bounding box center [765, 227] width 188 height 417
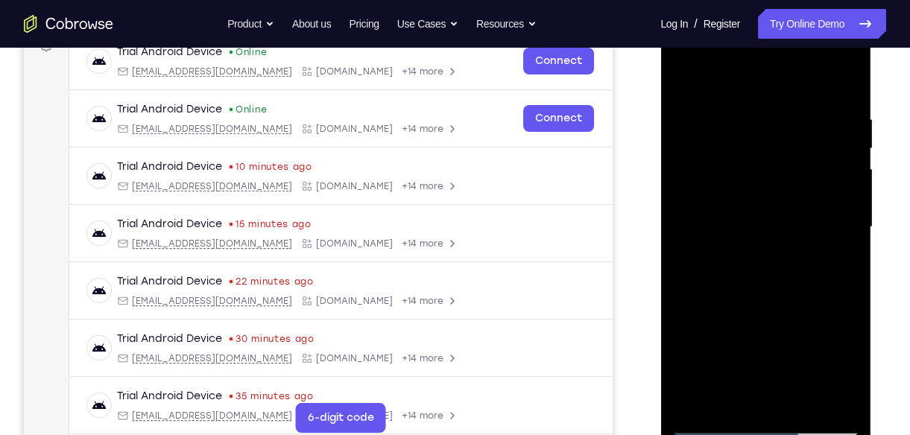
click at [842, 168] on div at bounding box center [765, 227] width 188 height 417
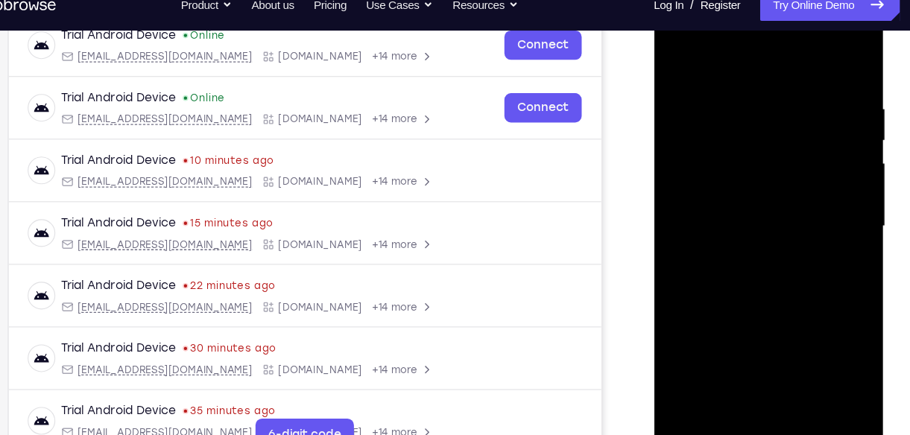
click at [845, 176] on div at bounding box center [758, 207] width 188 height 417
click at [837, 163] on div at bounding box center [758, 207] width 188 height 417
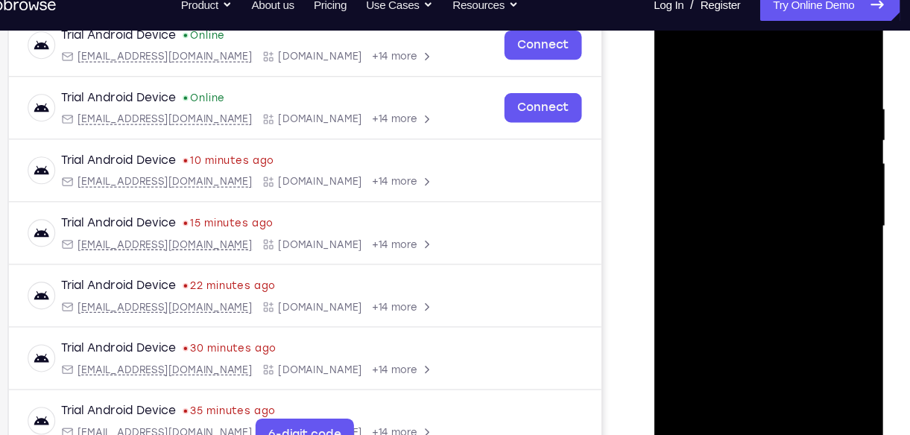
click at [846, 140] on div at bounding box center [758, 207] width 188 height 417
drag, startPoint x: 846, startPoint y: 140, endPoint x: 742, endPoint y: 182, distance: 112.3
click at [742, 182] on div at bounding box center [758, 207] width 188 height 417
click at [819, 145] on div at bounding box center [758, 207] width 188 height 417
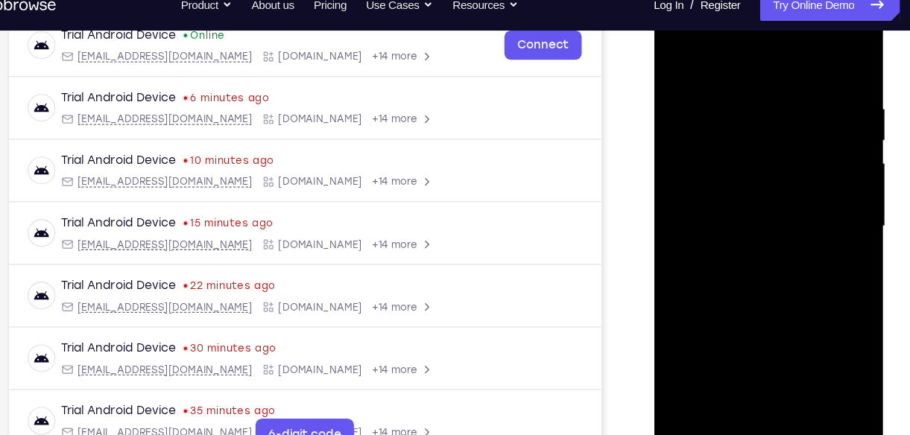
click at [819, 145] on div at bounding box center [758, 207] width 188 height 417
click at [840, 119] on div at bounding box center [758, 207] width 188 height 417
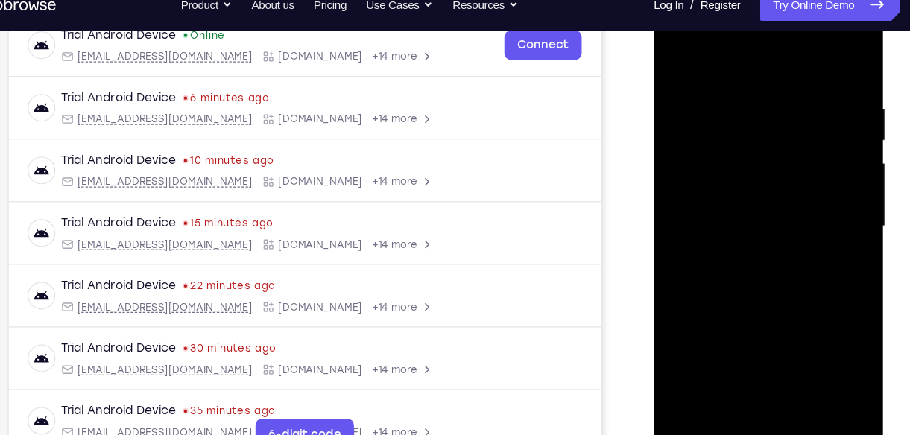
click at [840, 119] on div at bounding box center [758, 207] width 188 height 417
click at [824, 162] on div at bounding box center [758, 207] width 188 height 417
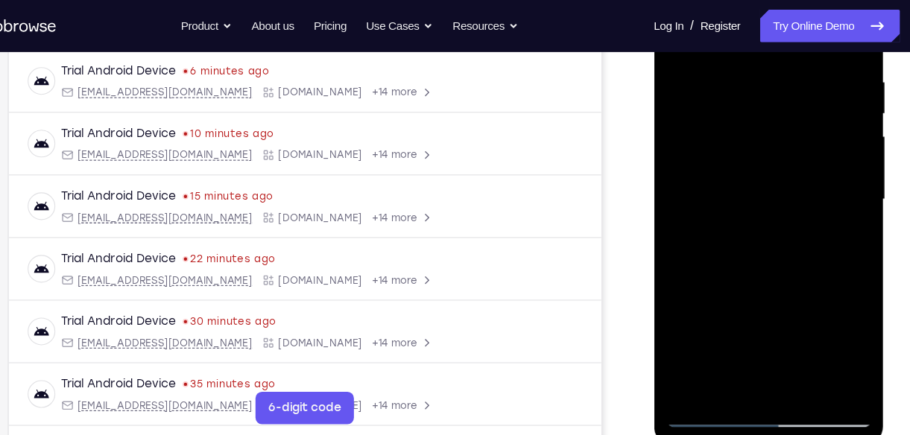
click at [824, 159] on div at bounding box center [758, 180] width 188 height 417
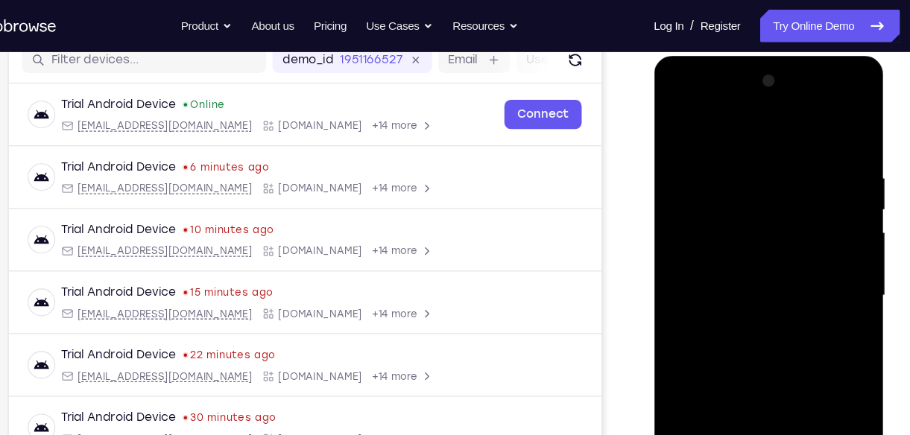
click at [831, 200] on div at bounding box center [758, 275] width 188 height 417
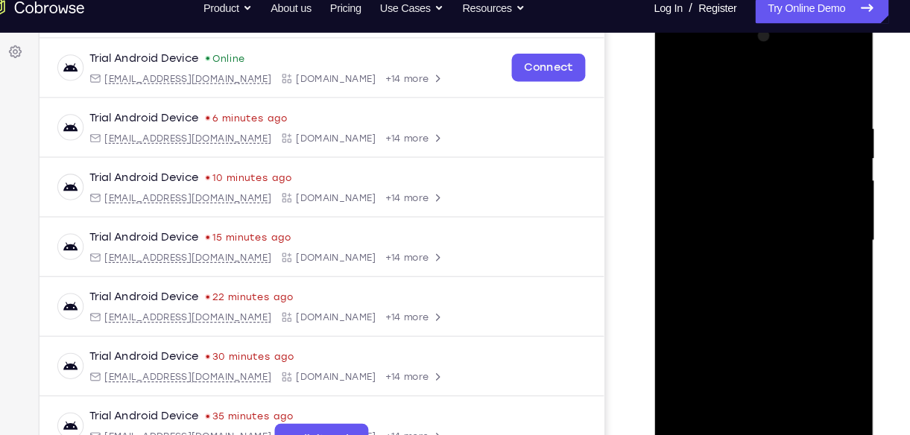
scroll to position [218, 0]
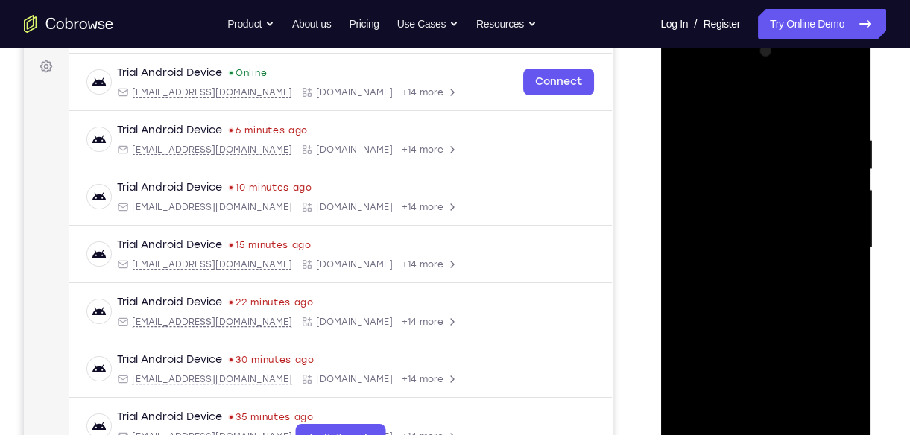
click at [834, 258] on div at bounding box center [765, 247] width 188 height 417
drag, startPoint x: 841, startPoint y: 141, endPoint x: 731, endPoint y: 191, distance: 121.3
click at [731, 191] on div at bounding box center [765, 247] width 188 height 417
drag, startPoint x: 823, startPoint y: 190, endPoint x: 737, endPoint y: 180, distance: 86.3
click at [737, 180] on div at bounding box center [765, 247] width 188 height 417
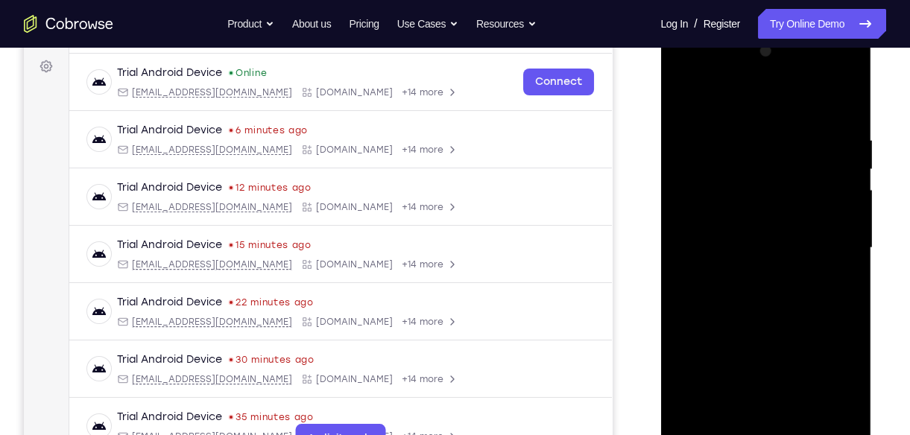
click at [821, 177] on div at bounding box center [765, 247] width 188 height 417
click at [844, 103] on div at bounding box center [765, 247] width 188 height 417
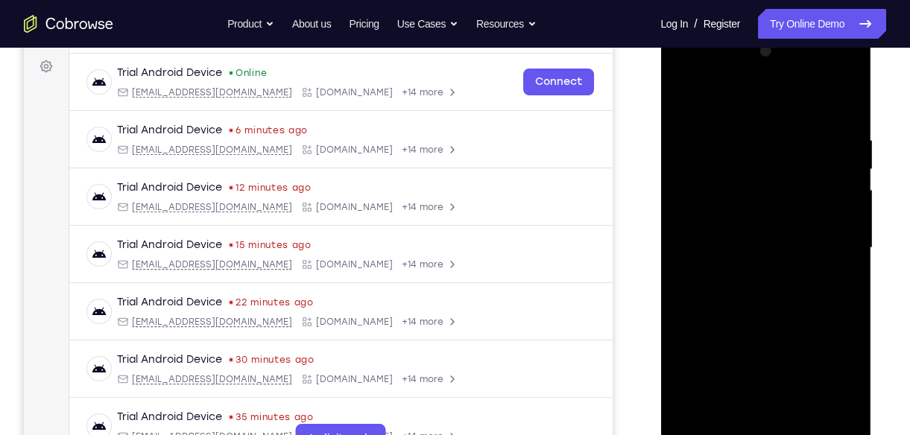
drag, startPoint x: 786, startPoint y: 132, endPoint x: 761, endPoint y: 361, distance: 230.8
click at [761, 361] on div at bounding box center [765, 247] width 188 height 417
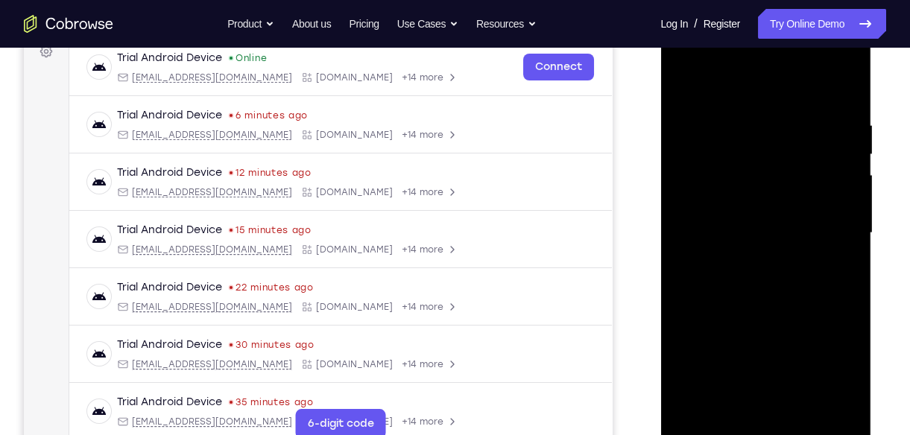
click at [747, 116] on div at bounding box center [765, 233] width 188 height 417
click at [693, 89] on div at bounding box center [765, 233] width 188 height 417
click at [818, 256] on div at bounding box center [765, 233] width 188 height 417
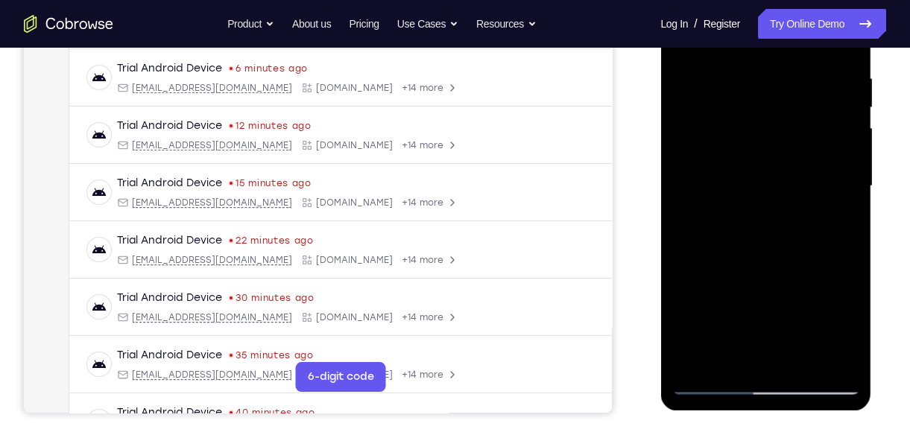
scroll to position [282, 0]
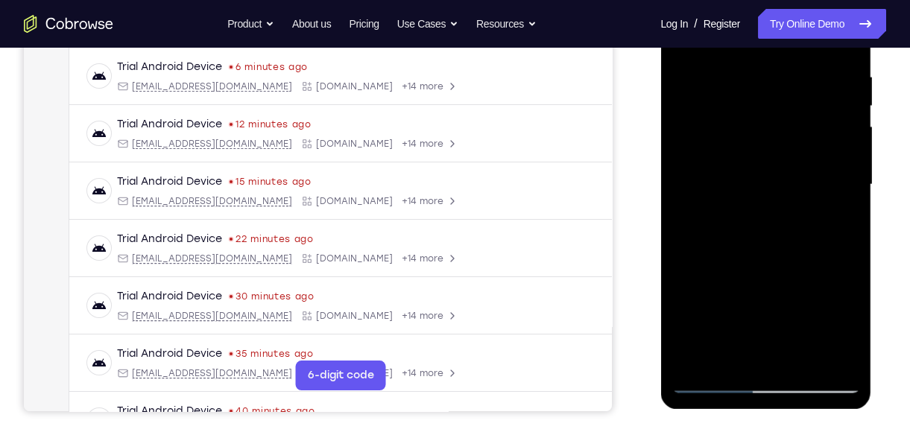
click at [853, 361] on div at bounding box center [765, 184] width 188 height 417
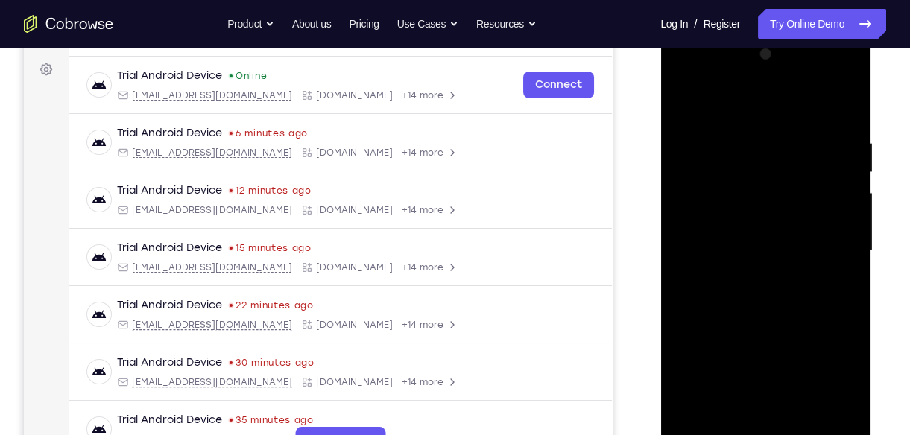
scroll to position [212, 0]
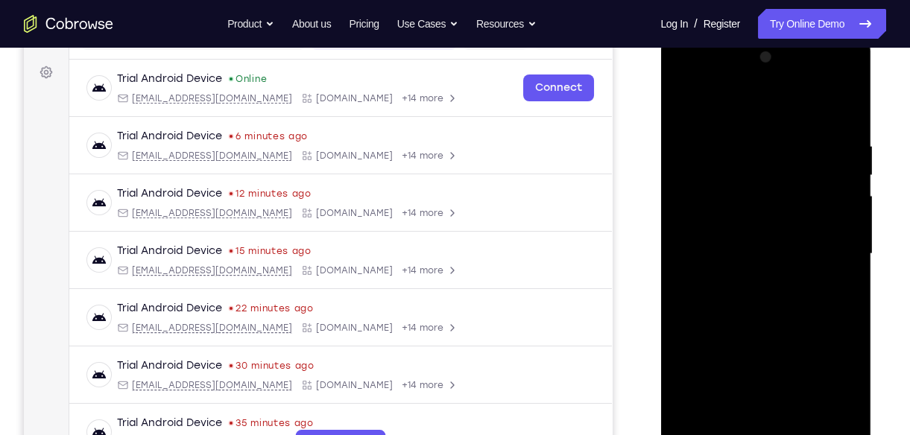
click at [683, 100] on div at bounding box center [765, 253] width 188 height 417
click at [696, 141] on div at bounding box center [765, 253] width 188 height 417
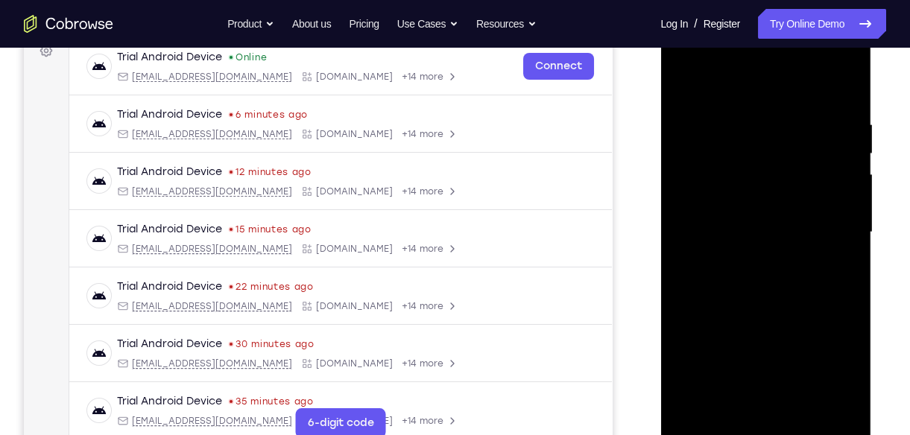
scroll to position [235, 0]
click at [750, 406] on div at bounding box center [765, 231] width 188 height 417
click at [777, 349] on div at bounding box center [765, 231] width 188 height 417
click at [731, 397] on div at bounding box center [765, 231] width 188 height 417
click at [807, 322] on div at bounding box center [765, 231] width 188 height 417
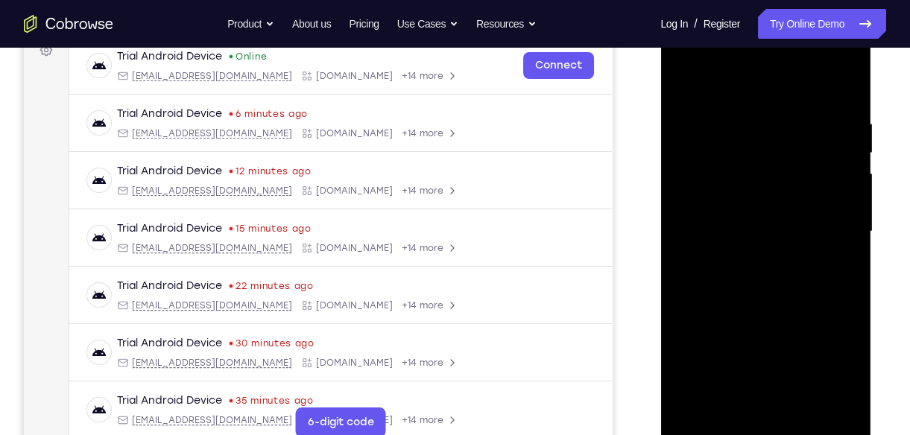
click at [807, 322] on div at bounding box center [765, 231] width 188 height 417
click at [715, 425] on div at bounding box center [765, 231] width 188 height 417
click at [784, 399] on div at bounding box center [765, 231] width 188 height 417
click at [781, 349] on div at bounding box center [765, 231] width 188 height 417
click at [708, 427] on div at bounding box center [765, 231] width 188 height 417
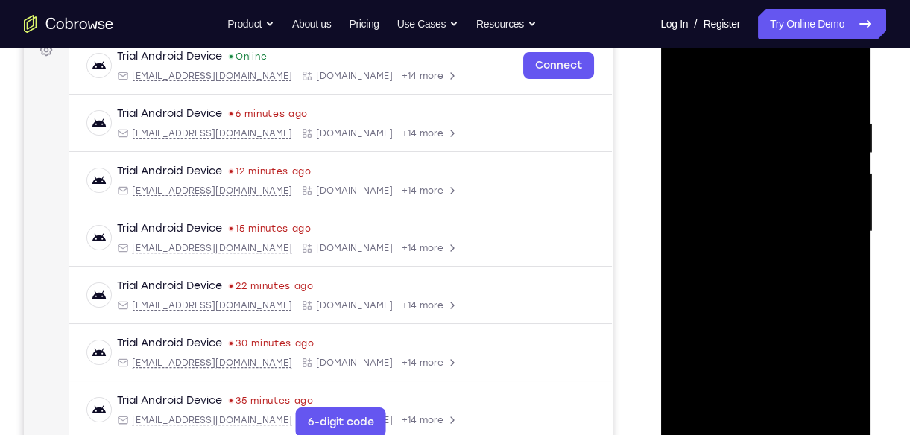
click at [805, 395] on div at bounding box center [765, 231] width 188 height 417
click at [782, 345] on div at bounding box center [765, 231] width 188 height 417
click at [704, 291] on div at bounding box center [765, 231] width 188 height 417
click at [711, 426] on div at bounding box center [765, 231] width 188 height 417
click at [844, 401] on div at bounding box center [765, 231] width 188 height 417
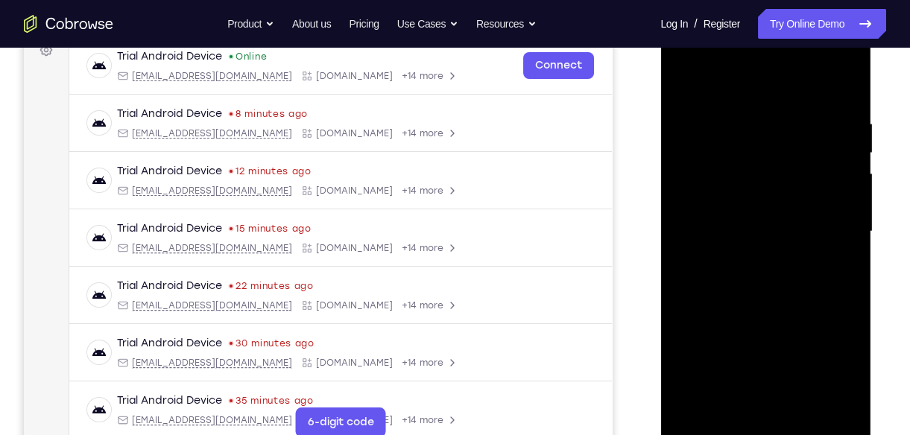
click at [840, 86] on div at bounding box center [765, 231] width 188 height 417
click at [831, 402] on div at bounding box center [765, 231] width 188 height 417
click at [697, 407] on div at bounding box center [765, 231] width 188 height 417
drag, startPoint x: 782, startPoint y: 146, endPoint x: 783, endPoint y: 193, distance: 46.9
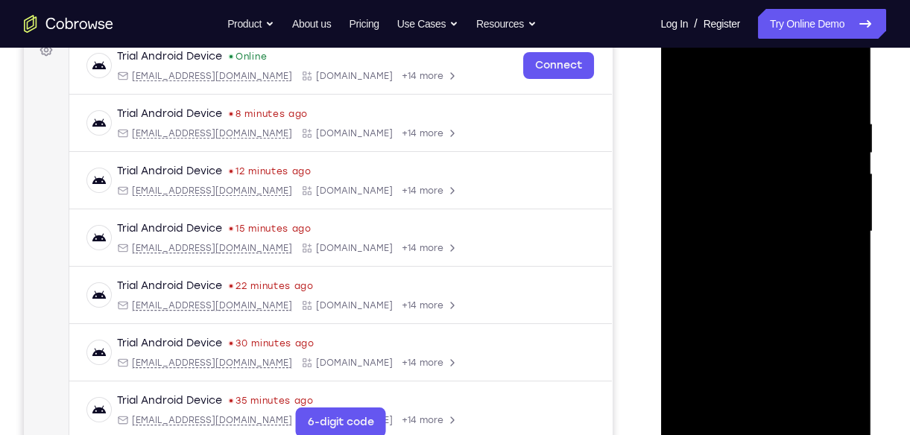
click at [783, 193] on div at bounding box center [765, 231] width 188 height 417
click at [792, 102] on div at bounding box center [765, 231] width 188 height 417
click at [834, 209] on div at bounding box center [765, 231] width 188 height 417
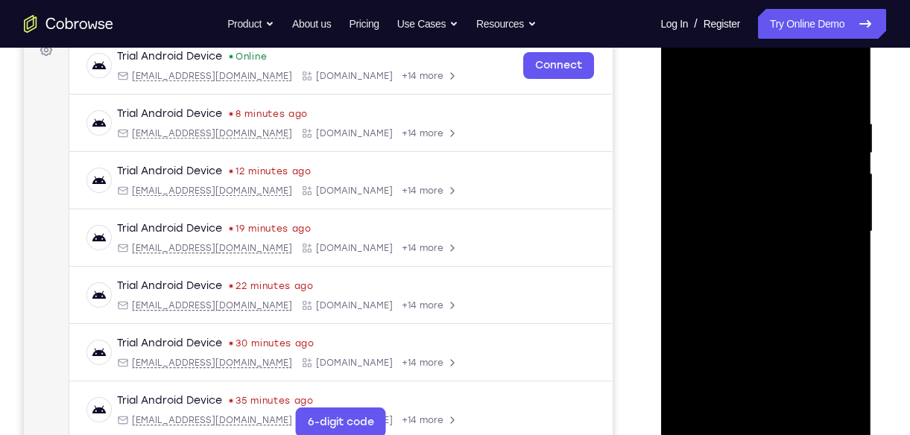
click at [840, 85] on div at bounding box center [765, 231] width 188 height 417
drag, startPoint x: 763, startPoint y: 107, endPoint x: 755, endPoint y: 335, distance: 228.1
click at [755, 335] on div at bounding box center [765, 231] width 188 height 417
click at [741, 112] on div at bounding box center [765, 231] width 188 height 417
click at [845, 406] on div at bounding box center [765, 231] width 188 height 417
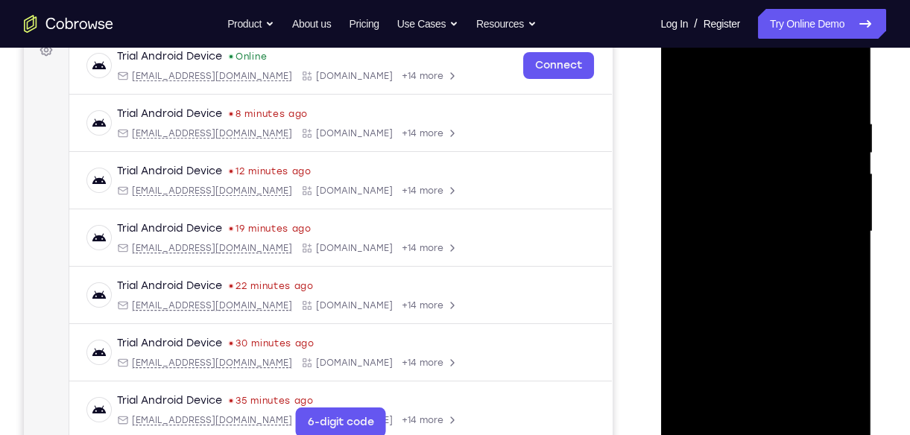
click at [836, 175] on div at bounding box center [765, 231] width 188 height 417
click at [688, 153] on div at bounding box center [765, 231] width 188 height 417
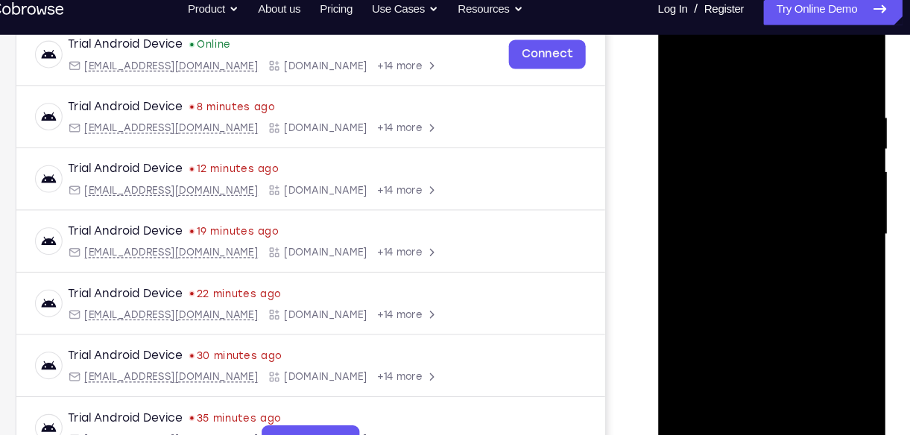
click at [828, 159] on div at bounding box center [762, 215] width 188 height 417
click at [684, 177] on div at bounding box center [762, 215] width 188 height 417
click at [834, 384] on div at bounding box center [762, 215] width 188 height 417
click at [848, 215] on div at bounding box center [762, 215] width 188 height 417
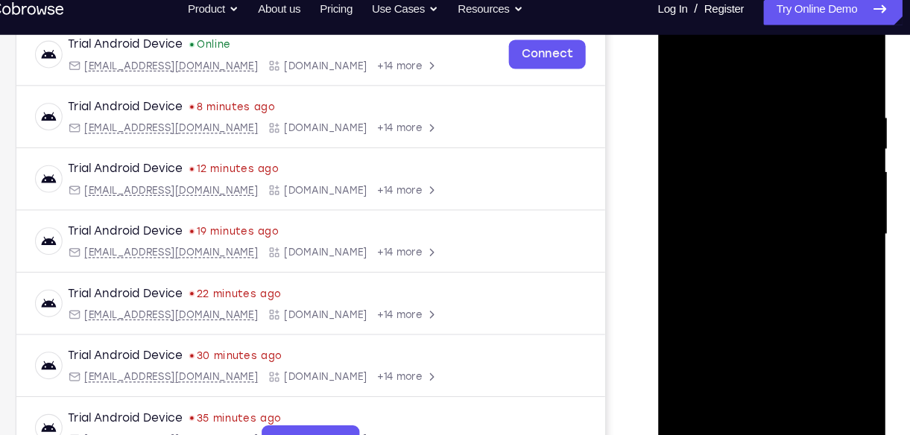
click at [827, 139] on div at bounding box center [762, 215] width 188 height 417
drag, startPoint x: 827, startPoint y: 139, endPoint x: 696, endPoint y: 117, distance: 132.1
click at [696, 117] on div at bounding box center [762, 215] width 188 height 417
drag, startPoint x: 831, startPoint y: 139, endPoint x: 726, endPoint y: 133, distance: 105.2
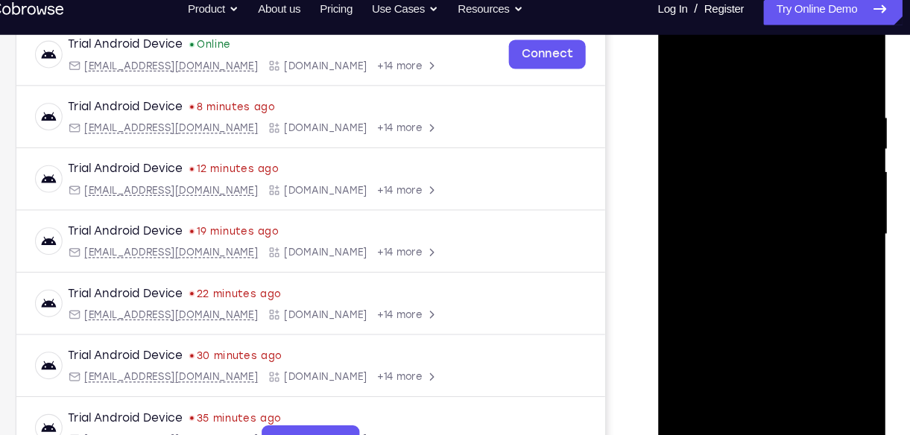
click at [726, 133] on div at bounding box center [762, 215] width 188 height 417
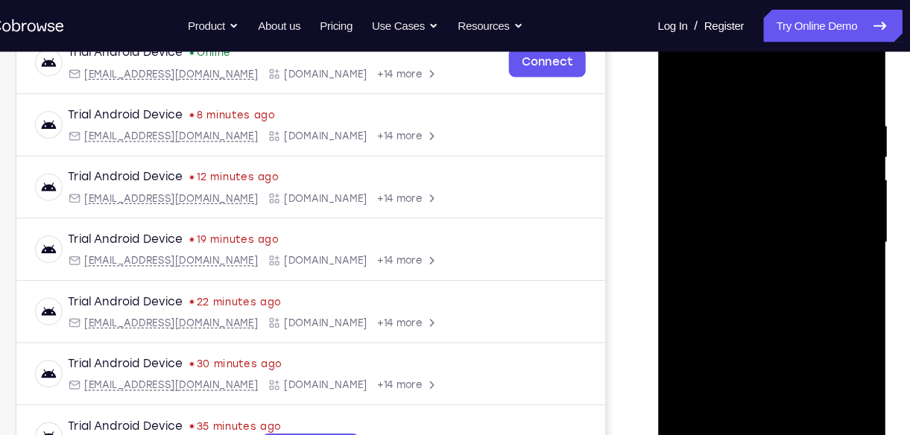
scroll to position [241, 0]
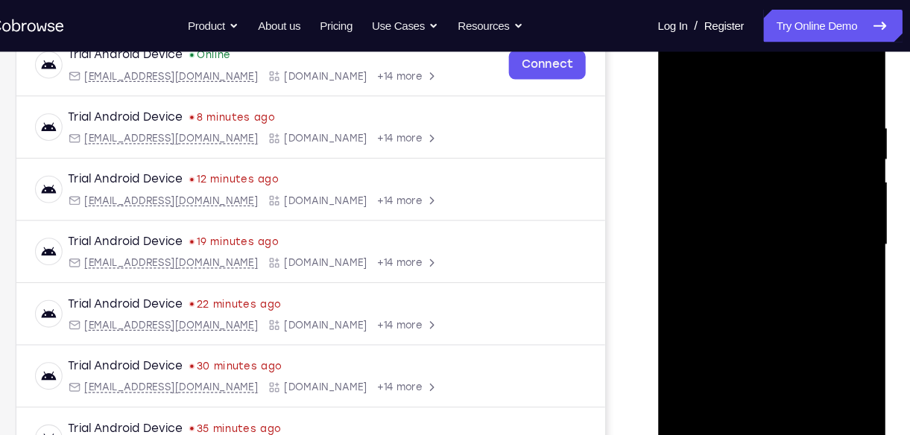
click at [831, 153] on div at bounding box center [762, 225] width 188 height 417
click at [837, 80] on div at bounding box center [762, 225] width 188 height 417
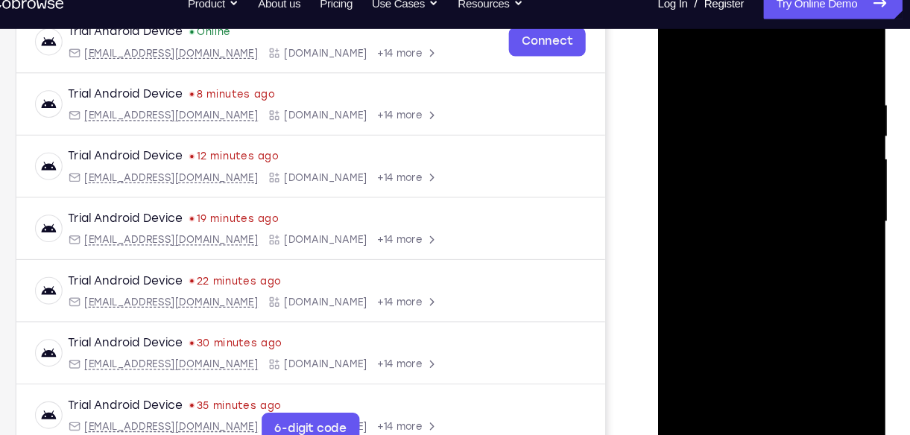
drag, startPoint x: 773, startPoint y: 103, endPoint x: 784, endPoint y: 334, distance: 231.9
click at [784, 334] on div at bounding box center [762, 204] width 188 height 417
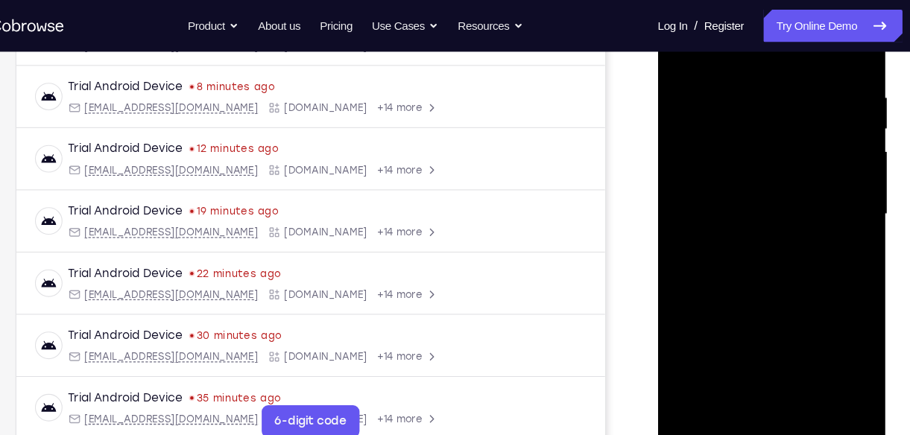
scroll to position [244, 0]
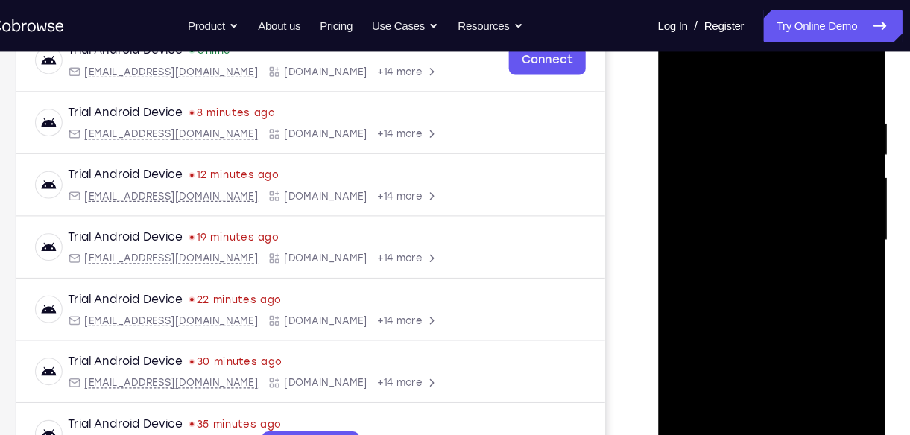
click at [841, 72] on div at bounding box center [762, 221] width 188 height 417
click at [734, 105] on div at bounding box center [762, 221] width 188 height 417
drag, startPoint x: 747, startPoint y: 266, endPoint x: 733, endPoint y: 147, distance: 120.0
click at [733, 147] on div at bounding box center [762, 221] width 188 height 417
drag, startPoint x: 734, startPoint y: 279, endPoint x: 719, endPoint y: 147, distance: 132.8
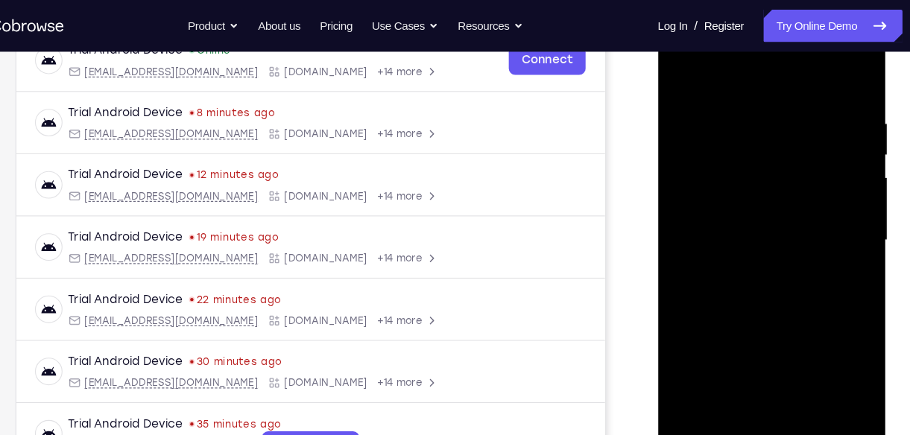
click at [719, 147] on div at bounding box center [762, 221] width 188 height 417
drag, startPoint x: 738, startPoint y: 316, endPoint x: 734, endPoint y: 231, distance: 85.0
click at [734, 231] on div at bounding box center [762, 221] width 188 height 417
drag, startPoint x: 742, startPoint y: 286, endPoint x: 735, endPoint y: 200, distance: 85.9
click at [735, 200] on div at bounding box center [762, 221] width 188 height 417
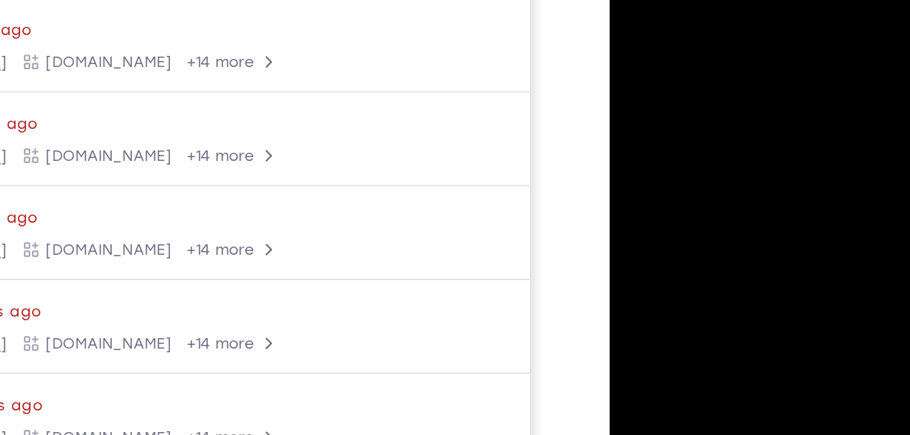
drag, startPoint x: 696, startPoint y: 117, endPoint x: 691, endPoint y: 45, distance: 71.8
click at [691, 45] on div at bounding box center [715, 83] width 188 height 417
click at [685, 69] on div at bounding box center [715, 83] width 188 height 417
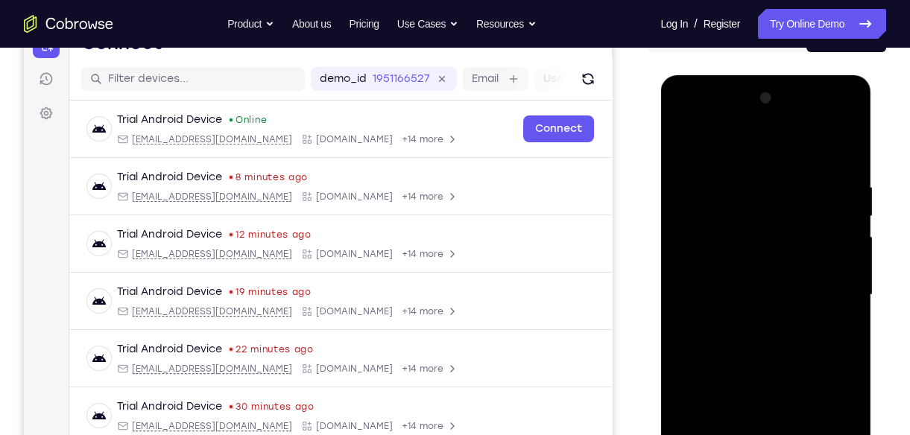
scroll to position [169, 0]
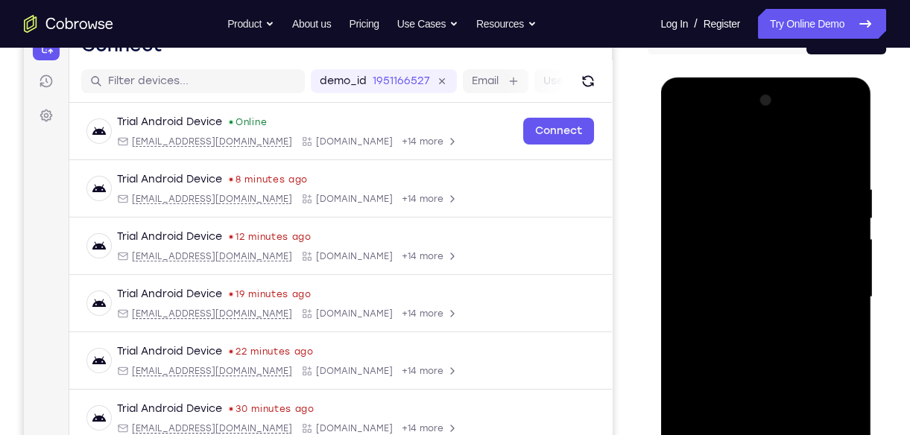
drag, startPoint x: 736, startPoint y: 283, endPoint x: 727, endPoint y: 316, distance: 34.0
click at [727, 316] on div at bounding box center [765, 297] width 188 height 417
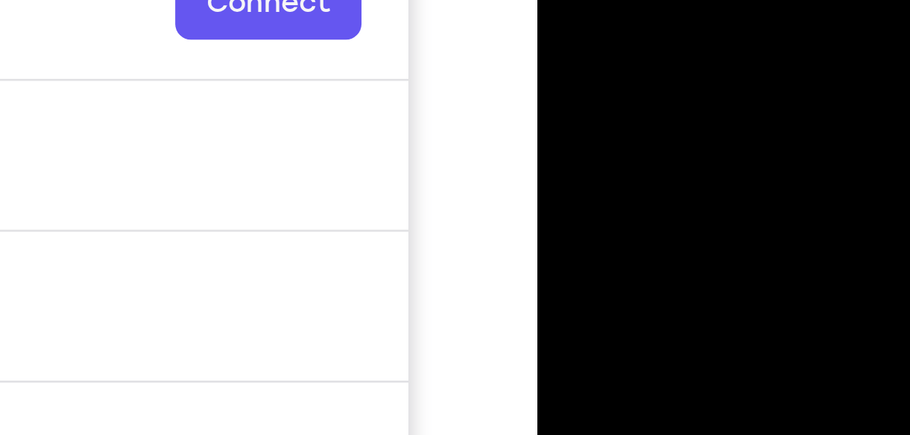
click at [606, 19] on div at bounding box center [642, 83] width 188 height 417
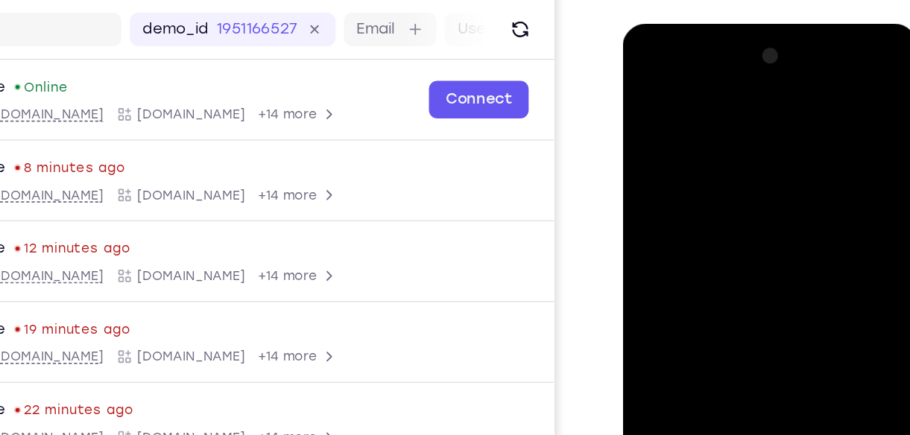
click at [647, 112] on div at bounding box center [726, 243] width 188 height 417
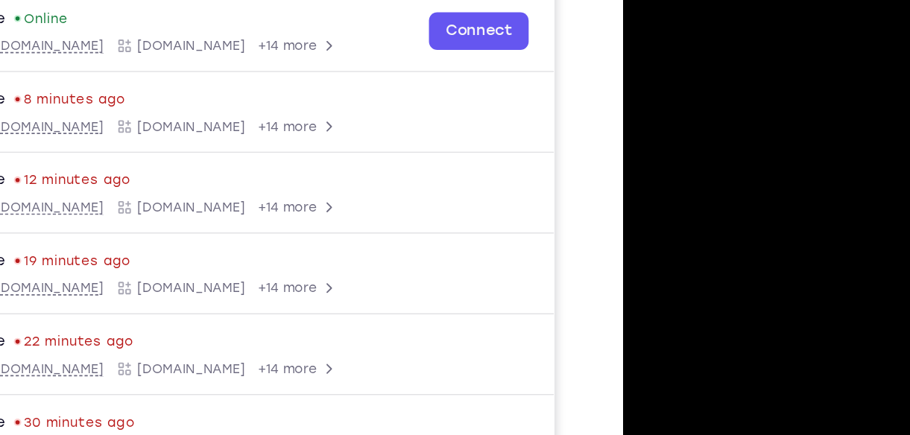
drag, startPoint x: 717, startPoint y: 144, endPoint x: 689, endPoint y: 69, distance: 79.7
click at [689, 69] on div at bounding box center [726, 175] width 188 height 417
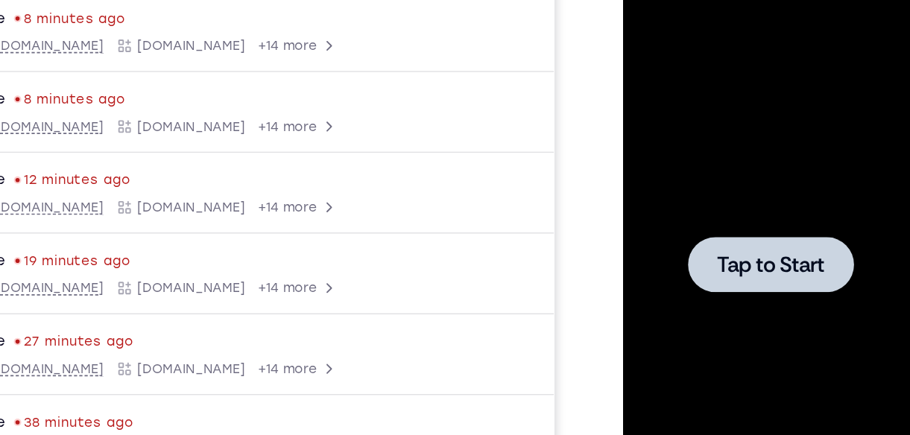
click at [734, 158] on div at bounding box center [726, 175] width 118 height 39
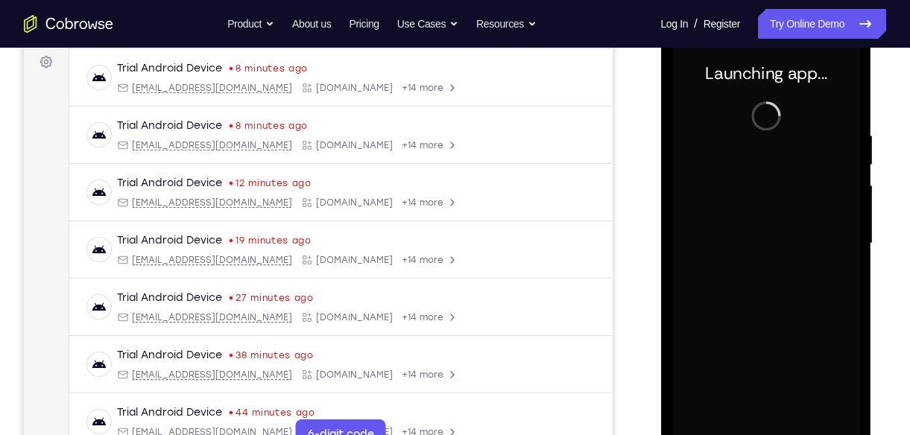
scroll to position [322, 0]
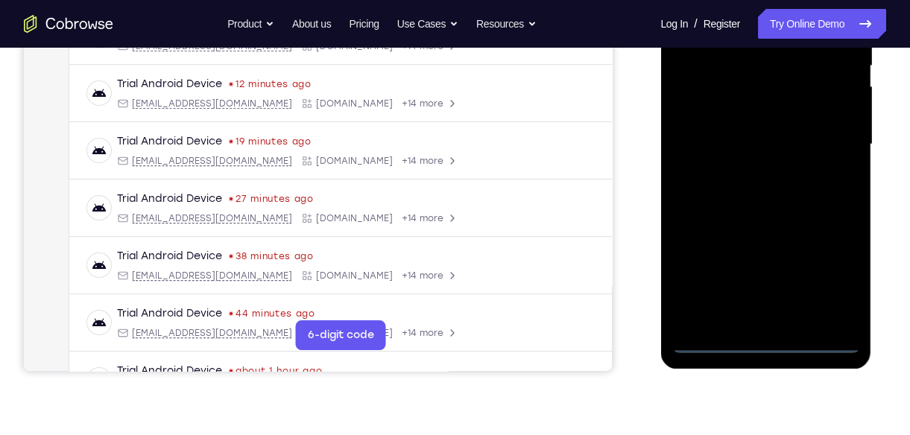
click at [767, 346] on div at bounding box center [765, 144] width 188 height 417
click at [832, 278] on div at bounding box center [765, 144] width 188 height 417
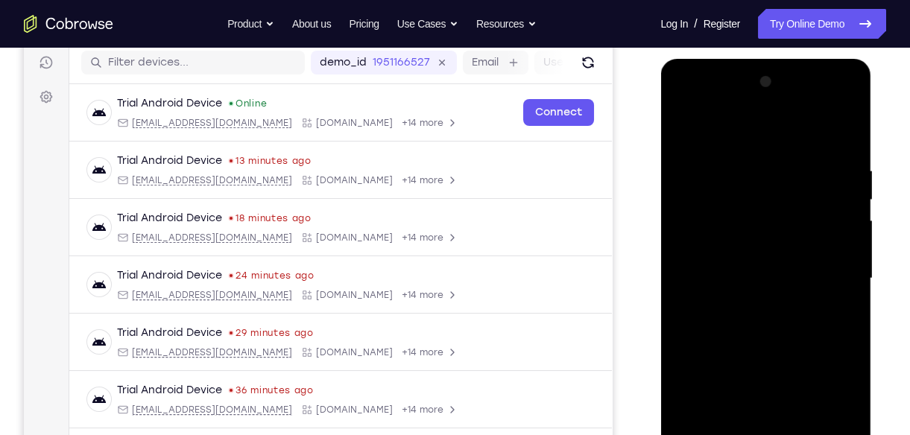
click at [742, 142] on div at bounding box center [765, 278] width 188 height 417
click at [829, 271] on div at bounding box center [765, 278] width 188 height 417
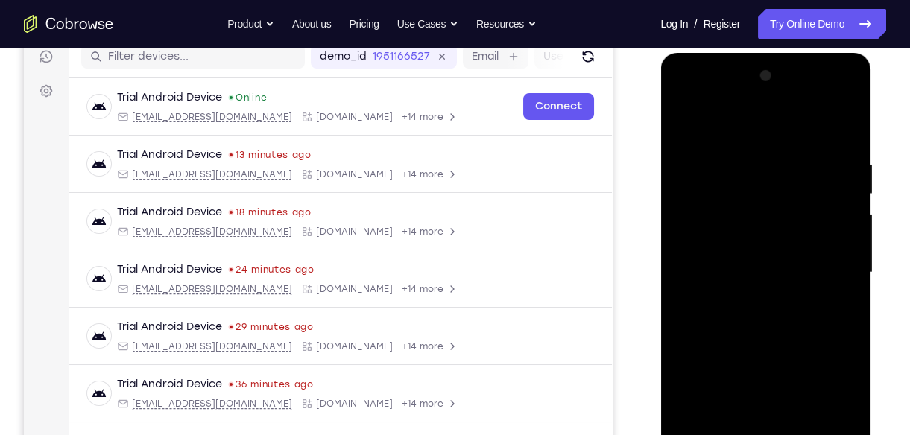
click at [746, 298] on div at bounding box center [765, 272] width 188 height 417
click at [772, 256] on div at bounding box center [765, 272] width 188 height 417
click at [696, 215] on div at bounding box center [765, 272] width 188 height 417
click at [775, 388] on div at bounding box center [765, 272] width 188 height 417
click at [738, 264] on div at bounding box center [765, 272] width 188 height 417
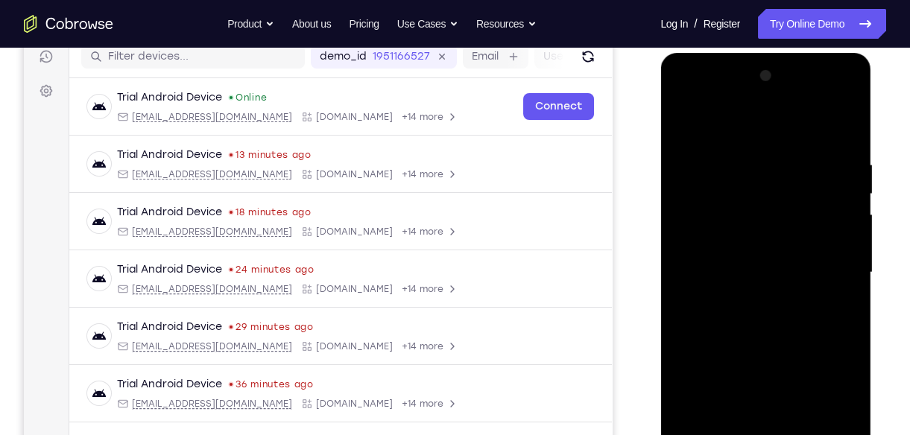
click at [739, 320] on div at bounding box center [765, 272] width 188 height 417
click at [752, 325] on div at bounding box center [765, 272] width 188 height 417
drag, startPoint x: 711, startPoint y: 134, endPoint x: 682, endPoint y: 83, distance: 58.4
click at [682, 83] on div at bounding box center [765, 272] width 188 height 417
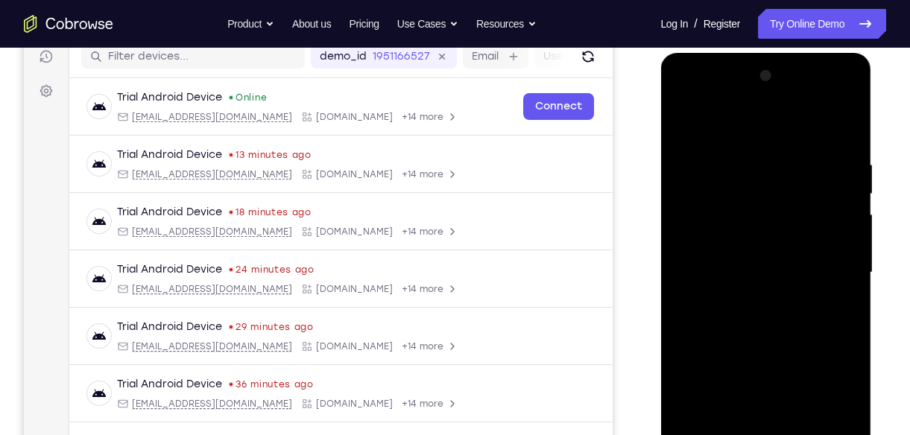
click at [763, 309] on div at bounding box center [765, 272] width 188 height 417
click at [831, 97] on div at bounding box center [765, 272] width 188 height 417
click at [851, 130] on div at bounding box center [765, 272] width 188 height 417
click at [714, 95] on div at bounding box center [765, 272] width 188 height 417
click at [705, 223] on div at bounding box center [765, 272] width 188 height 417
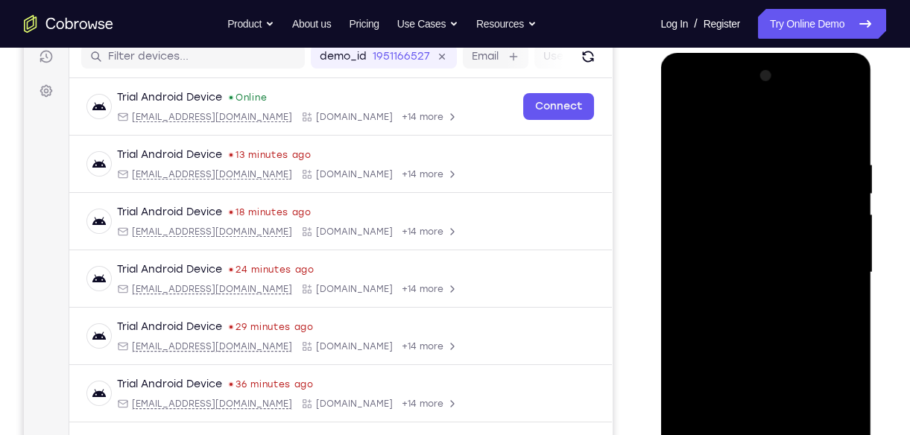
click at [750, 317] on div at bounding box center [765, 272] width 188 height 417
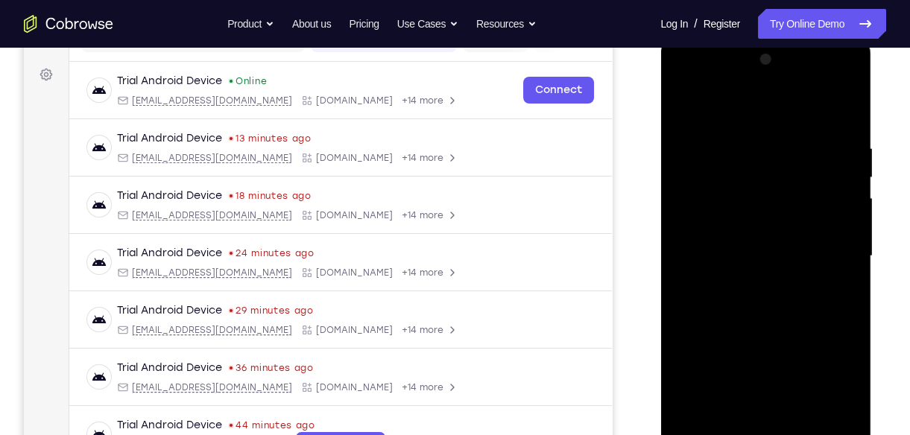
click at [783, 78] on div at bounding box center [765, 256] width 188 height 417
click at [749, 110] on div at bounding box center [765, 256] width 188 height 417
click at [778, 86] on div at bounding box center [765, 256] width 188 height 417
click at [823, 104] on div at bounding box center [765, 256] width 188 height 417
click at [767, 82] on div at bounding box center [765, 256] width 188 height 417
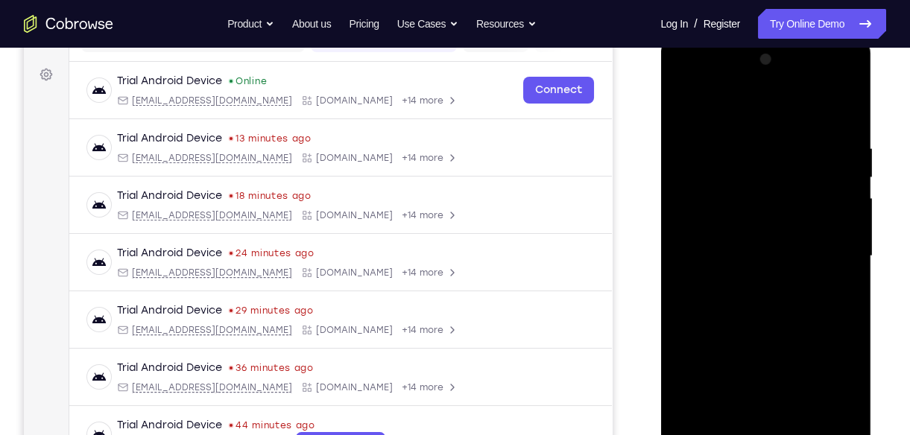
click at [778, 324] on div at bounding box center [765, 256] width 188 height 417
click at [845, 406] on div at bounding box center [765, 256] width 188 height 417
click at [844, 425] on div at bounding box center [765, 256] width 188 height 417
click at [755, 291] on div at bounding box center [765, 256] width 188 height 417
click at [772, 215] on div at bounding box center [765, 256] width 188 height 417
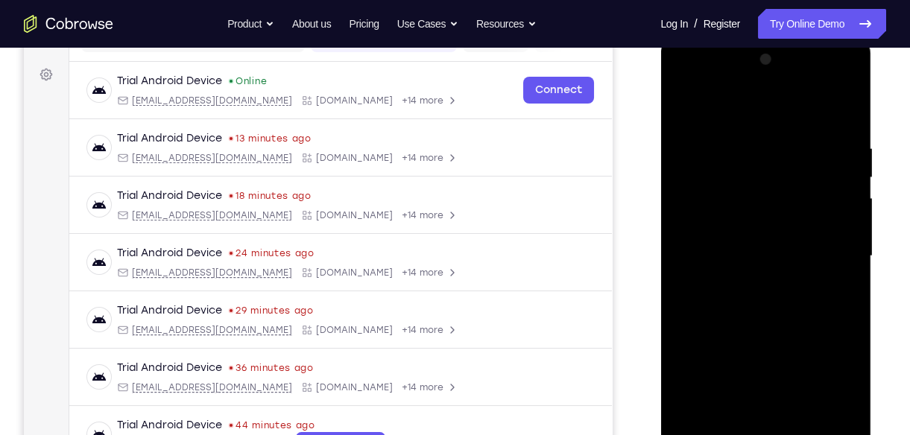
click at [772, 324] on div at bounding box center [765, 256] width 188 height 417
click at [838, 210] on div at bounding box center [765, 256] width 188 height 417
click at [677, 83] on div at bounding box center [765, 256] width 188 height 417
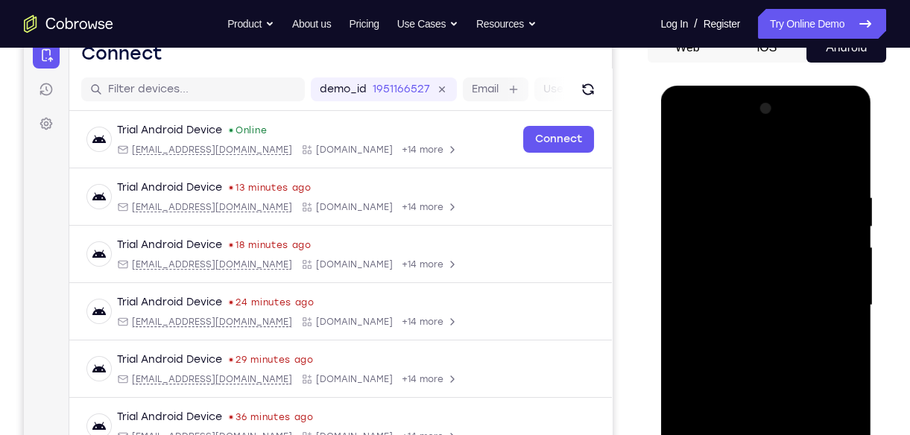
scroll to position [157, 0]
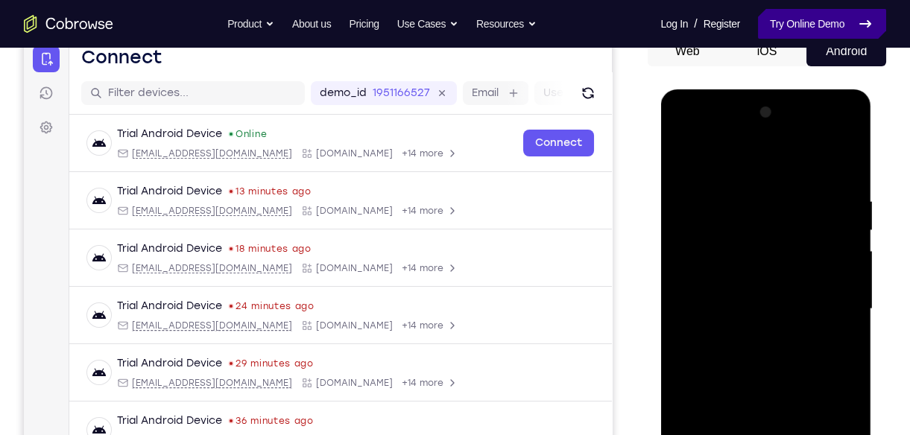
click at [816, 26] on link "Try Online Demo" at bounding box center [822, 24] width 128 height 30
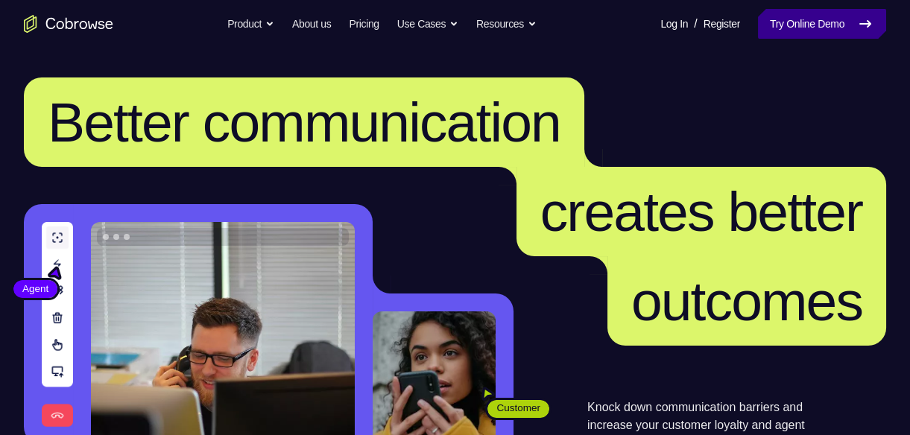
click at [796, 21] on link "Try Online Demo" at bounding box center [822, 24] width 128 height 30
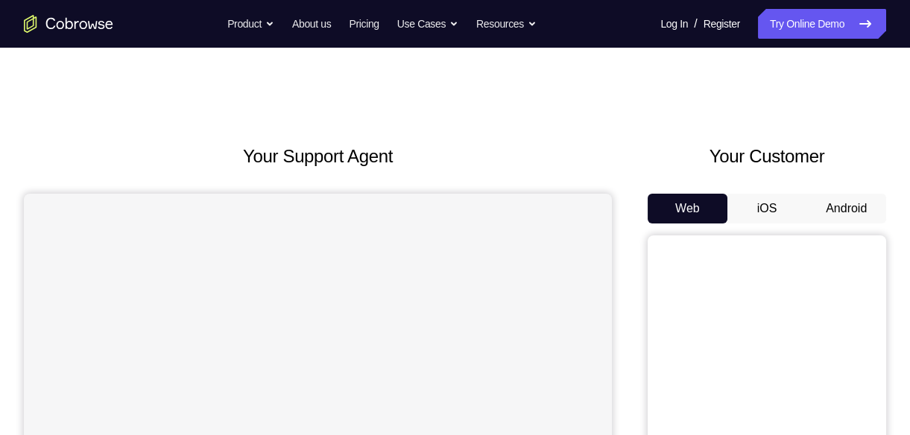
click at [834, 203] on button "Android" at bounding box center [846, 209] width 80 height 30
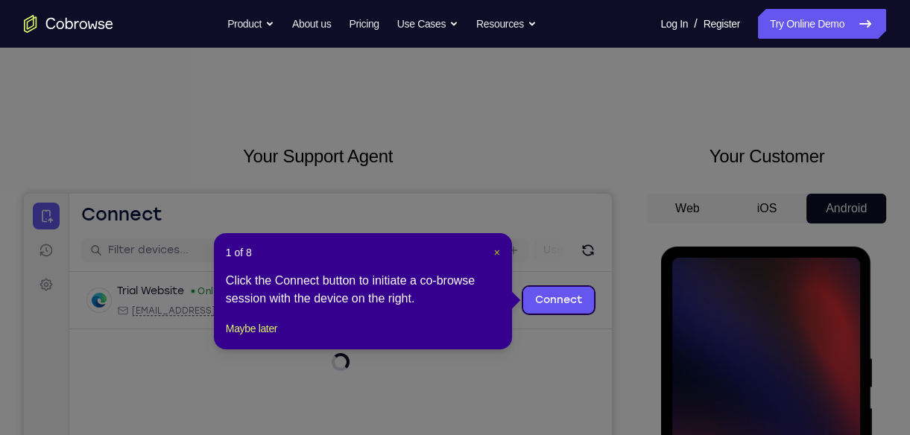
click at [494, 258] on span "×" at bounding box center [497, 253] width 6 height 12
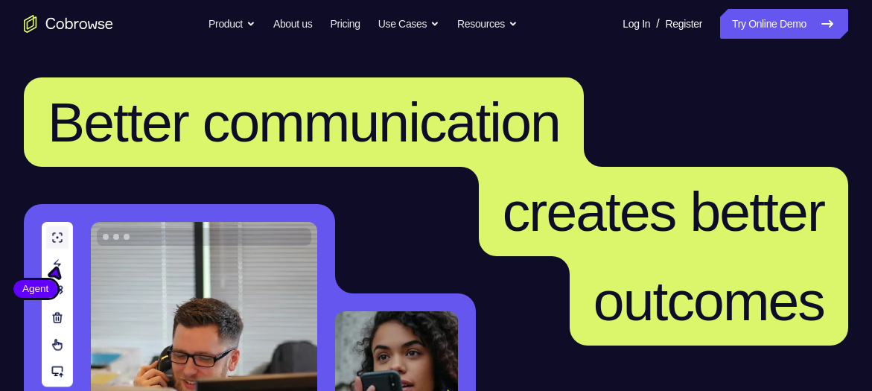
click at [786, 26] on link "Try Online Demo" at bounding box center [784, 24] width 128 height 30
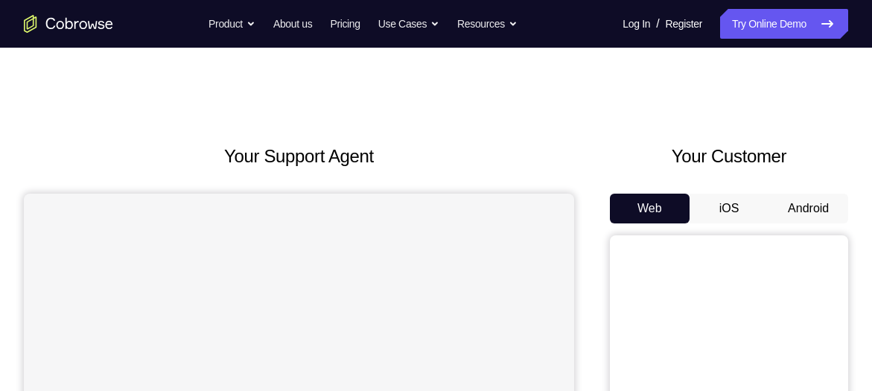
click at [782, 210] on button "Android" at bounding box center [809, 209] width 80 height 30
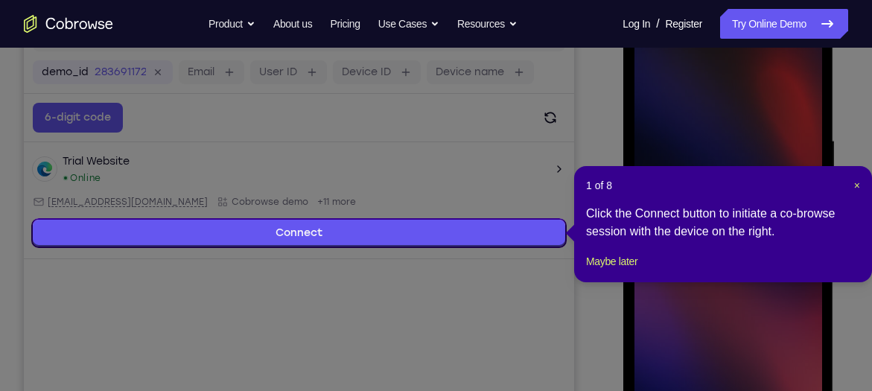
scroll to position [218, 0]
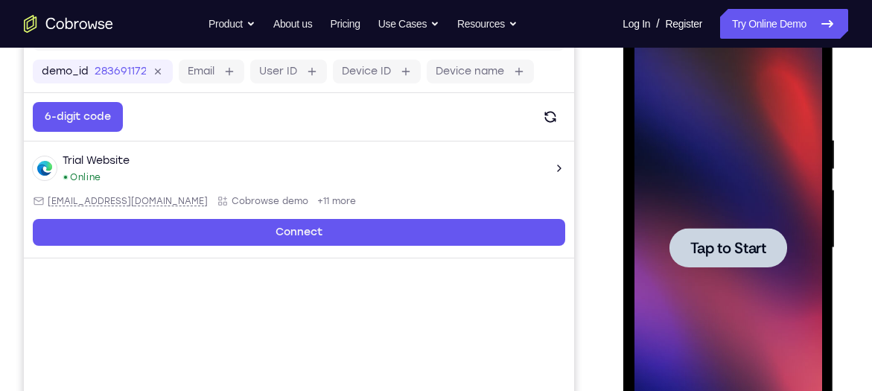
click at [784, 208] on div at bounding box center [728, 247] width 188 height 417
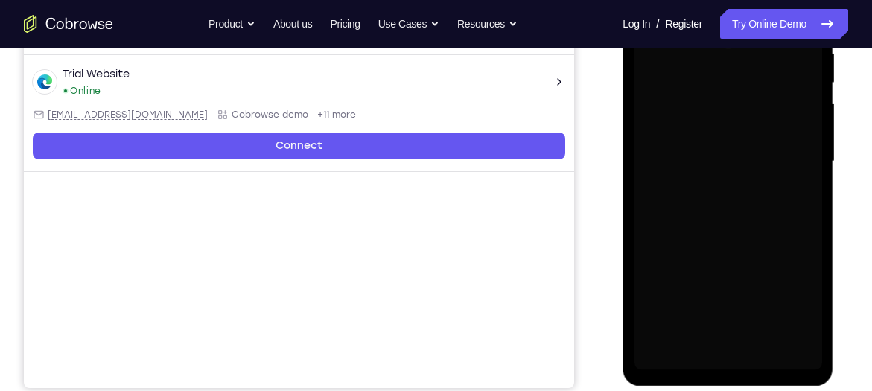
scroll to position [305, 0]
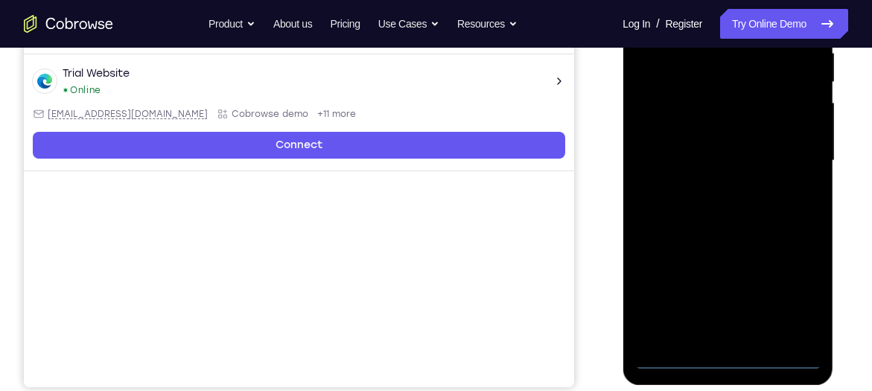
click at [734, 362] on div at bounding box center [728, 160] width 188 height 417
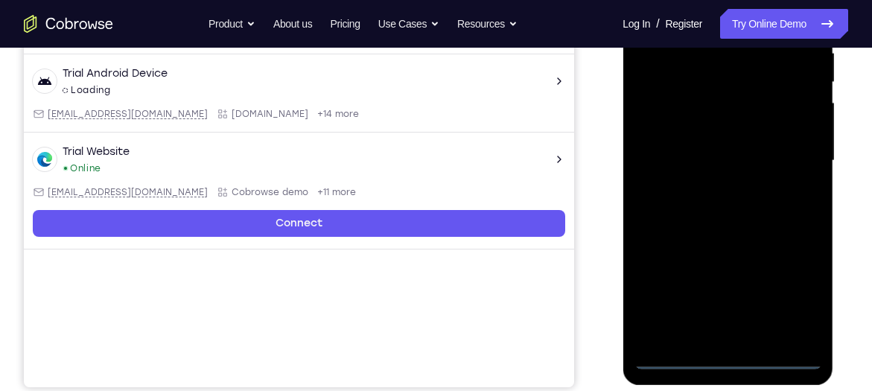
click at [787, 296] on div at bounding box center [728, 160] width 188 height 417
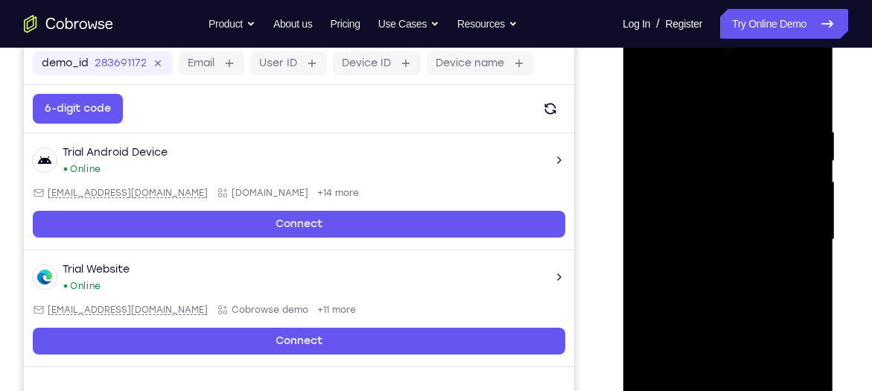
scroll to position [206, 0]
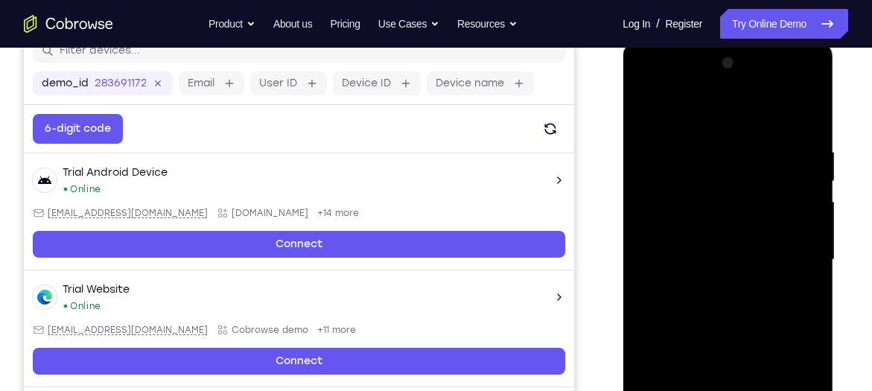
click at [714, 112] on div at bounding box center [728, 259] width 188 height 417
click at [788, 248] on div at bounding box center [728, 259] width 188 height 417
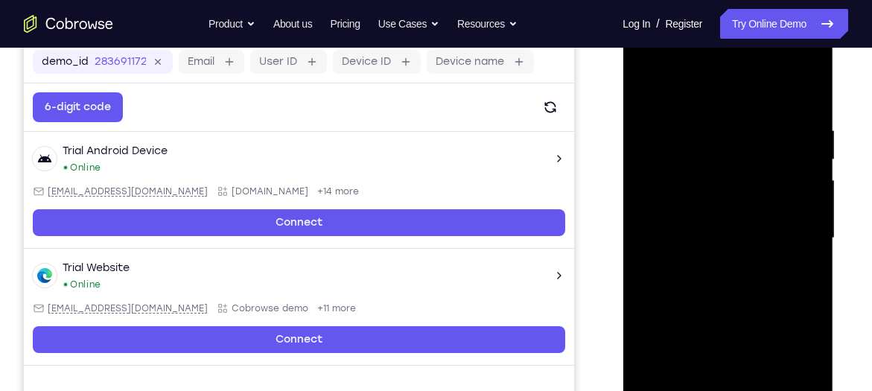
scroll to position [241, 0]
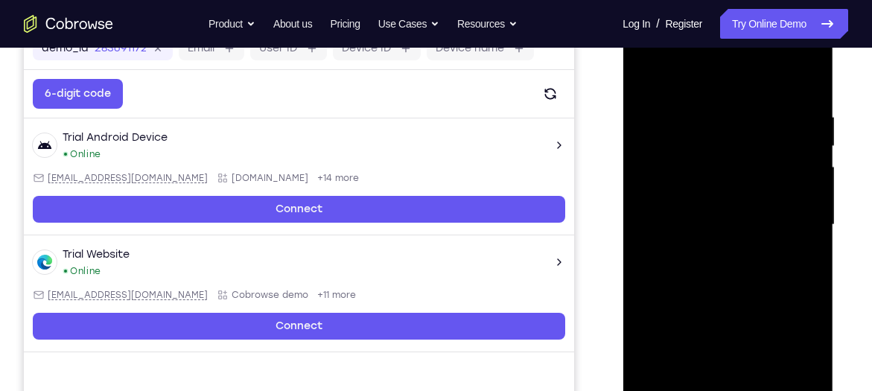
click at [711, 252] on div at bounding box center [728, 224] width 188 height 417
click at [740, 205] on div at bounding box center [728, 224] width 188 height 417
click at [743, 339] on div at bounding box center [728, 224] width 188 height 417
click at [704, 226] on div at bounding box center [728, 224] width 188 height 417
click at [708, 272] on div at bounding box center [728, 224] width 188 height 417
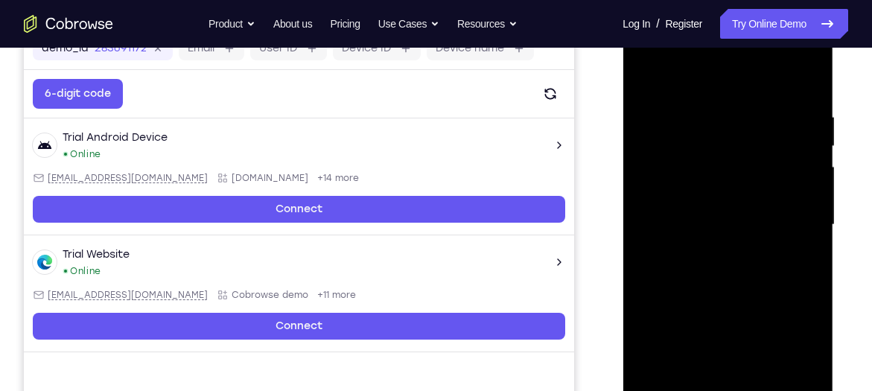
click at [703, 272] on div at bounding box center [728, 224] width 188 height 417
drag, startPoint x: 670, startPoint y: 86, endPoint x: 658, endPoint y: 10, distance: 76.9
click at [658, 10] on div at bounding box center [728, 227] width 211 height 444
click at [723, 268] on div at bounding box center [728, 224] width 188 height 417
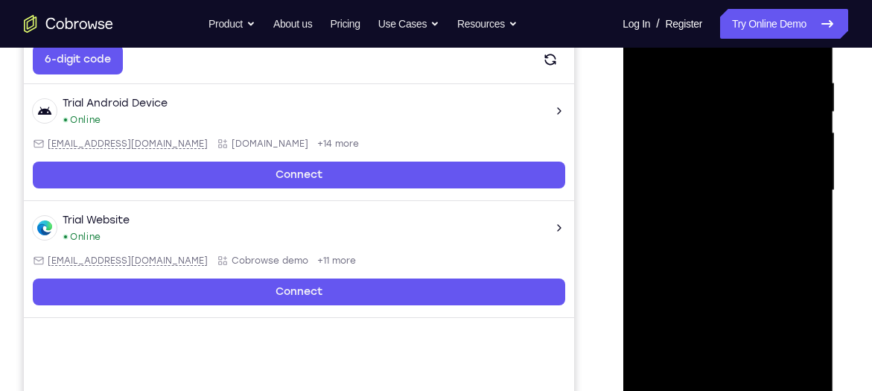
scroll to position [291, 0]
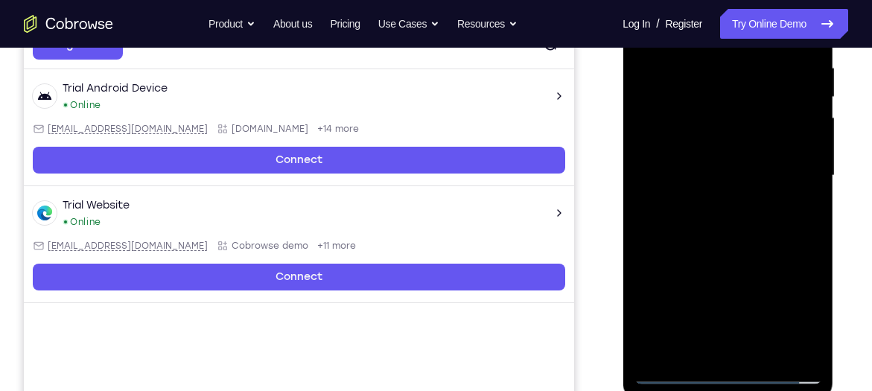
click at [731, 243] on div at bounding box center [728, 175] width 188 height 417
click at [793, 352] on div at bounding box center [728, 175] width 188 height 417
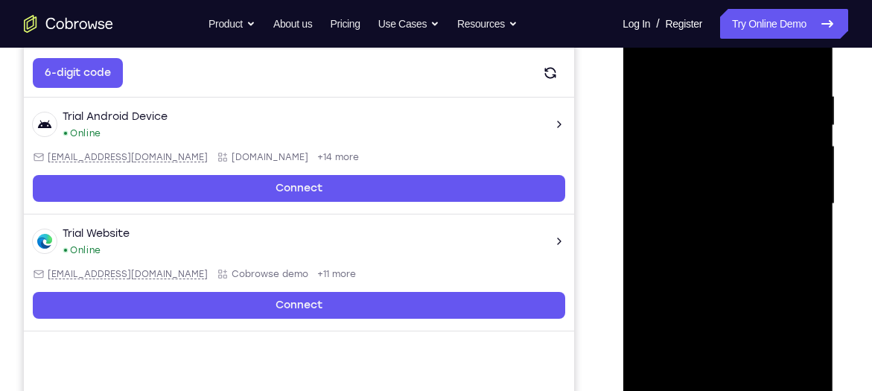
click at [764, 377] on div at bounding box center [728, 204] width 188 height 417
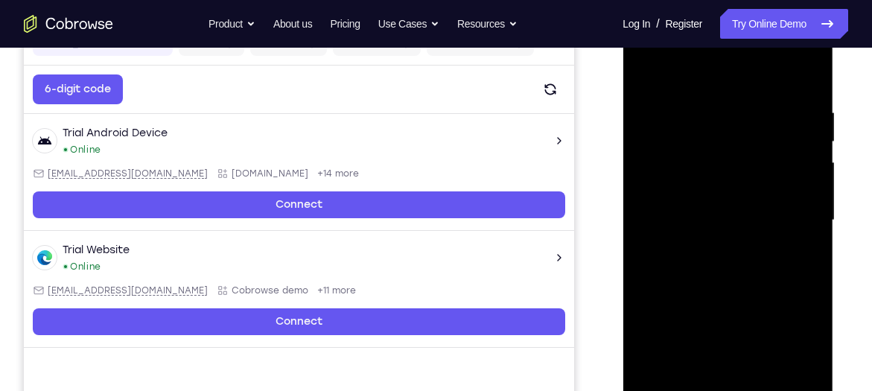
scroll to position [245, 0]
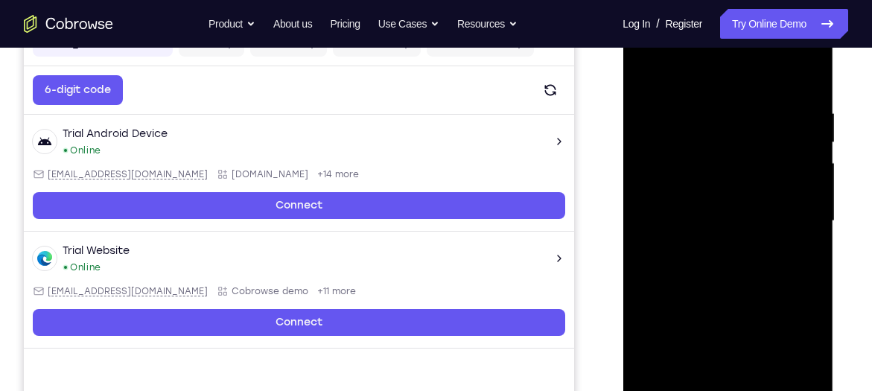
click at [711, 301] on div at bounding box center [728, 221] width 188 height 417
click at [757, 182] on div at bounding box center [728, 221] width 188 height 417
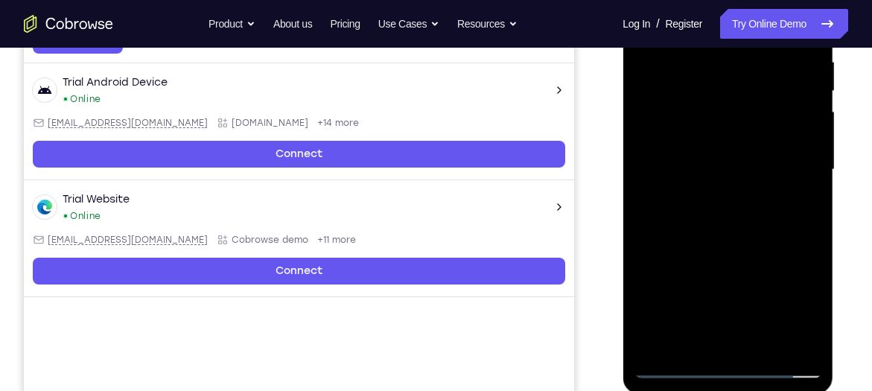
scroll to position [297, 0]
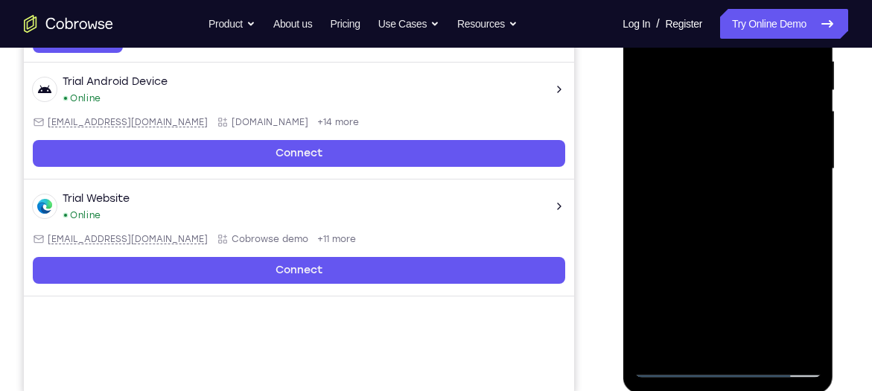
click at [720, 341] on div at bounding box center [728, 169] width 188 height 417
click at [683, 341] on div at bounding box center [728, 169] width 188 height 417
click at [764, 254] on div at bounding box center [728, 169] width 188 height 417
click at [804, 194] on div at bounding box center [728, 169] width 188 height 417
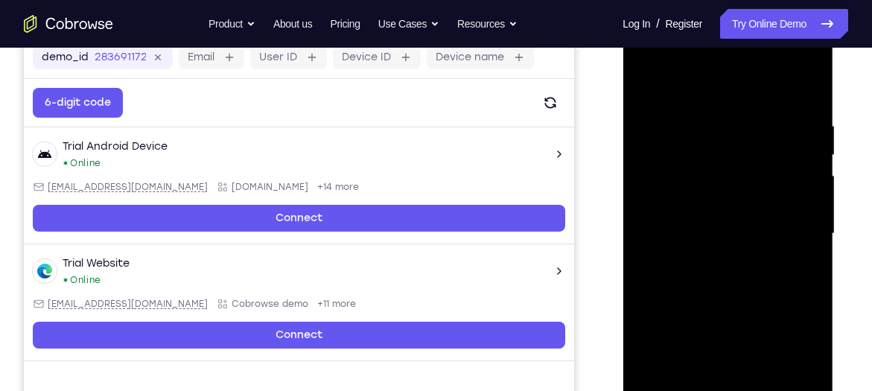
scroll to position [229, 0]
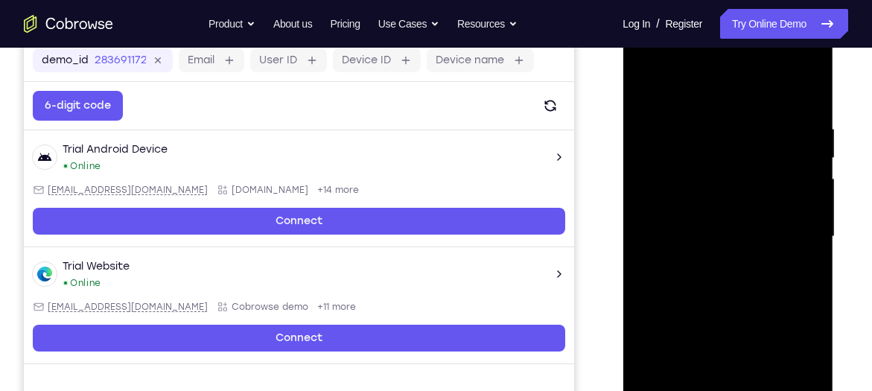
click at [813, 384] on div at bounding box center [728, 236] width 188 height 417
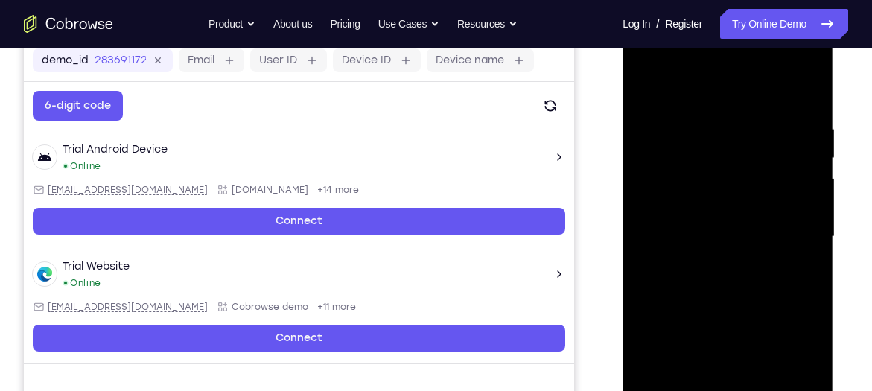
click at [813, 384] on div at bounding box center [728, 236] width 188 height 417
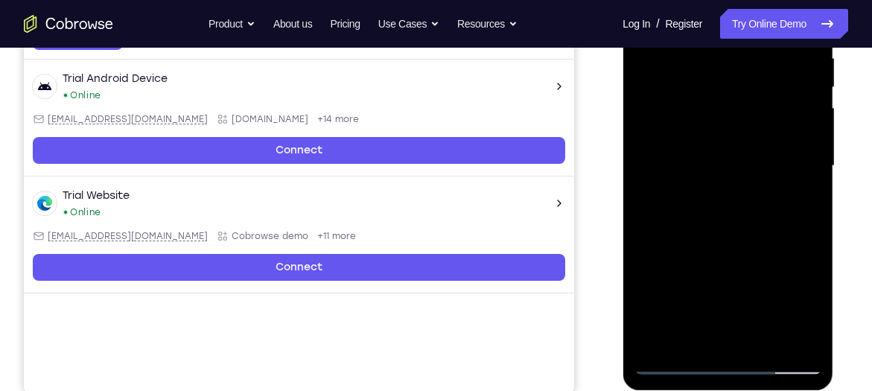
scroll to position [301, 0]
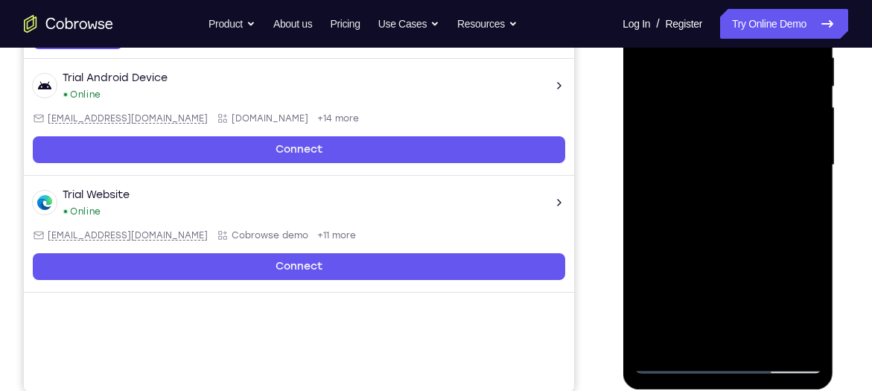
click at [743, 279] on div at bounding box center [728, 165] width 188 height 417
click at [811, 308] on div at bounding box center [728, 165] width 188 height 417
click at [740, 280] on div at bounding box center [728, 165] width 188 height 417
click at [733, 336] on div at bounding box center [728, 165] width 188 height 417
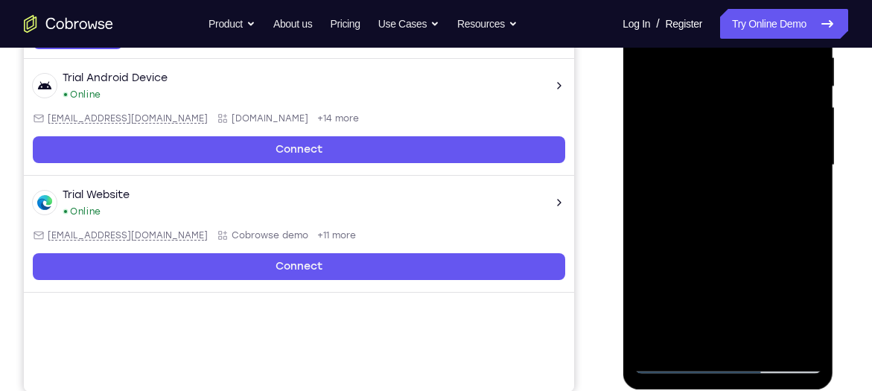
click at [684, 339] on div at bounding box center [728, 165] width 188 height 417
click at [644, 250] on div at bounding box center [728, 165] width 188 height 417
click at [801, 192] on div at bounding box center [728, 165] width 188 height 417
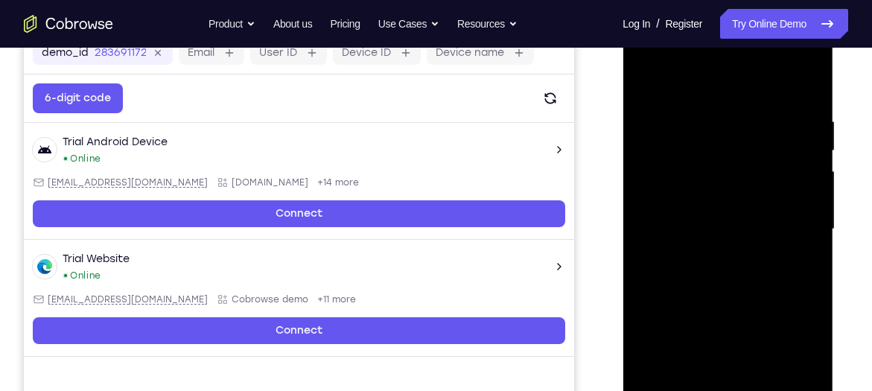
scroll to position [235, 0]
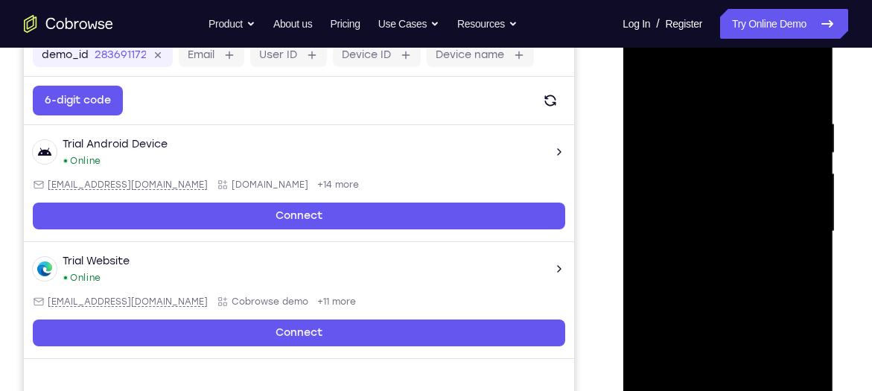
click at [654, 86] on div at bounding box center [728, 231] width 188 height 417
drag, startPoint x: 724, startPoint y: 130, endPoint x: 720, endPoint y: 331, distance: 201.2
click at [720, 331] on div at bounding box center [728, 231] width 188 height 417
click at [712, 121] on div at bounding box center [728, 231] width 188 height 417
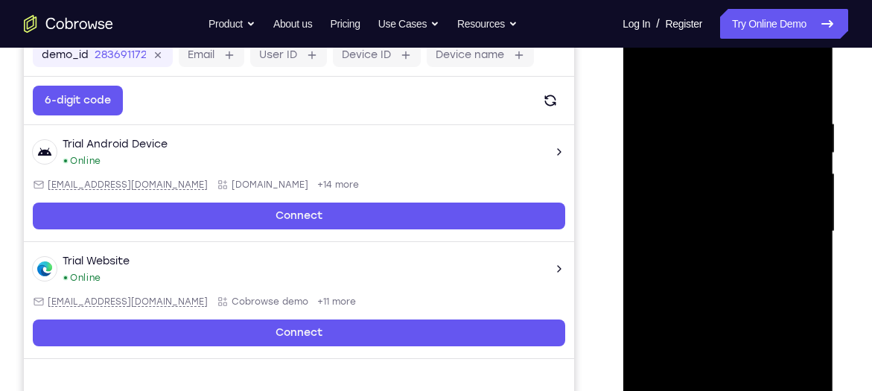
click at [803, 159] on div at bounding box center [728, 231] width 188 height 417
drag, startPoint x: 803, startPoint y: 159, endPoint x: 679, endPoint y: 153, distance: 124.5
click at [679, 153] on div at bounding box center [728, 231] width 188 height 417
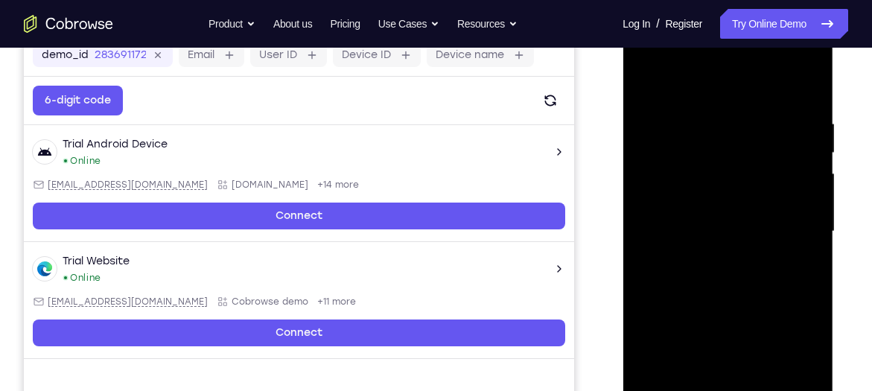
click at [793, 175] on div at bounding box center [728, 231] width 188 height 417
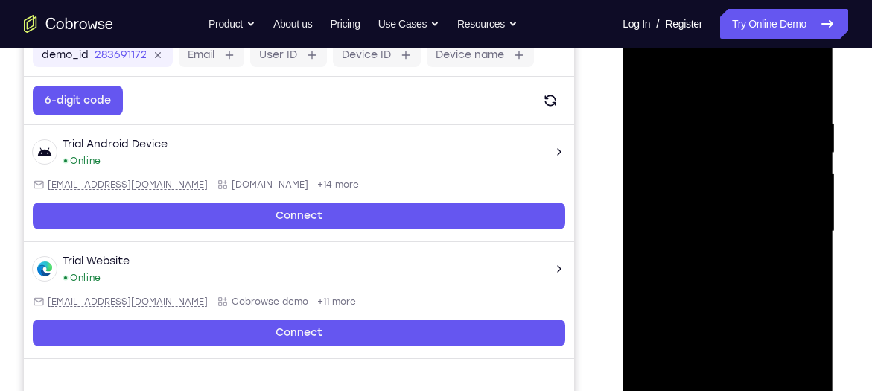
click at [793, 175] on div at bounding box center [728, 231] width 188 height 417
drag, startPoint x: 793, startPoint y: 175, endPoint x: 675, endPoint y: 188, distance: 119.1
click at [675, 188] on div at bounding box center [728, 231] width 188 height 417
click at [801, 166] on div at bounding box center [728, 231] width 188 height 417
click at [804, 83] on div at bounding box center [728, 231] width 188 height 417
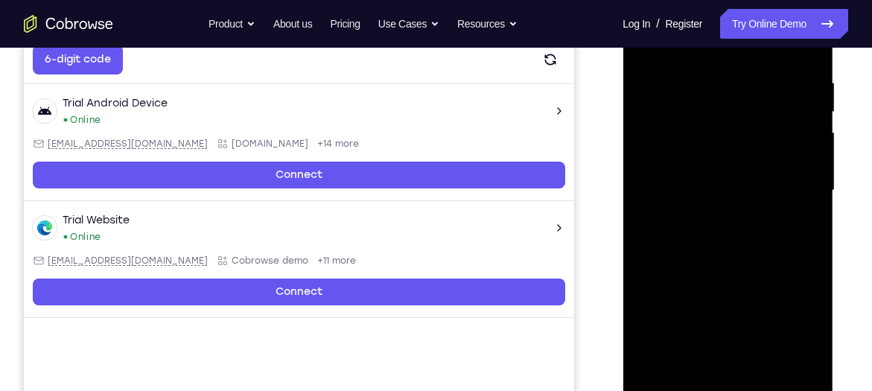
scroll to position [276, 0]
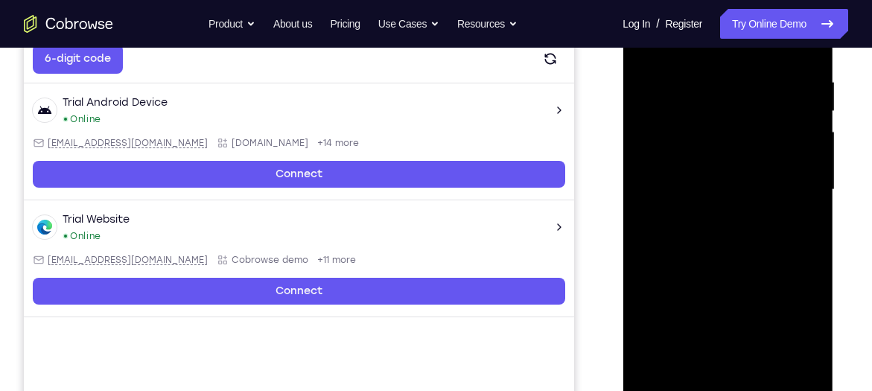
click at [763, 360] on div at bounding box center [728, 189] width 188 height 417
click at [711, 151] on div at bounding box center [728, 189] width 188 height 417
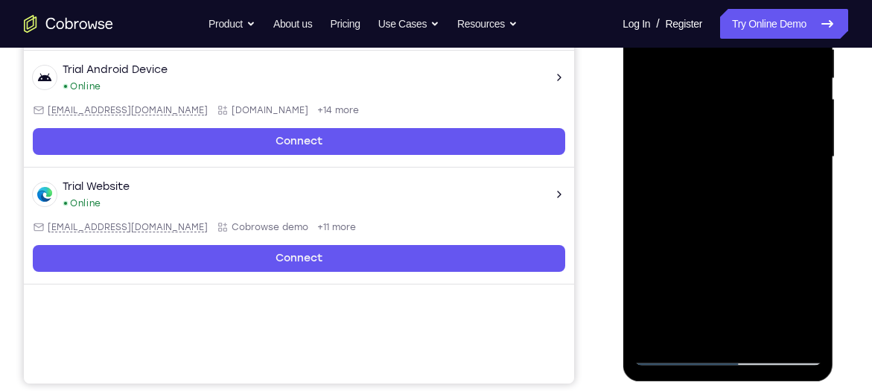
scroll to position [310, 0]
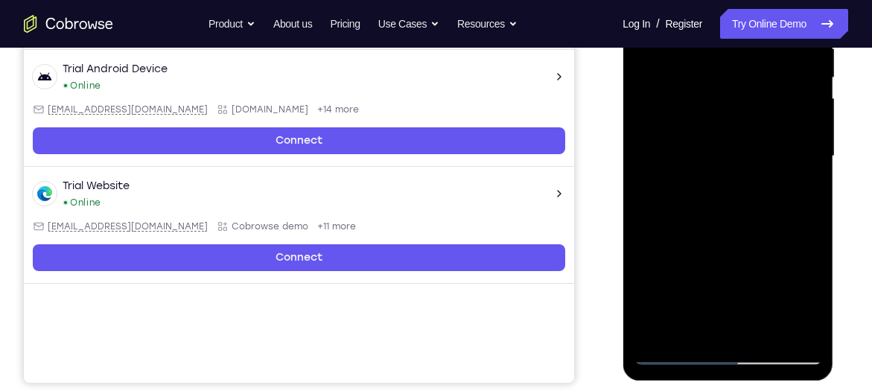
click at [686, 326] on div at bounding box center [728, 156] width 188 height 417
click at [688, 324] on div at bounding box center [728, 156] width 188 height 417
click at [647, 240] on div at bounding box center [728, 156] width 188 height 417
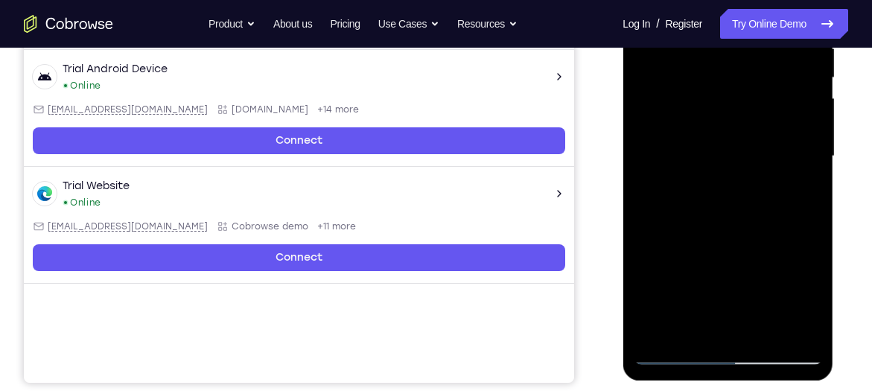
click at [647, 240] on div at bounding box center [728, 156] width 188 height 417
click at [728, 182] on div at bounding box center [728, 156] width 188 height 417
click at [808, 329] on div at bounding box center [728, 156] width 188 height 417
click at [647, 327] on div at bounding box center [728, 156] width 188 height 417
click at [739, 279] on div at bounding box center [728, 156] width 188 height 417
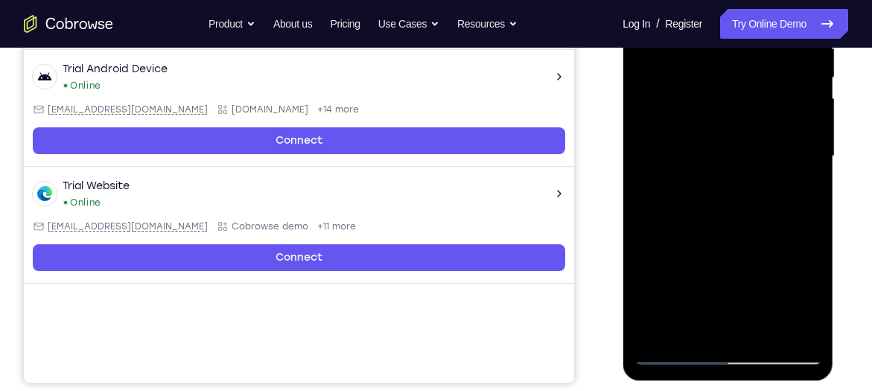
click at [733, 317] on div at bounding box center [728, 156] width 188 height 417
click at [729, 276] on div at bounding box center [728, 156] width 188 height 417
click at [726, 171] on div at bounding box center [728, 156] width 188 height 417
click at [790, 298] on div at bounding box center [728, 156] width 188 height 417
click at [805, 294] on div at bounding box center [728, 156] width 188 height 417
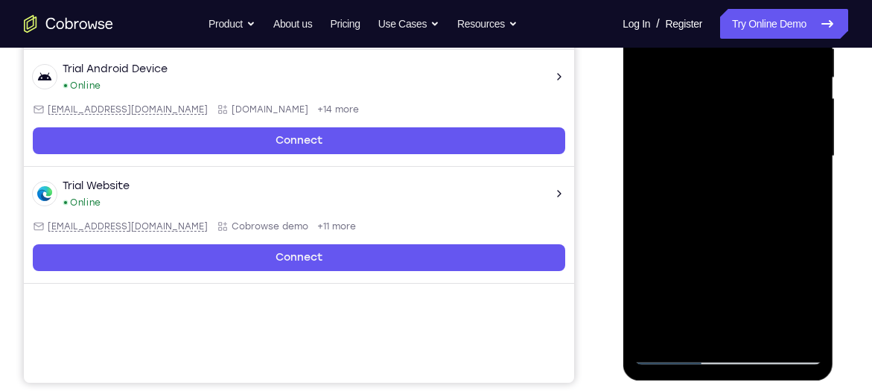
click at [696, 324] on div at bounding box center [728, 156] width 188 height 417
click at [652, 246] on div at bounding box center [728, 156] width 188 height 417
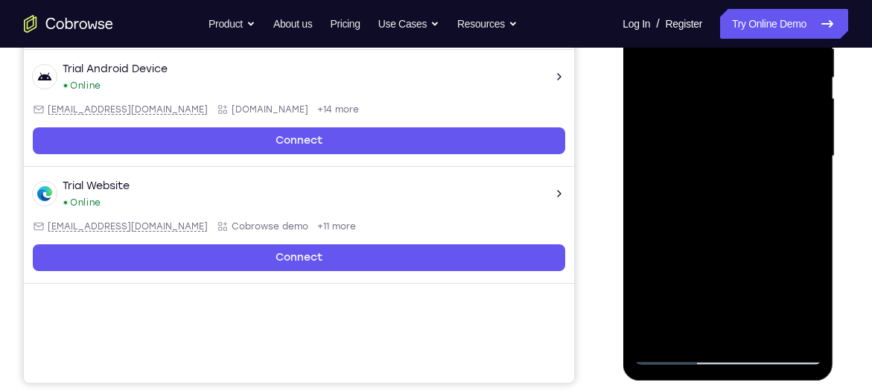
click at [703, 185] on div at bounding box center [728, 156] width 188 height 417
click at [705, 177] on div at bounding box center [728, 156] width 188 height 417
click at [651, 331] on div at bounding box center [728, 156] width 188 height 417
click at [725, 279] on div at bounding box center [728, 156] width 188 height 417
click at [797, 197] on div at bounding box center [728, 156] width 188 height 417
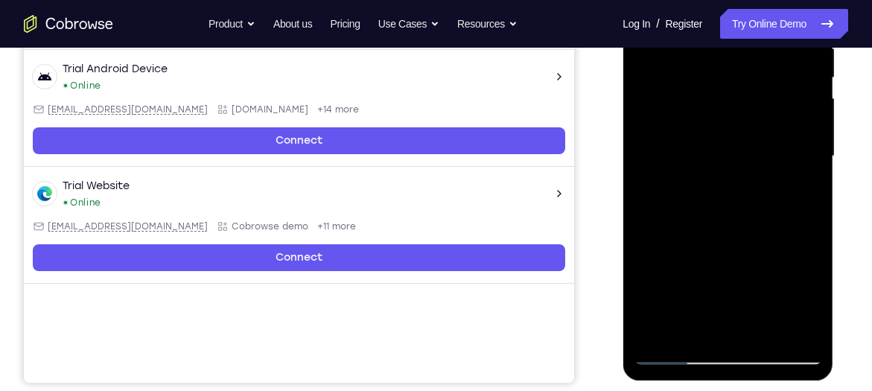
click at [812, 300] on div at bounding box center [728, 156] width 188 height 417
click at [748, 277] on div at bounding box center [728, 156] width 188 height 417
click at [729, 279] on div at bounding box center [728, 156] width 188 height 417
click at [739, 151] on div at bounding box center [728, 156] width 188 height 417
click at [792, 266] on div at bounding box center [728, 156] width 188 height 417
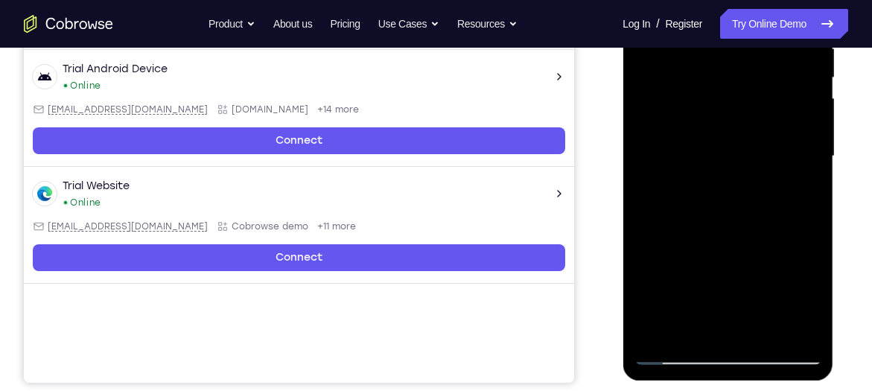
click at [815, 299] on div at bounding box center [728, 156] width 188 height 417
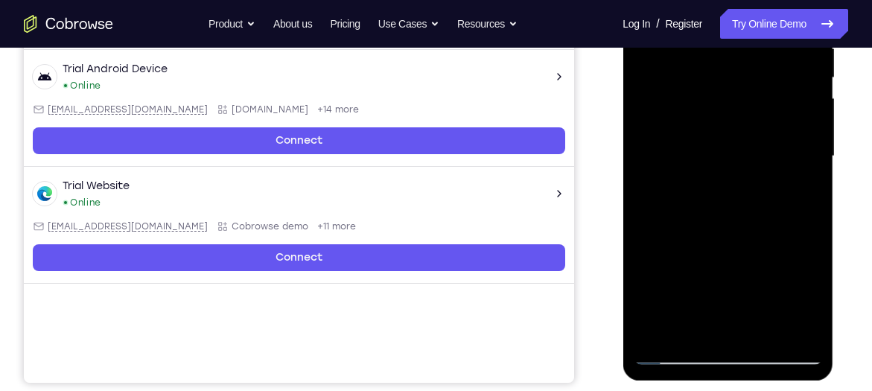
click at [750, 276] on div at bounding box center [728, 156] width 188 height 417
click at [695, 332] on div at bounding box center [728, 156] width 188 height 417
click at [653, 244] on div at bounding box center [728, 156] width 188 height 417
click at [807, 181] on div at bounding box center [728, 156] width 188 height 417
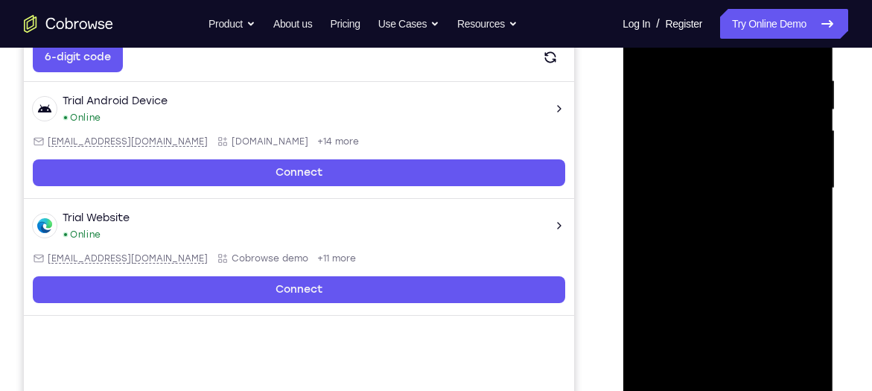
scroll to position [276, 0]
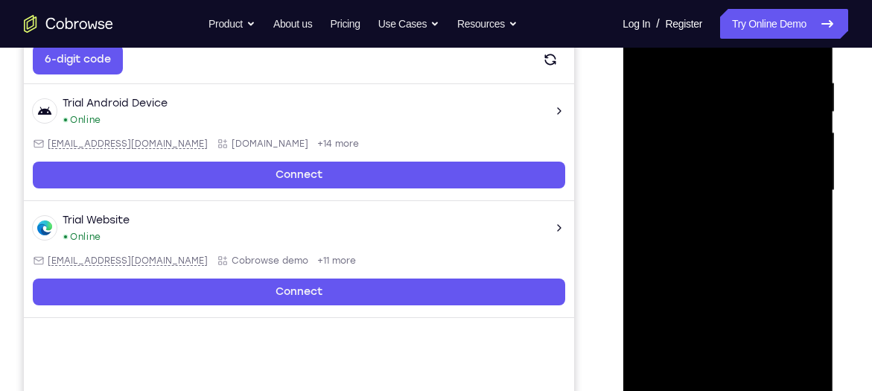
click at [737, 118] on div at bounding box center [728, 190] width 188 height 417
click at [794, 240] on div at bounding box center [728, 190] width 188 height 417
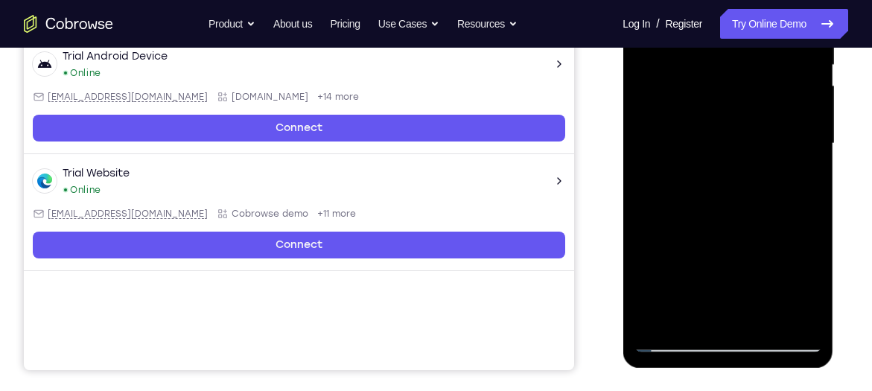
scroll to position [323, 0]
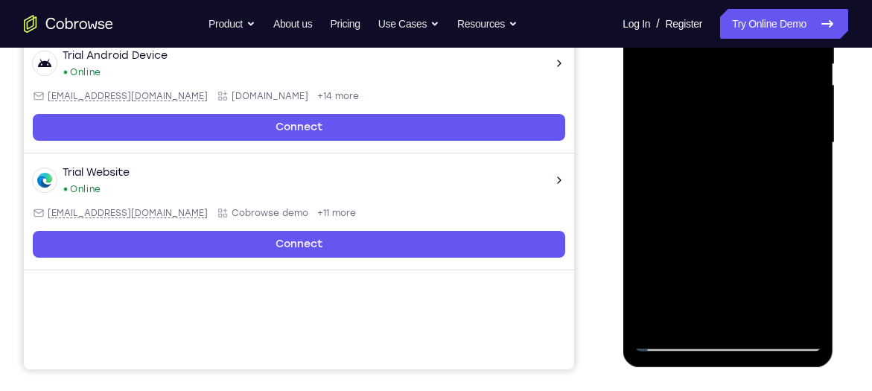
click at [802, 291] on div at bounding box center [728, 142] width 188 height 417
click at [745, 256] on div at bounding box center [728, 142] width 188 height 417
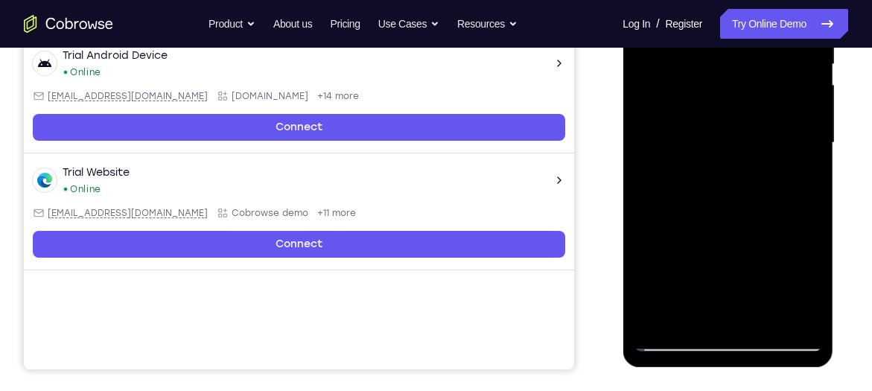
click at [740, 235] on div at bounding box center [728, 142] width 188 height 417
click at [728, 253] on div at bounding box center [728, 142] width 188 height 417
click at [816, 290] on div at bounding box center [728, 142] width 188 height 417
click at [743, 261] on div at bounding box center [728, 142] width 188 height 417
click at [692, 312] on div at bounding box center [728, 142] width 188 height 417
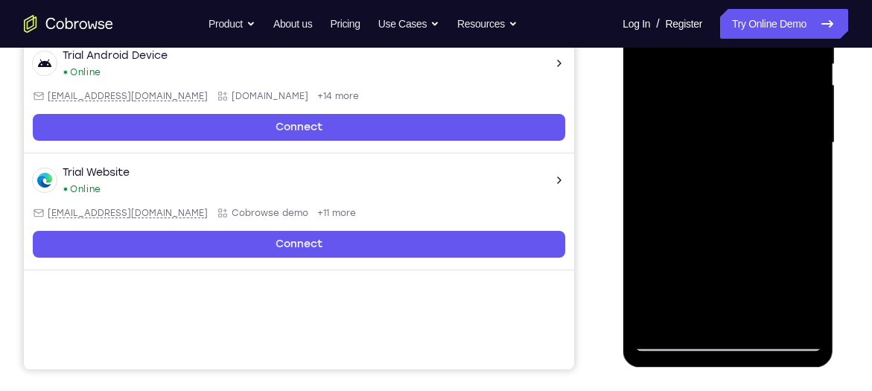
click at [649, 226] on div at bounding box center [728, 142] width 188 height 417
click at [796, 172] on div at bounding box center [728, 142] width 188 height 417
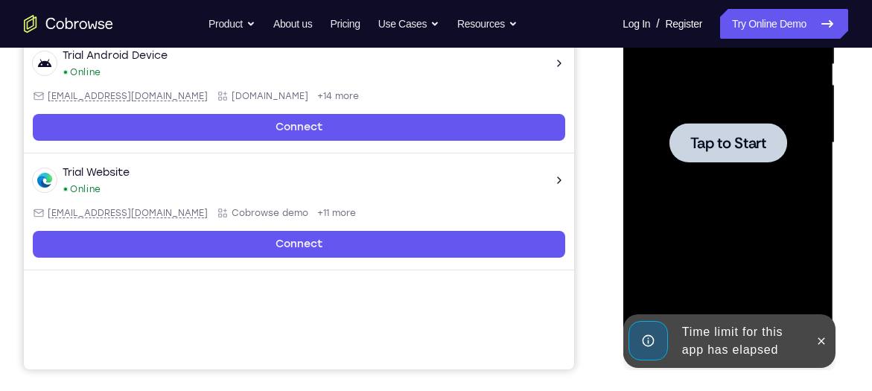
click at [740, 166] on div at bounding box center [728, 142] width 188 height 417
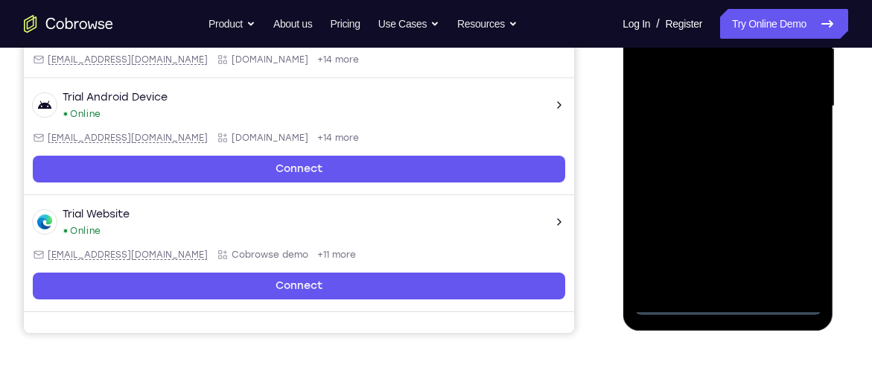
scroll to position [361, 0]
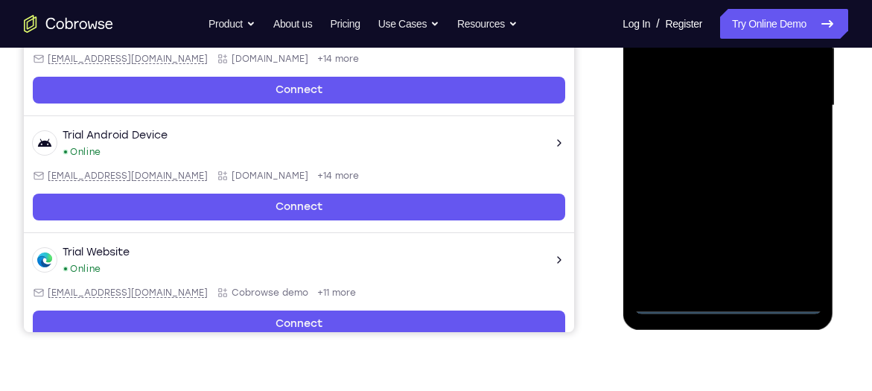
click at [730, 306] on div at bounding box center [728, 105] width 188 height 417
click at [796, 238] on div at bounding box center [728, 105] width 188 height 417
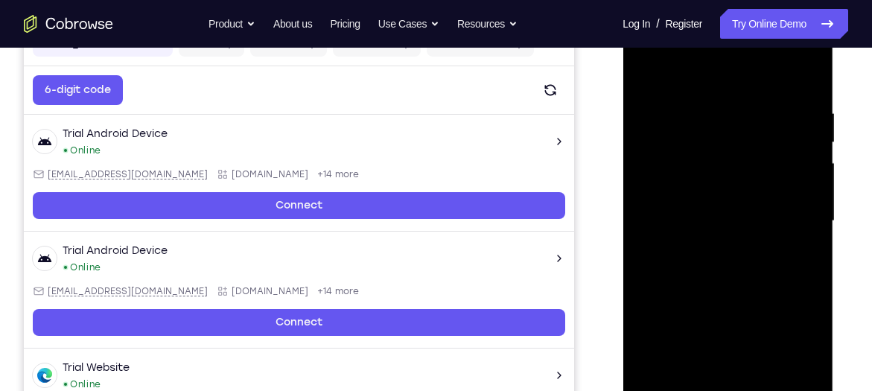
scroll to position [244, 0]
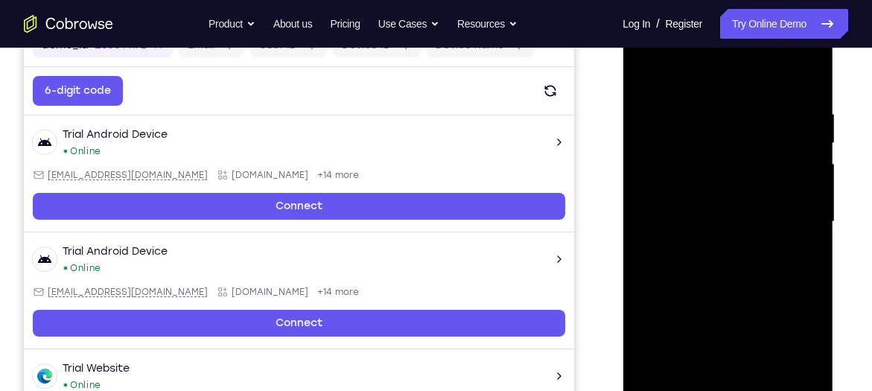
click at [682, 77] on div at bounding box center [728, 221] width 188 height 417
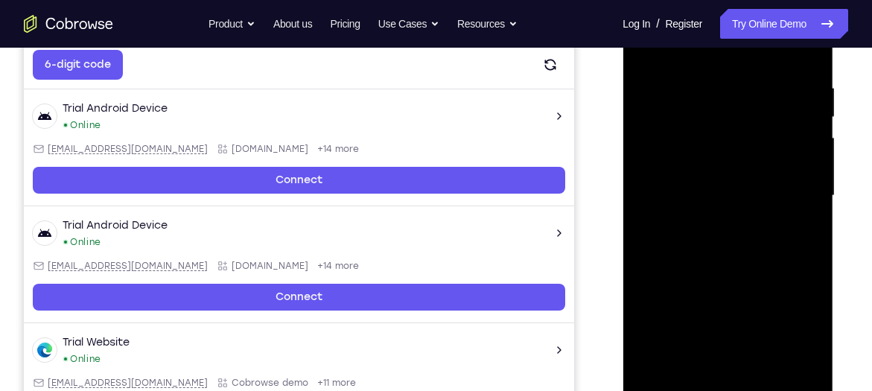
click at [791, 200] on div at bounding box center [728, 195] width 188 height 417
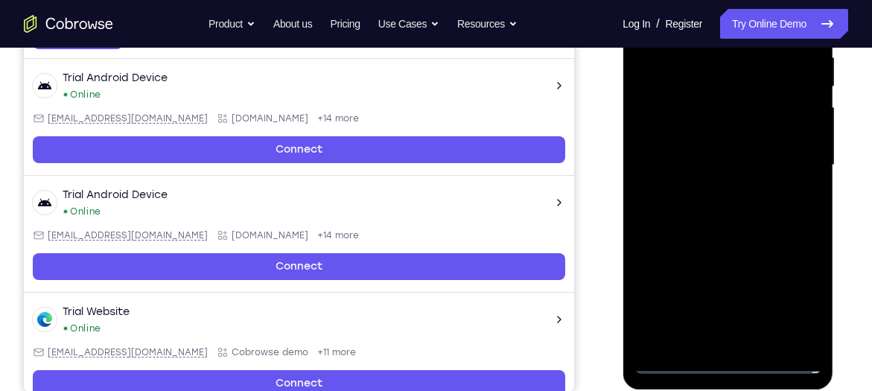
click at [708, 198] on div at bounding box center [728, 165] width 188 height 417
click at [705, 153] on div at bounding box center [728, 165] width 188 height 417
click at [744, 279] on div at bounding box center [728, 165] width 188 height 417
click at [739, 169] on div at bounding box center [728, 165] width 188 height 417
click at [739, 207] on div at bounding box center [728, 165] width 188 height 417
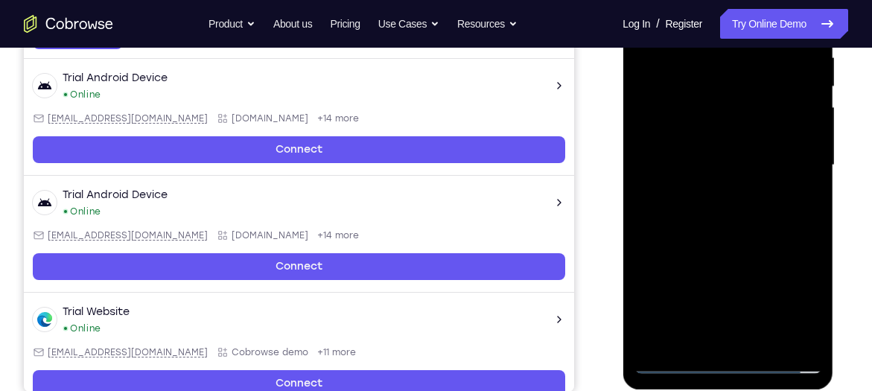
click at [723, 216] on div at bounding box center [728, 165] width 188 height 417
click at [729, 215] on div at bounding box center [728, 165] width 188 height 417
click at [755, 228] on div at bounding box center [728, 165] width 188 height 417
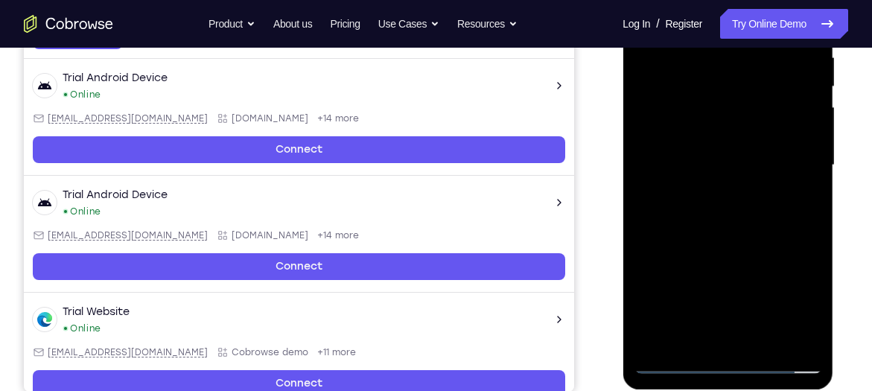
scroll to position [324, 0]
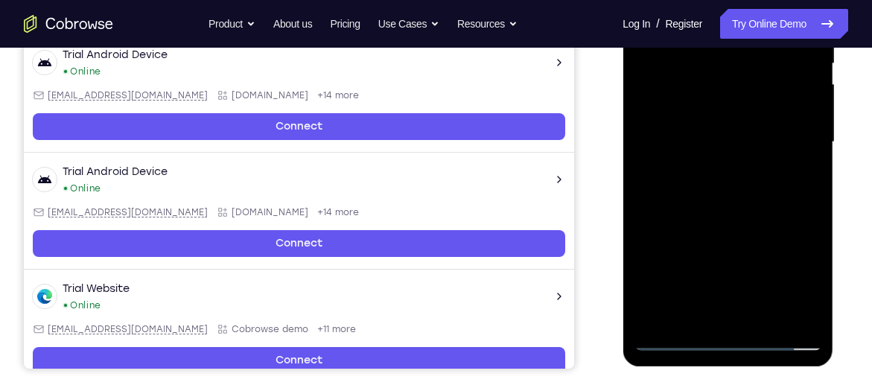
click at [758, 325] on div at bounding box center [728, 142] width 188 height 417
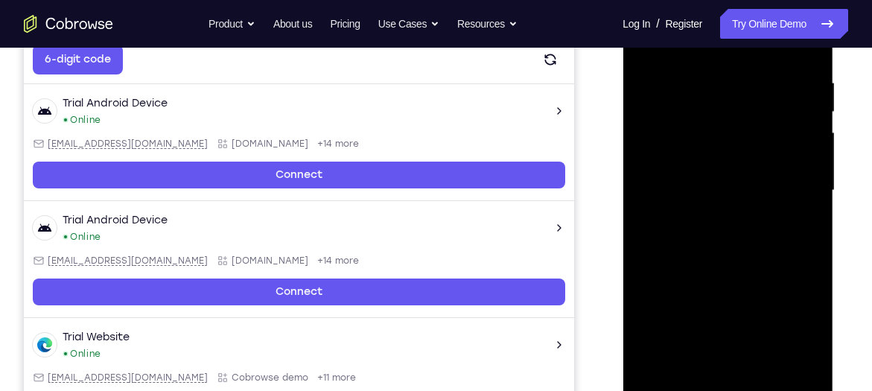
scroll to position [276, 0]
click at [737, 268] on div at bounding box center [728, 190] width 188 height 417
click at [740, 155] on div at bounding box center [728, 190] width 188 height 417
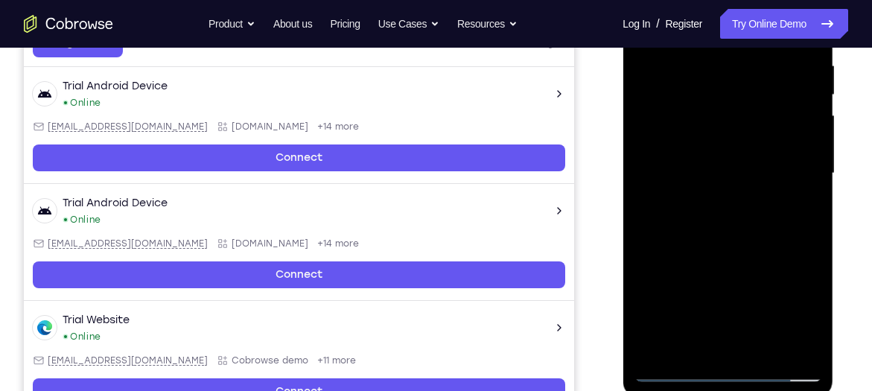
scroll to position [321, 0]
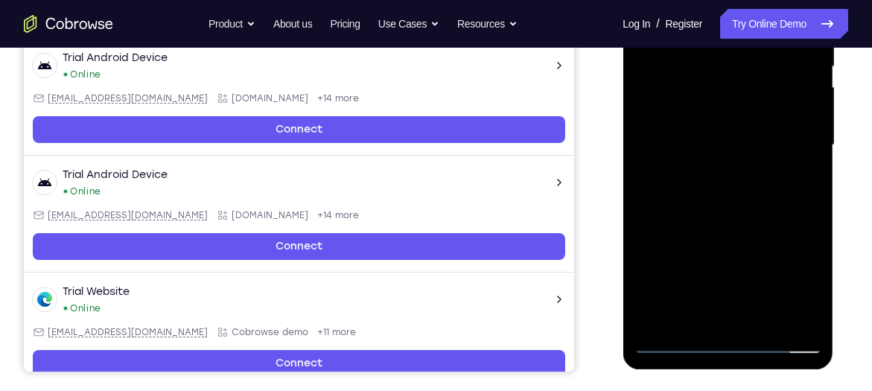
click at [694, 318] on div at bounding box center [728, 145] width 188 height 417
click at [729, 268] on div at bounding box center [728, 145] width 188 height 417
click at [804, 291] on div at bounding box center [728, 145] width 188 height 417
click at [693, 314] on div at bounding box center [728, 145] width 188 height 417
click at [766, 233] on div at bounding box center [728, 145] width 188 height 417
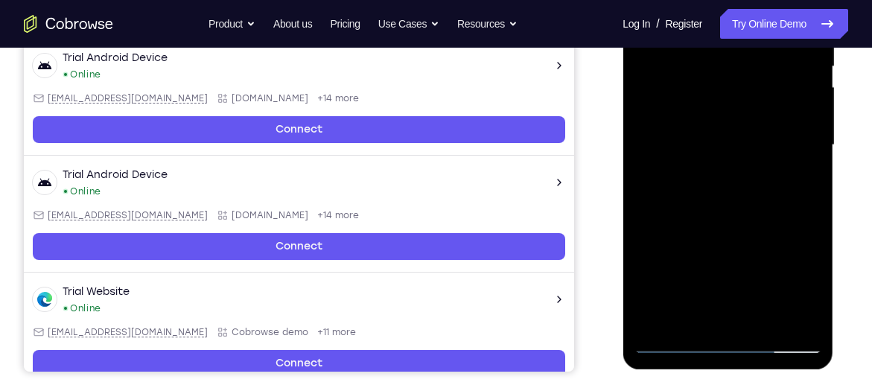
click at [812, 319] on div at bounding box center [728, 145] width 188 height 417
click at [763, 234] on div at bounding box center [728, 145] width 188 height 417
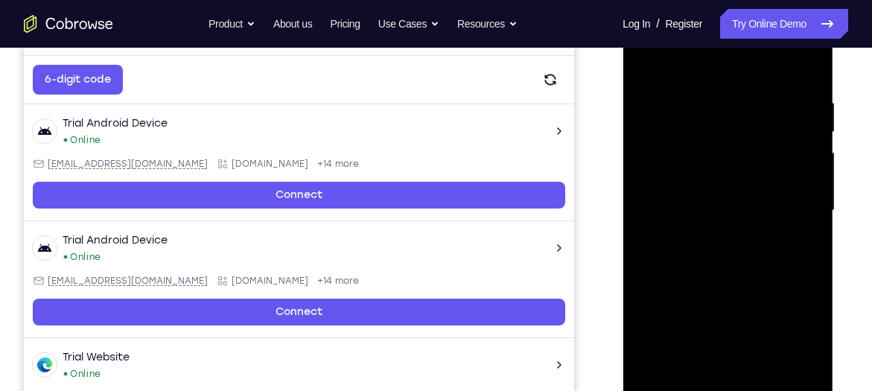
scroll to position [255, 0]
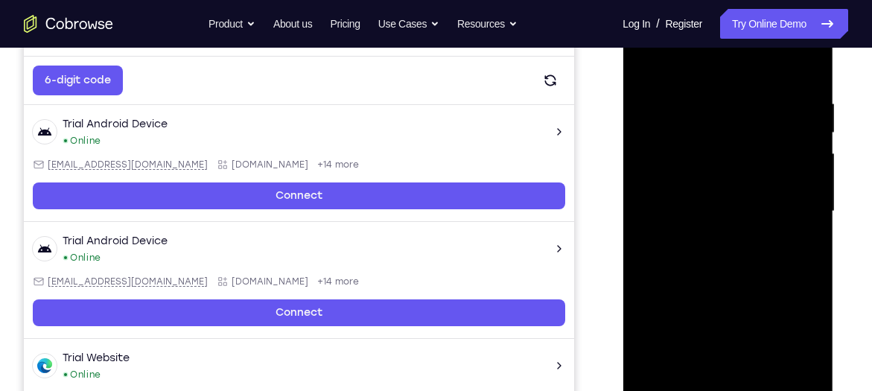
click at [655, 68] on div at bounding box center [728, 211] width 188 height 417
click at [643, 60] on div at bounding box center [728, 211] width 188 height 417
click at [716, 95] on div at bounding box center [728, 211] width 188 height 417
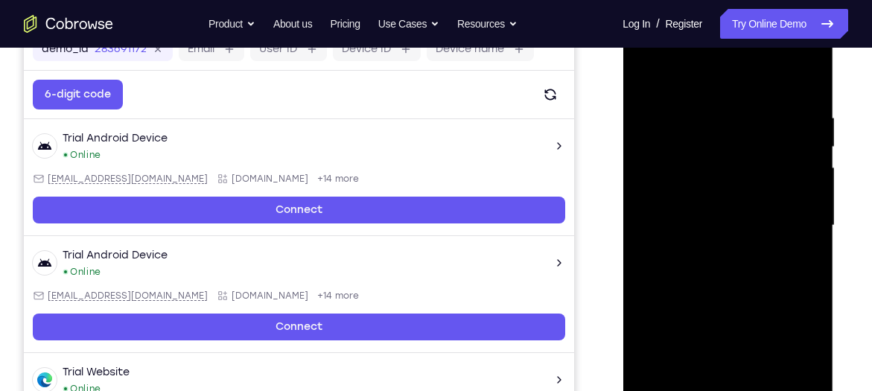
scroll to position [240, 0]
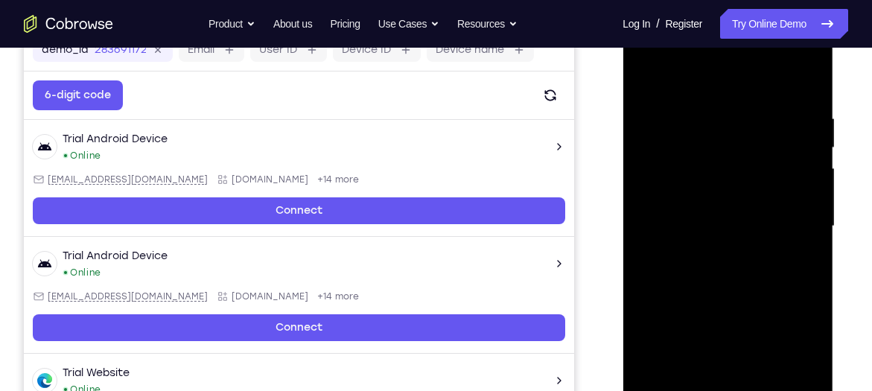
click at [789, 191] on div at bounding box center [728, 226] width 188 height 417
click at [807, 89] on div at bounding box center [728, 226] width 188 height 417
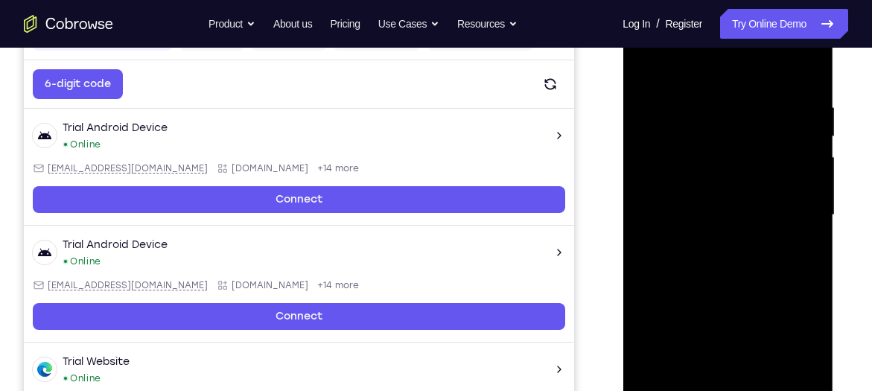
scroll to position [250, 0]
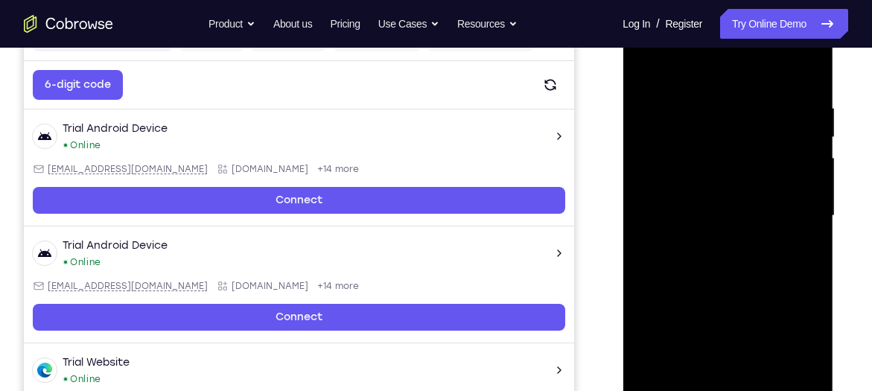
click at [793, 109] on div at bounding box center [728, 215] width 188 height 417
click at [805, 71] on div at bounding box center [728, 215] width 188 height 417
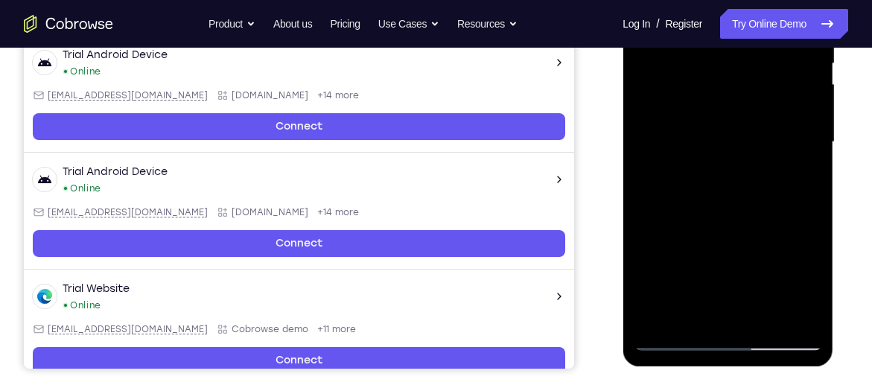
scroll to position [325, 0]
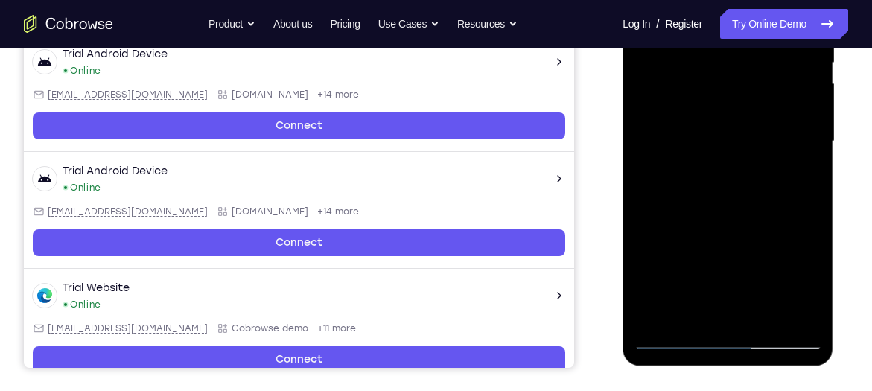
click at [764, 317] on div at bounding box center [728, 141] width 188 height 417
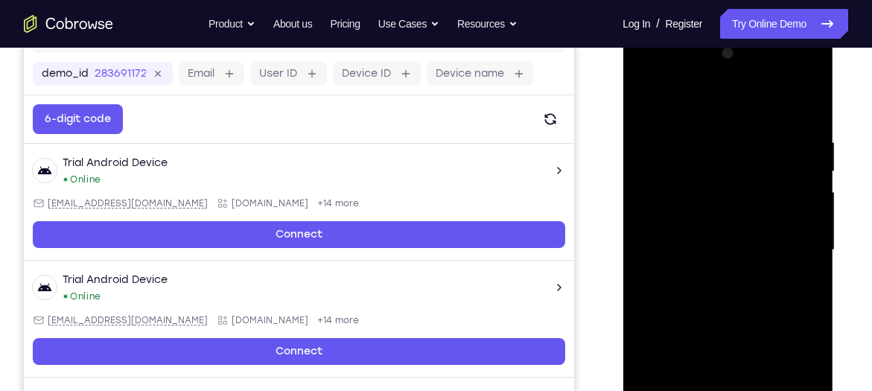
scroll to position [215, 0]
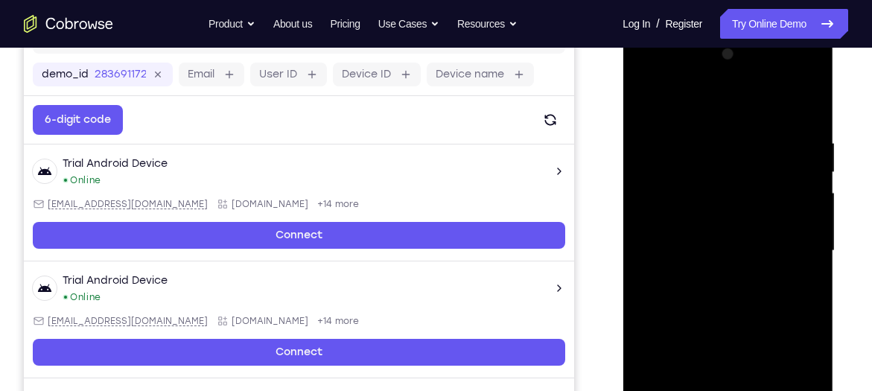
click at [652, 97] on div at bounding box center [728, 250] width 188 height 417
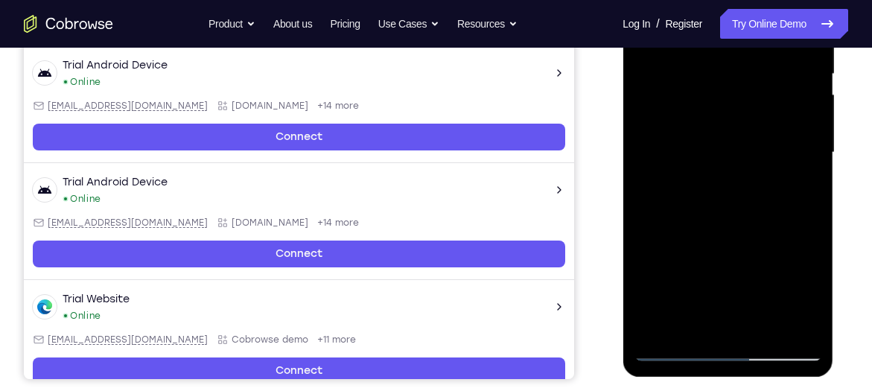
scroll to position [314, 0]
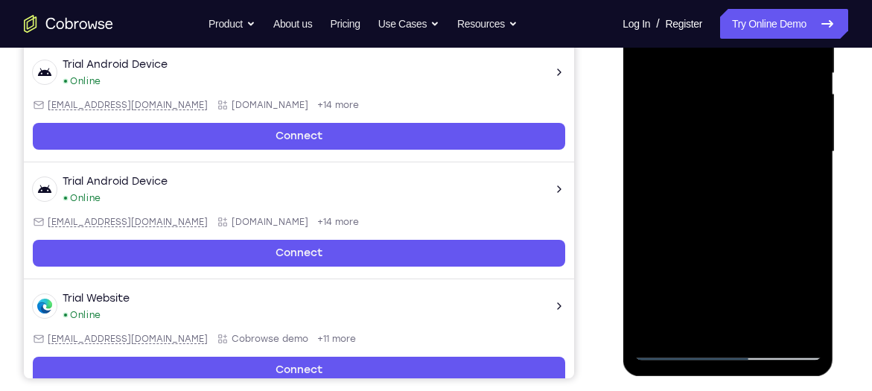
click at [792, 321] on div at bounding box center [728, 151] width 188 height 417
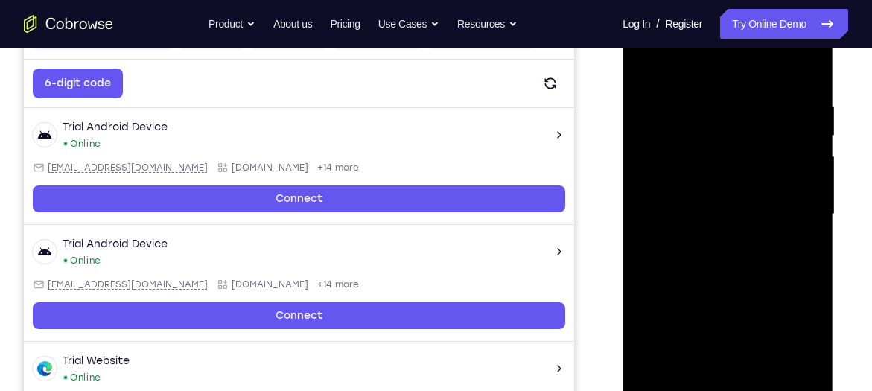
scroll to position [248, 0]
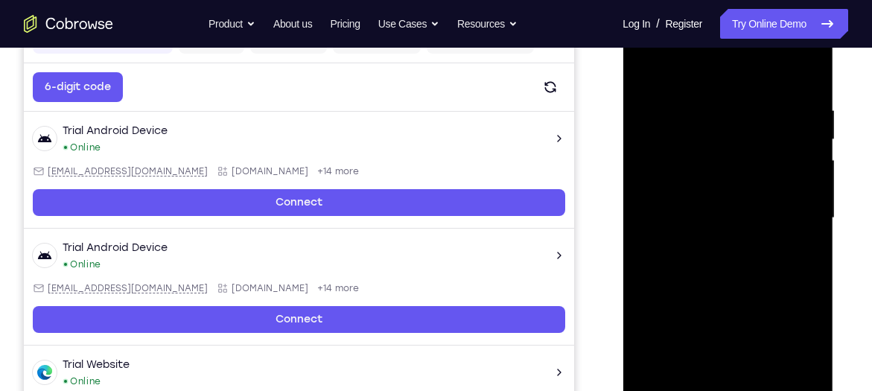
drag, startPoint x: 752, startPoint y: 181, endPoint x: 747, endPoint y: 277, distance: 96.2
click at [747, 277] on div at bounding box center [728, 218] width 188 height 417
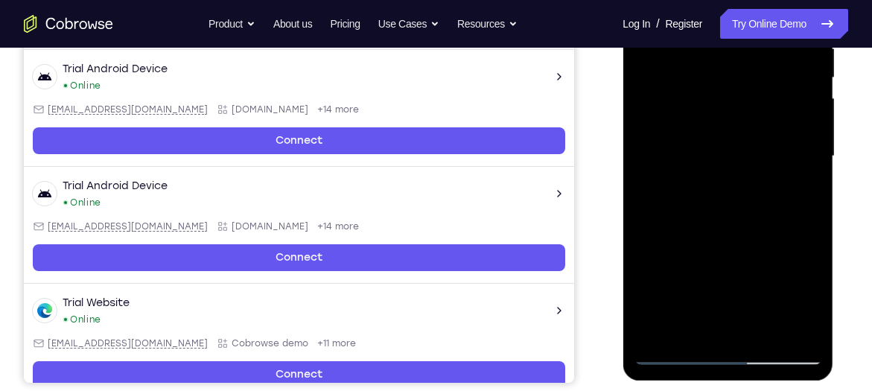
scroll to position [311, 0]
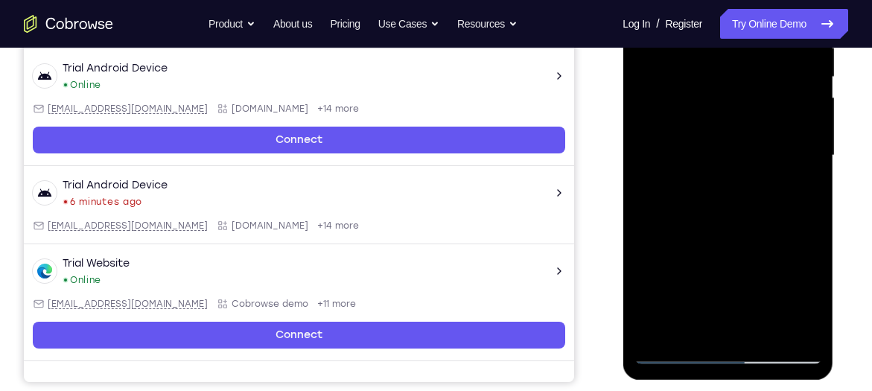
click at [762, 330] on div at bounding box center [728, 155] width 188 height 417
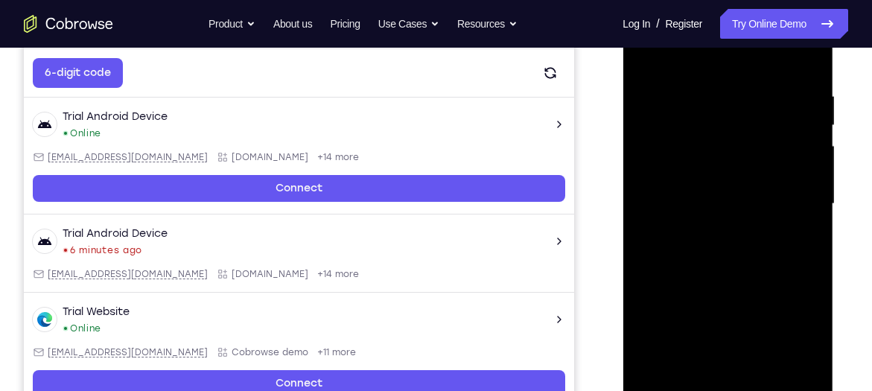
scroll to position [261, 0]
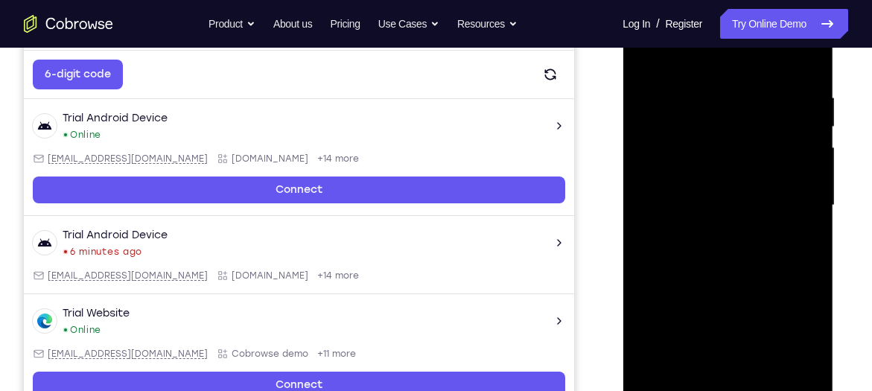
click at [719, 168] on div at bounding box center [728, 205] width 188 height 417
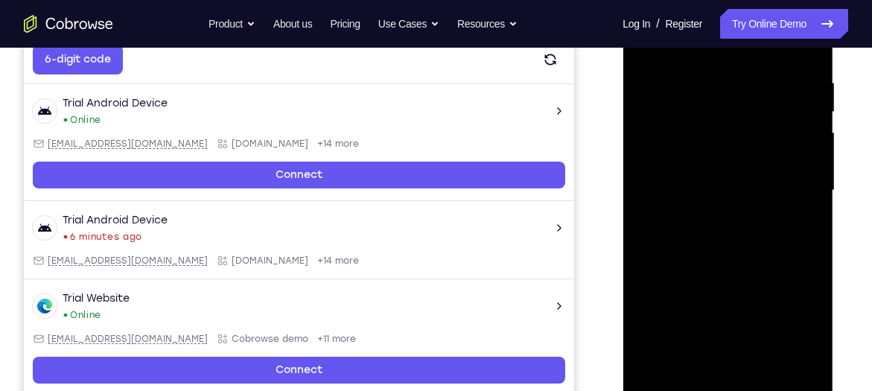
scroll to position [276, 0]
click at [696, 358] on div at bounding box center [728, 189] width 188 height 417
click at [801, 335] on div at bounding box center [728, 189] width 188 height 417
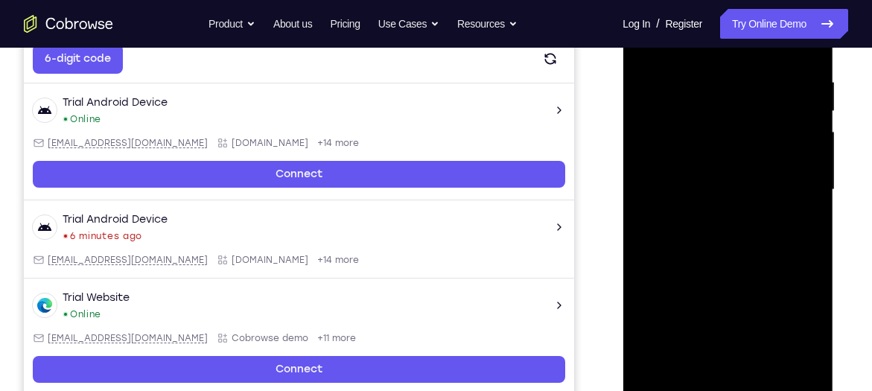
click at [684, 364] on div at bounding box center [728, 189] width 188 height 417
click at [647, 276] on div at bounding box center [728, 189] width 188 height 417
click at [793, 216] on div at bounding box center [728, 189] width 188 height 417
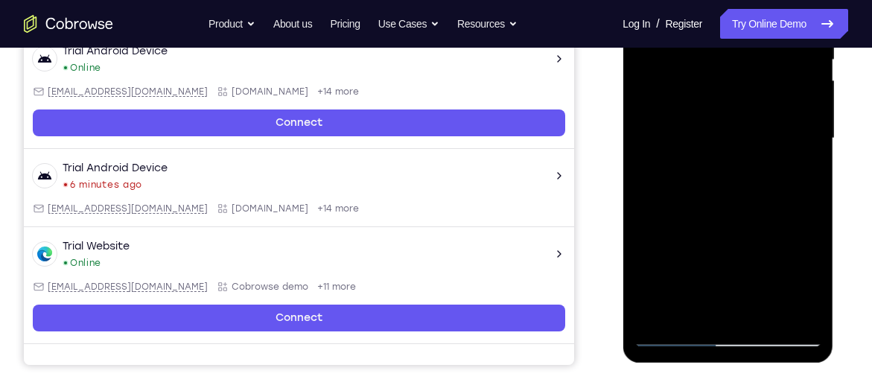
scroll to position [328, 0]
click at [695, 311] on div at bounding box center [728, 138] width 188 height 417
click at [644, 222] on div at bounding box center [728, 138] width 188 height 417
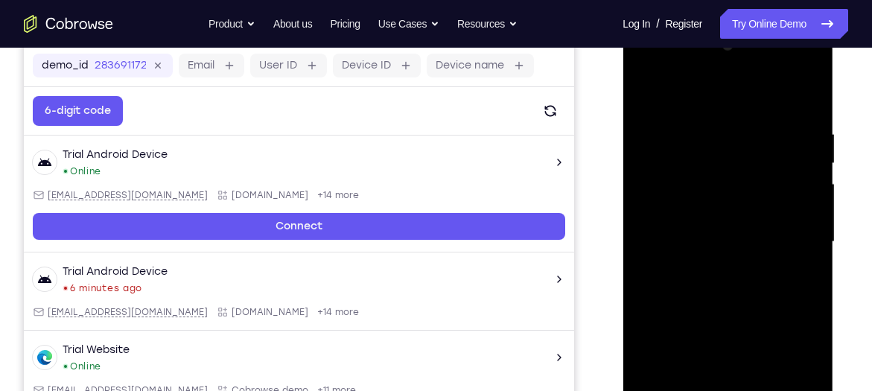
scroll to position [223, 0]
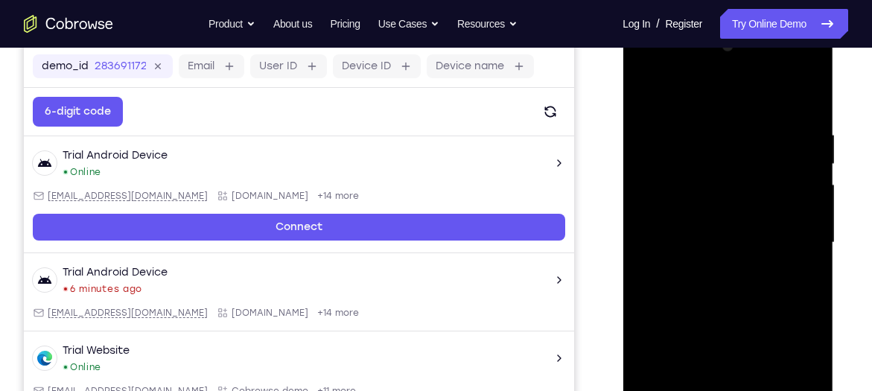
click at [652, 92] on div at bounding box center [728, 242] width 188 height 417
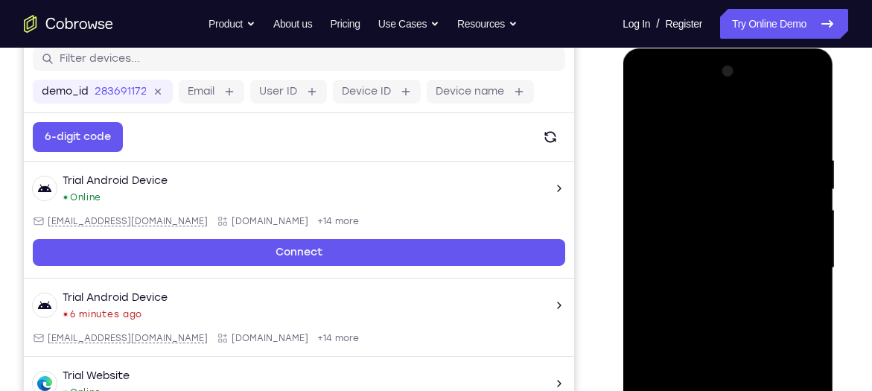
scroll to position [189, 0]
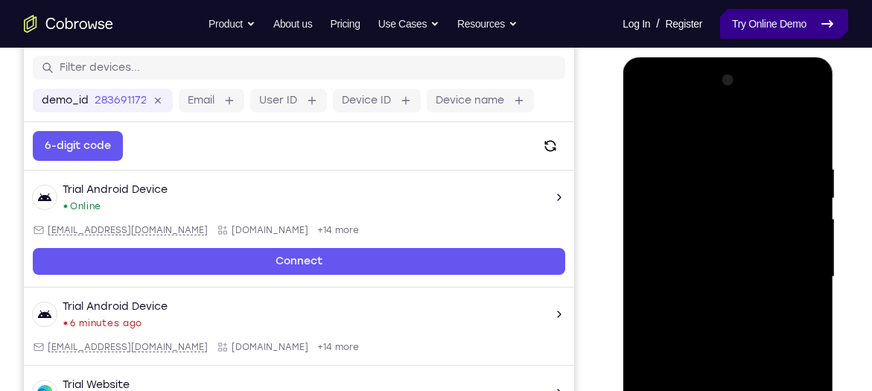
click at [783, 28] on link "Try Online Demo" at bounding box center [784, 24] width 128 height 30
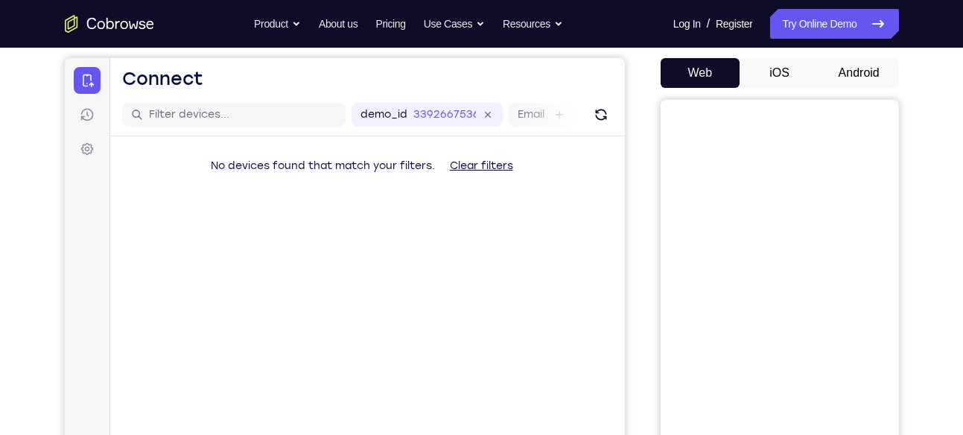
scroll to position [145, 0]
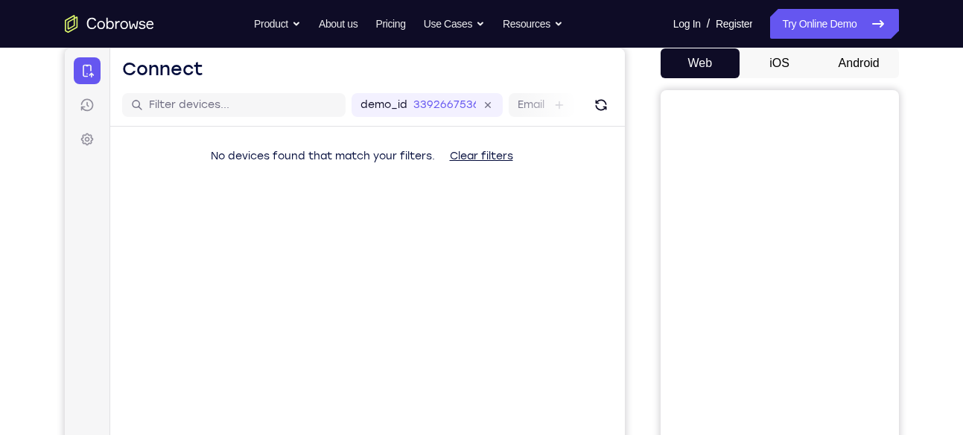
click at [871, 57] on button "Android" at bounding box center [859, 63] width 80 height 30
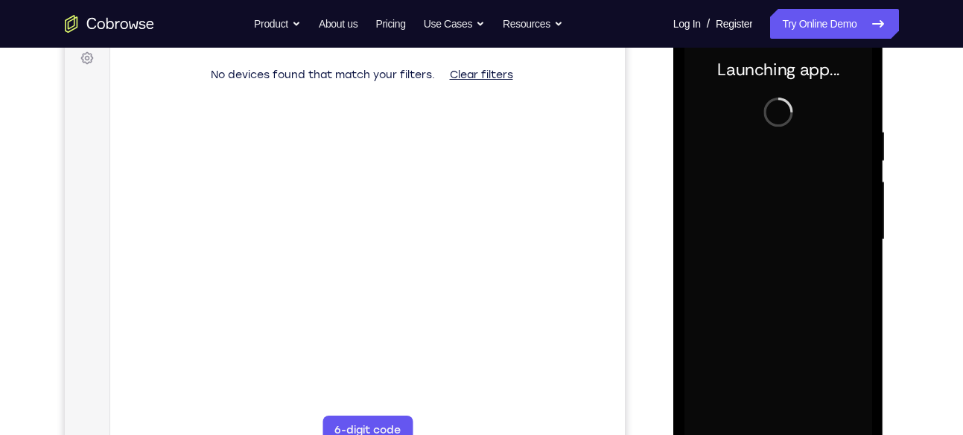
scroll to position [227, 0]
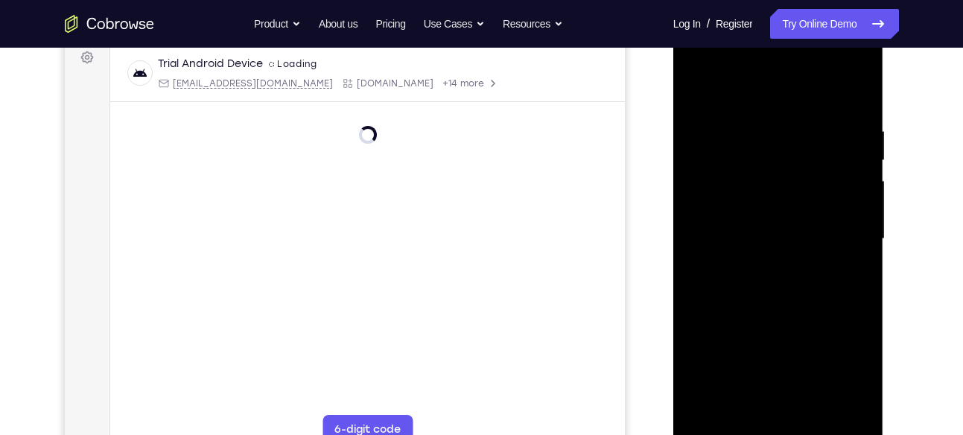
click at [781, 390] on div at bounding box center [779, 239] width 188 height 417
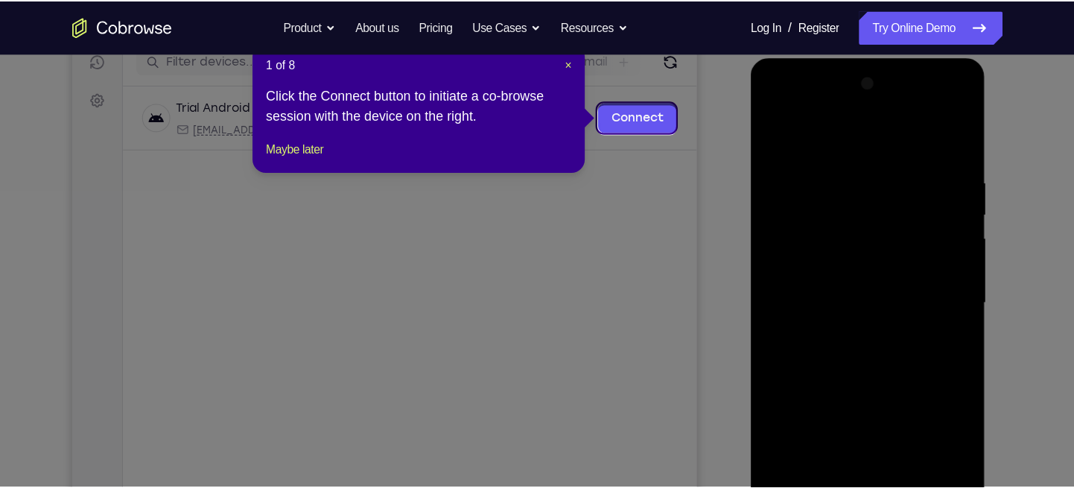
scroll to position [194, 0]
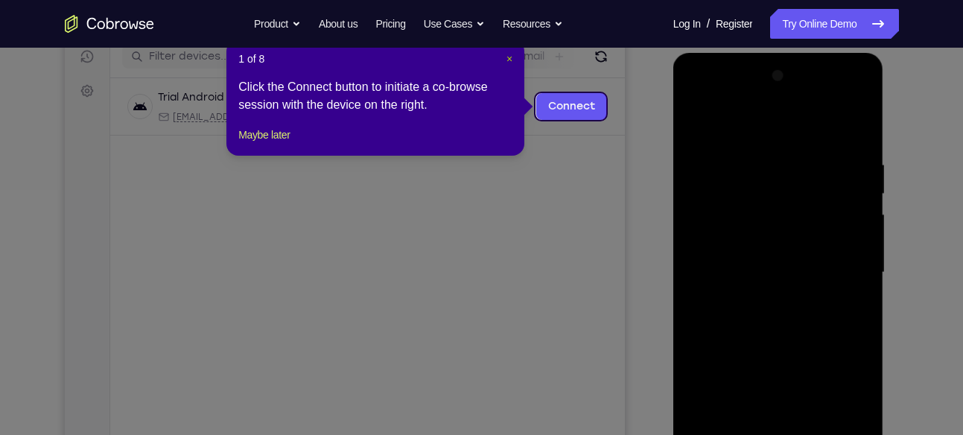
click at [507, 57] on span "×" at bounding box center [510, 59] width 6 height 12
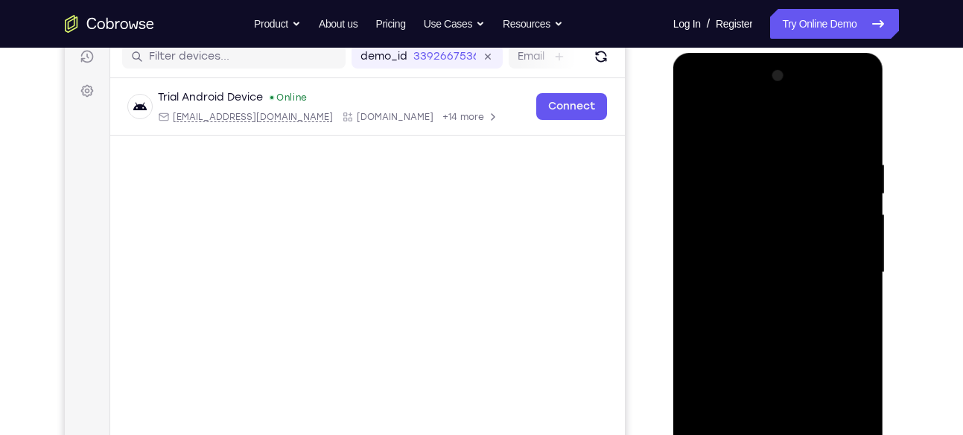
click at [851, 390] on div at bounding box center [779, 272] width 188 height 417
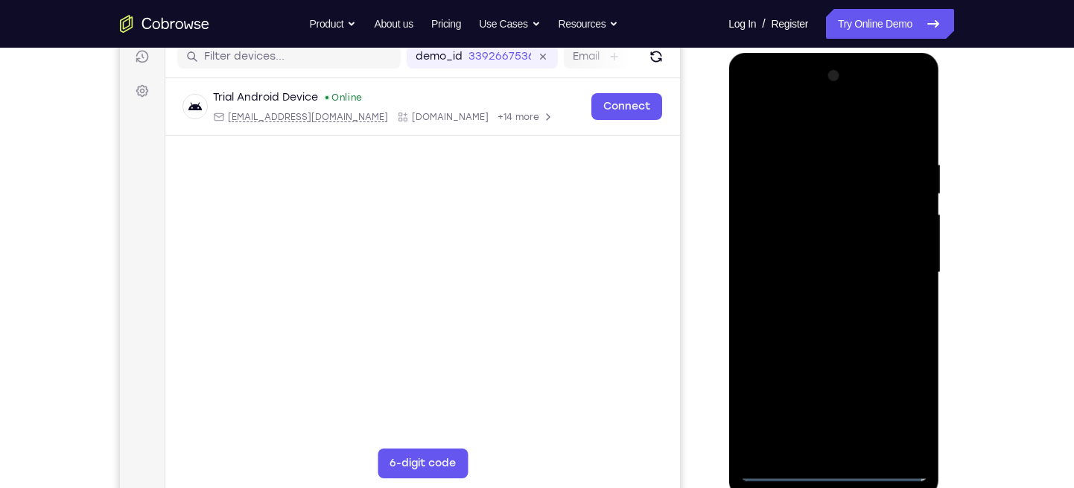
drag, startPoint x: 1665, startPoint y: 59, endPoint x: 792, endPoint y: 211, distance: 886.2
click at [792, 211] on div at bounding box center [834, 272] width 188 height 417
click at [752, 96] on div at bounding box center [834, 272] width 188 height 417
click at [872, 279] on div at bounding box center [834, 272] width 188 height 417
click at [818, 296] on div at bounding box center [834, 272] width 188 height 417
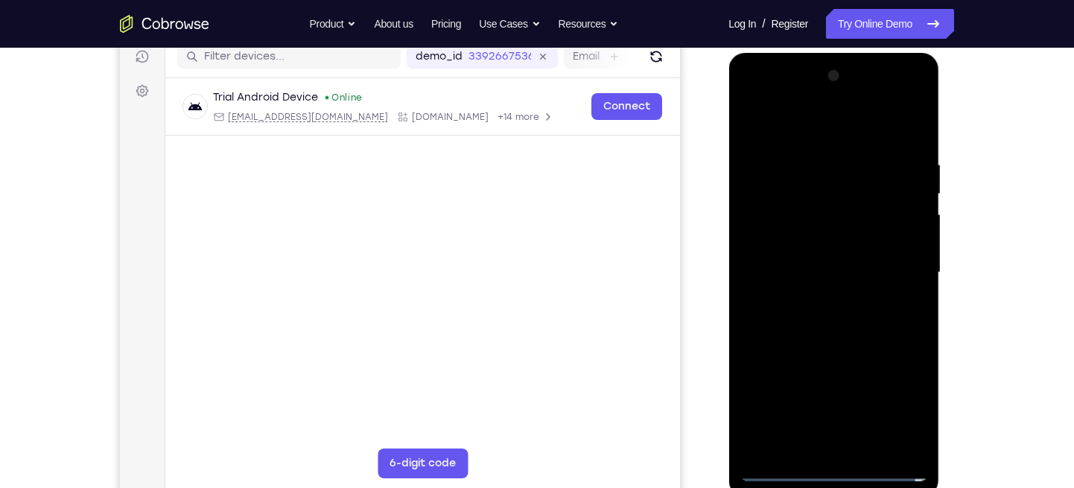
click at [787, 253] on div at bounding box center [834, 272] width 188 height 417
click at [772, 215] on div at bounding box center [834, 272] width 188 height 417
click at [804, 212] on div at bounding box center [834, 272] width 188 height 417
click at [819, 215] on div at bounding box center [834, 272] width 188 height 417
click at [776, 242] on div at bounding box center [834, 272] width 188 height 417
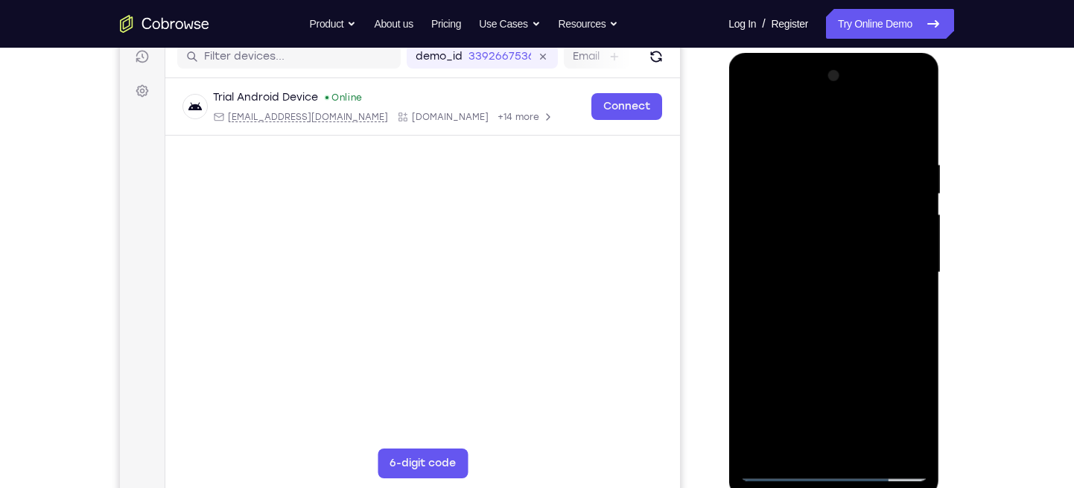
click at [811, 273] on div at bounding box center [834, 272] width 188 height 417
click at [809, 347] on div at bounding box center [834, 272] width 188 height 417
click at [812, 327] on div at bounding box center [834, 272] width 188 height 417
click at [809, 335] on div at bounding box center [834, 272] width 188 height 417
click at [809, 317] on div at bounding box center [834, 272] width 188 height 417
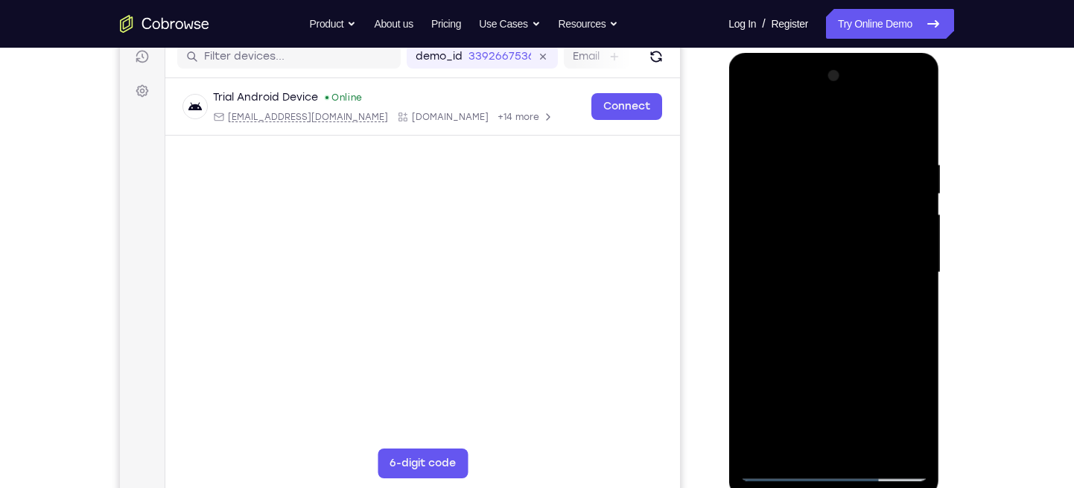
click at [872, 123] on div at bounding box center [834, 272] width 188 height 417
click at [840, 339] on div at bounding box center [834, 272] width 188 height 417
click at [775, 263] on div at bounding box center [834, 272] width 188 height 417
click at [774, 215] on div at bounding box center [834, 272] width 188 height 417
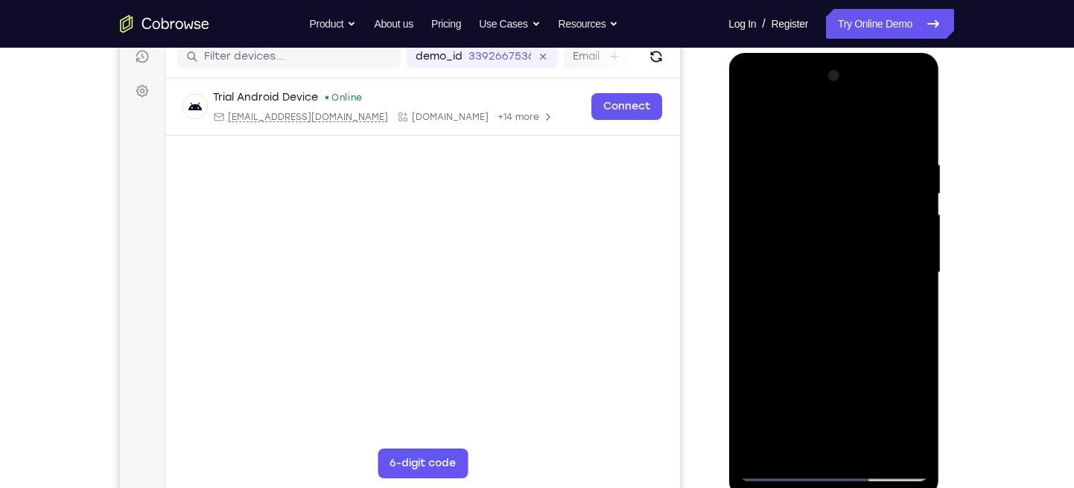
click at [770, 215] on div at bounding box center [834, 272] width 188 height 417
click at [779, 390] on div at bounding box center [834, 272] width 188 height 417
click at [769, 264] on div at bounding box center [834, 272] width 188 height 417
click at [805, 267] on div at bounding box center [834, 272] width 188 height 417
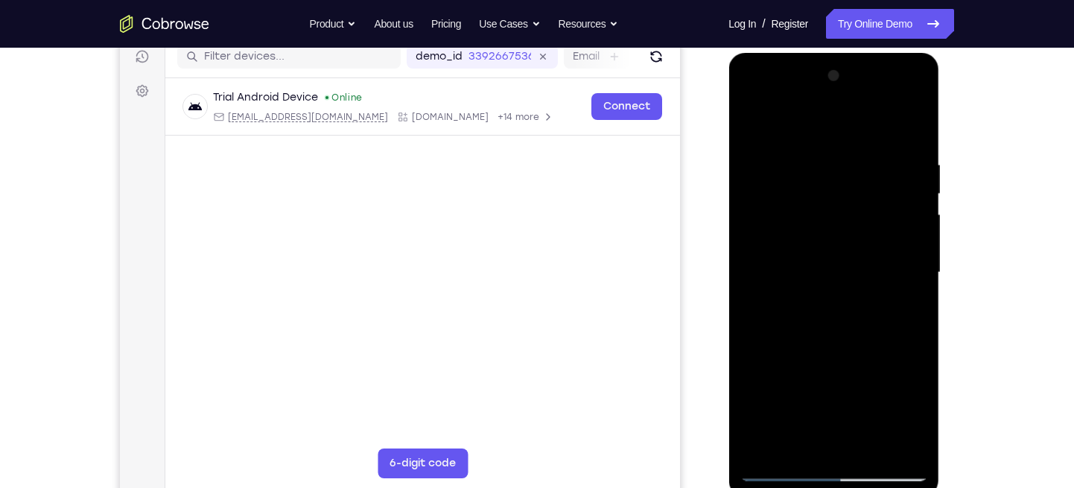
click at [809, 349] on div at bounding box center [834, 272] width 188 height 417
click at [872, 117] on div at bounding box center [834, 272] width 188 height 417
click at [872, 124] on div at bounding box center [834, 272] width 188 height 417
click at [872, 123] on div at bounding box center [834, 272] width 188 height 417
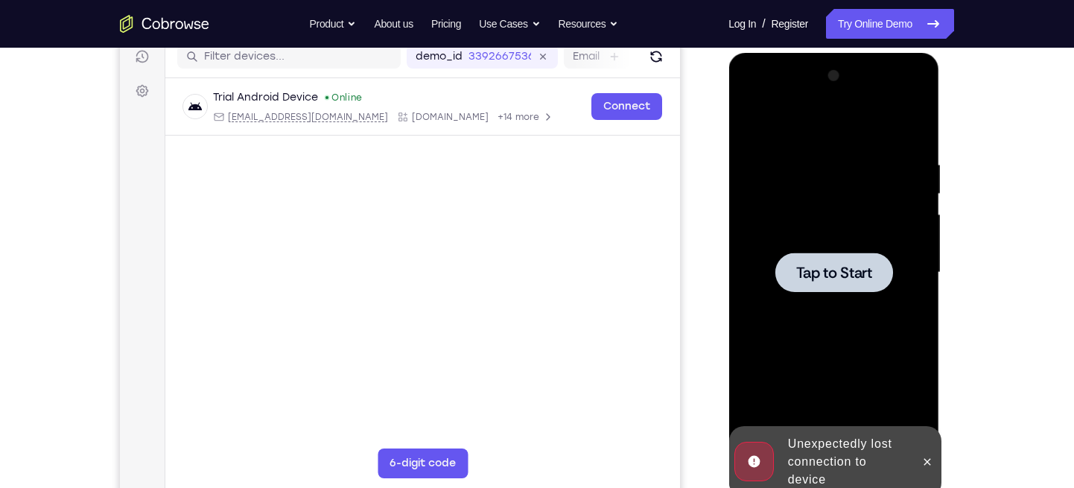
click at [846, 261] on div at bounding box center [834, 272] width 118 height 39
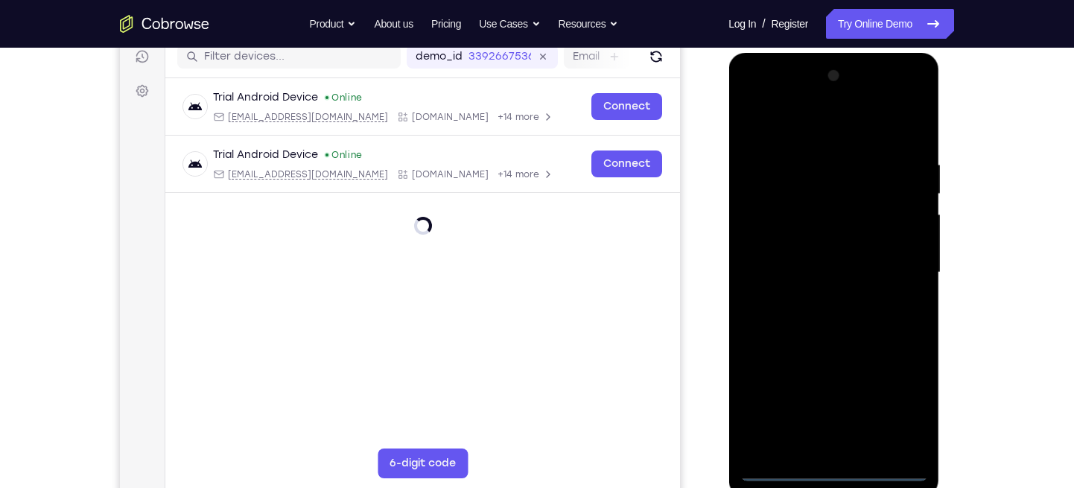
click at [839, 390] on div at bounding box center [834, 272] width 188 height 417
click at [872, 390] on div at bounding box center [834, 272] width 188 height 417
click at [760, 95] on div at bounding box center [834, 272] width 188 height 417
click at [872, 261] on div at bounding box center [834, 272] width 188 height 417
click at [813, 390] on div at bounding box center [834, 272] width 188 height 417
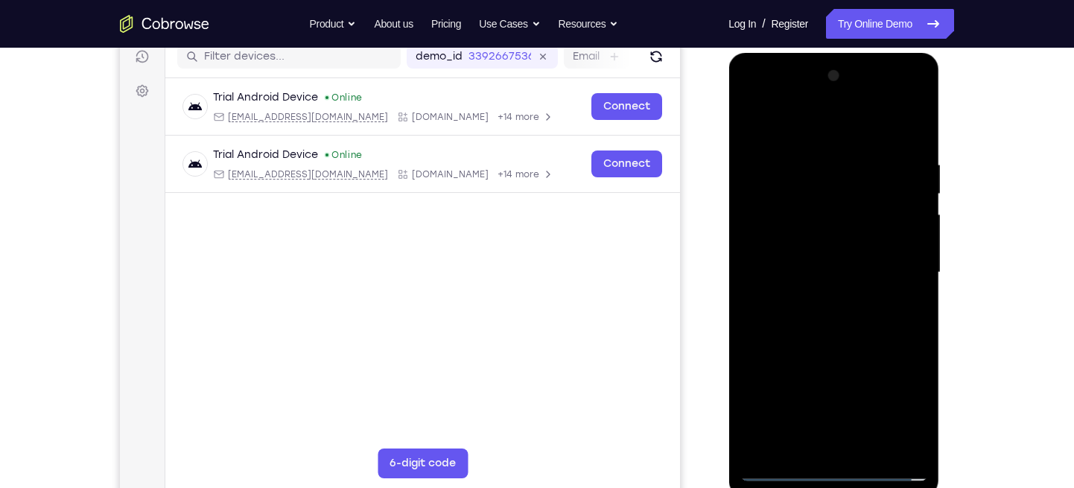
click at [772, 261] on div at bounding box center [834, 272] width 188 height 417
click at [775, 246] on div at bounding box center [834, 272] width 188 height 417
click at [776, 238] on div at bounding box center [834, 272] width 188 height 417
click at [851, 278] on div at bounding box center [834, 272] width 188 height 417
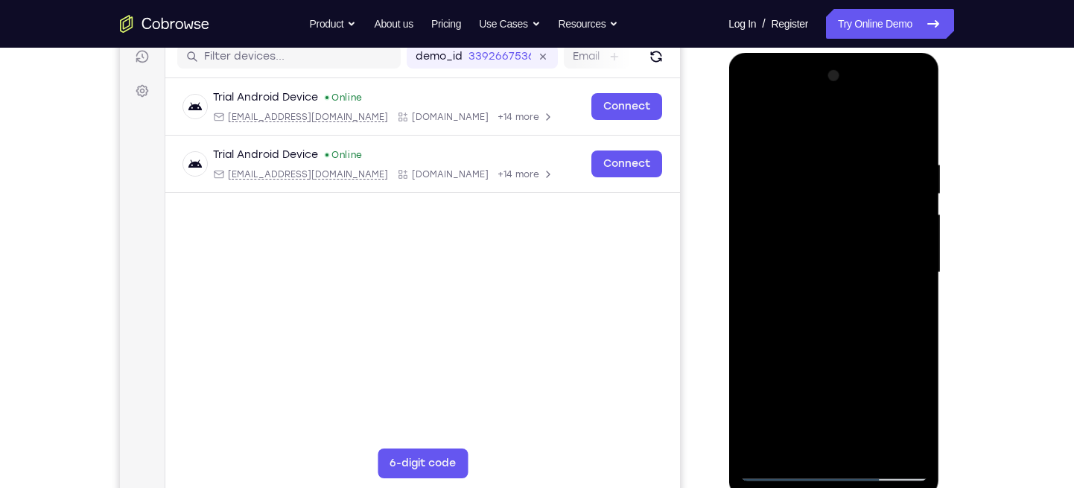
click at [851, 278] on div at bounding box center [834, 272] width 188 height 417
click at [778, 273] on div at bounding box center [834, 272] width 188 height 417
drag, startPoint x: 915, startPoint y: 127, endPoint x: 915, endPoint y: 145, distance: 17.1
click at [872, 145] on div at bounding box center [834, 272] width 188 height 417
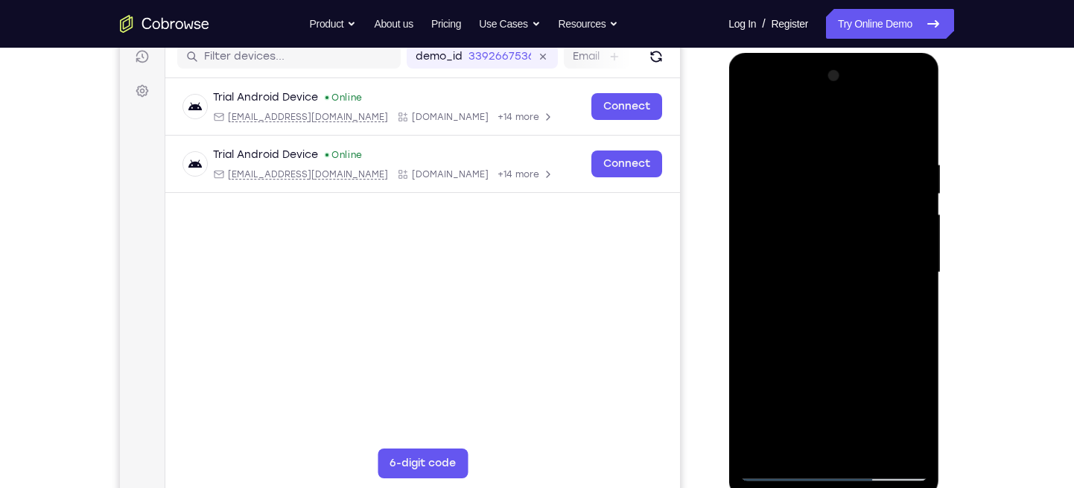
click at [872, 145] on div at bounding box center [834, 272] width 188 height 417
click at [872, 122] on div at bounding box center [834, 272] width 188 height 417
click at [872, 130] on div at bounding box center [834, 272] width 188 height 417
click at [872, 122] on div at bounding box center [834, 272] width 188 height 417
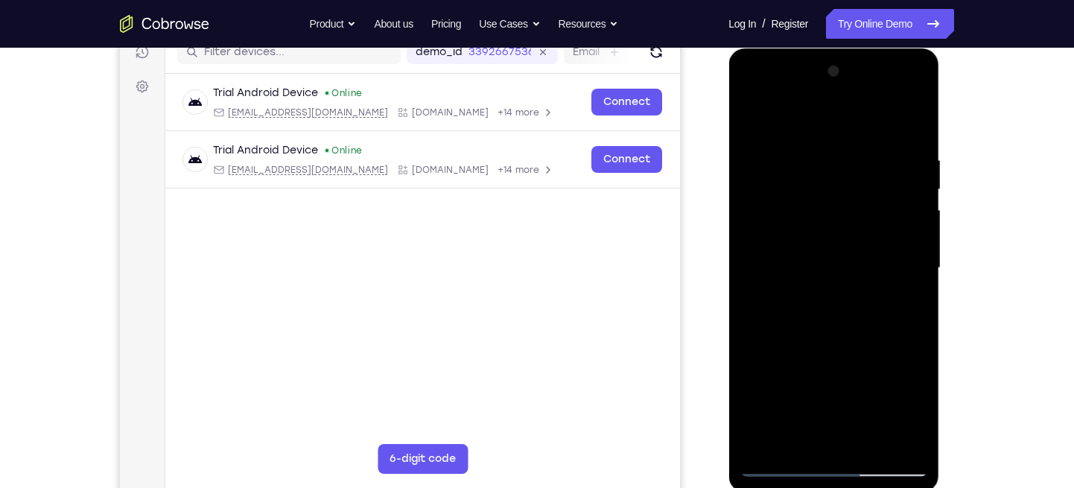
scroll to position [187, 0]
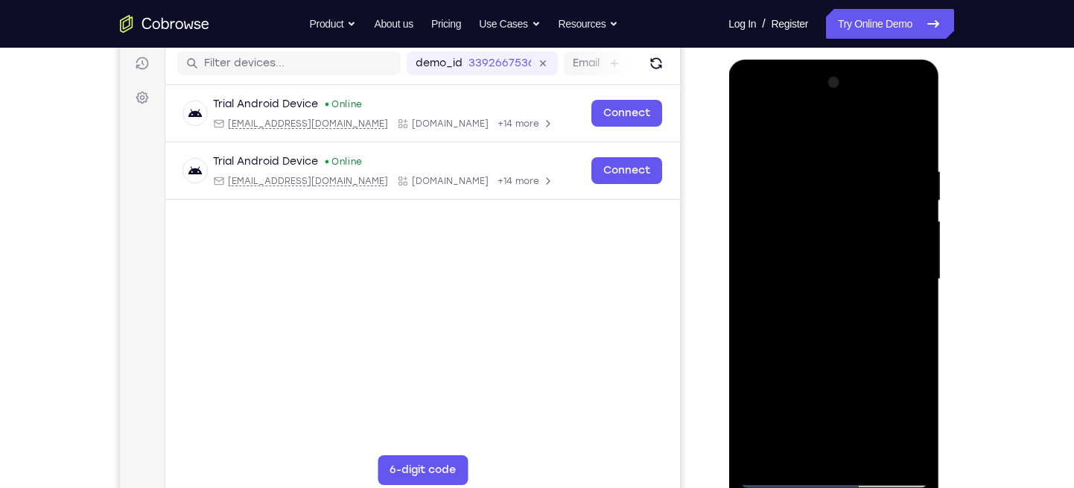
drag, startPoint x: 805, startPoint y: 333, endPoint x: 793, endPoint y: 263, distance: 71.2
click at [793, 263] on div at bounding box center [834, 279] width 188 height 417
click at [754, 125] on div at bounding box center [834, 279] width 188 height 417
click at [761, 390] on div at bounding box center [834, 279] width 188 height 417
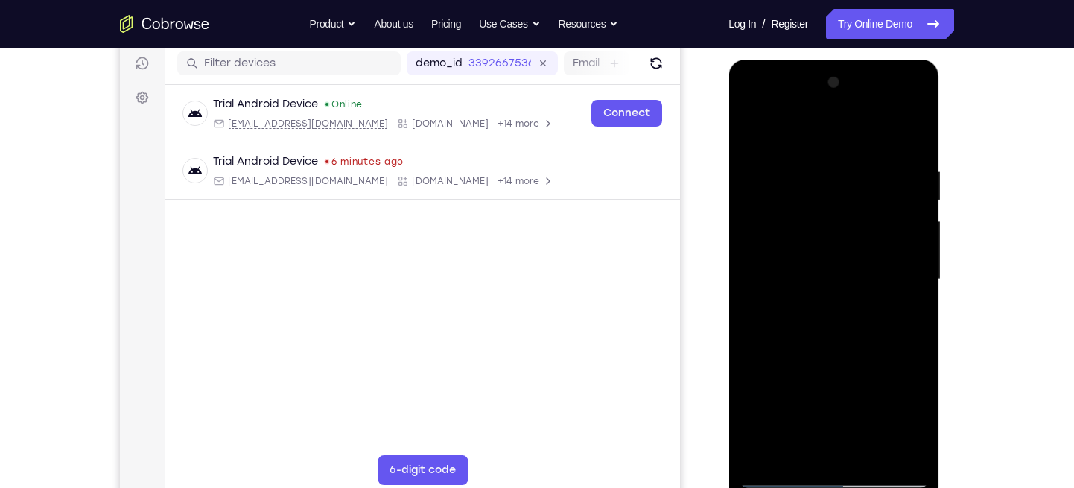
click at [842, 349] on div at bounding box center [834, 279] width 188 height 417
drag, startPoint x: 842, startPoint y: 349, endPoint x: 849, endPoint y: 288, distance: 62.2
click at [849, 288] on div at bounding box center [834, 279] width 188 height 417
click at [766, 390] on div at bounding box center [834, 279] width 188 height 417
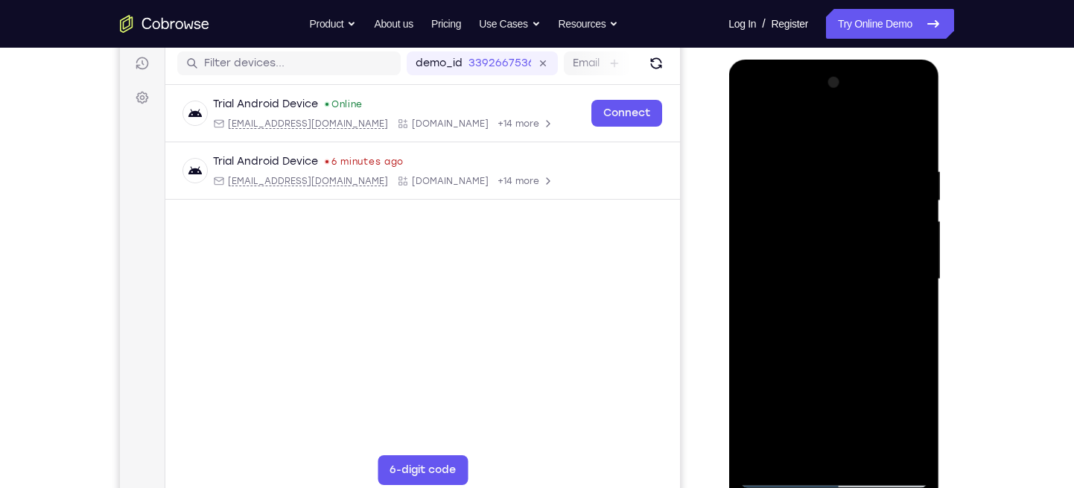
click at [766, 390] on div at bounding box center [834, 279] width 188 height 417
click at [813, 150] on div at bounding box center [834, 279] width 188 height 417
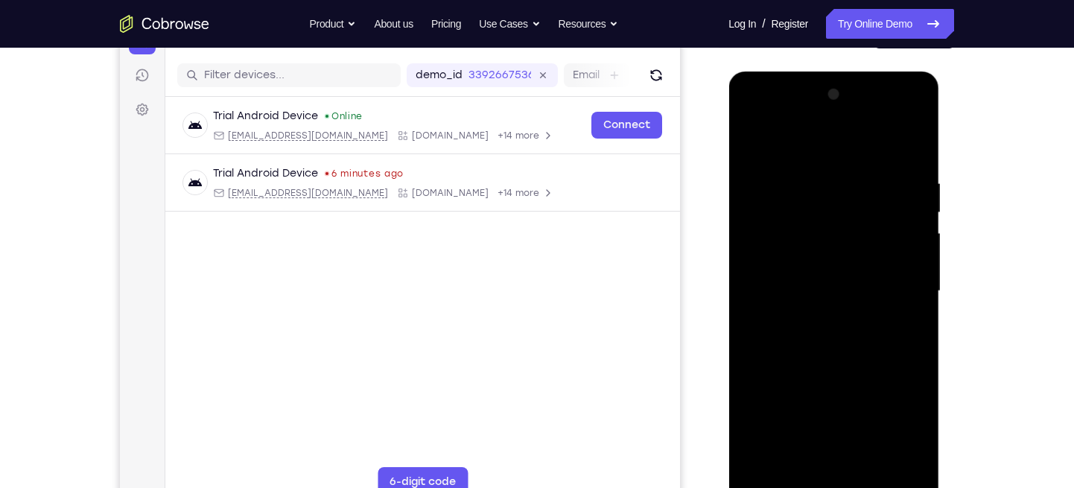
scroll to position [174, 0]
click at [872, 200] on div at bounding box center [834, 291] width 188 height 417
click at [872, 202] on div at bounding box center [834, 291] width 188 height 417
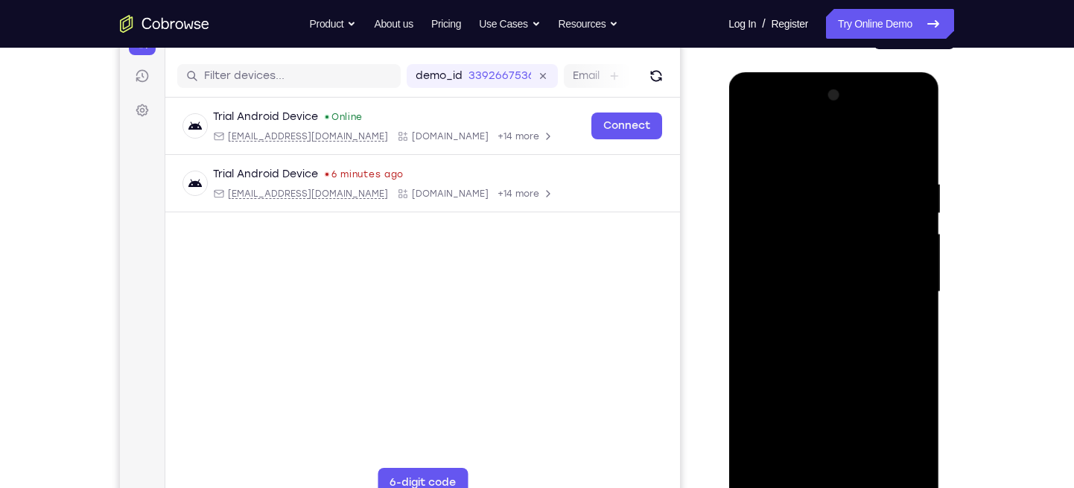
click at [872, 202] on div at bounding box center [834, 291] width 188 height 417
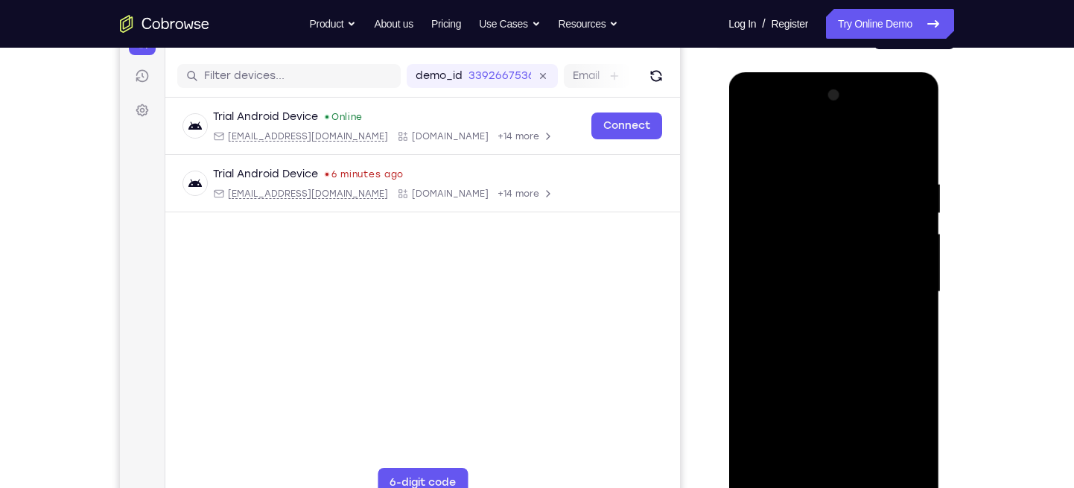
click at [872, 202] on div at bounding box center [834, 291] width 188 height 417
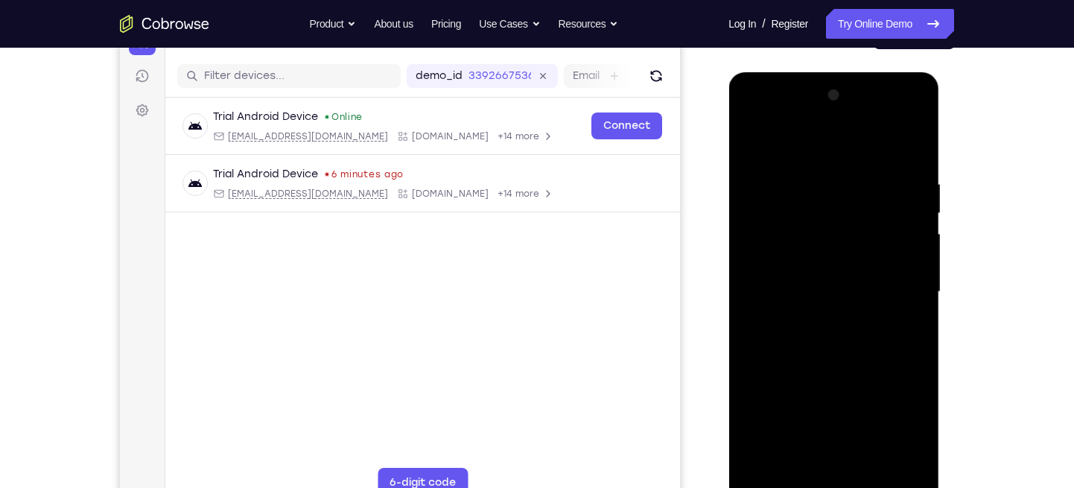
click at [872, 202] on div at bounding box center [834, 291] width 188 height 417
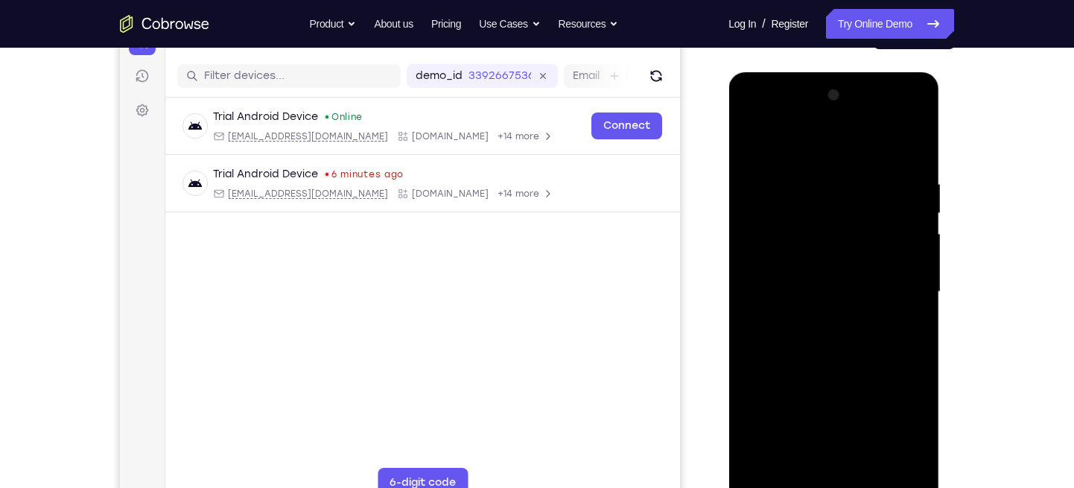
click at [872, 202] on div at bounding box center [834, 291] width 188 height 417
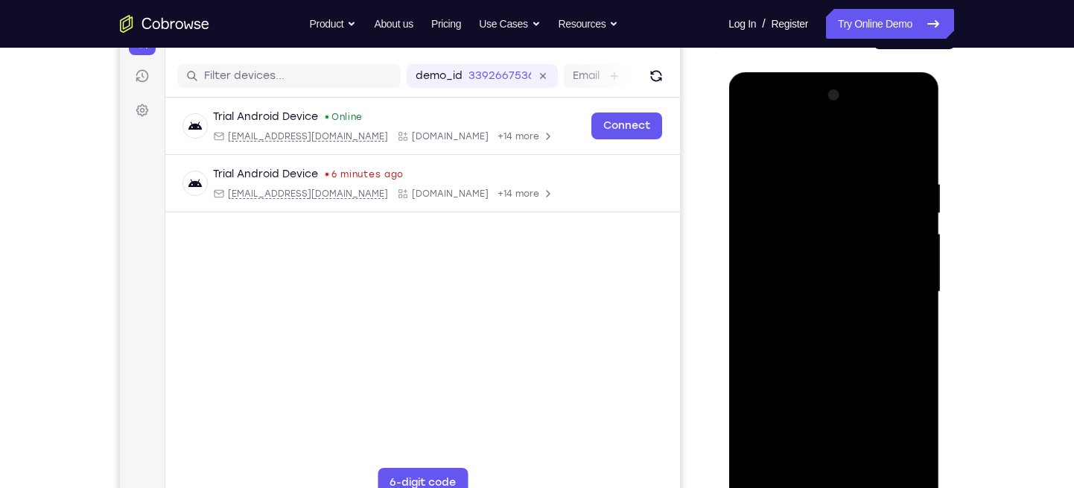
click at [748, 210] on div at bounding box center [834, 291] width 188 height 417
click at [872, 190] on div at bounding box center [834, 291] width 188 height 417
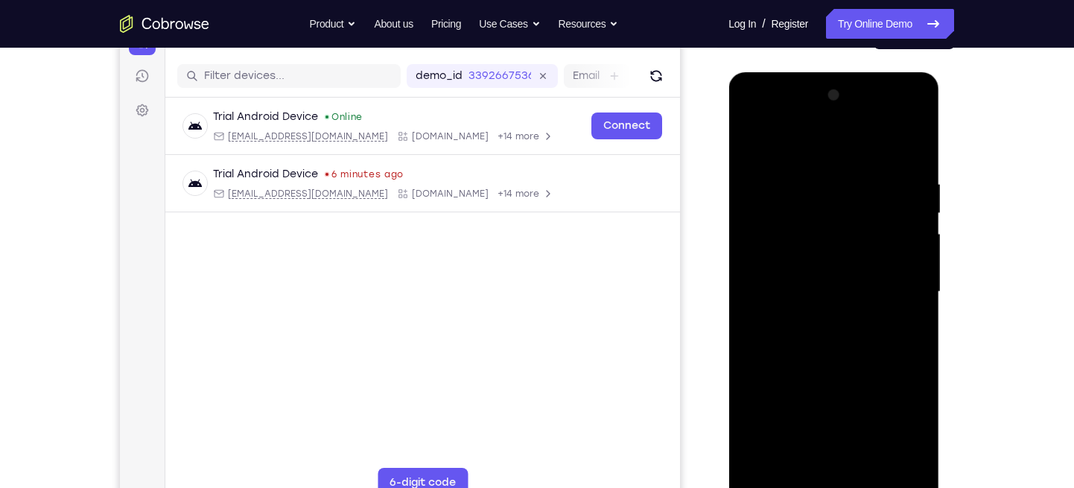
click at [872, 190] on div at bounding box center [834, 291] width 188 height 417
click at [872, 196] on div at bounding box center [834, 291] width 188 height 417
click at [872, 226] on div at bounding box center [834, 291] width 188 height 417
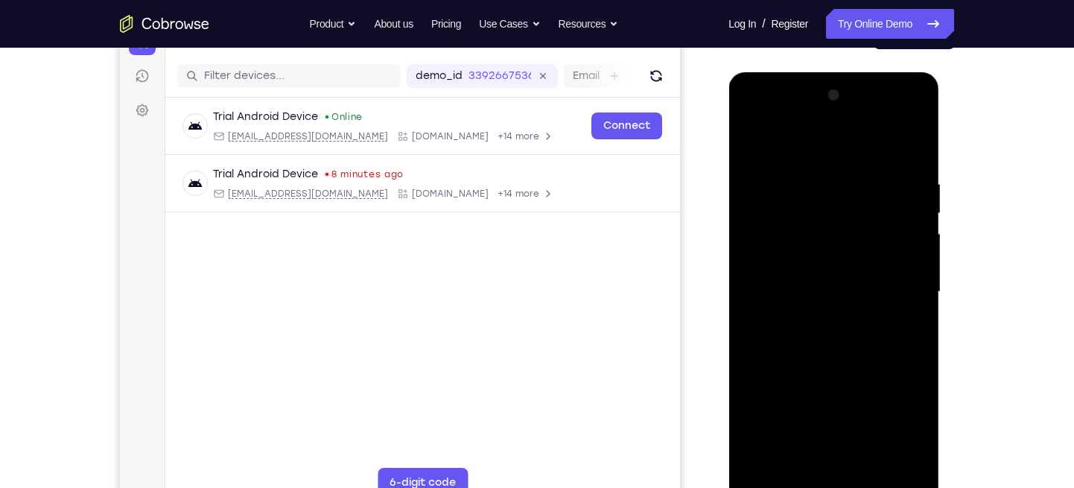
click at [872, 226] on div at bounding box center [834, 291] width 188 height 417
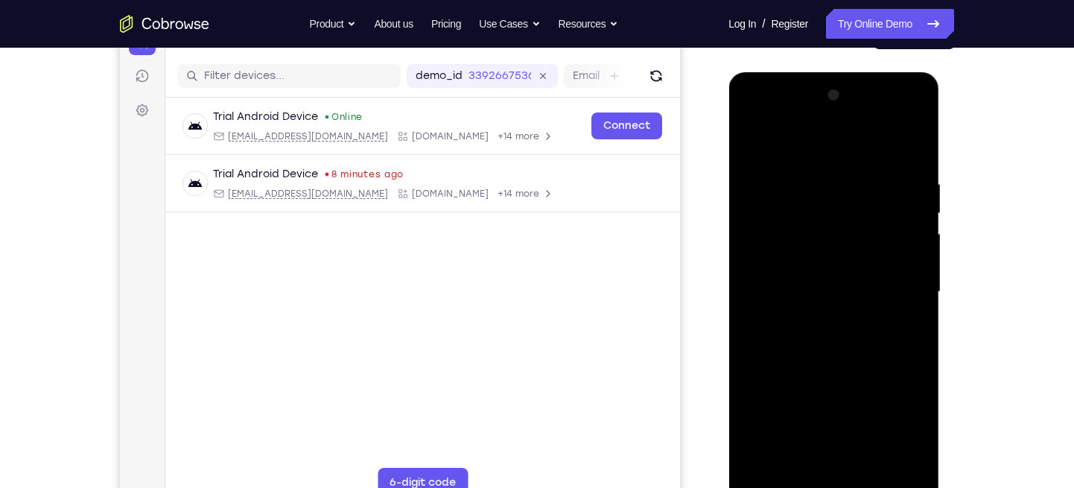
click at [872, 226] on div at bounding box center [834, 291] width 188 height 417
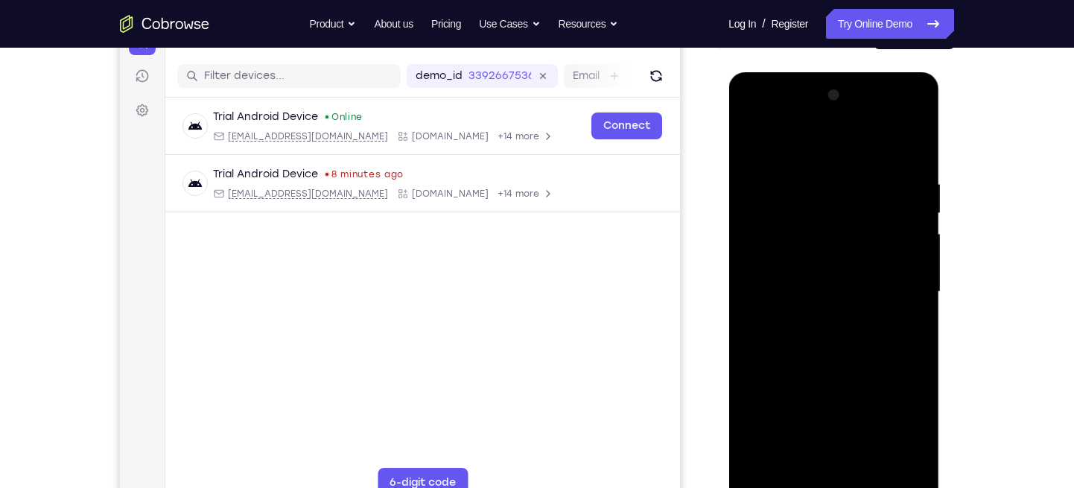
click at [872, 226] on div at bounding box center [834, 291] width 188 height 417
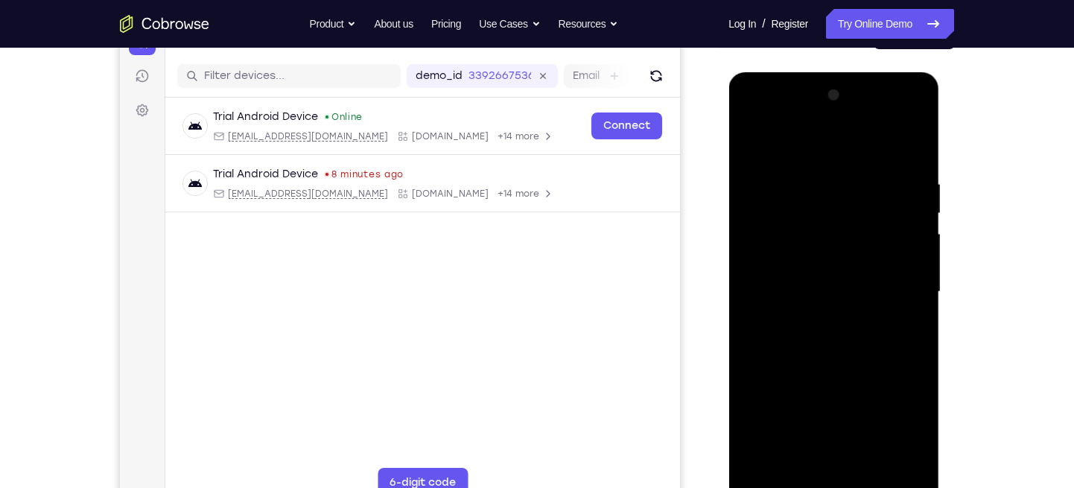
click at [872, 226] on div at bounding box center [834, 291] width 188 height 417
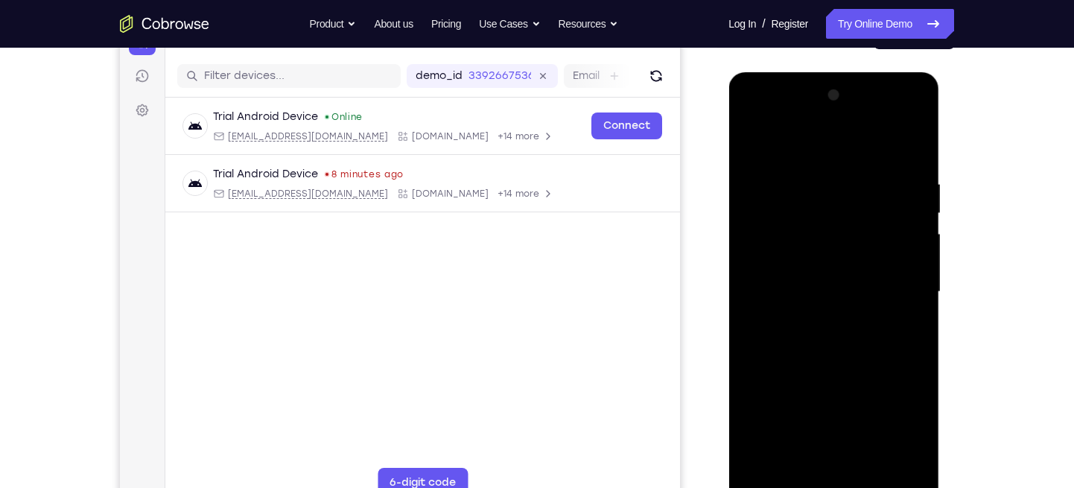
click at [872, 226] on div at bounding box center [834, 291] width 188 height 417
